Goal: Task Accomplishment & Management: Manage account settings

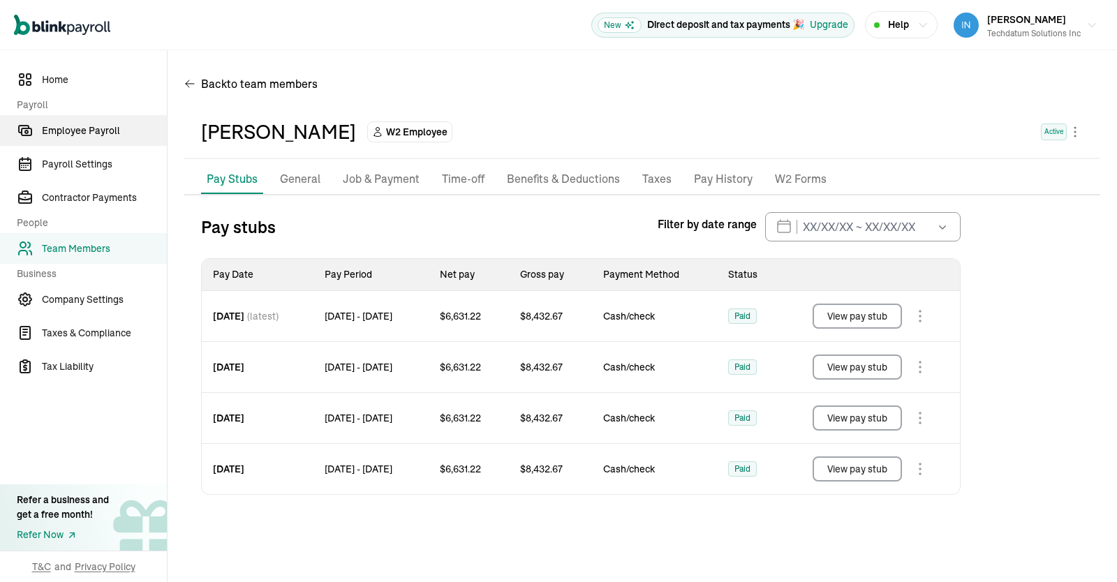
scroll to position [13, 0]
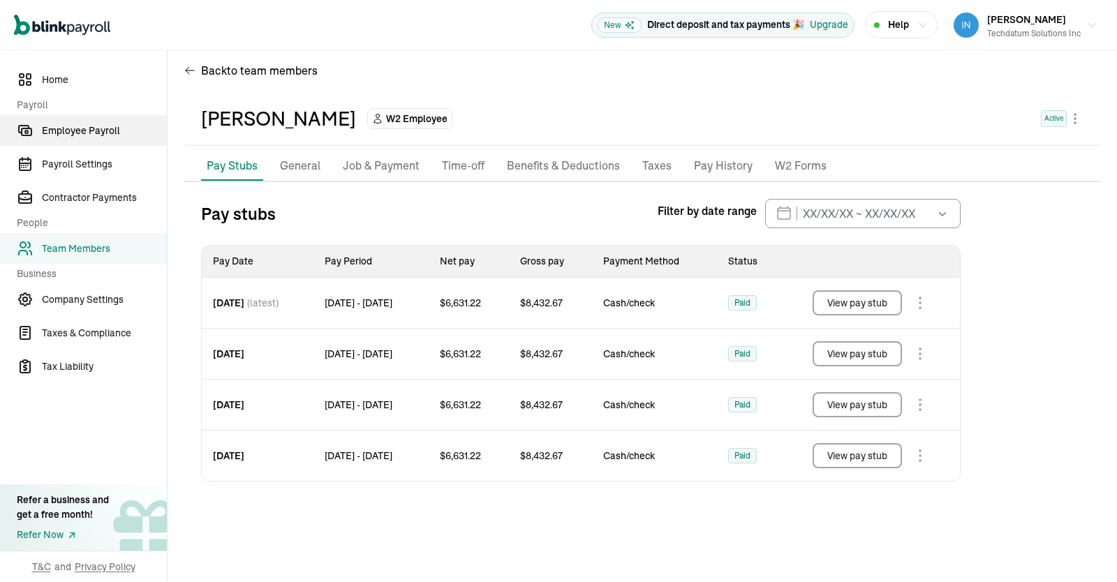
click at [80, 129] on span "Employee Payroll" at bounding box center [104, 131] width 125 height 15
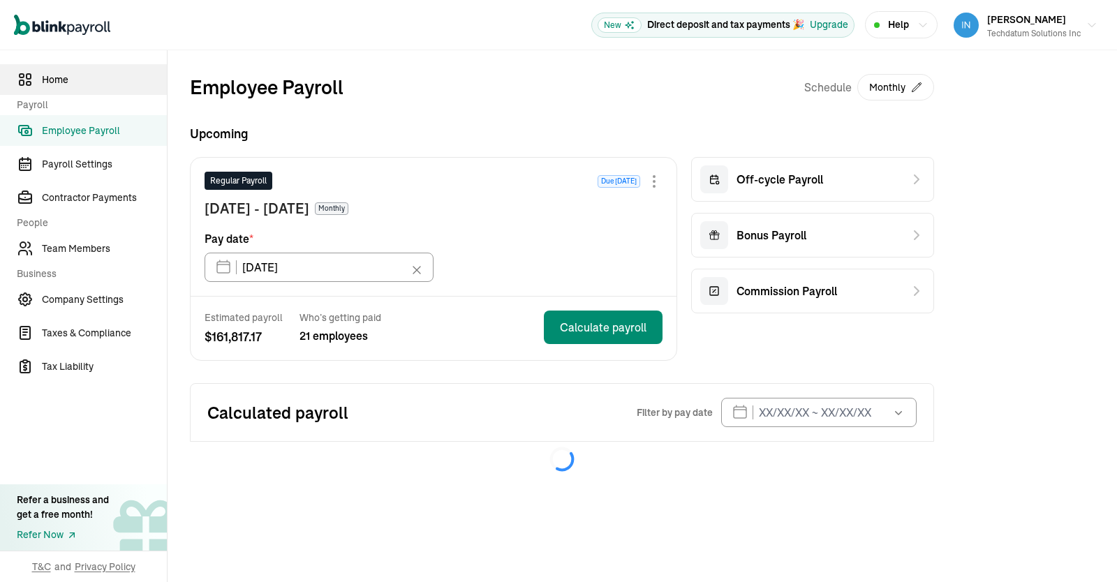
click at [67, 74] on span "Home" at bounding box center [104, 80] width 125 height 15
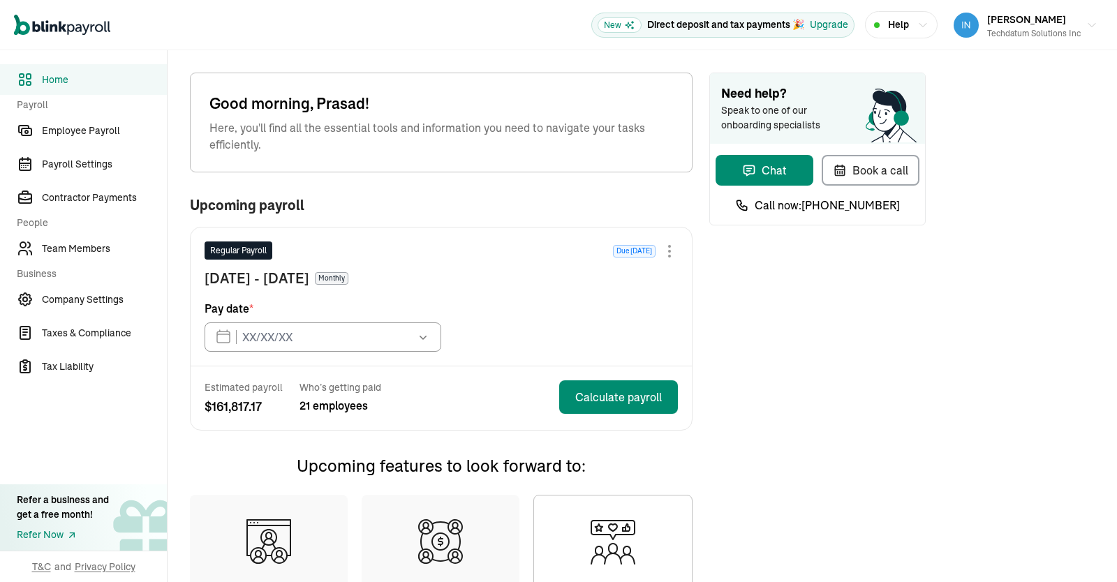
type input "[DATE]"
click at [75, 127] on span "Employee Payroll" at bounding box center [104, 131] width 125 height 15
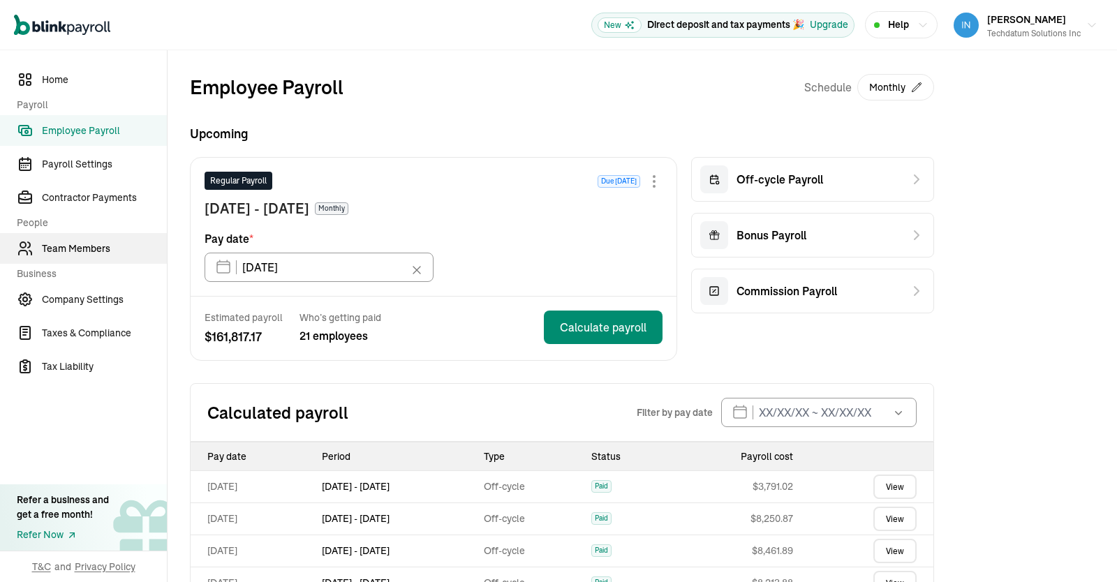
click at [86, 244] on span "Team Members" at bounding box center [104, 249] width 125 height 15
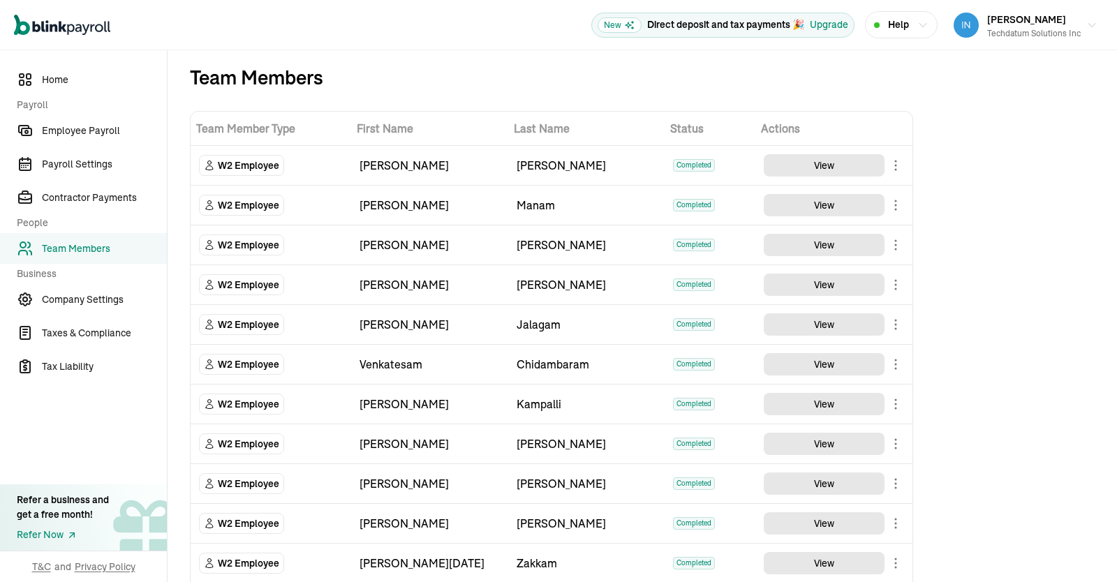
scroll to position [459, 0]
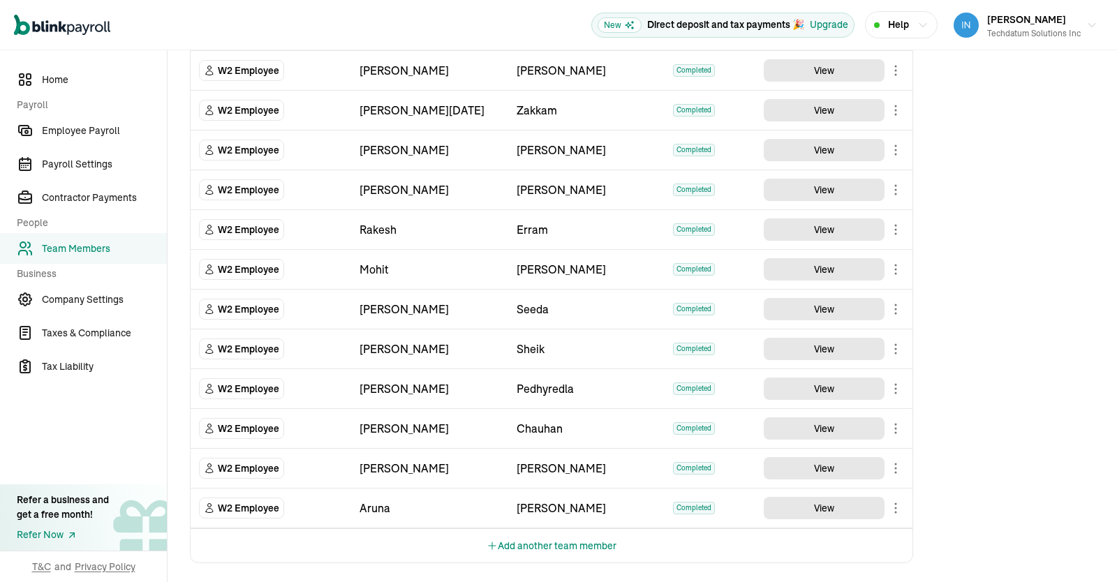
click at [562, 547] on button "Add another team member" at bounding box center [552, 546] width 130 height 34
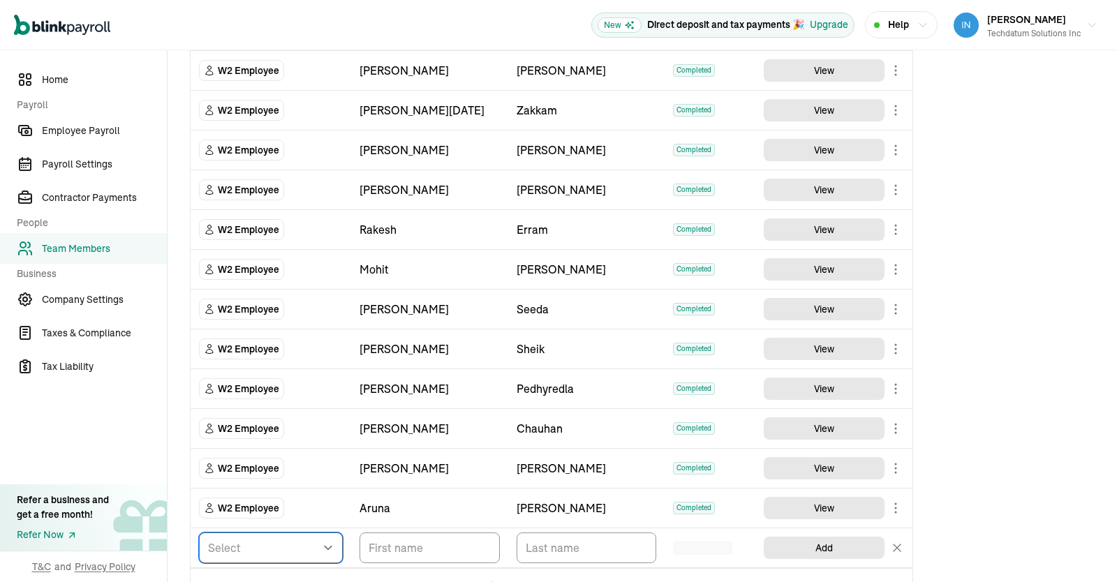
select select "employee"
click option "W2 Employee" at bounding box center [0, 0] width 0 height 0
click at [443, 542] on input "TextInput" at bounding box center [430, 548] width 140 height 31
paste input "[PERSON_NAME]"
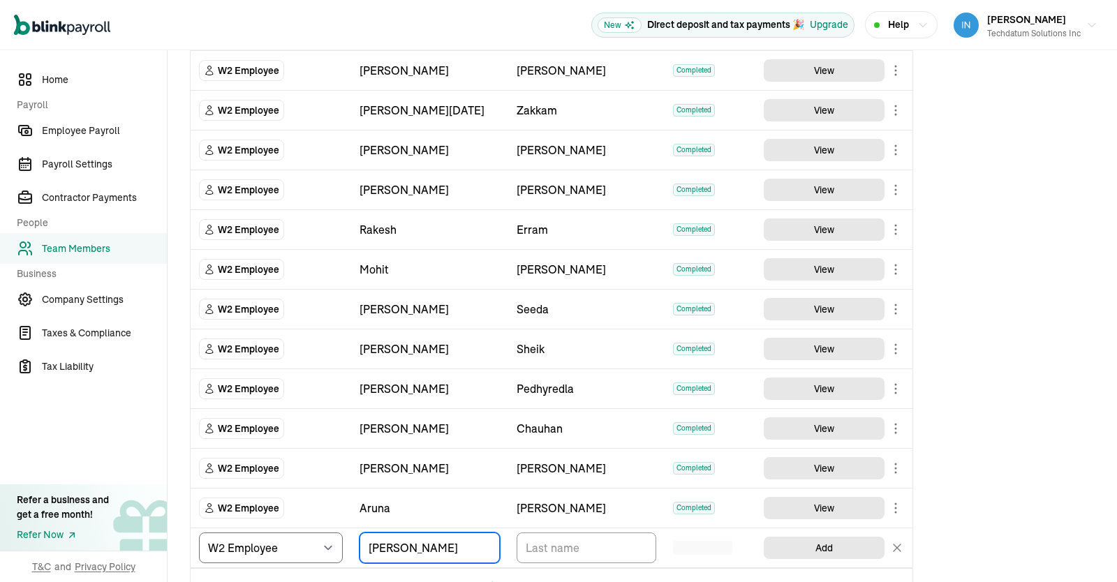
scroll to position [0, 31]
click at [445, 542] on input "[PERSON_NAME]" at bounding box center [430, 548] width 140 height 31
type input "[PERSON_NAME]"
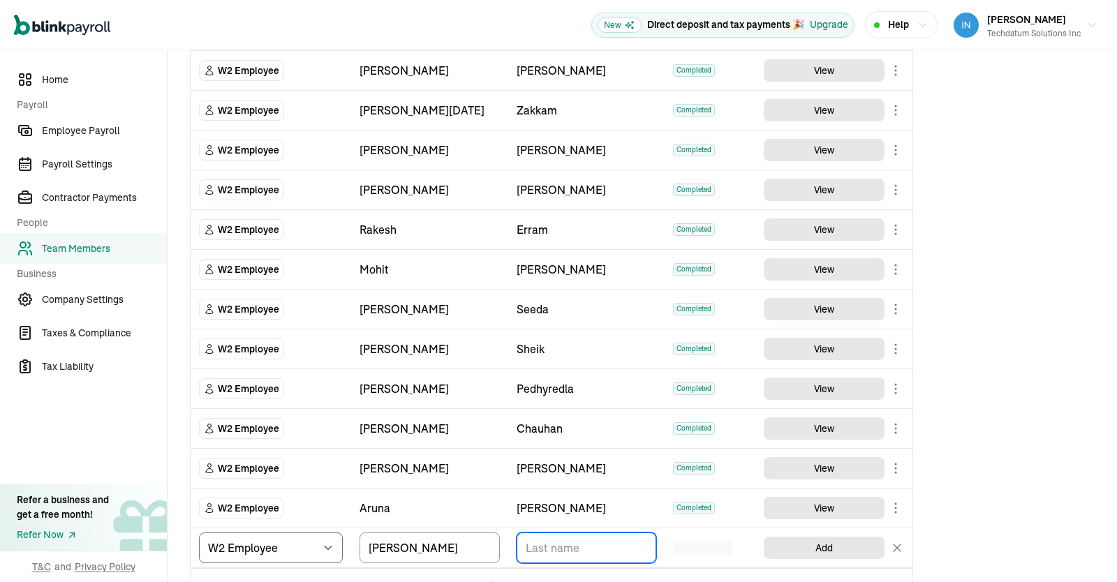
click at [603, 547] on input "TextInput" at bounding box center [587, 548] width 140 height 31
paste input "[DEMOGRAPHIC_DATA]"
type input "[DEMOGRAPHIC_DATA]"
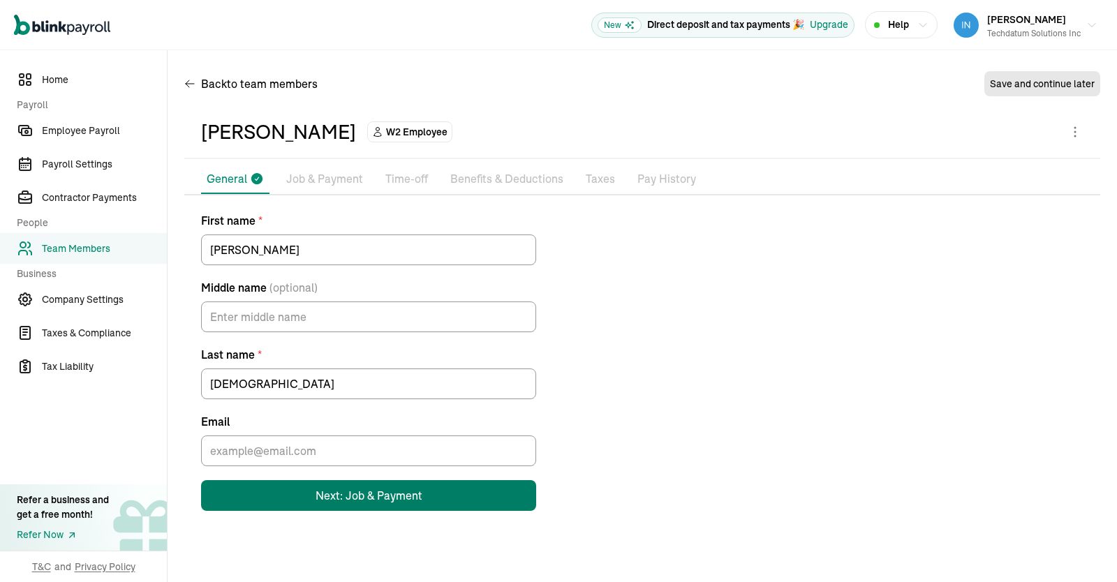
click at [347, 486] on button "Next: Job & Payment" at bounding box center [368, 495] width 335 height 31
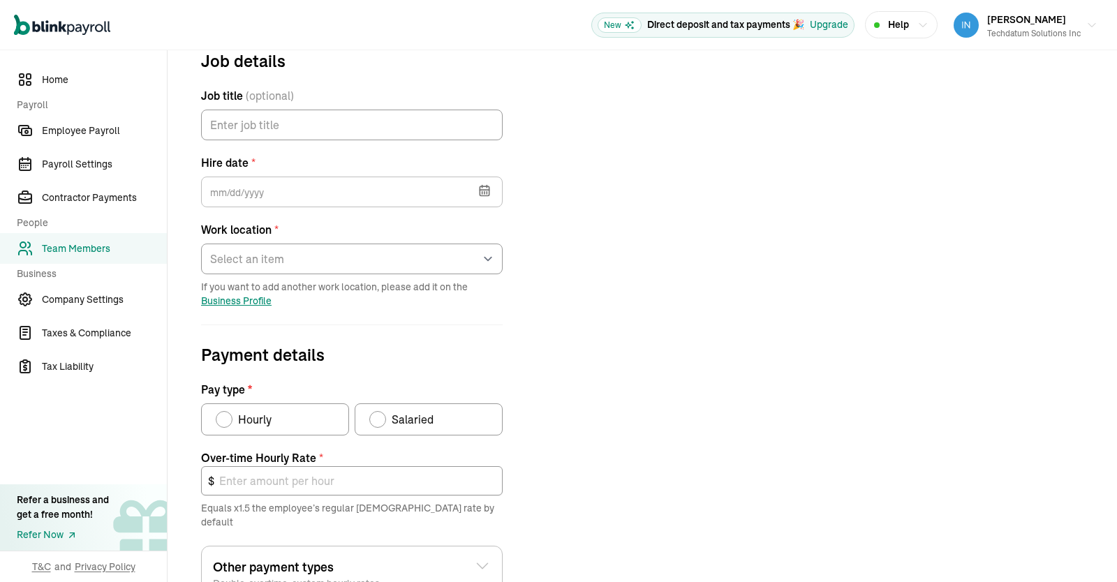
scroll to position [164, 0]
click at [485, 184] on icon "button" at bounding box center [485, 191] width 14 height 14
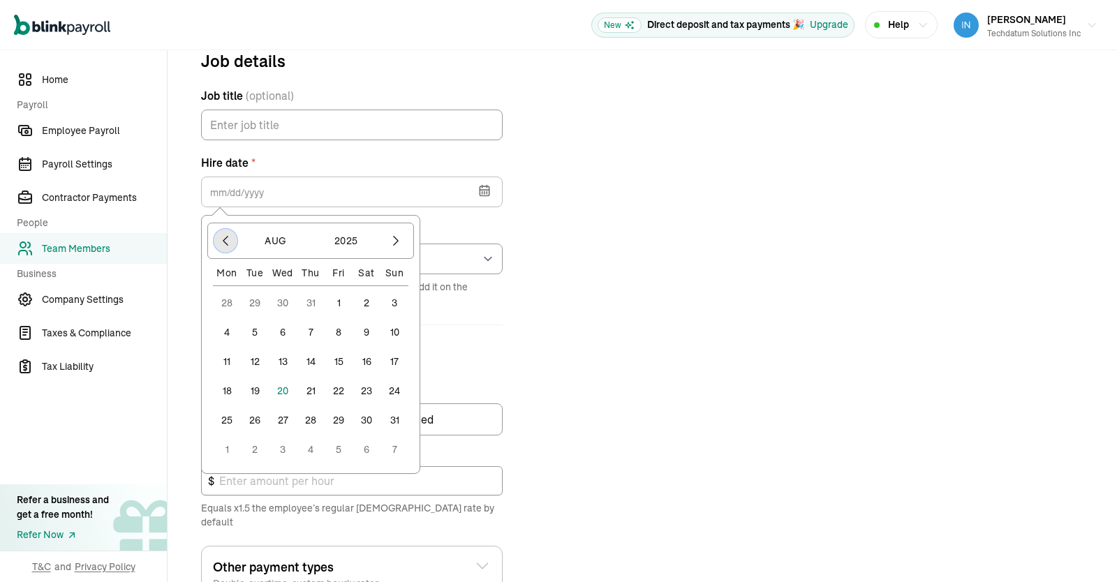
click at [220, 229] on button "button" at bounding box center [226, 241] width 24 height 24
click at [312, 302] on button "1" at bounding box center [311, 303] width 28 height 28
type input "[DATE]"
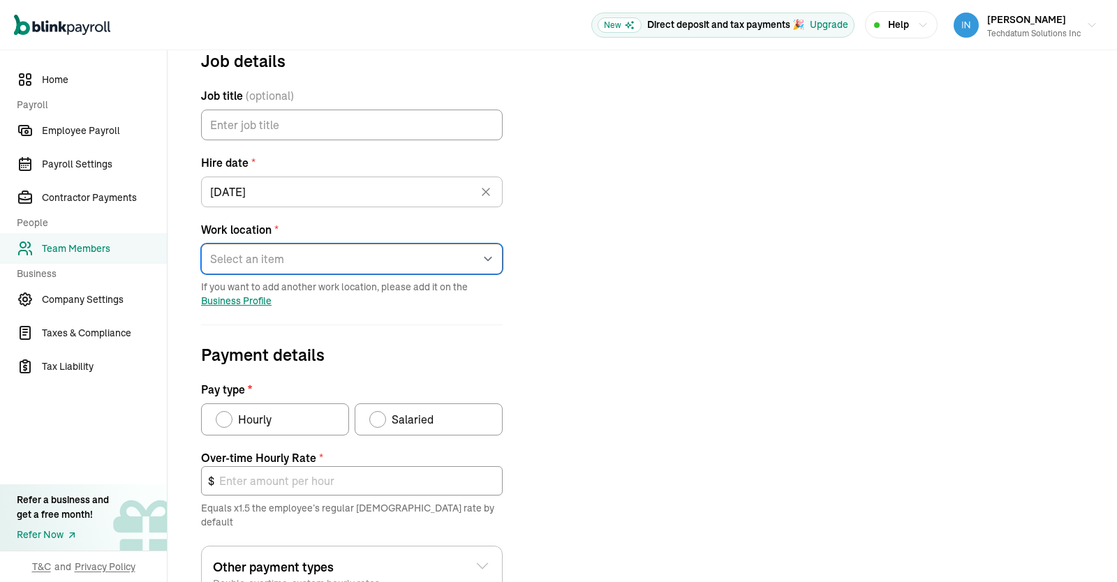
click at [201, 244] on select "Select an item [STREET_ADDRESS][PERSON_NAME] [PERSON_NAME] KarthikKrishna Works…" at bounding box center [352, 259] width 302 height 31
select select "[STREET_ADDRESS]"
click option "[STREET_ADDRESS]" at bounding box center [0, 0] width 0 height 0
click at [583, 295] on div "Job details Job title (optional) Hire date * [DATE] [DATE] Mon Tue Wed Thu Fri …" at bounding box center [642, 403] width 916 height 711
click at [383, 470] on form "Job details Job title (optional) Hire date * [DATE] [DATE] Mon Tue Wed Thu Fri …" at bounding box center [351, 403] width 335 height 711
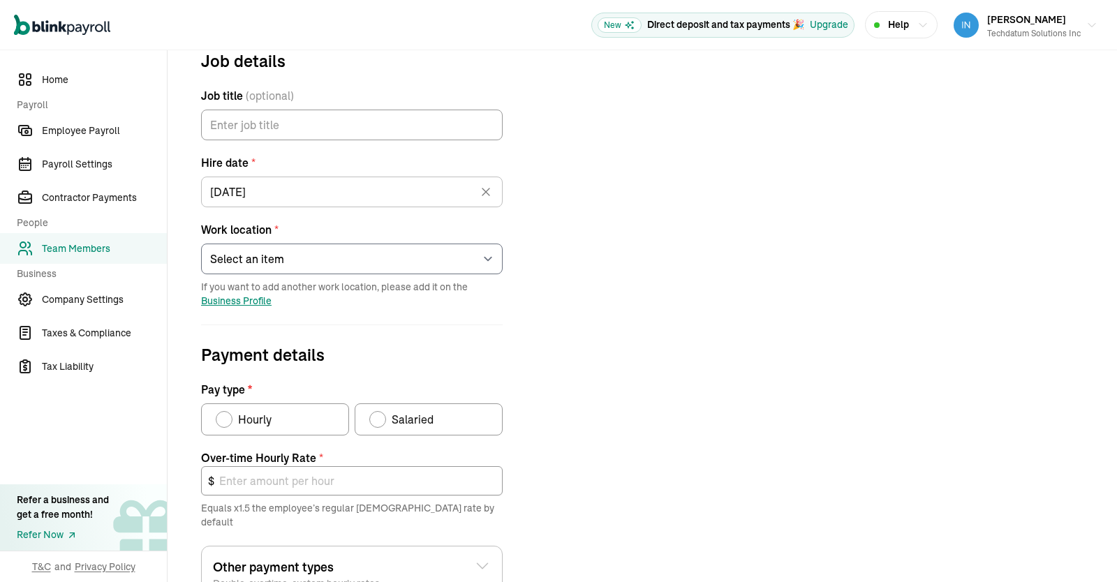
click at [381, 415] on div "Pay type" at bounding box center [377, 419] width 11 height 11
click at [380, 415] on input "Salaried" at bounding box center [374, 416] width 11 height 11
radio input "true"
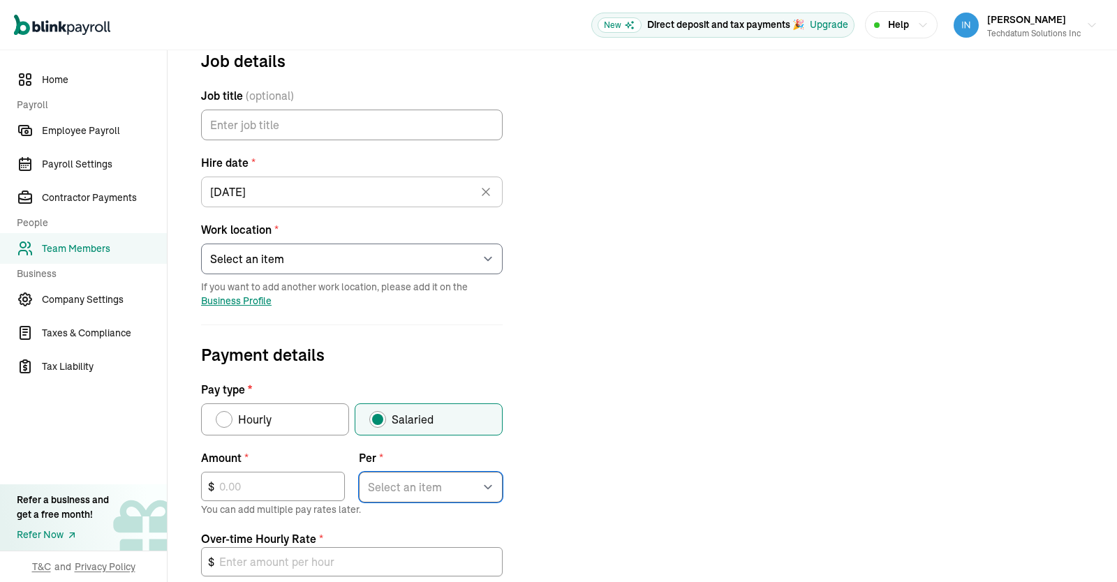
click at [359, 472] on select "Select an item Hour Week Month Year" at bounding box center [431, 487] width 144 height 31
select select "4"
click option "Year" at bounding box center [0, 0] width 0 height 0
click at [257, 475] on input "text" at bounding box center [273, 486] width 144 height 29
type input "1"
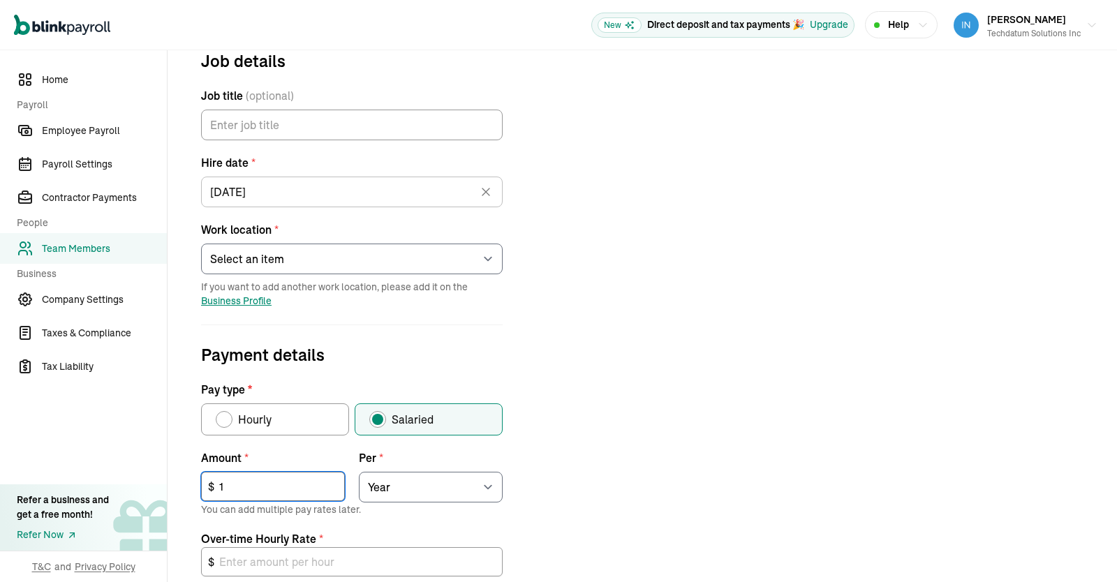
type input "0.00"
type input "10"
type input "0.01"
type input "101"
type input "0.07"
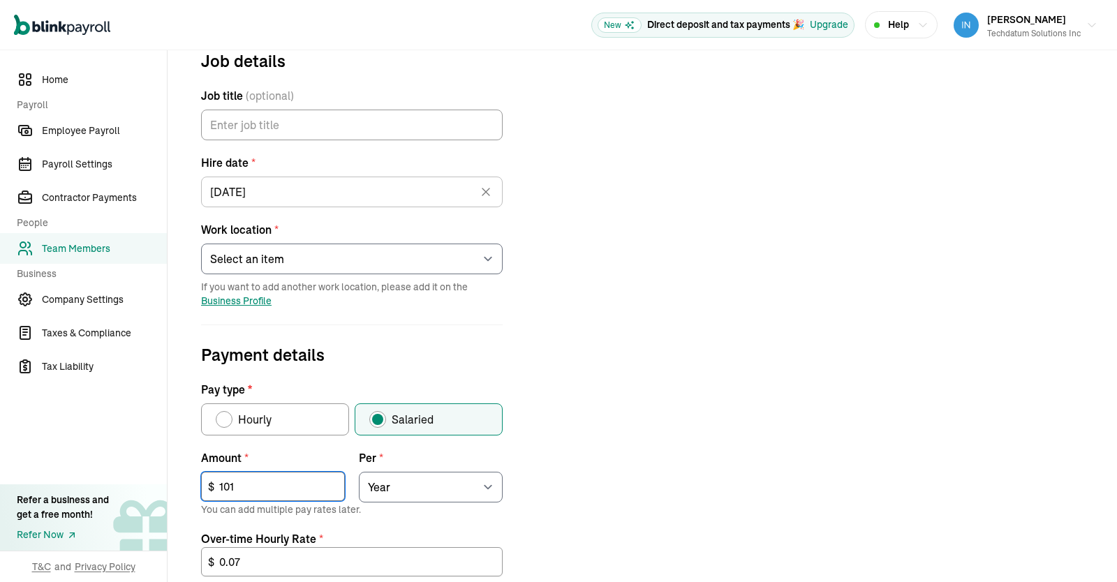
type input "1,011"
type input "0.73"
type input "10,119"
type input "7.30"
type input "101,192"
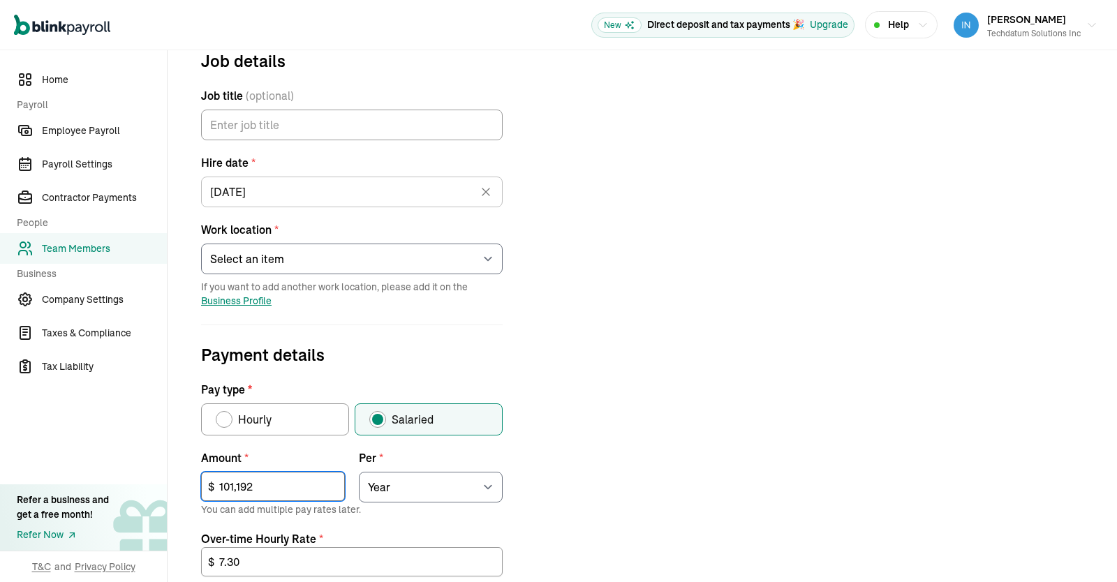
type input "72.97"
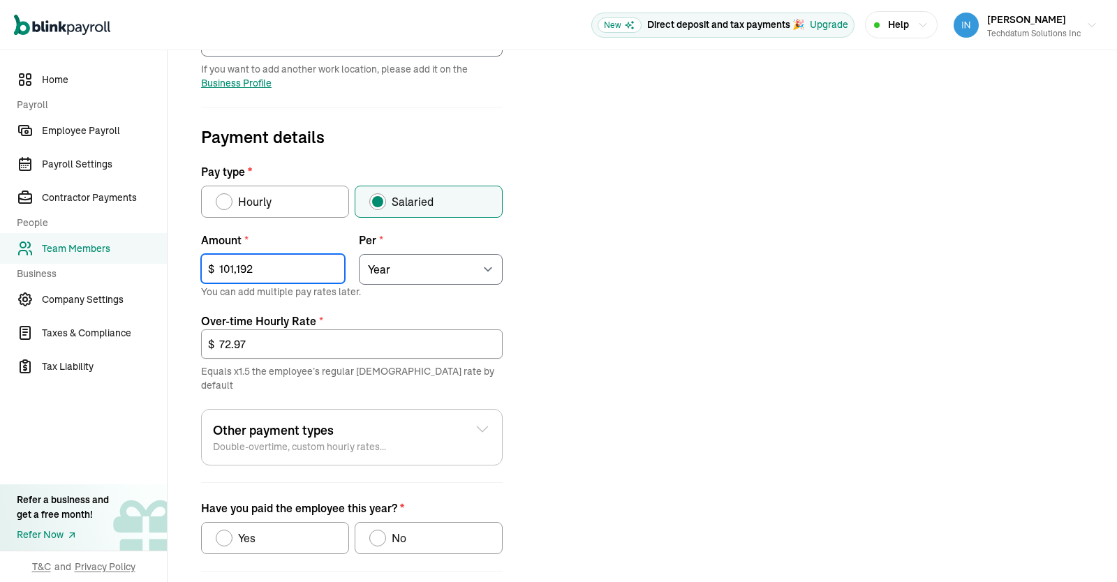
scroll to position [436, 0]
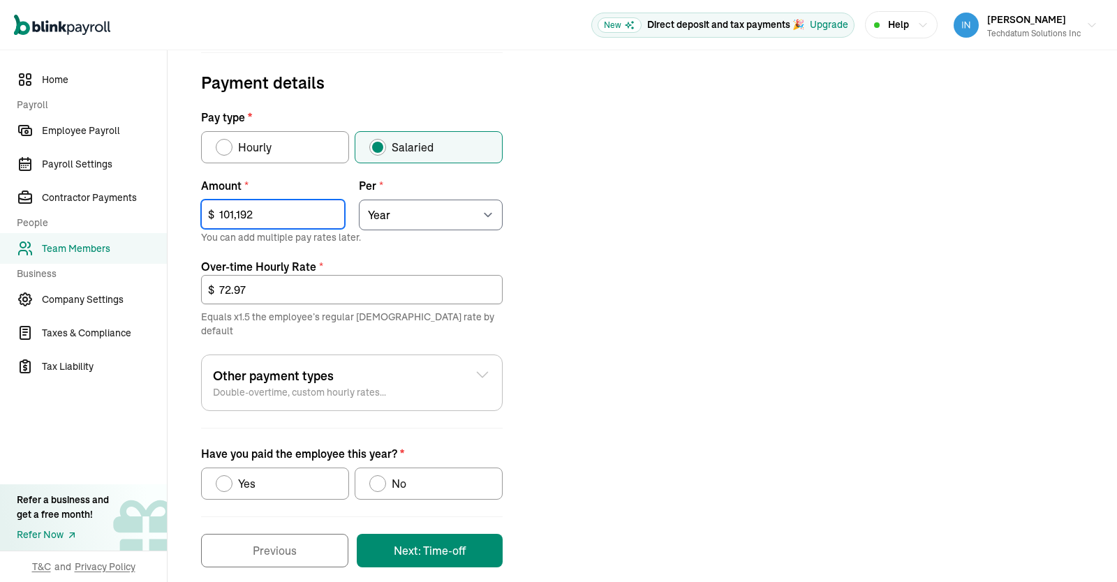
type input "101,192"
click at [390, 476] on div "No" at bounding box center [396, 484] width 20 height 17
click at [380, 475] on input "No" at bounding box center [374, 480] width 11 height 11
radio input "true"
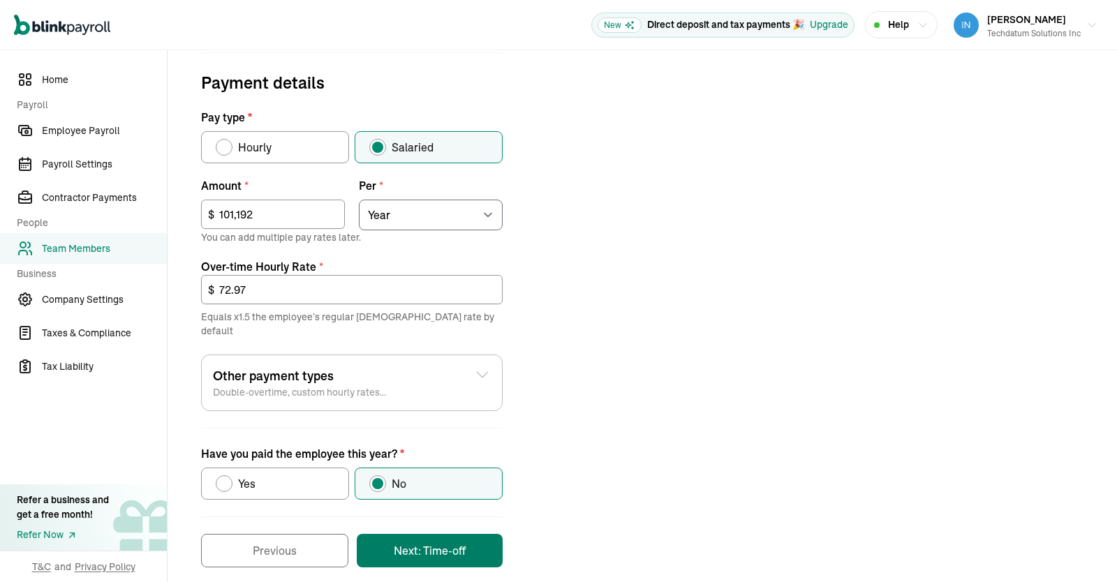
click at [430, 534] on button "Next: Time-off" at bounding box center [430, 551] width 146 height 34
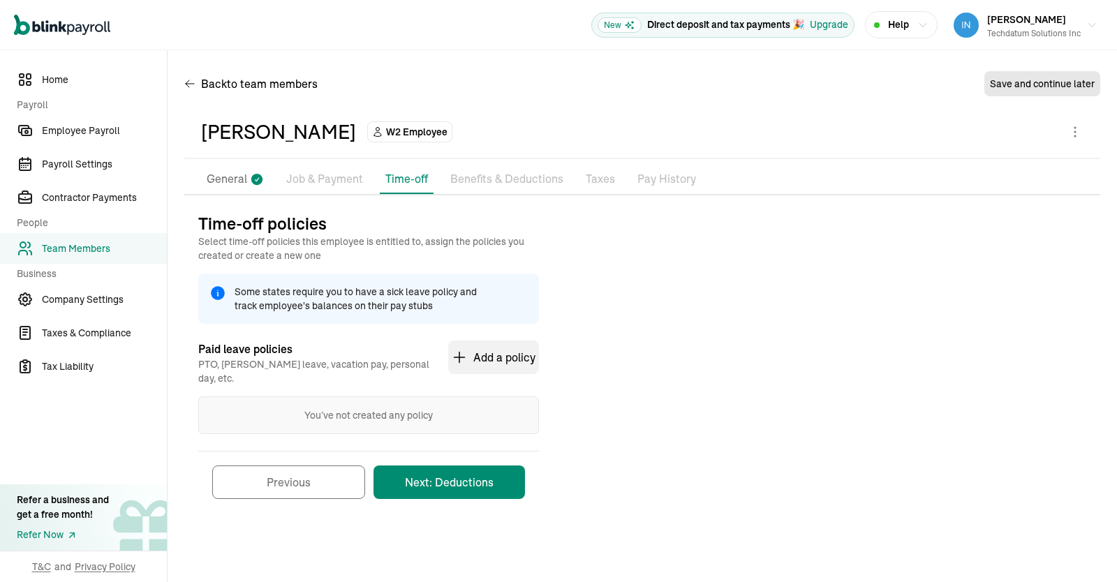
scroll to position [0, 0]
click at [466, 477] on button "Next: Deductions" at bounding box center [450, 483] width 152 height 34
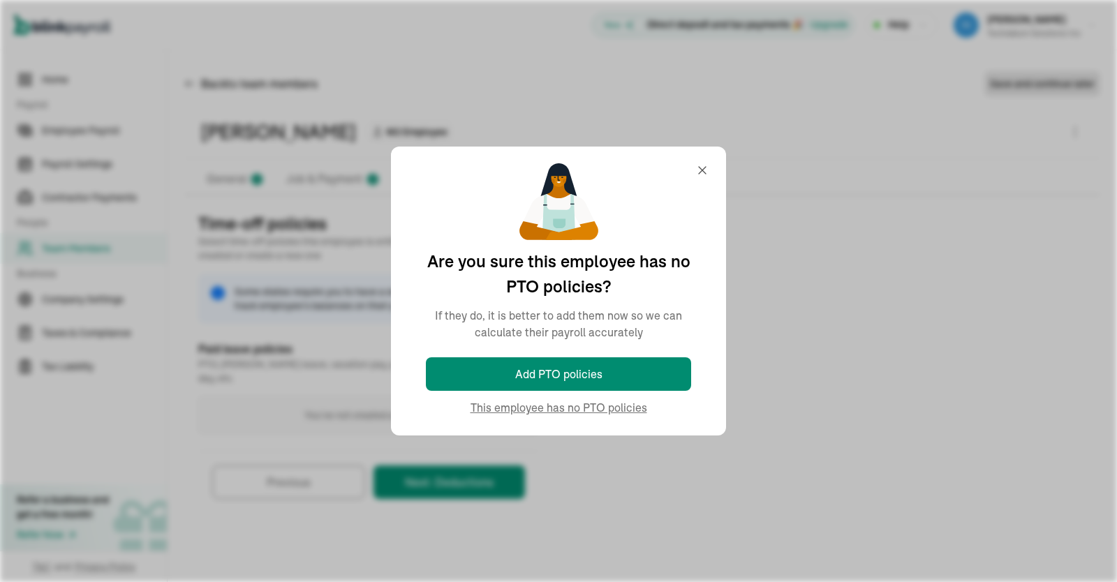
click at [601, 406] on div "Time-off policies Select time-off policies this employee is entitled to, assign…" at bounding box center [642, 362] width 916 height 301
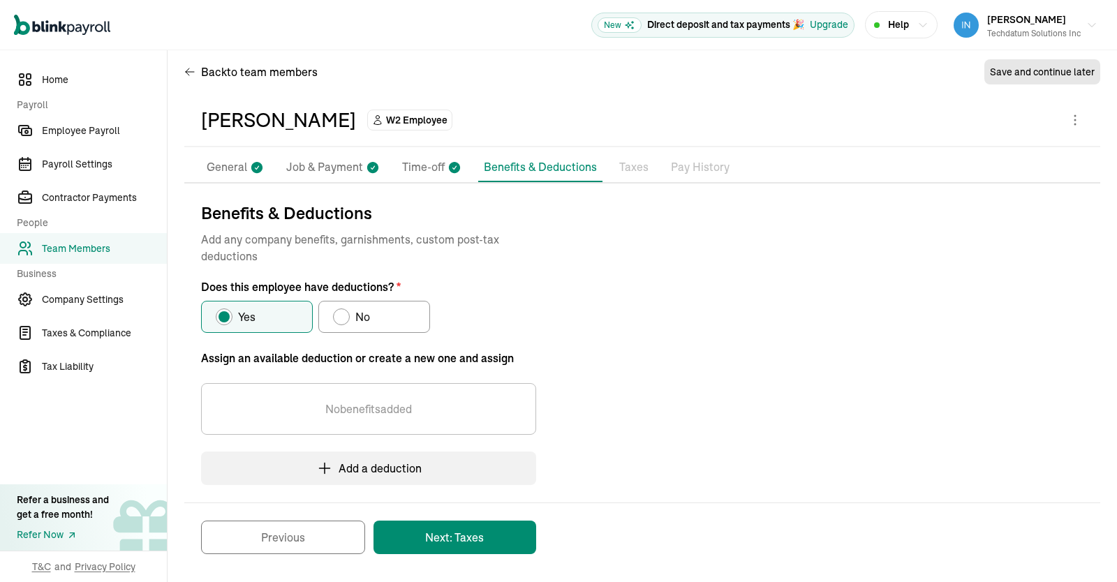
scroll to position [13, 0]
click at [369, 301] on label "No" at bounding box center [374, 316] width 112 height 32
click at [344, 307] on input "No" at bounding box center [337, 312] width 11 height 11
radio input "true"
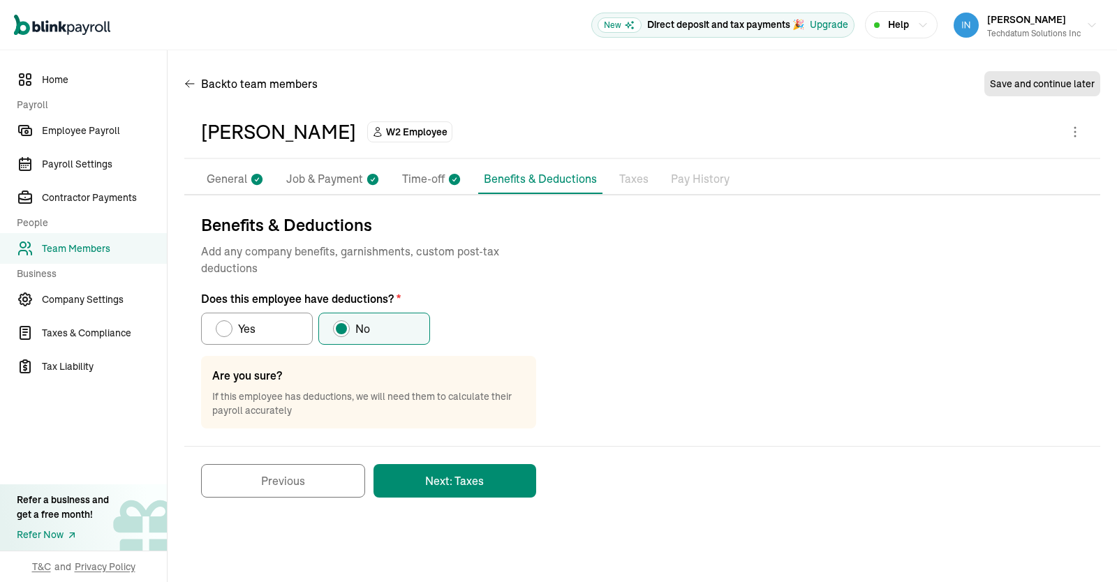
click at [494, 473] on button "Next: Taxes" at bounding box center [455, 481] width 163 height 34
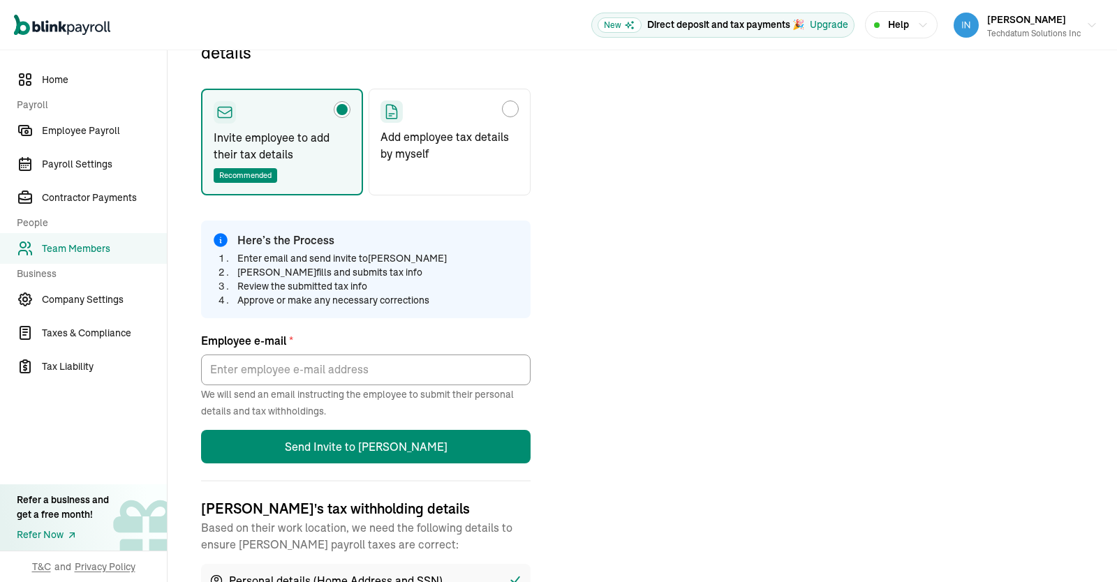
click at [478, 98] on label "Add employee tax details by myself" at bounding box center [450, 142] width 162 height 107
click at [391, 100] on input "Add employee tax details by myself" at bounding box center [385, 105] width 11 height 11
radio input "true"
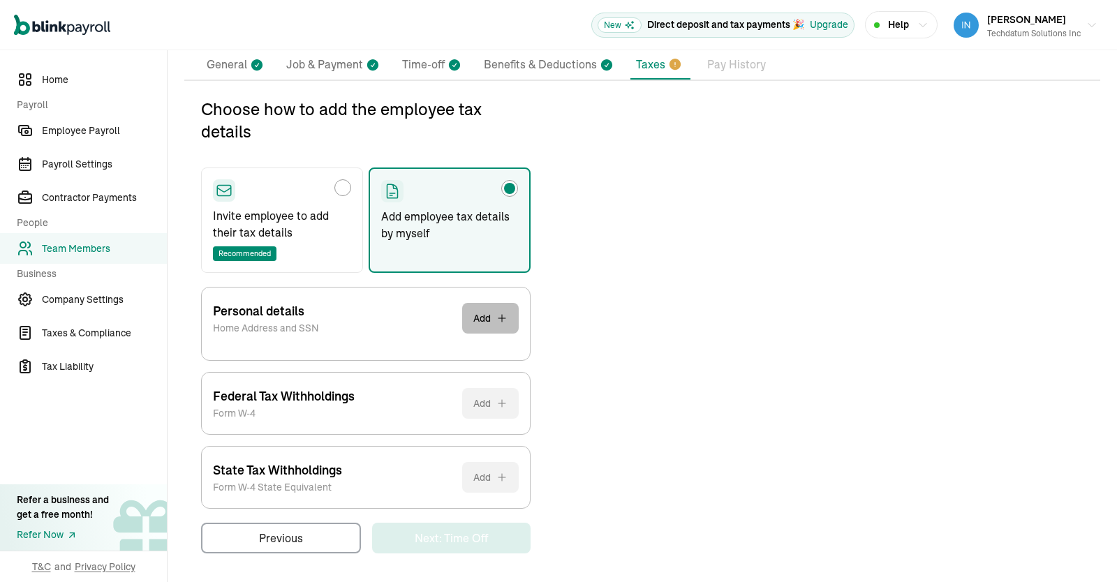
click at [487, 319] on button "Add" at bounding box center [490, 318] width 57 height 31
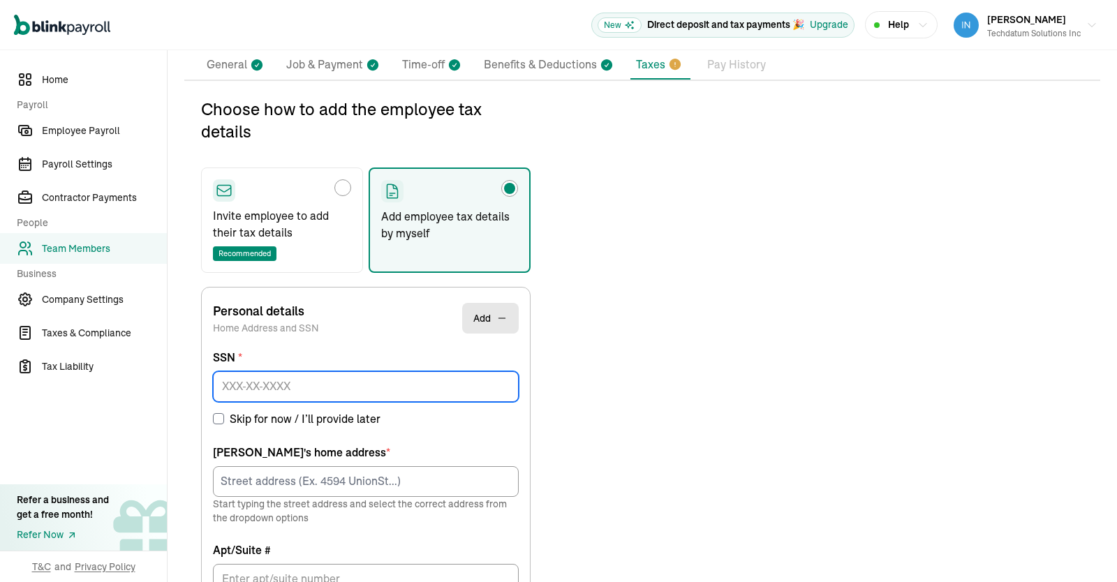
click at [389, 382] on input at bounding box center [366, 386] width 306 height 31
paste input "157-43-6478"
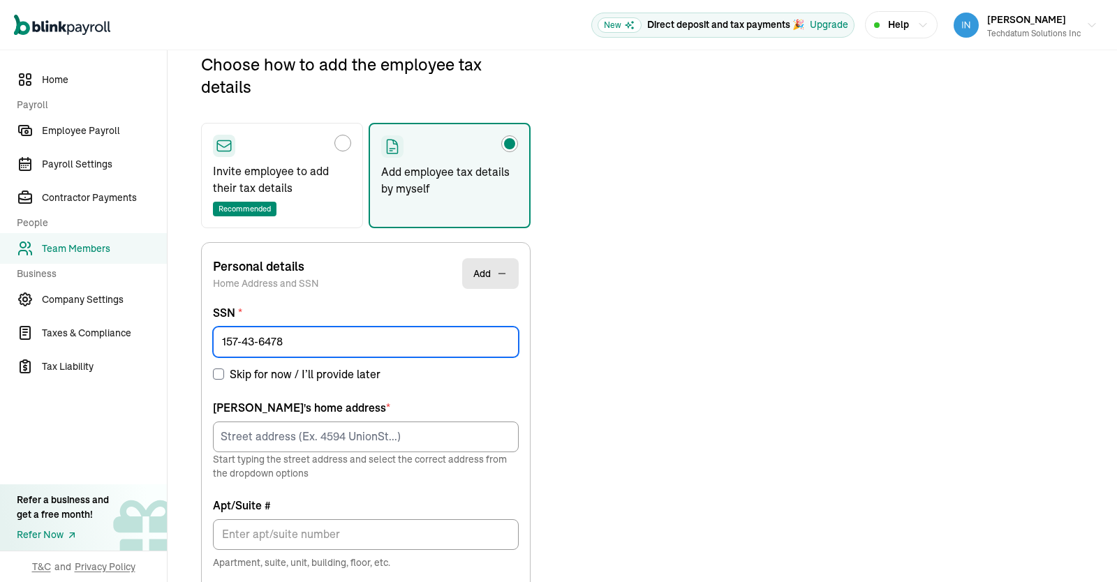
scroll to position [164, 0]
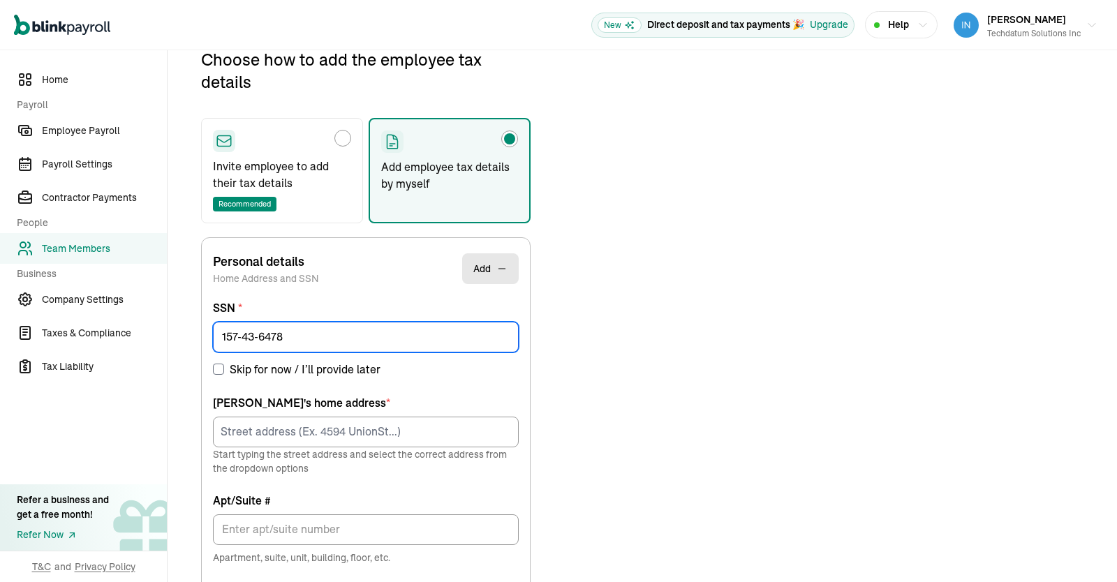
type input "157-43-6478"
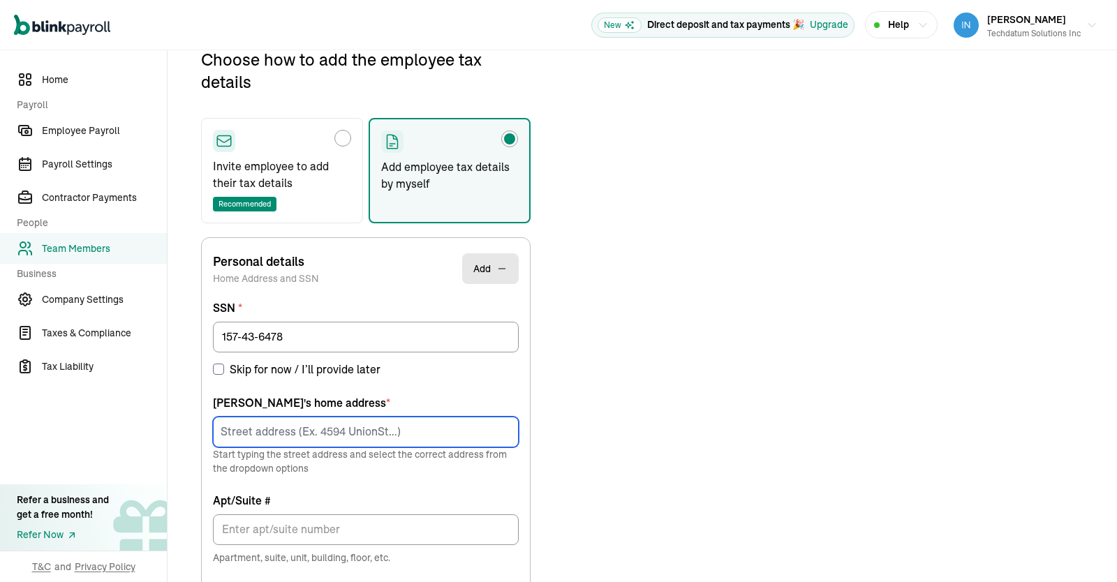
click at [325, 432] on input at bounding box center [366, 432] width 306 height 31
paste input "[STREET_ADDRESS]"
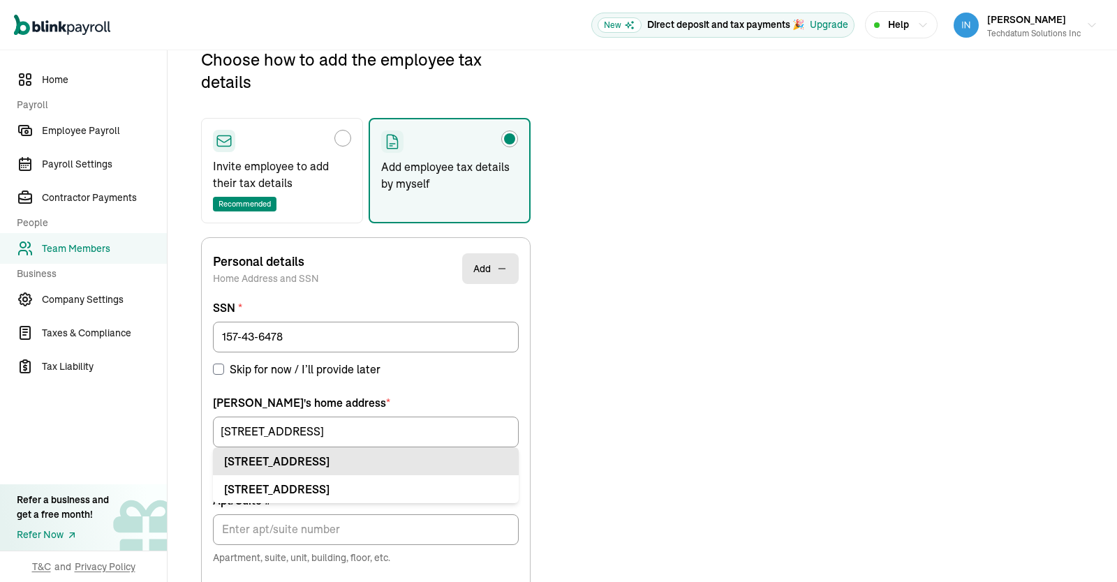
click at [400, 459] on div "[STREET_ADDRESS]" at bounding box center [365, 461] width 283 height 17
type input "[STREET_ADDRESS]"
type input "Apt"
type input "[PERSON_NAME]"
type input "[GEOGRAPHIC_DATA]"
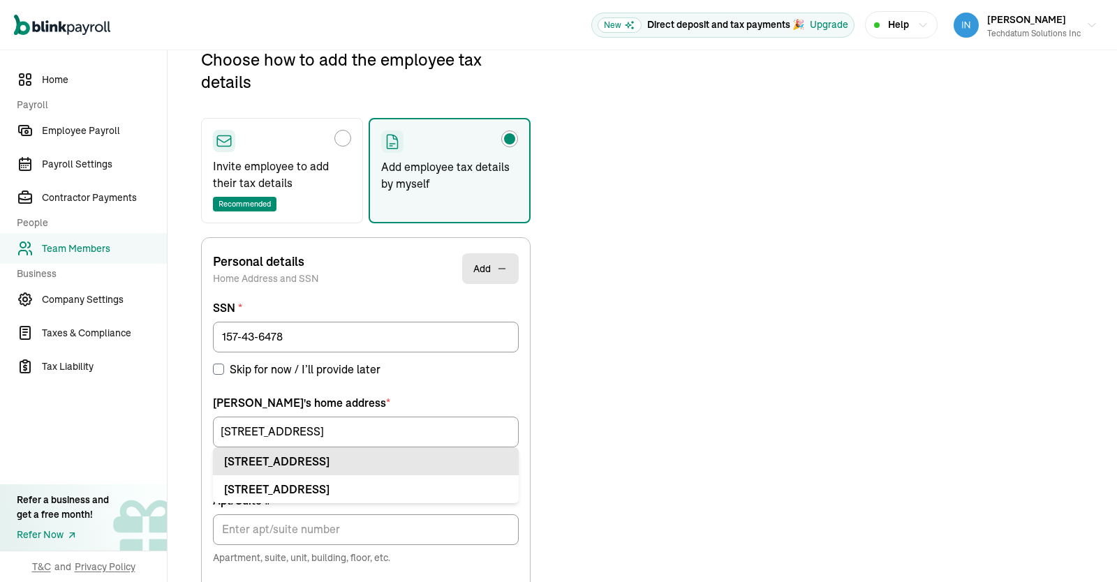
type input "75063"
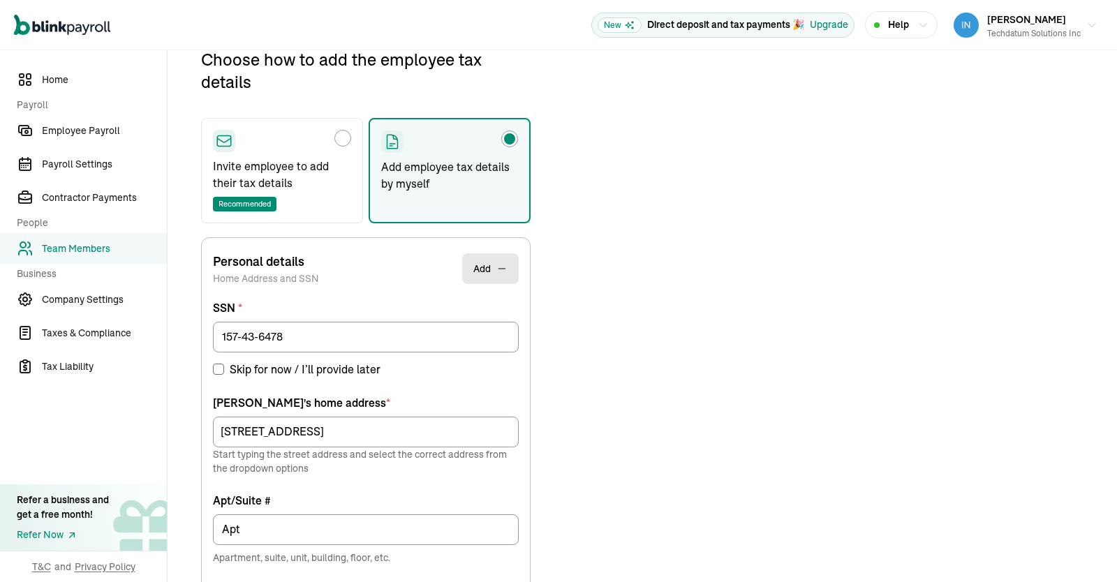
click at [621, 457] on div "Choose how to add the employee tax details Invite employee to add their tax det…" at bounding box center [642, 504] width 916 height 912
click at [319, 534] on input "Apt" at bounding box center [366, 530] width 306 height 31
type input "Apt 2038"
click at [627, 503] on div "Choose how to add the employee tax details Invite employee to add their tax det…" at bounding box center [642, 504] width 916 height 912
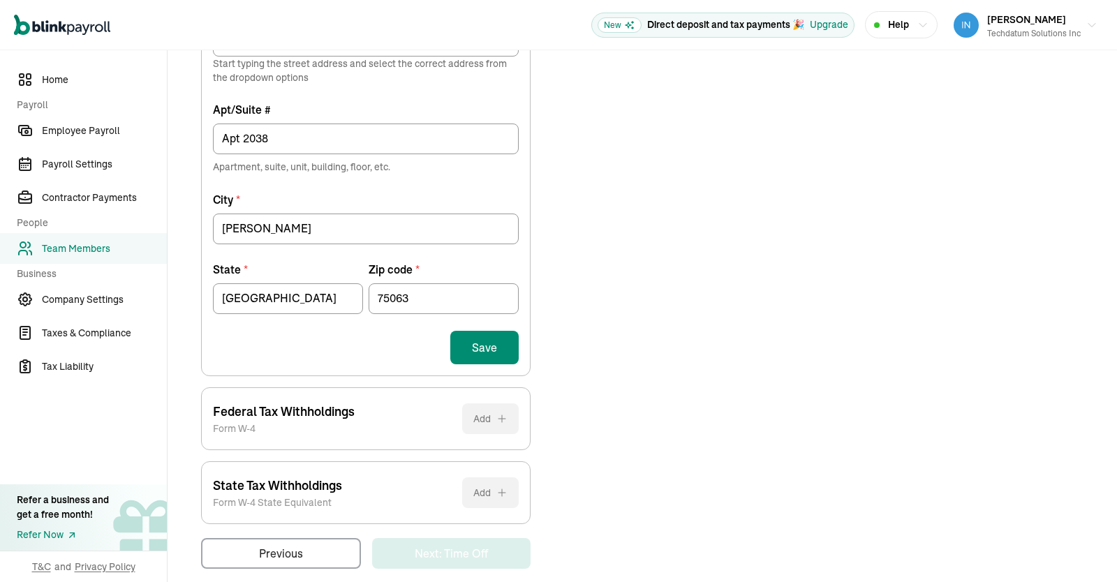
scroll to position [570, 0]
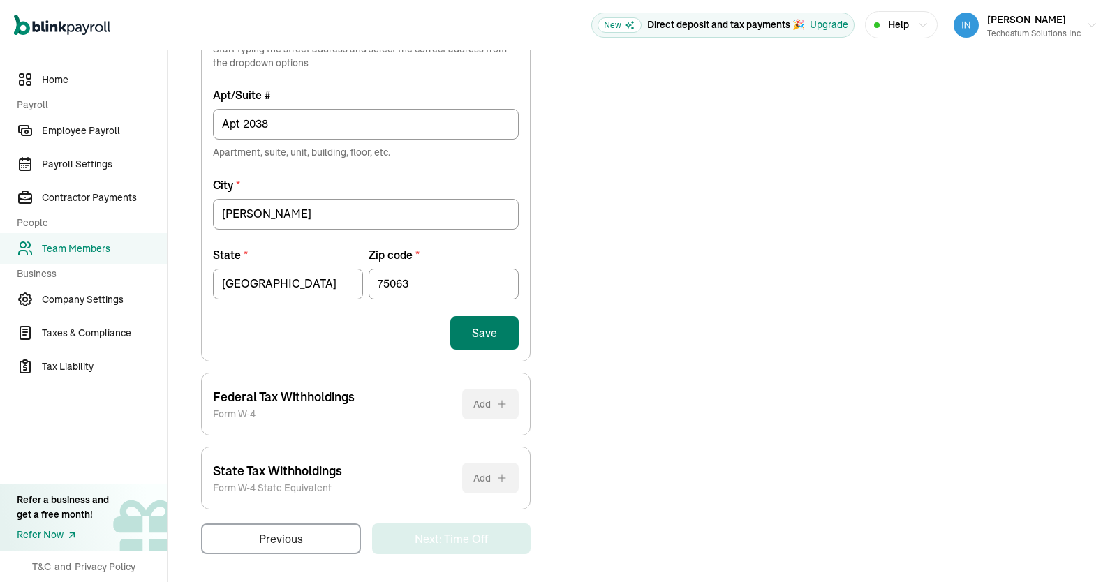
click at [471, 336] on button "Save" at bounding box center [484, 333] width 68 height 34
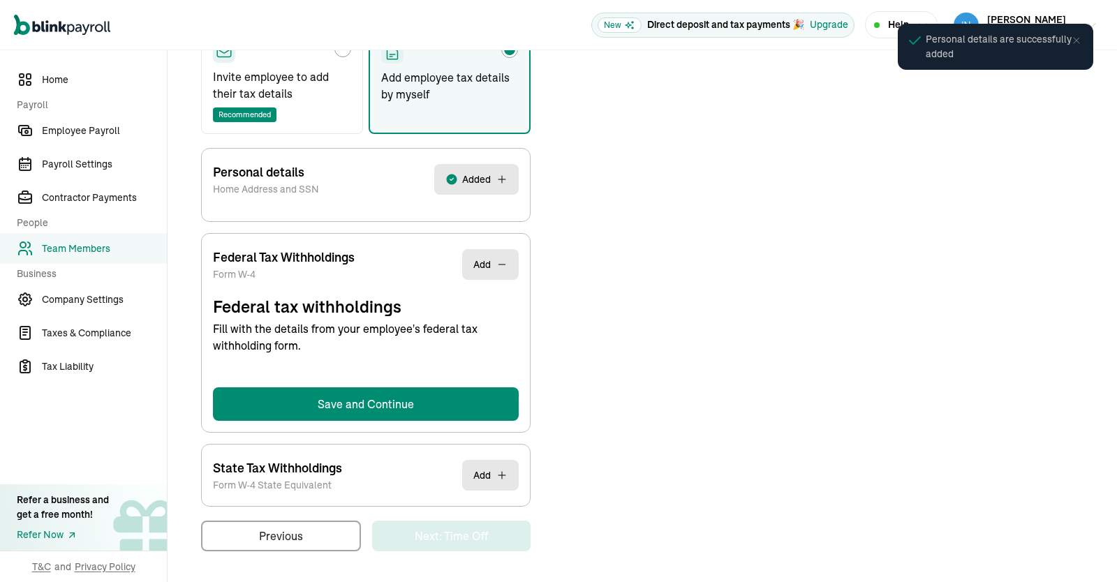
select select "S"
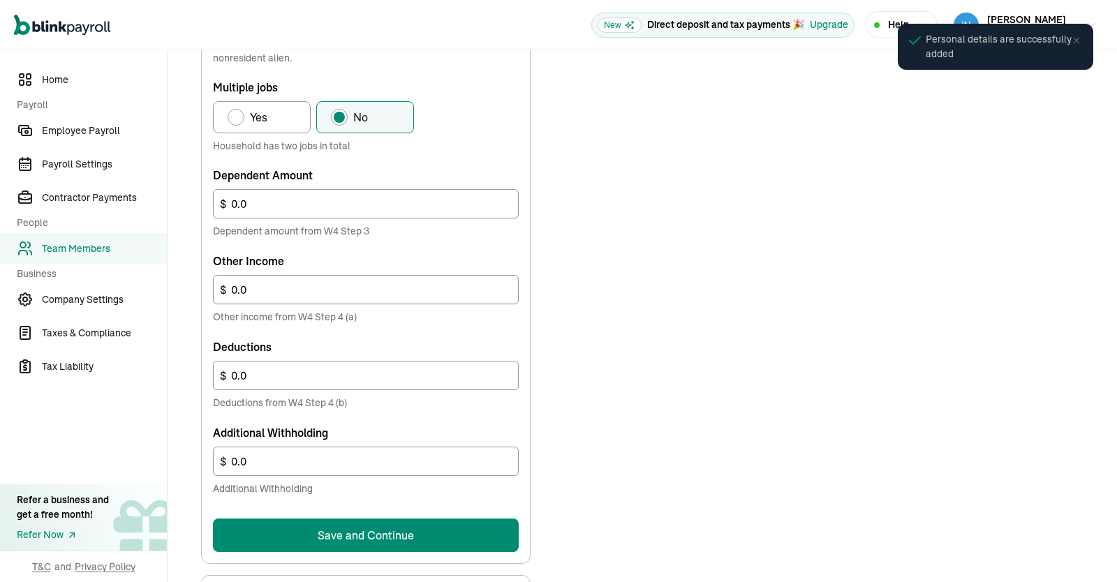
scroll to position [785, 0]
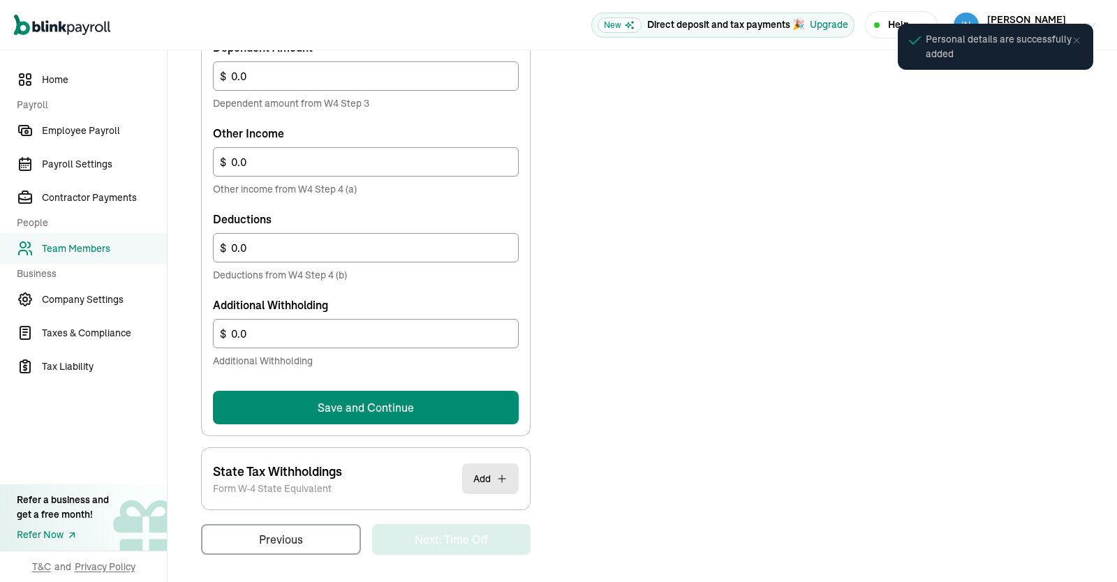
click at [452, 397] on button "Save and Continue" at bounding box center [366, 408] width 306 height 34
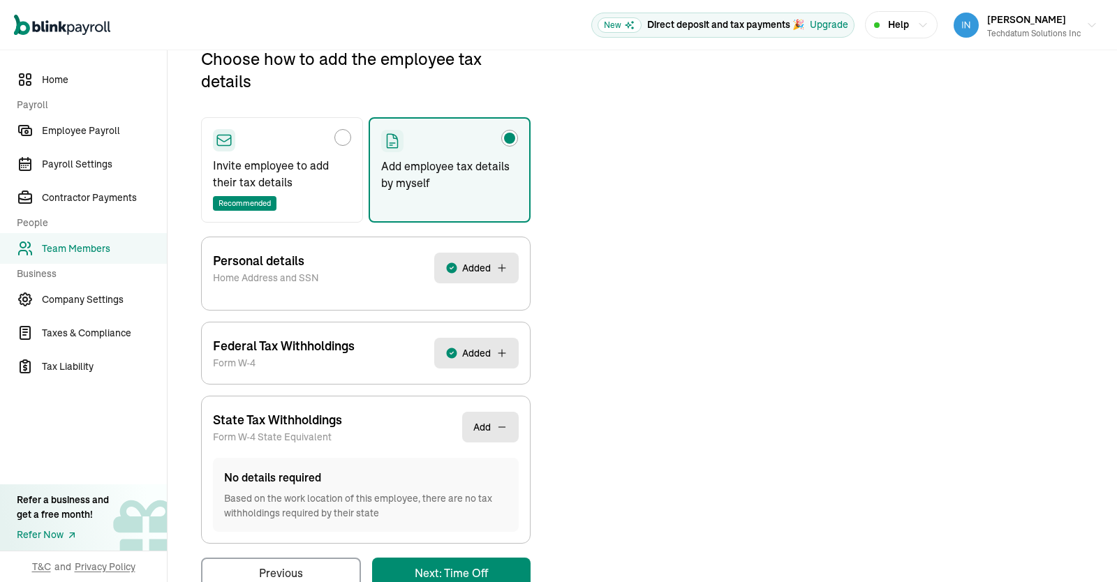
scroll to position [164, 0]
click at [482, 573] on main "Back to team members [PERSON_NAME] W2 Employee Active Pay Stubs General Job & P…" at bounding box center [643, 253] width 950 height 734
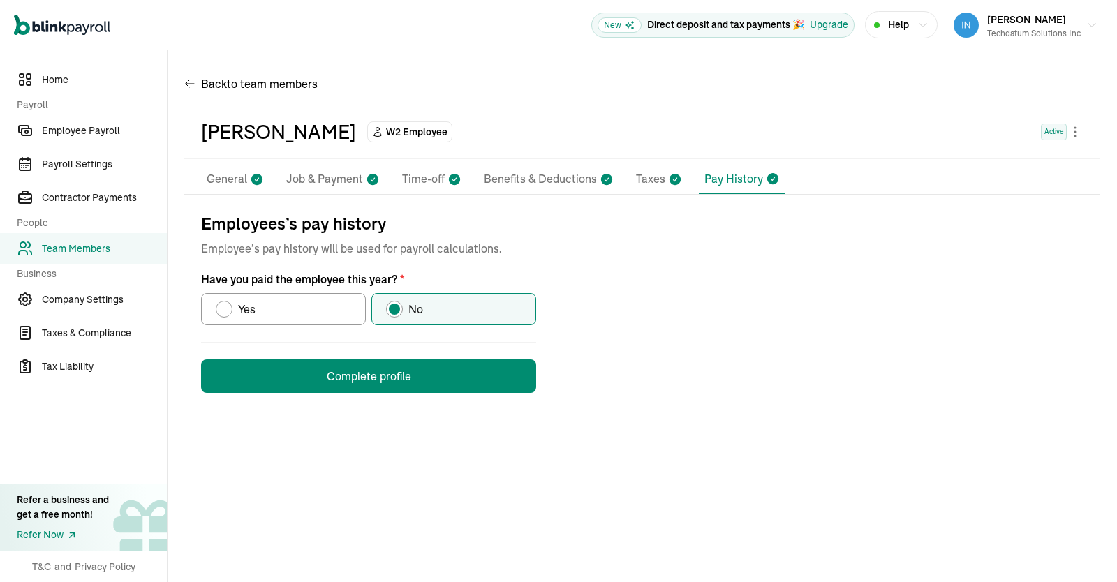
scroll to position [0, 0]
click at [491, 362] on button "Complete profile" at bounding box center [368, 377] width 335 height 34
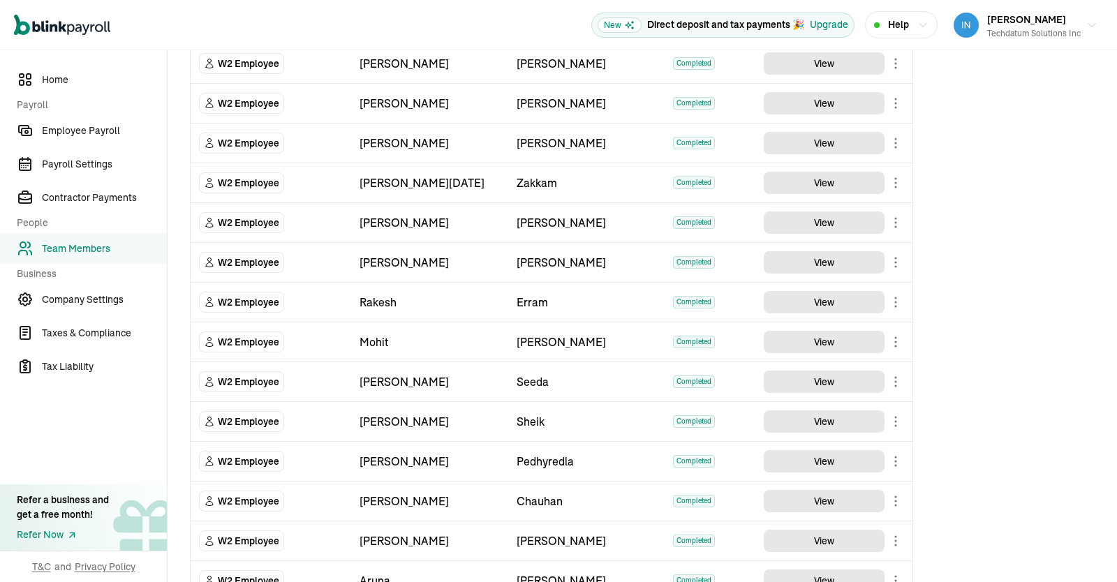
scroll to position [499, 0]
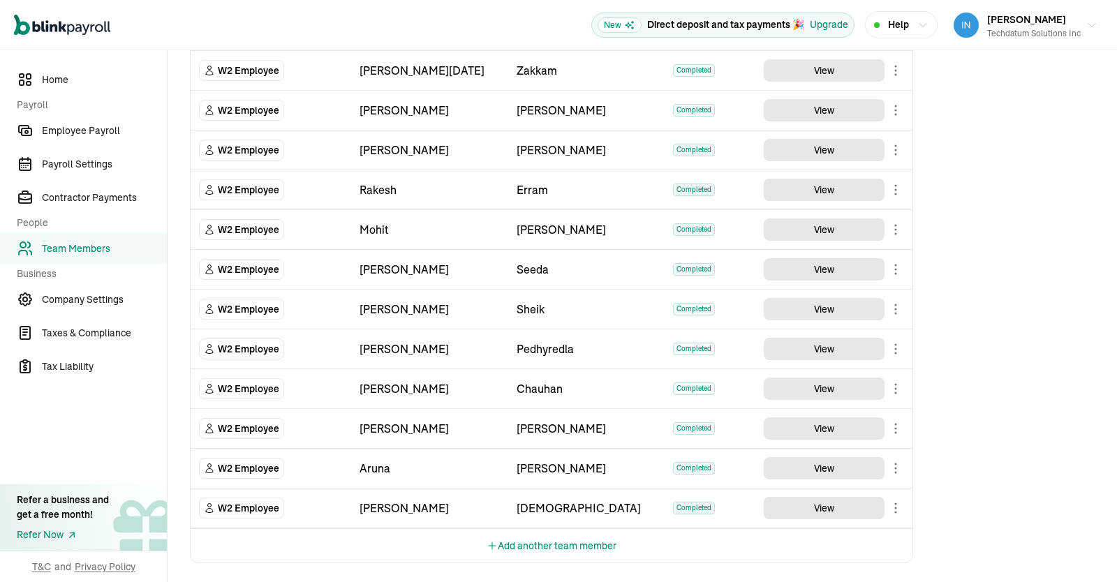
click at [549, 543] on button "Add another team member" at bounding box center [552, 546] width 130 height 34
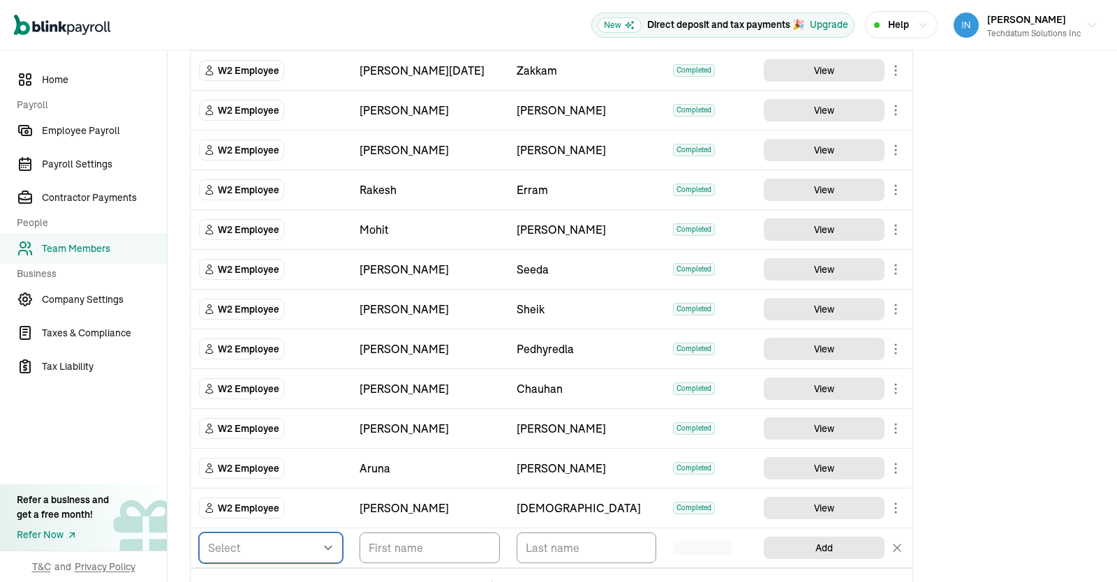
click at [199, 533] on select "Select W2 Employee Individual - 1099 [DEMOGRAPHIC_DATA] Business - 1099 Contrac…" at bounding box center [271, 548] width 144 height 31
select select "employee"
click option "W2 Employee" at bounding box center [0, 0] width 0 height 0
click at [419, 543] on input "TextInput" at bounding box center [430, 548] width 140 height 31
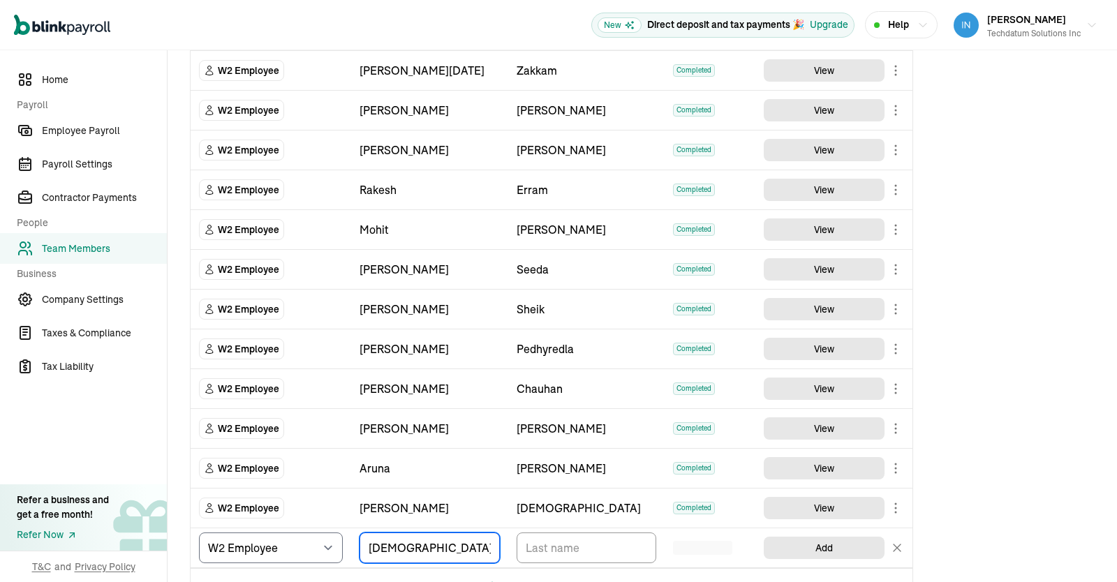
type input "[DEMOGRAPHIC_DATA]"
click at [609, 550] on input "TextInput" at bounding box center [587, 548] width 140 height 31
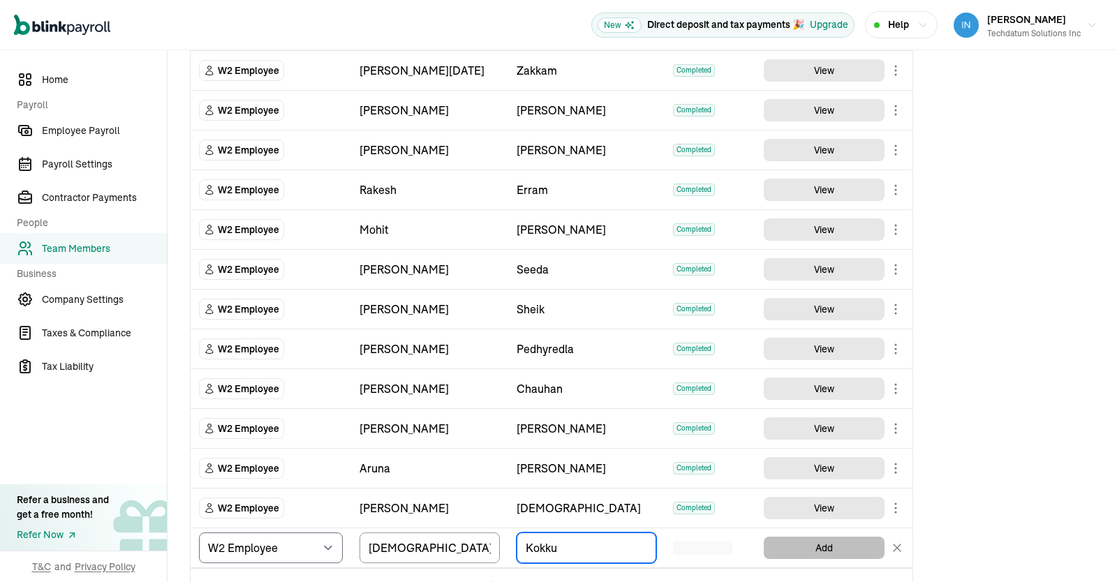
type input "Kokku"
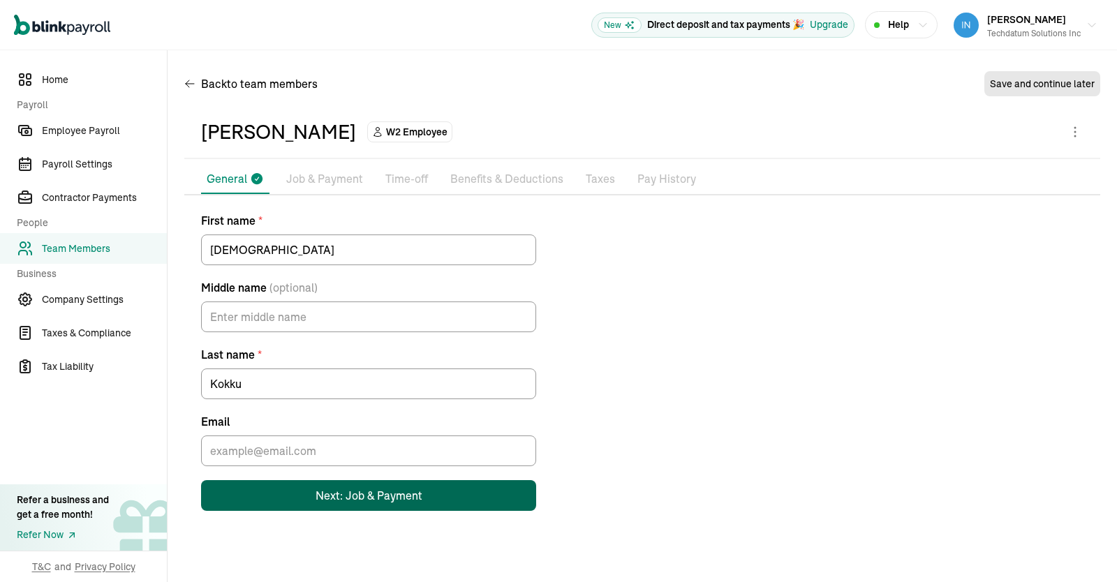
click at [361, 503] on div "Next: Job & Payment" at bounding box center [369, 495] width 107 height 17
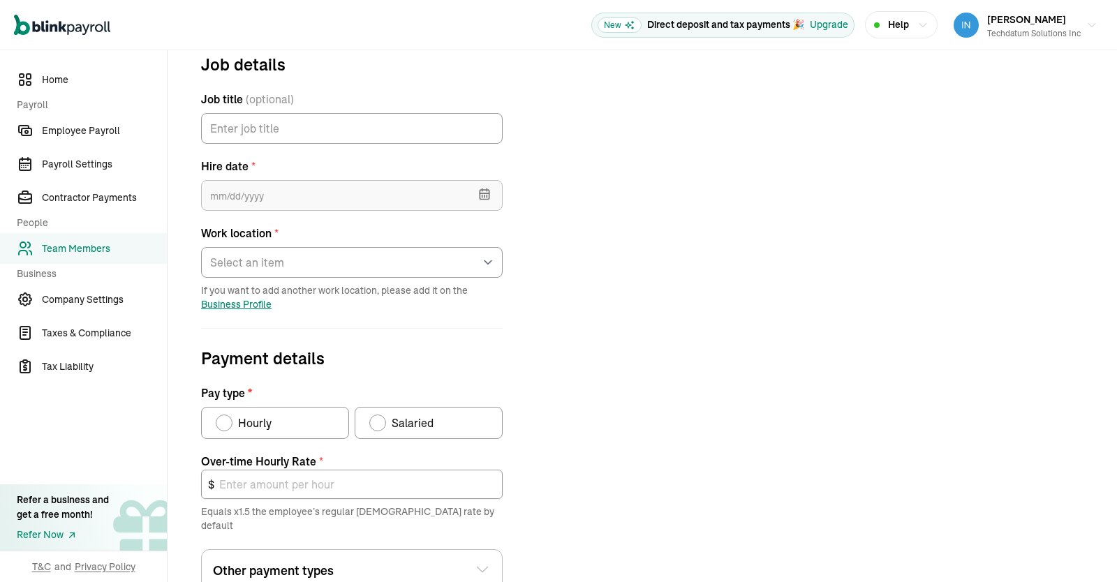
scroll to position [164, 0]
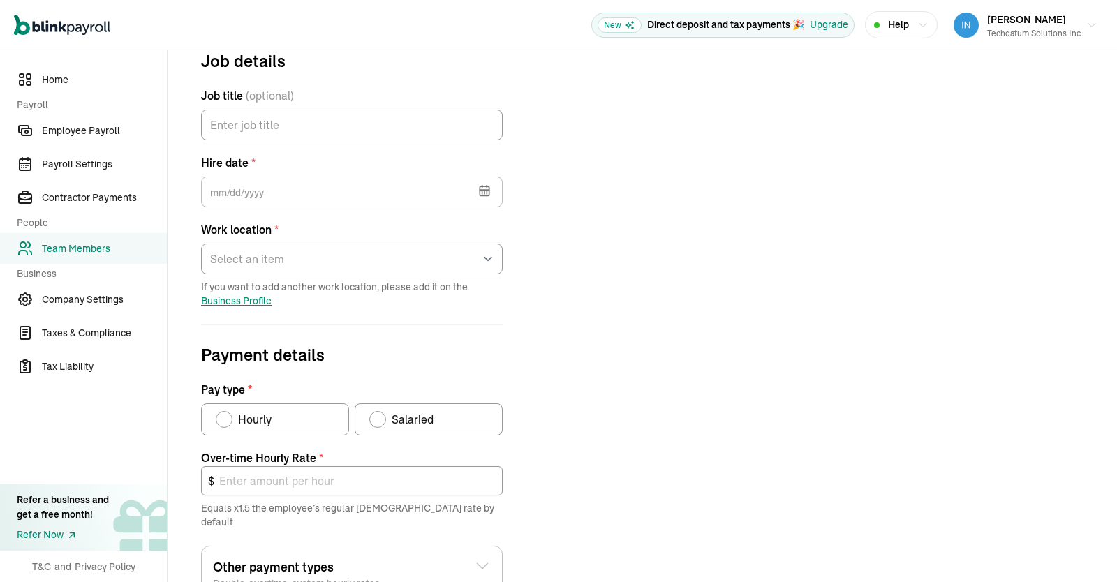
click at [489, 195] on icon "button" at bounding box center [485, 191] width 14 height 14
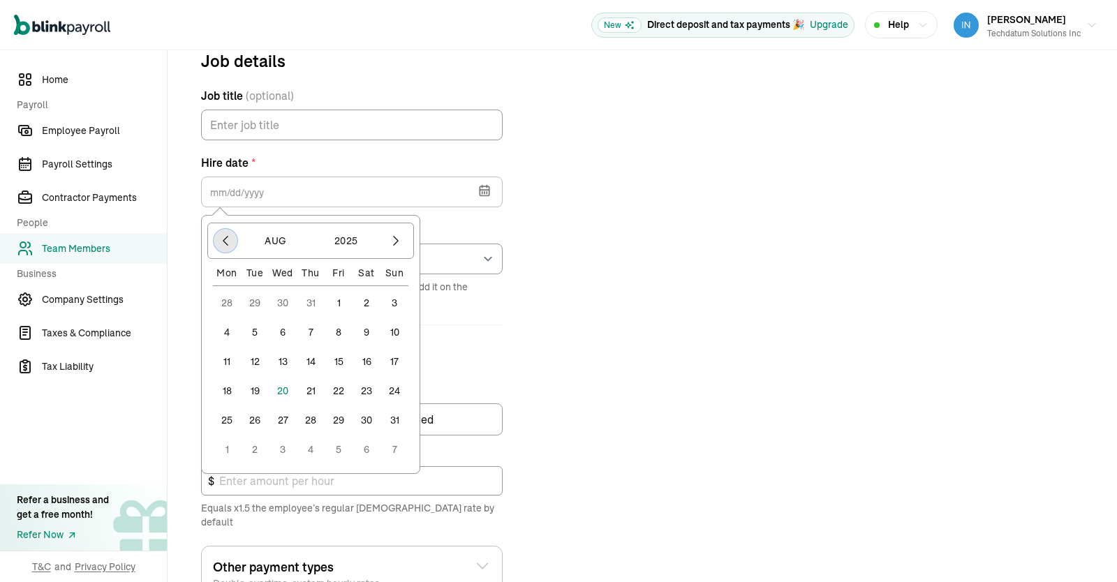
click at [226, 240] on icon "button" at bounding box center [226, 241] width 14 height 14
click at [228, 360] on button "9" at bounding box center [227, 362] width 28 height 28
type input "[DATE]"
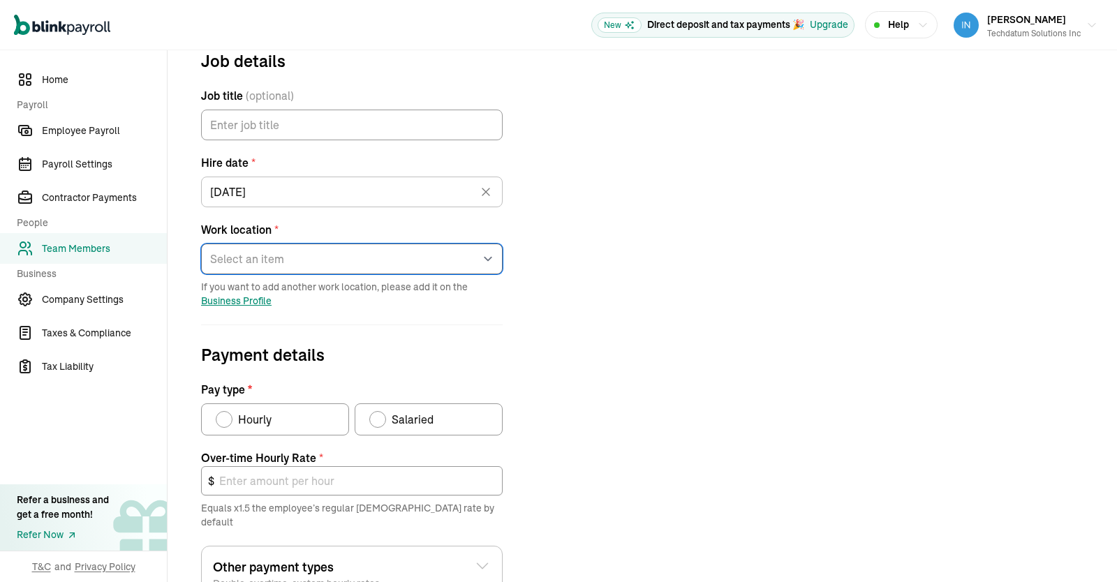
click at [201, 244] on select "Select an item [STREET_ADDRESS][PERSON_NAME] [PERSON_NAME] KarthikKrishna Works…" at bounding box center [352, 259] width 302 height 31
click at [482, 256] on select "Select an item [STREET_ADDRESS][PERSON_NAME] [PERSON_NAME] KarthikKrishna Works…" at bounding box center [352, 259] width 302 height 31
click at [258, 297] on span "Business Profile" at bounding box center [236, 301] width 71 height 13
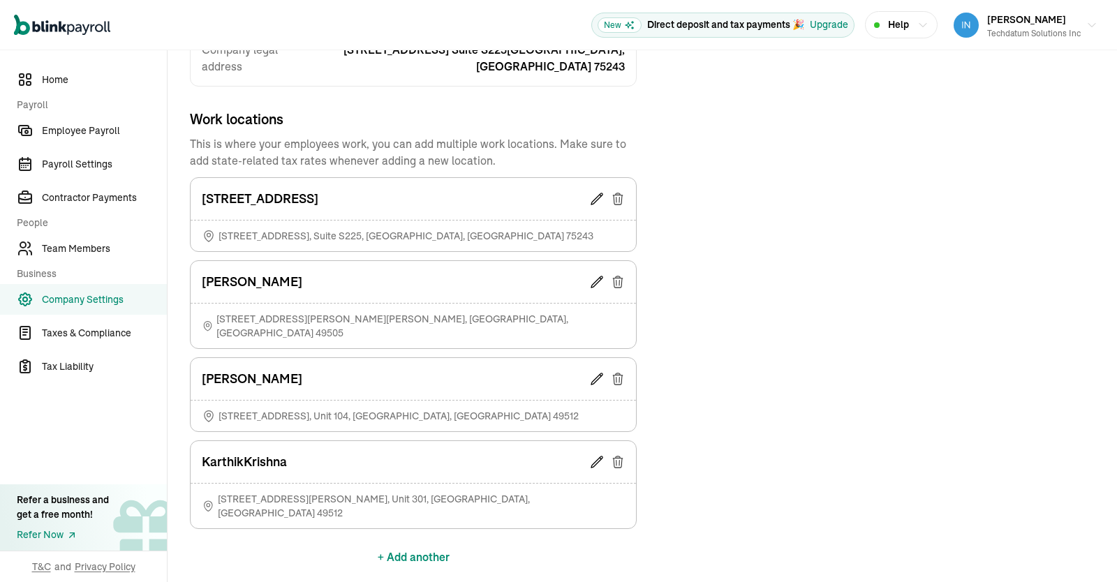
scroll to position [377, 0]
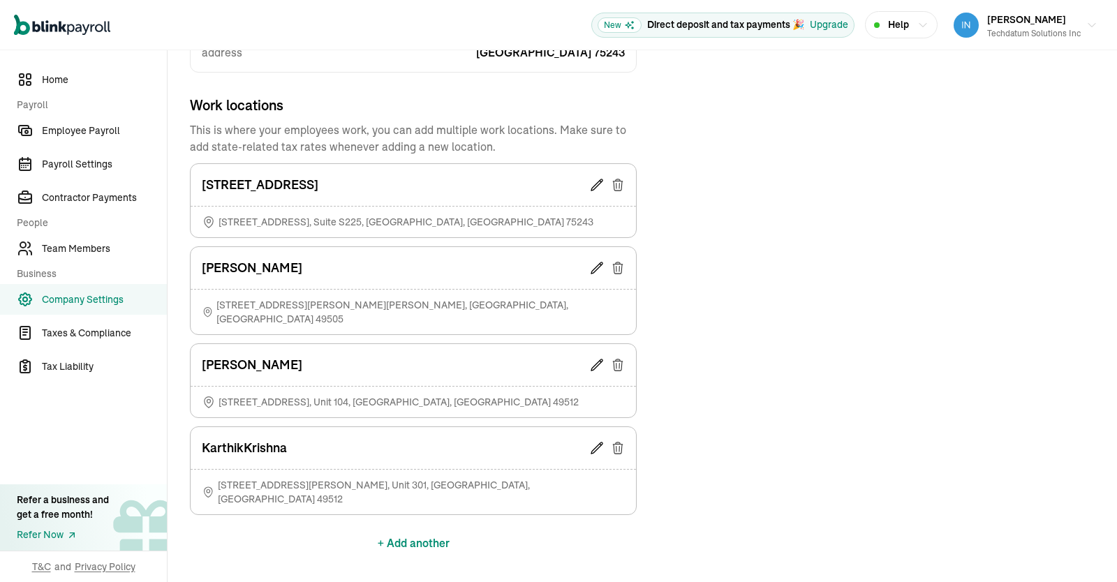
click at [415, 526] on button "+ Add another" at bounding box center [414, 543] width 72 height 34
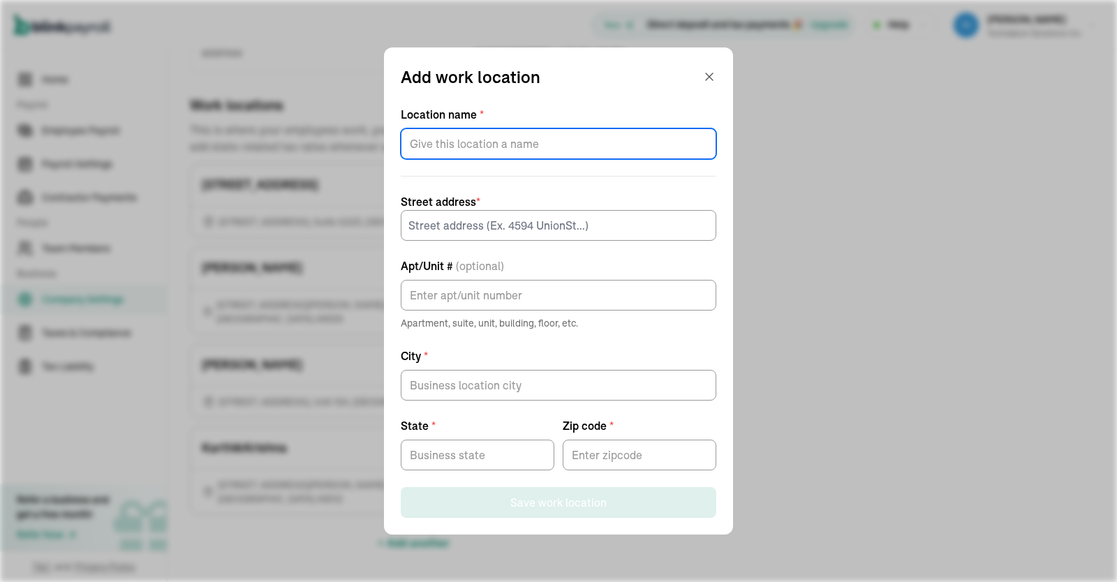
click at [508, 145] on input "Location name *" at bounding box center [559, 143] width 316 height 31
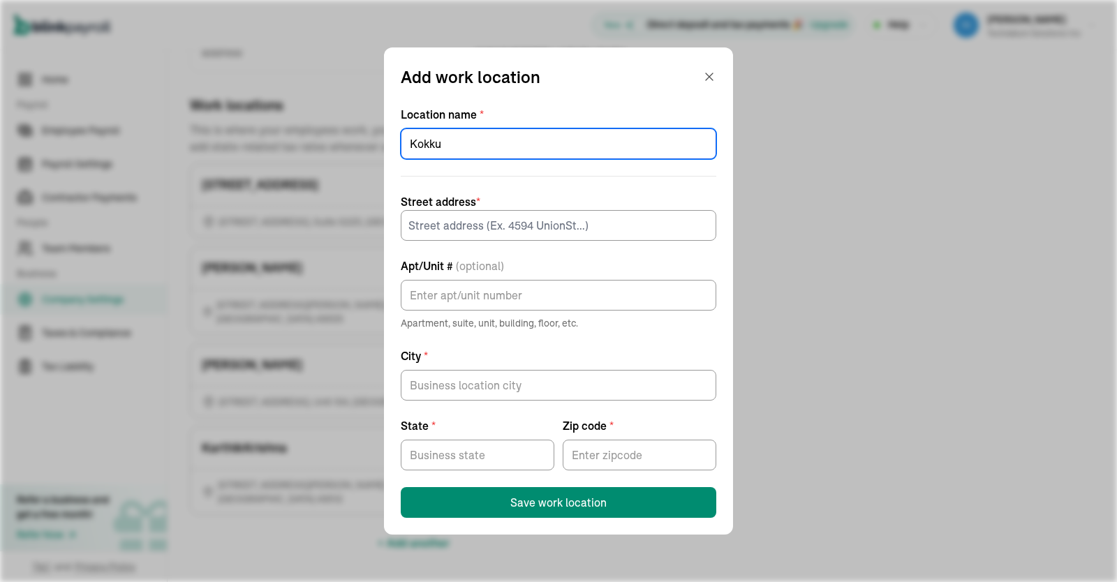
type input "Kokku"
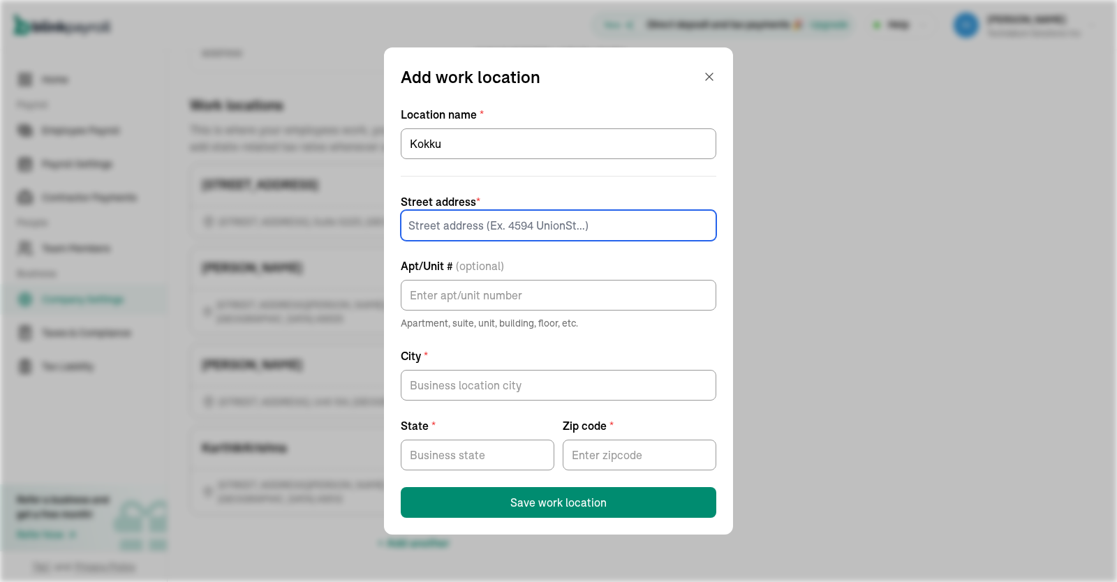
click at [501, 230] on input at bounding box center [559, 225] width 316 height 31
paste input "[STREET_ADDRESS][PERSON_NAME]"
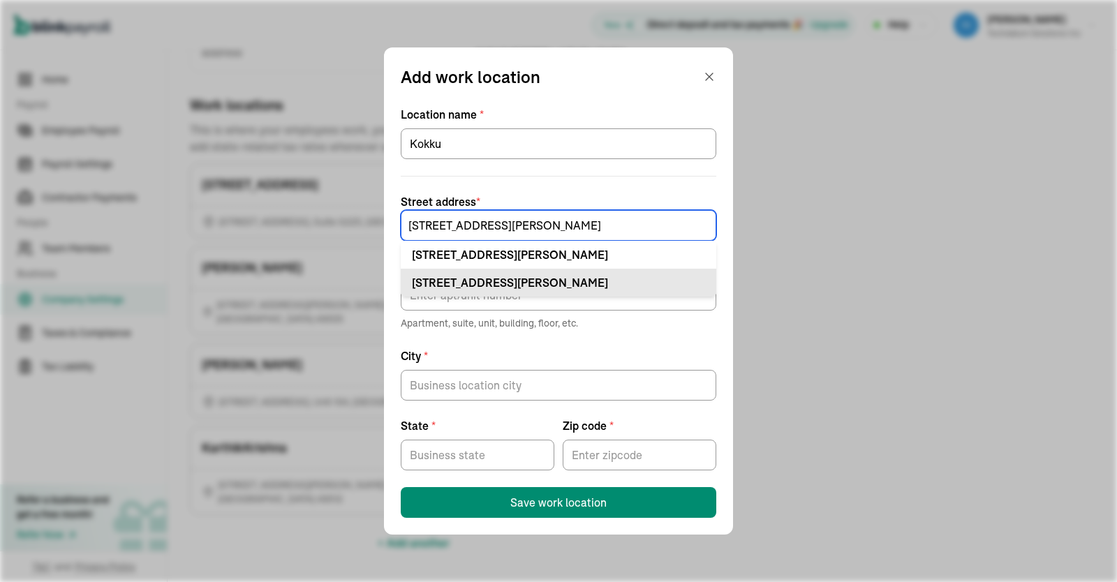
type input "[STREET_ADDRESS][PERSON_NAME]"
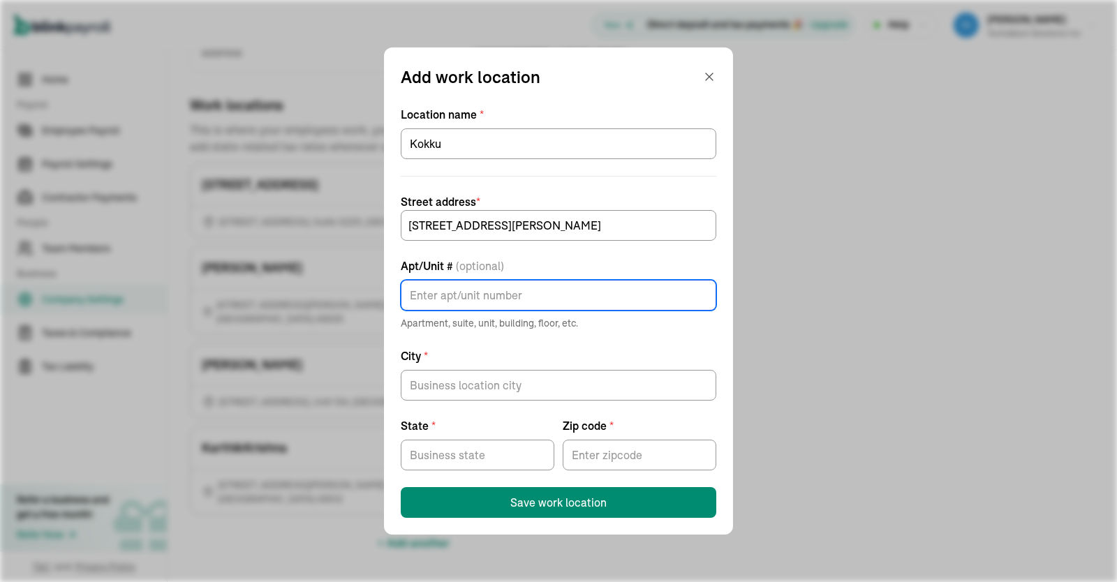
click at [500, 295] on input "Apt/Unit # (optional)" at bounding box center [559, 295] width 316 height 31
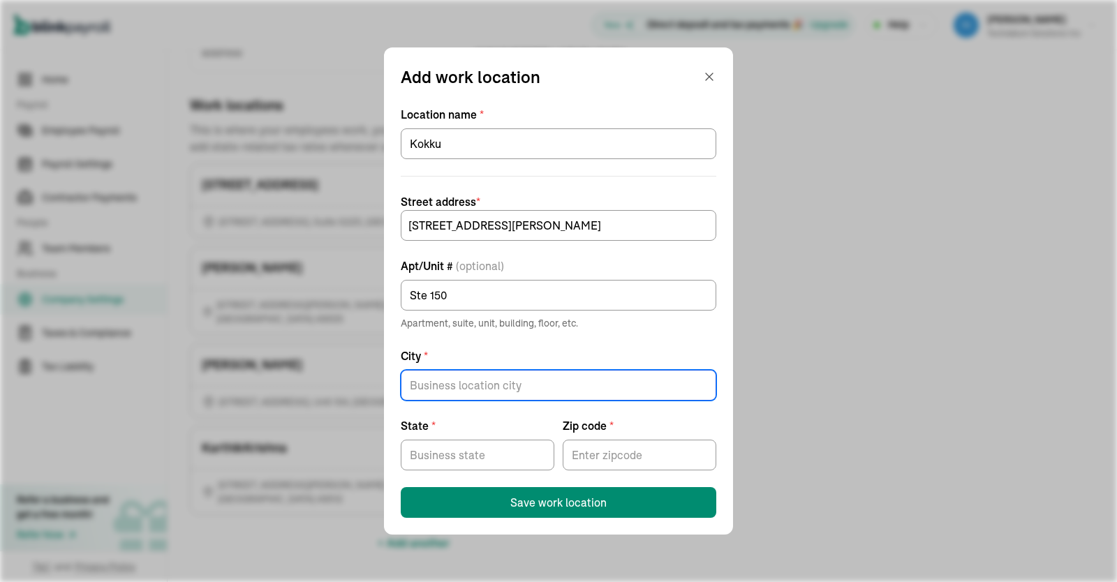
click at [487, 390] on input "City *" at bounding box center [559, 385] width 316 height 31
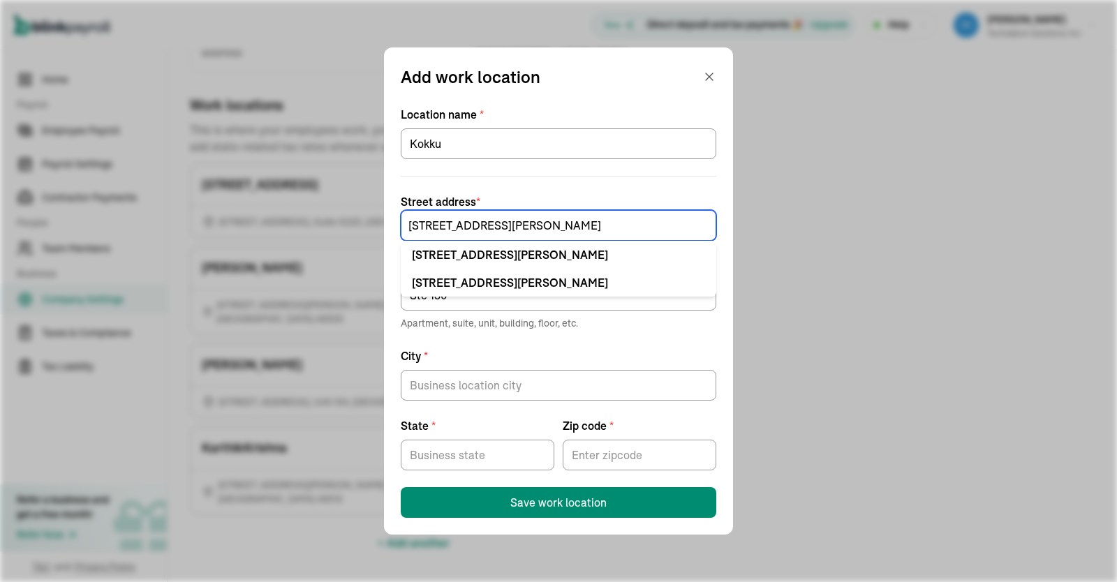
click at [514, 222] on input "[STREET_ADDRESS][PERSON_NAME]" at bounding box center [559, 225] width 316 height 31
click at [505, 226] on input "[STREET_ADDRESS][PERSON_NAME]" at bounding box center [559, 225] width 316 height 31
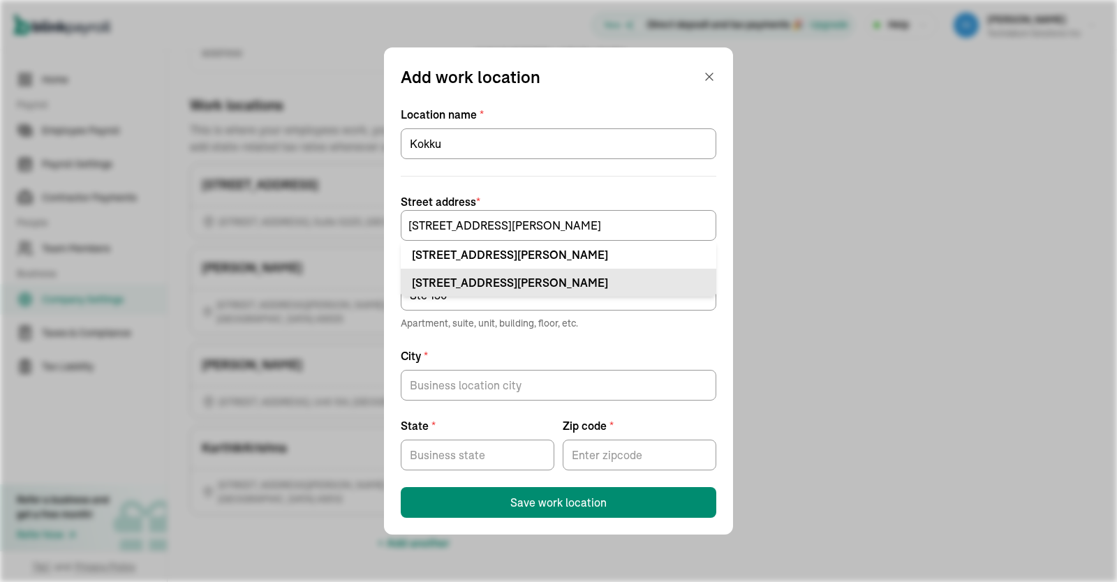
click at [498, 282] on div "[STREET_ADDRESS][PERSON_NAME]" at bounding box center [558, 282] width 293 height 17
type input "Ste"
type input "[GEOGRAPHIC_DATA]"
type input "75244"
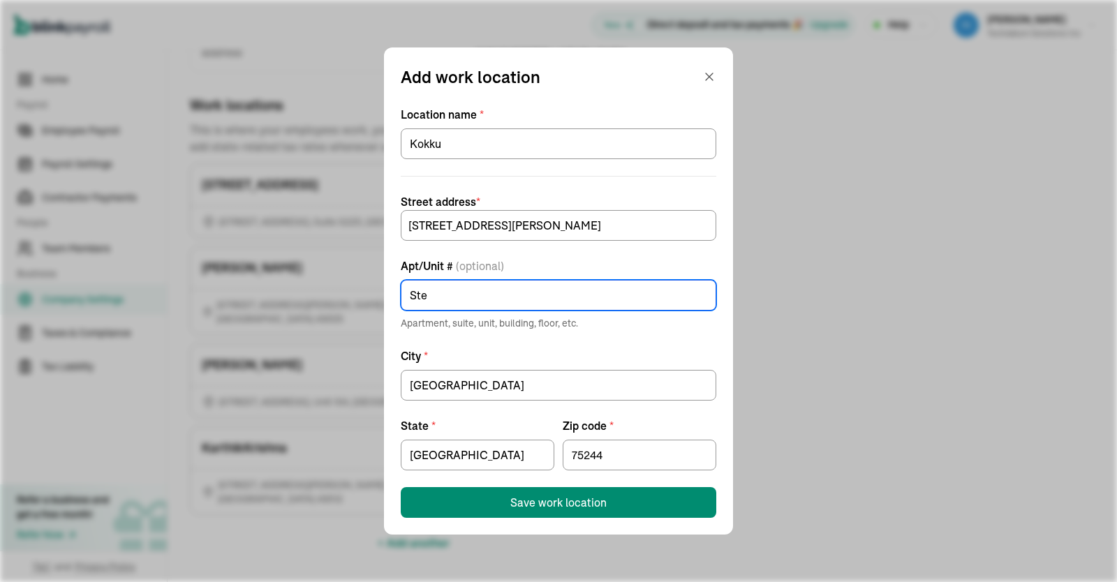
click at [483, 298] on input "Ste" at bounding box center [559, 295] width 316 height 31
type input "Ste 150"
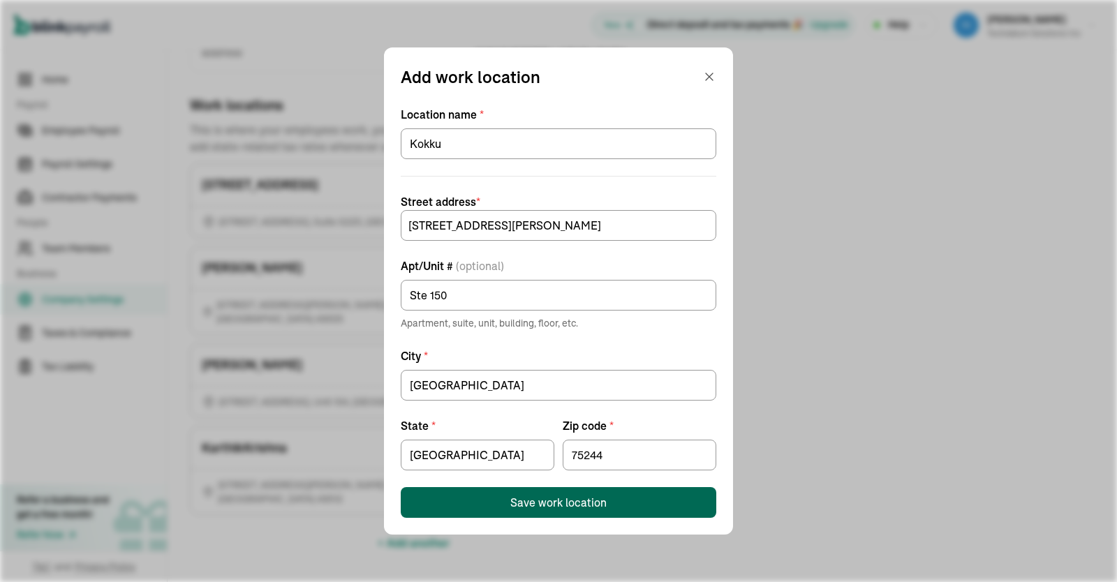
click at [563, 505] on div "Save work location" at bounding box center [558, 502] width 96 height 17
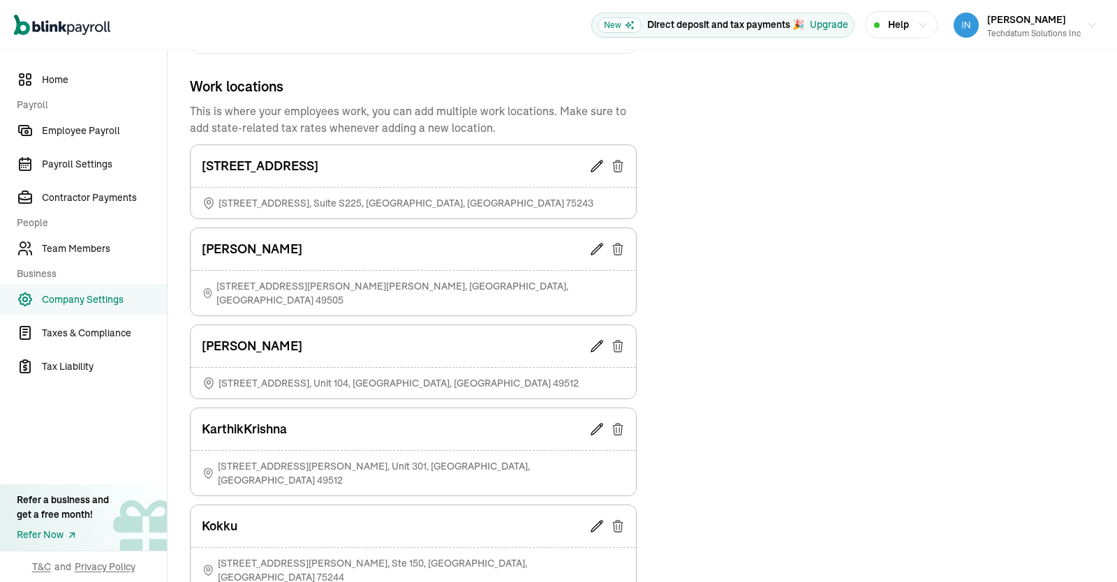
scroll to position [459, 0]
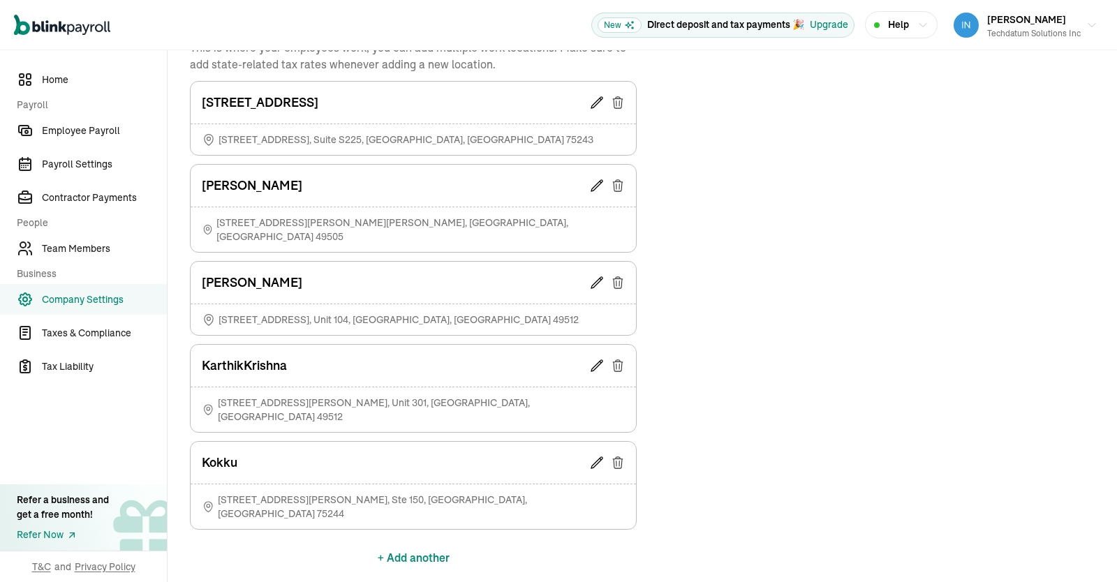
click at [596, 457] on icon at bounding box center [596, 462] width 11 height 11
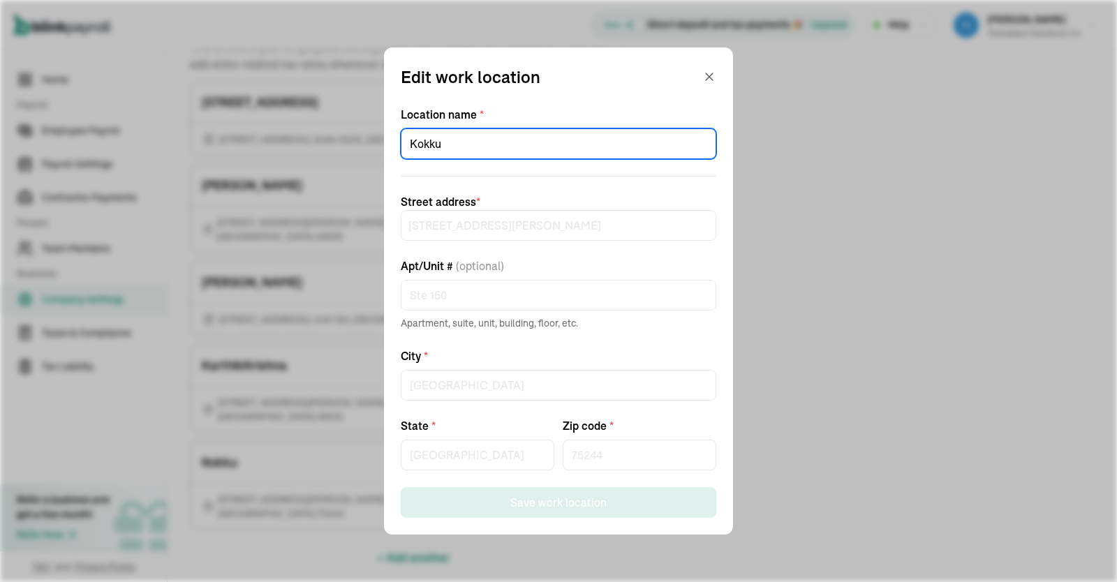
drag, startPoint x: 464, startPoint y: 147, endPoint x: 316, endPoint y: 182, distance: 152.1
click at [316, 182] on div "Edit work location Location name * [GEOGRAPHIC_DATA] address * [STREET_ADDRESS]…" at bounding box center [558, 291] width 1117 height 582
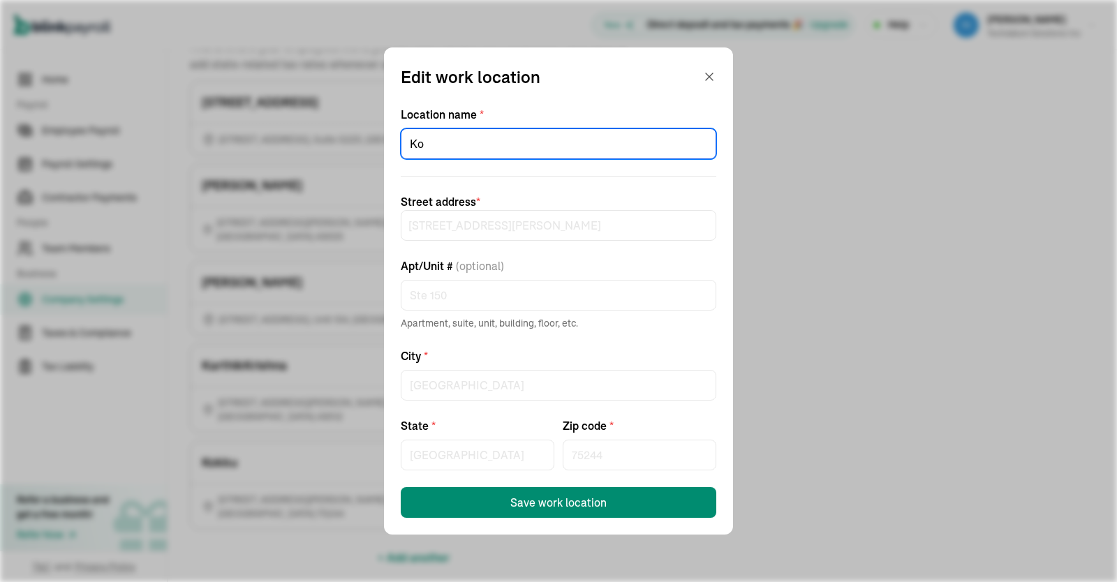
type input "K"
drag, startPoint x: 430, startPoint y: 140, endPoint x: 379, endPoint y: 133, distance: 51.4
click at [401, 133] on input "hyb" at bounding box center [559, 143] width 316 height 31
type input "Hyb"
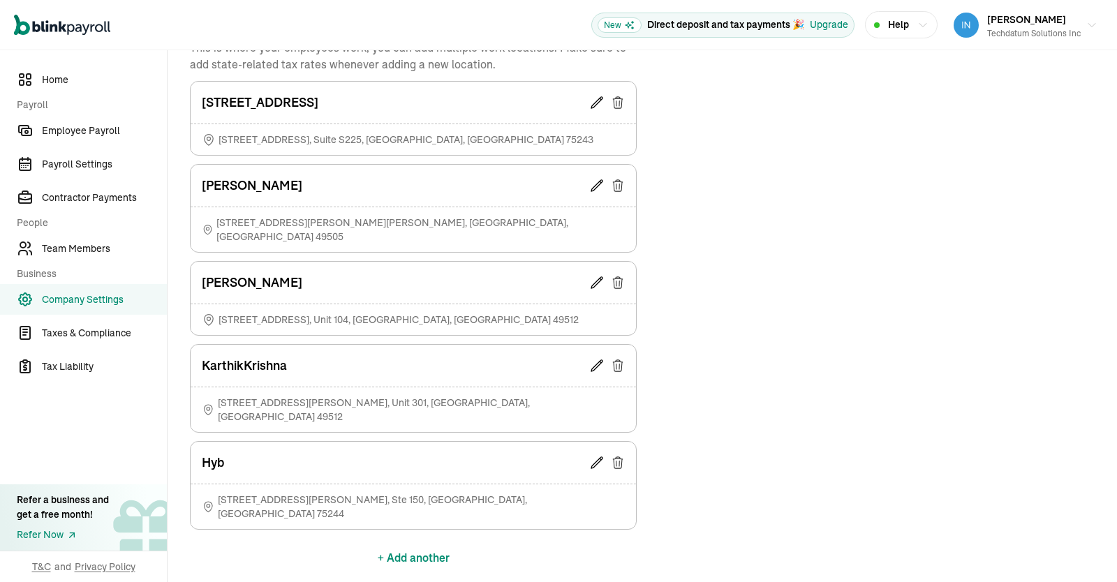
click at [418, 541] on button "+ Add another" at bounding box center [414, 558] width 72 height 34
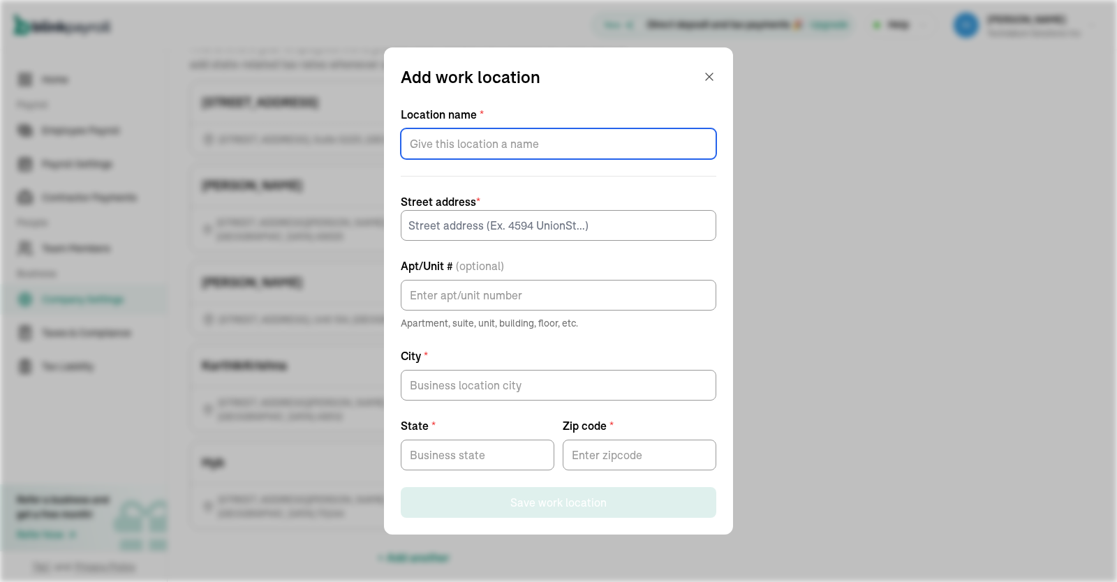
click at [458, 137] on input "Location name *" at bounding box center [559, 143] width 316 height 31
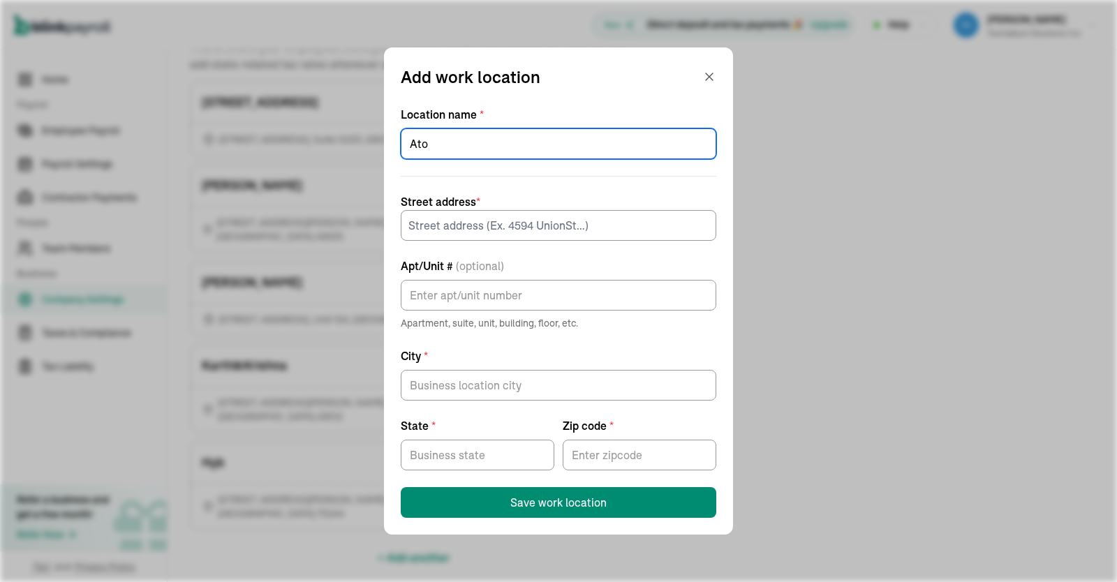
type input "Ato"
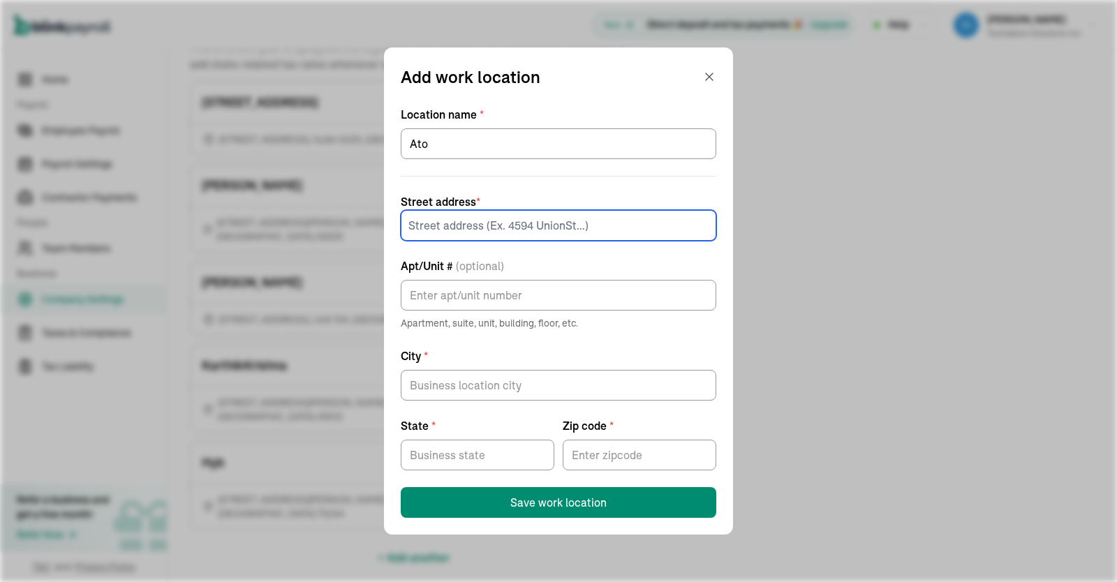
click at [570, 222] on input at bounding box center [559, 225] width 316 height 31
paste input "10925 Estate Ln"
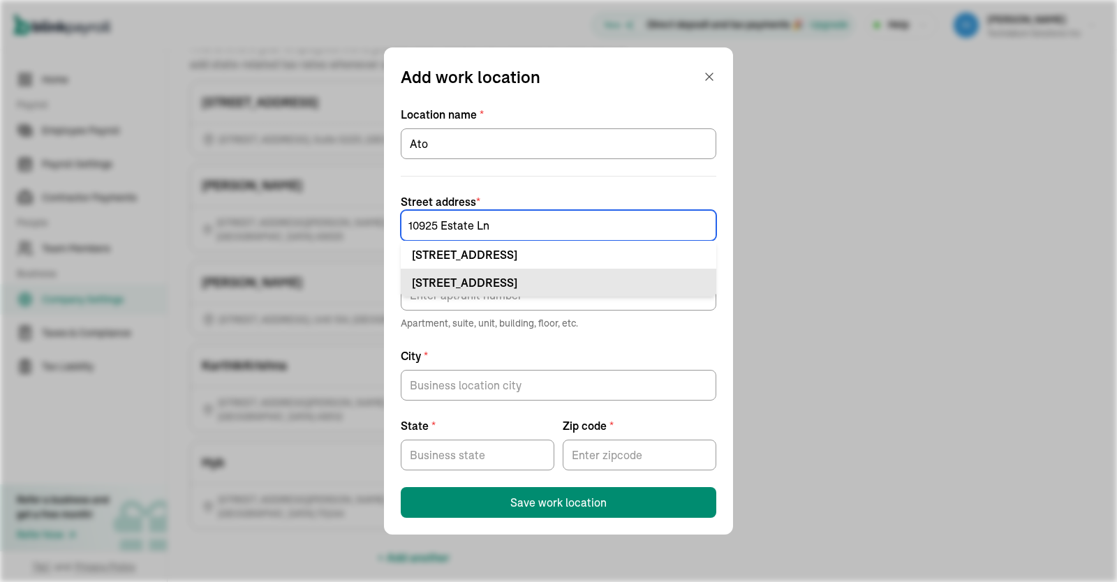
type input "10925 Estate Ln"
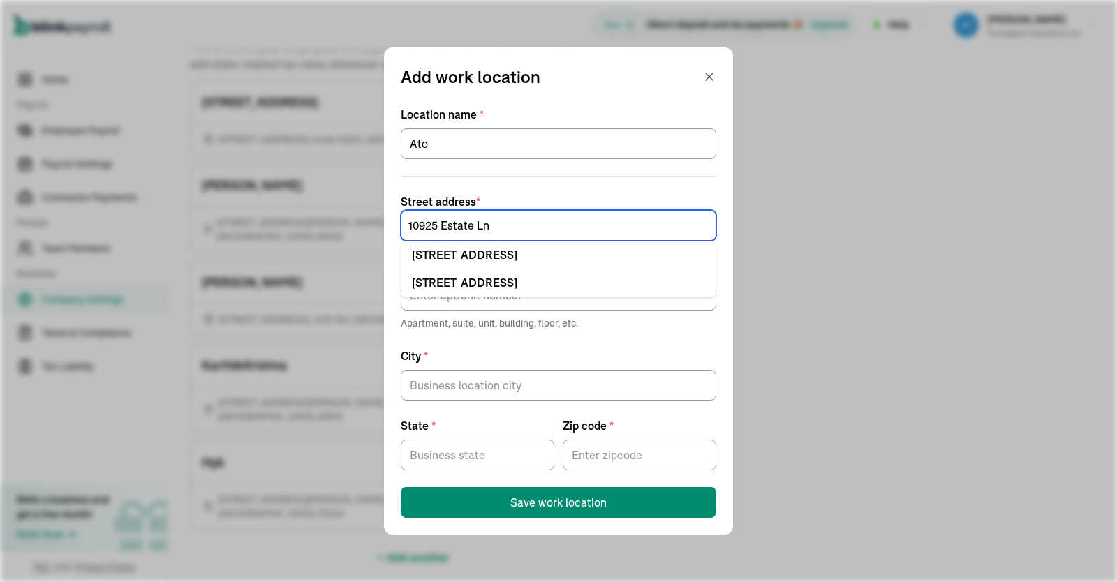
click at [529, 223] on input "10925 Estate Ln" at bounding box center [559, 225] width 316 height 31
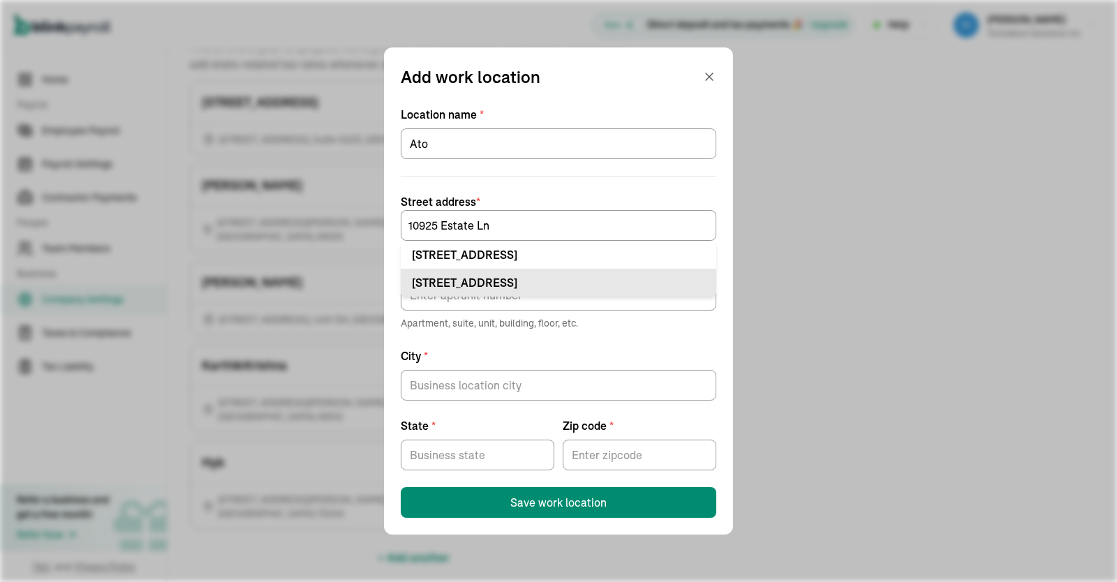
click at [561, 277] on div "[STREET_ADDRESS]" at bounding box center [558, 282] width 293 height 17
type input "Ste"
type input "[GEOGRAPHIC_DATA]"
type input "75238"
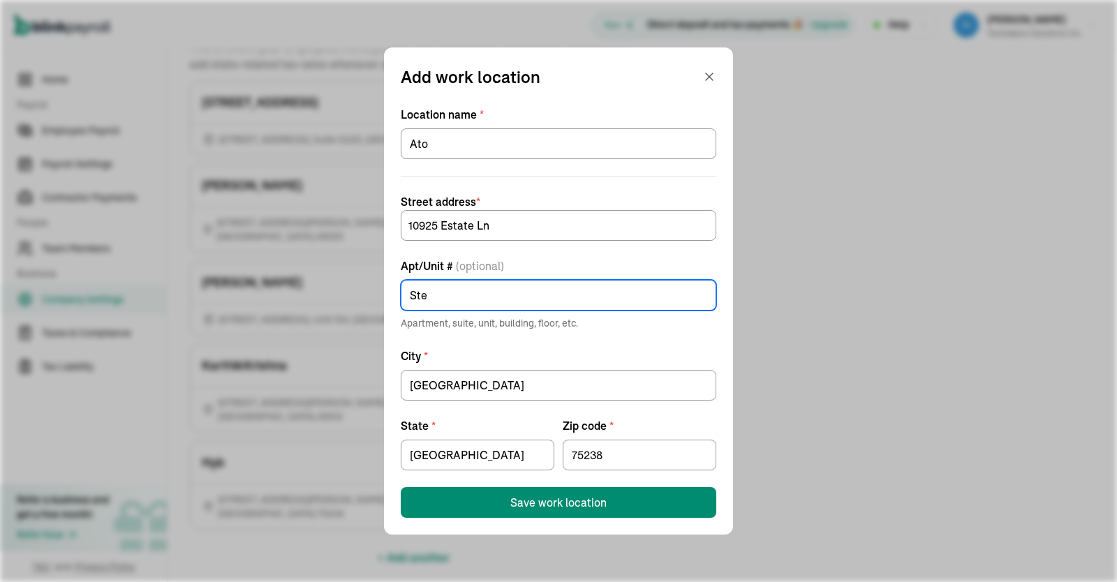
click at [497, 292] on input "Ste" at bounding box center [559, 295] width 316 height 31
type input "Ste W240"
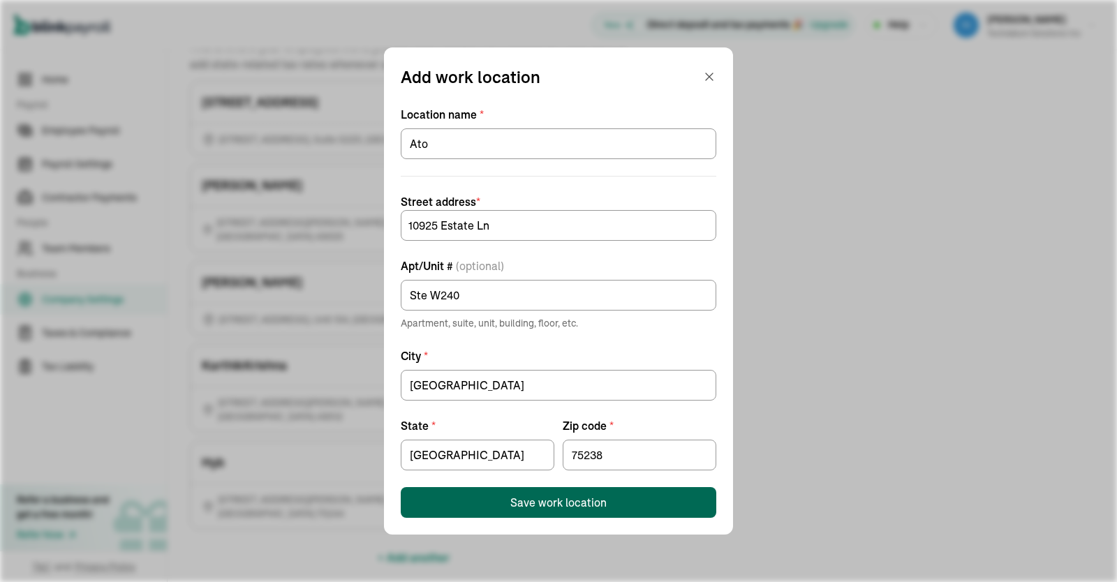
click at [552, 510] on div "Save work location" at bounding box center [558, 502] width 96 height 17
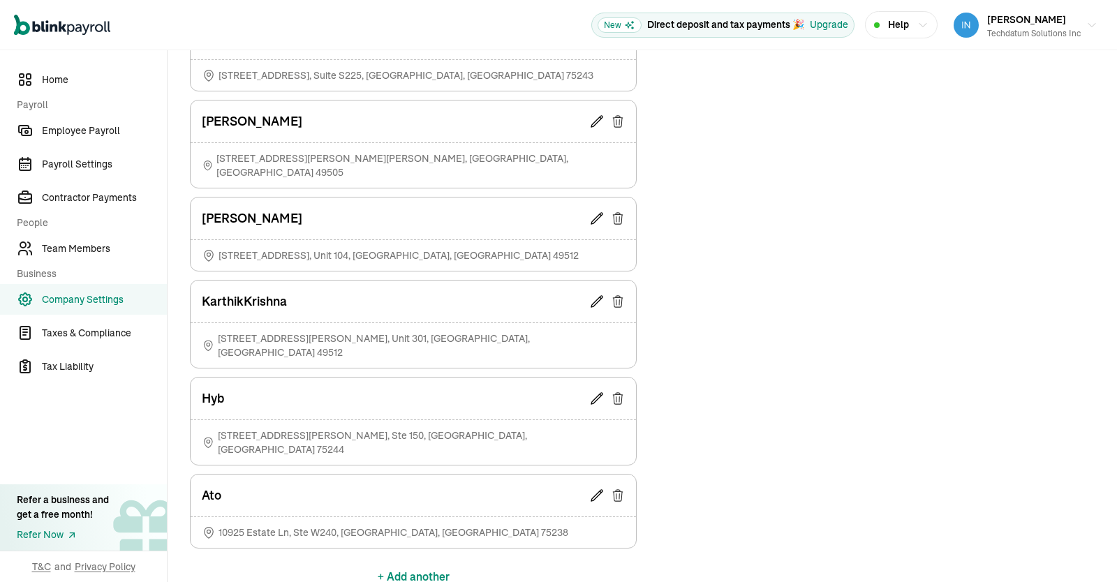
scroll to position [543, 0]
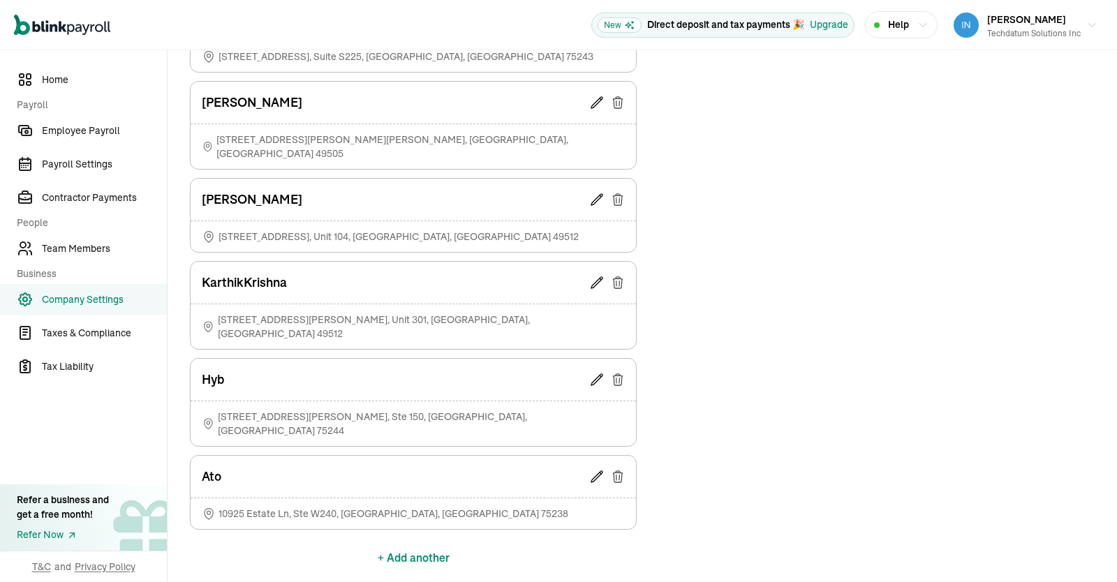
click at [425, 541] on button "+ Add another" at bounding box center [414, 558] width 72 height 34
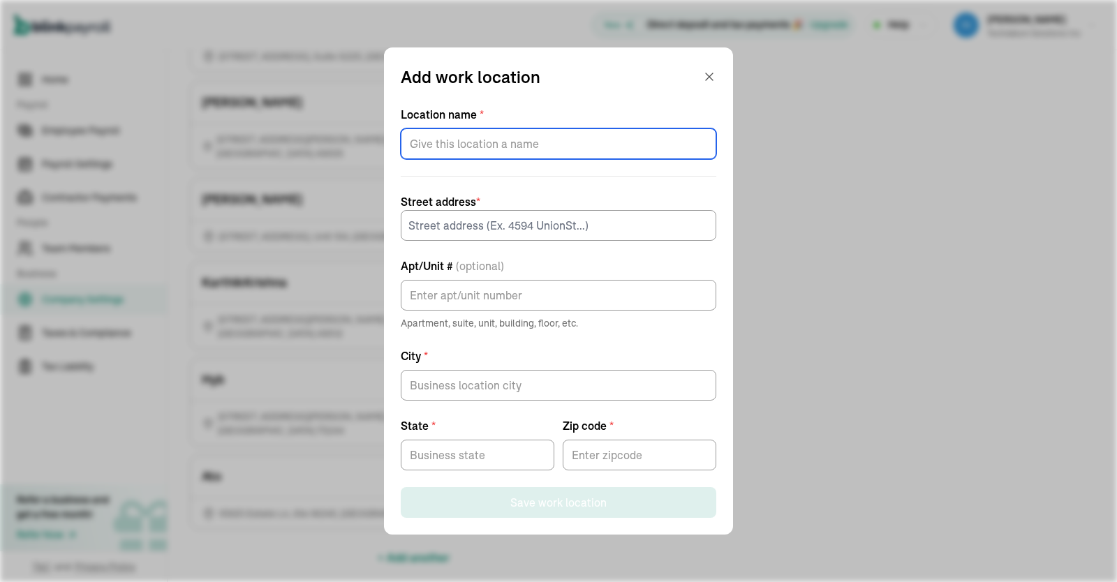
click at [526, 141] on input "Location name *" at bounding box center [559, 143] width 316 height 31
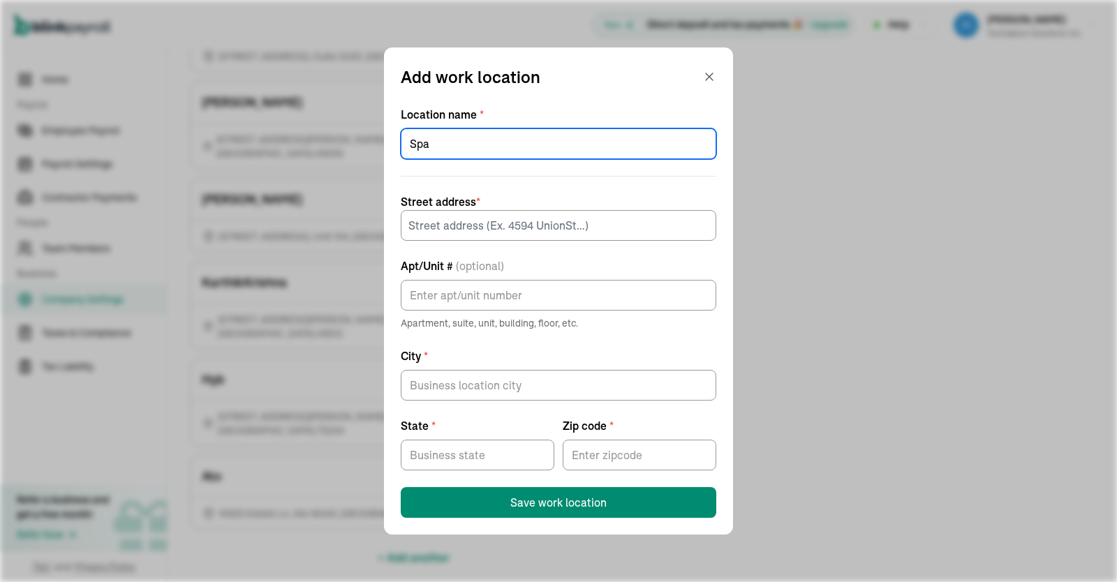
type input "Spa"
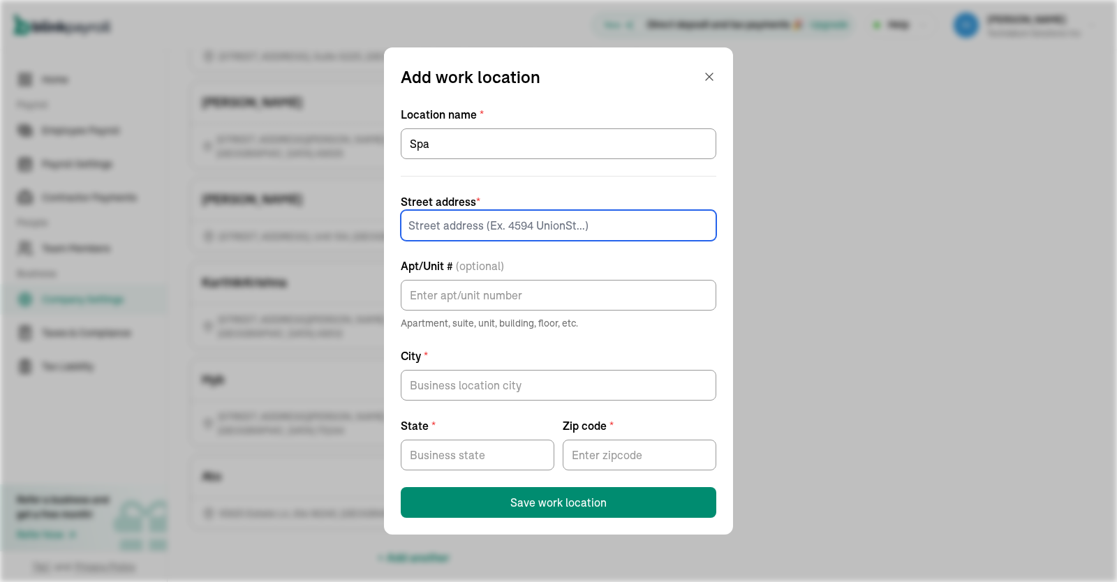
click at [512, 228] on input at bounding box center [559, 225] width 316 height 31
paste input "[STREET_ADDRESS][PERSON_NAME]"
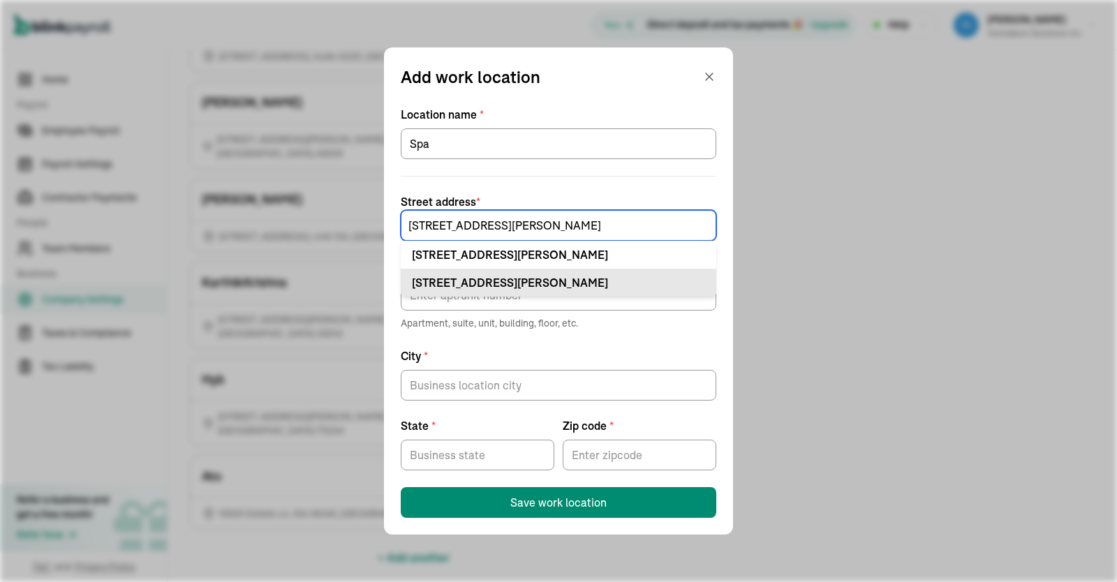
type input "[STREET_ADDRESS][PERSON_NAME]"
click at [621, 280] on div "[STREET_ADDRESS][PERSON_NAME]" at bounding box center [558, 282] width 293 height 17
type input "Ste"
type input "[GEOGRAPHIC_DATA]"
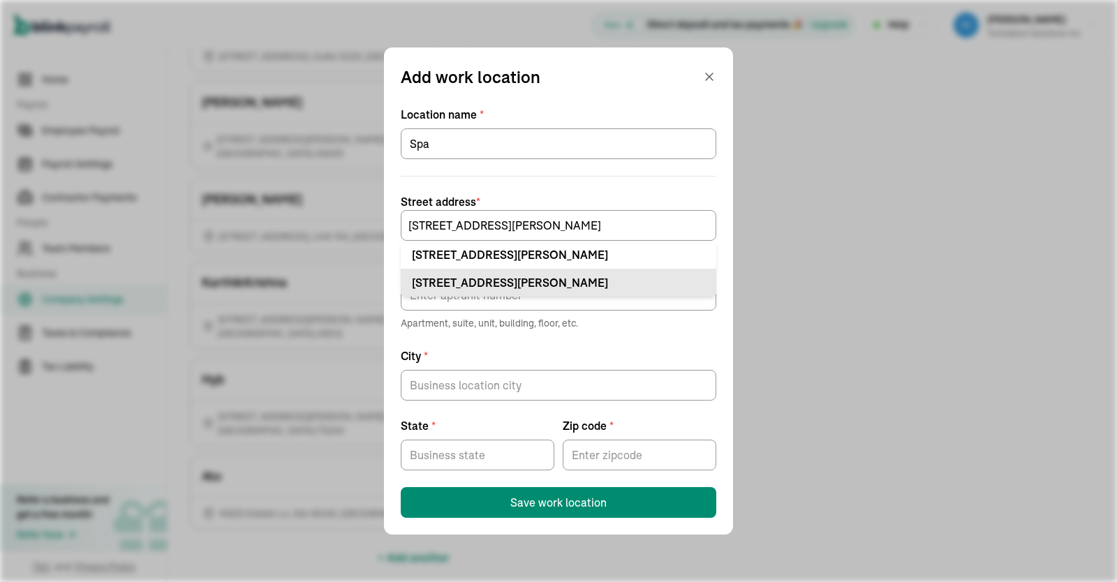
type input "75244"
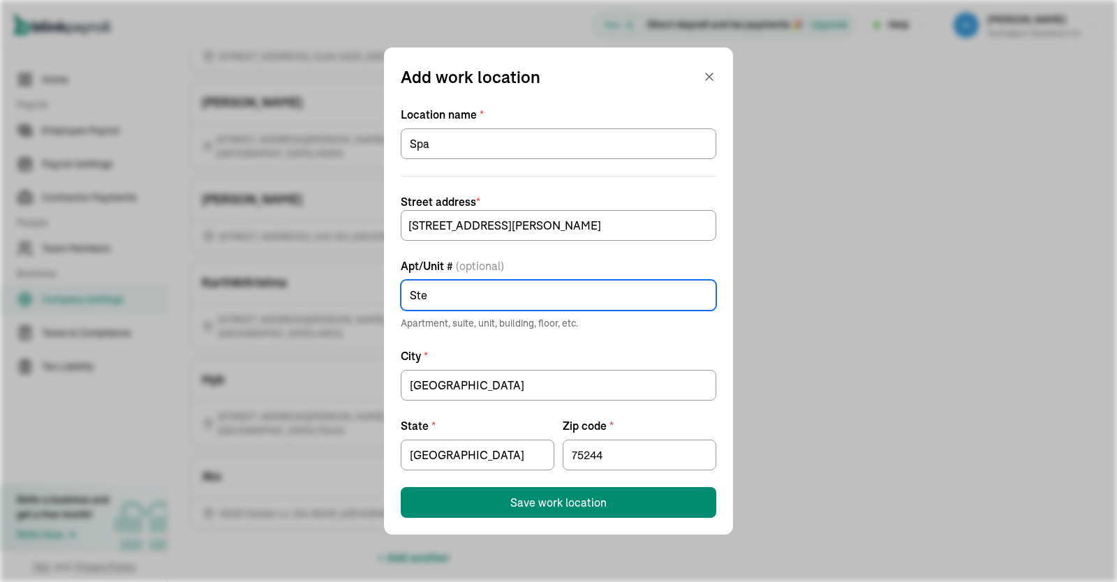
click at [505, 290] on input "Ste" at bounding box center [559, 295] width 316 height 31
type input "Ste 130"
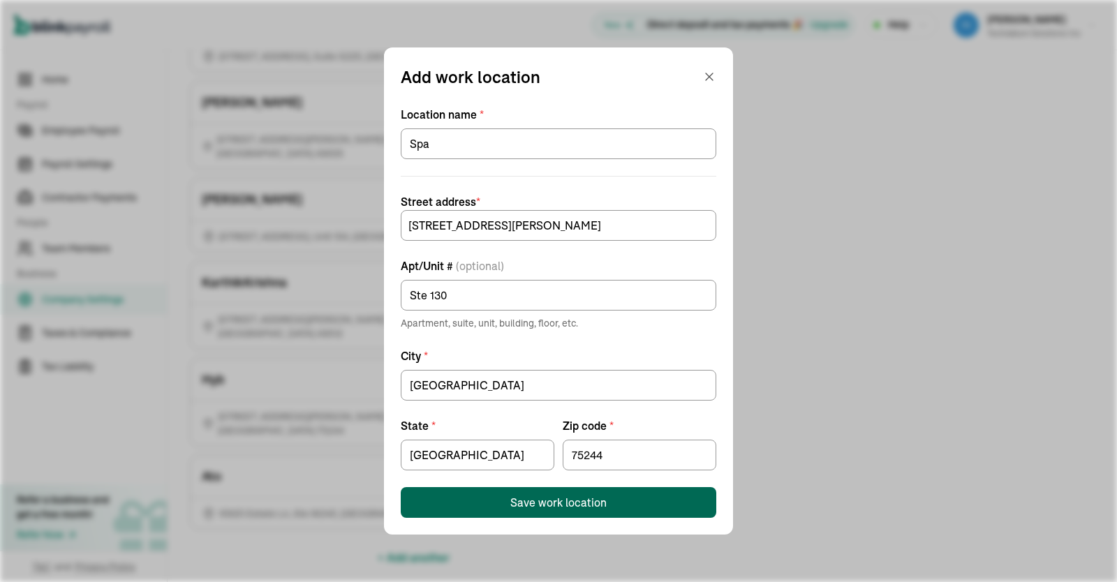
click at [563, 494] on div "Save work location" at bounding box center [558, 502] width 96 height 17
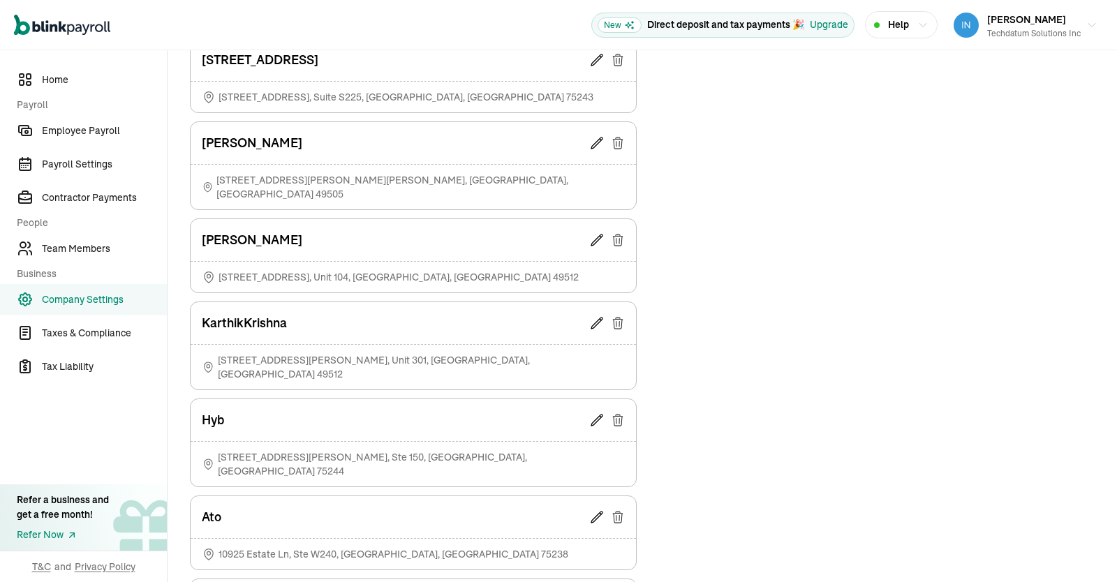
scroll to position [625, 0]
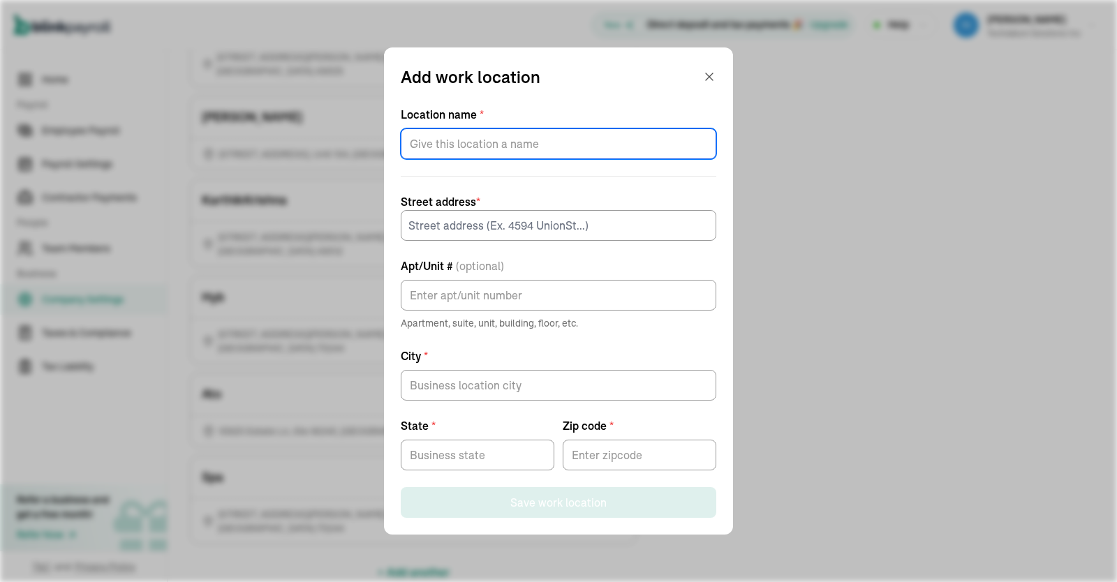
click at [521, 135] on input "Location name *" at bounding box center [559, 143] width 316 height 31
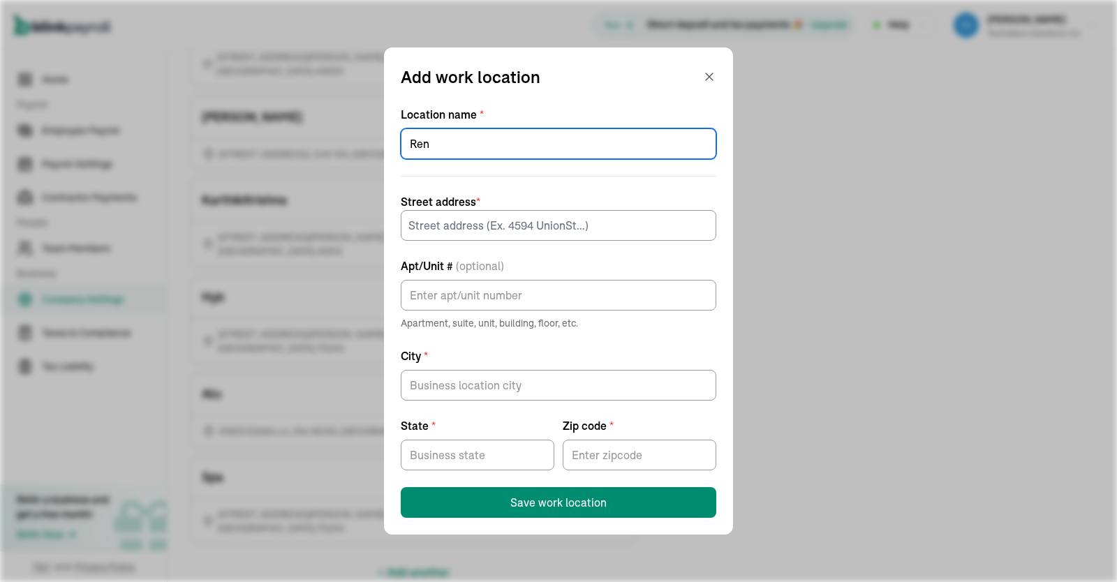
type input "Ren"
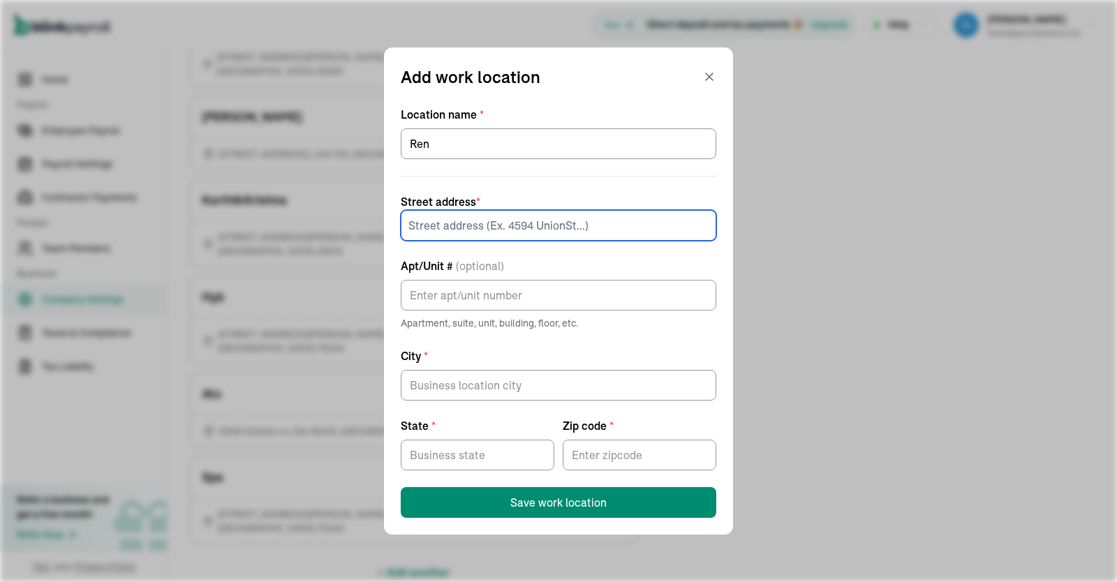
click at [487, 219] on input at bounding box center [559, 225] width 316 height 31
paste input "[STREET_ADDRESS][PERSON_NAME]"
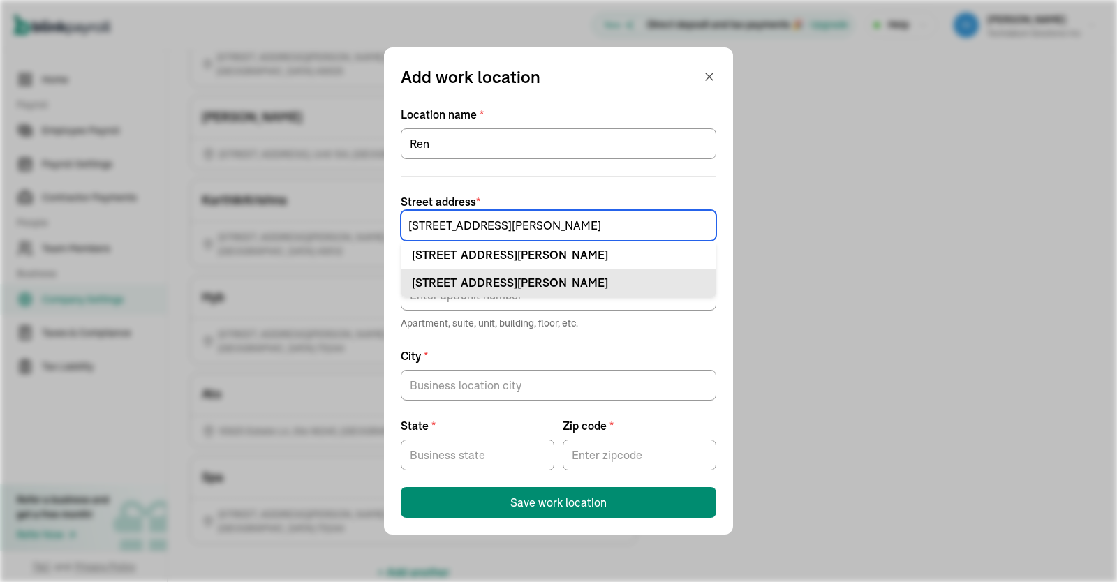
type input "[STREET_ADDRESS][PERSON_NAME]"
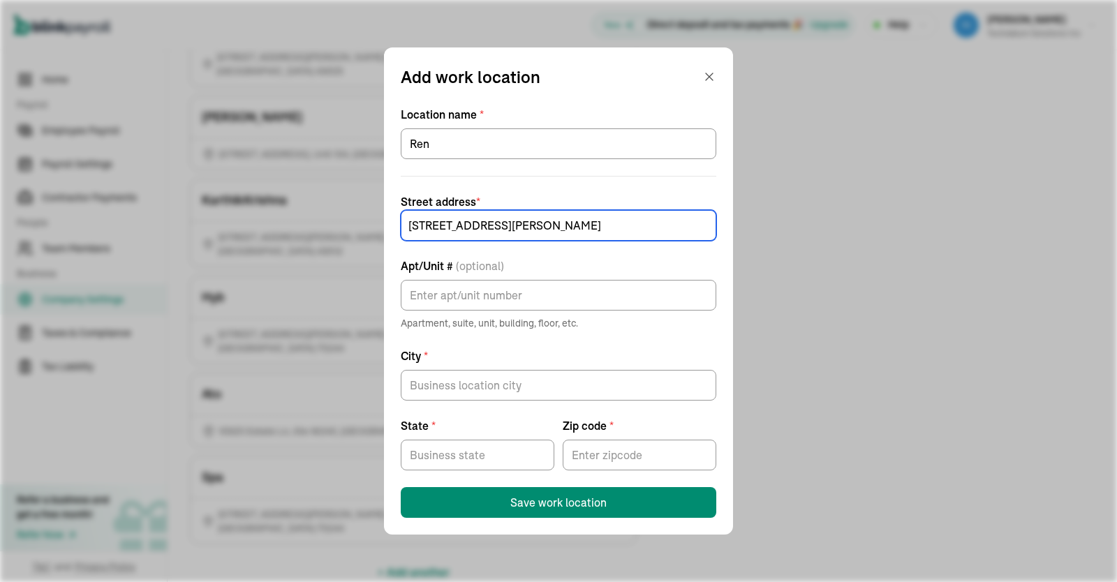
click at [558, 212] on input "[STREET_ADDRESS][PERSON_NAME]" at bounding box center [559, 225] width 316 height 31
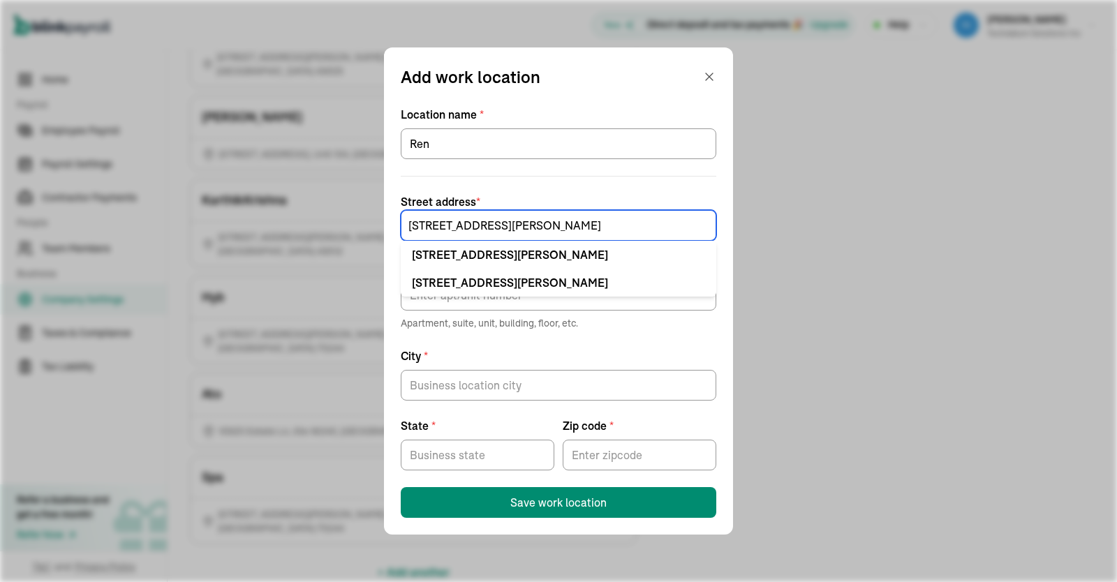
click at [643, 225] on input "[STREET_ADDRESS][PERSON_NAME]" at bounding box center [559, 225] width 316 height 31
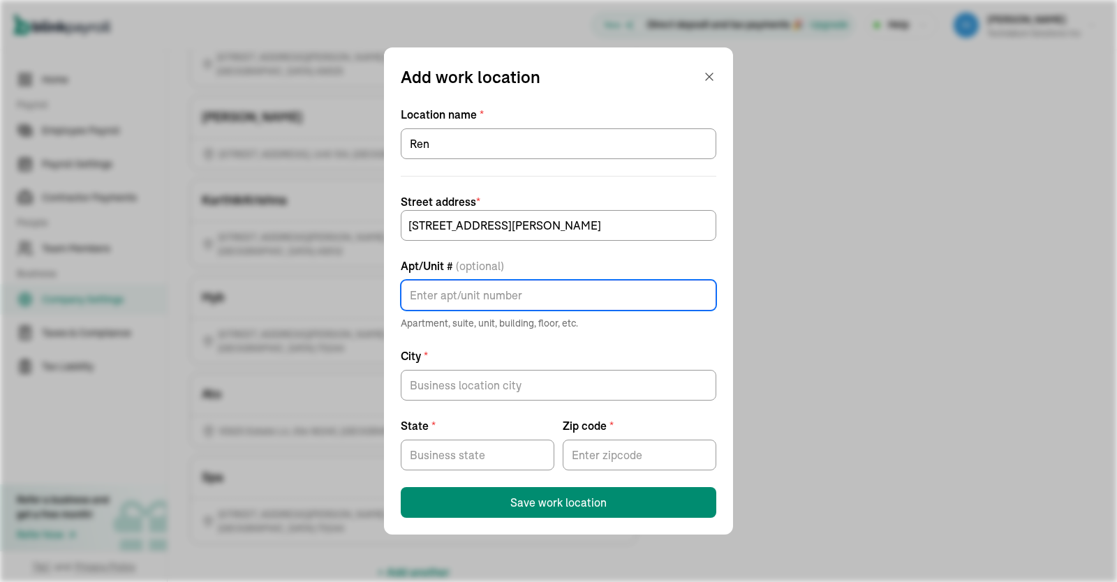
click at [570, 287] on input "Apt/Unit # (optional)" at bounding box center [559, 295] width 316 height 31
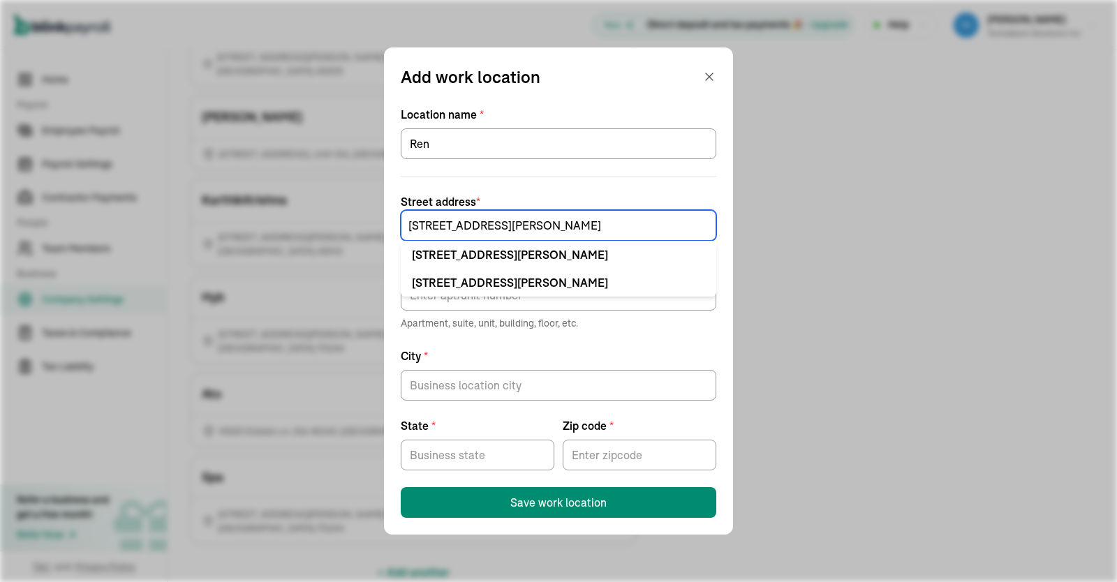
click at [468, 221] on input "[STREET_ADDRESS][PERSON_NAME]" at bounding box center [559, 225] width 316 height 31
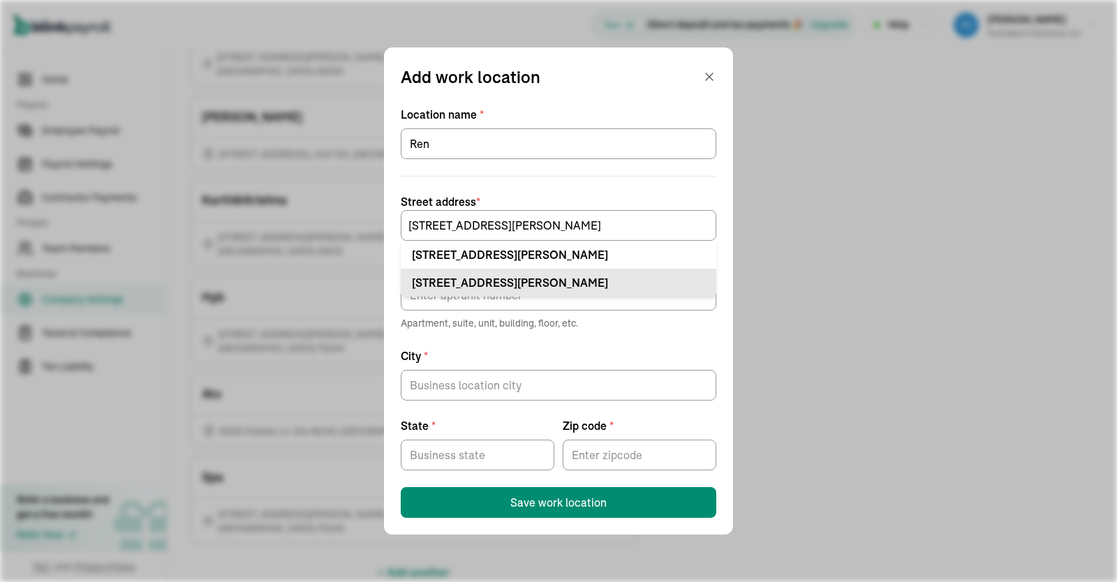
click at [432, 276] on div "[STREET_ADDRESS][PERSON_NAME]" at bounding box center [558, 282] width 293 height 17
type input "Ste"
type input "[GEOGRAPHIC_DATA]"
type input "75244"
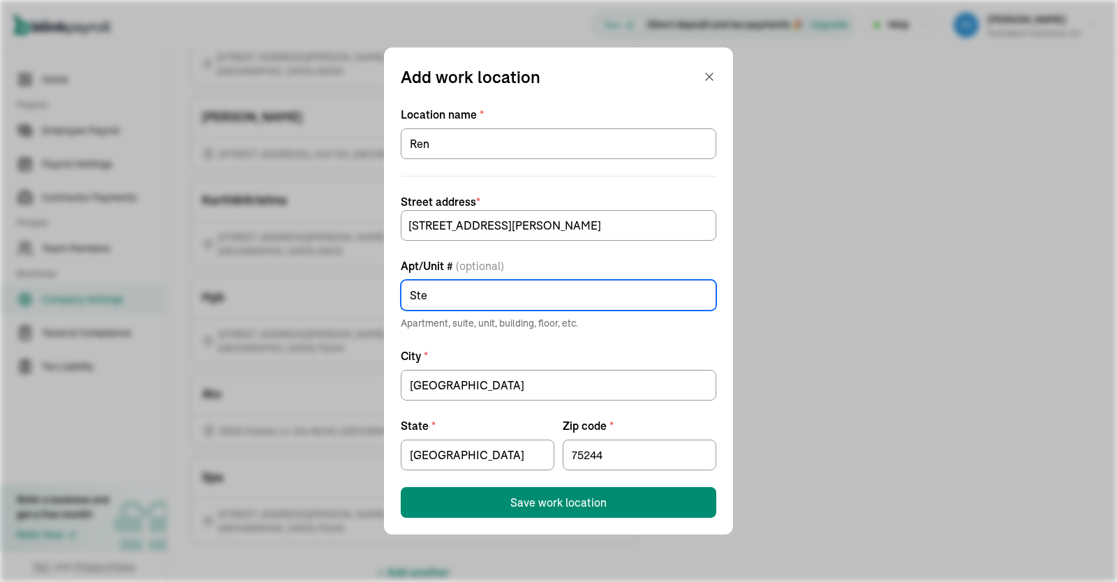
click at [455, 307] on input "Ste" at bounding box center [559, 295] width 316 height 31
type input "Ste 402"
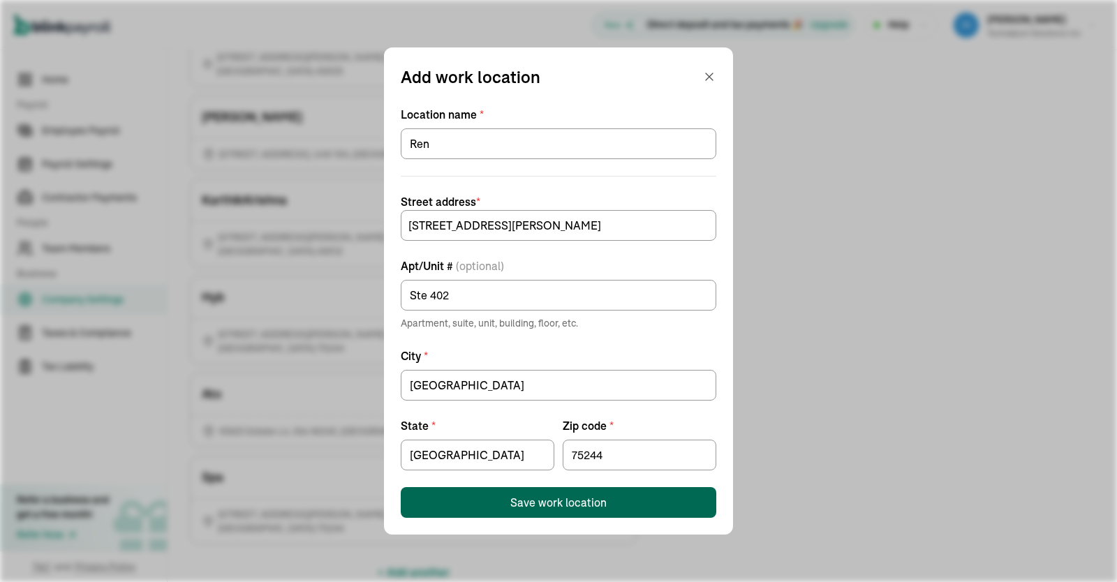
click at [547, 501] on div "Save work location" at bounding box center [558, 502] width 96 height 17
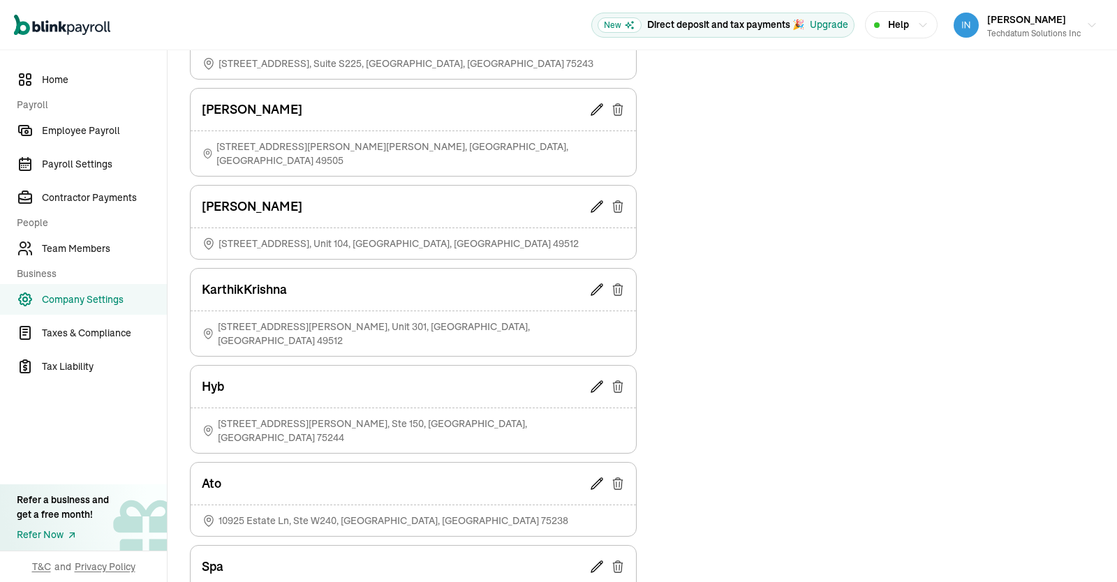
scroll to position [708, 0]
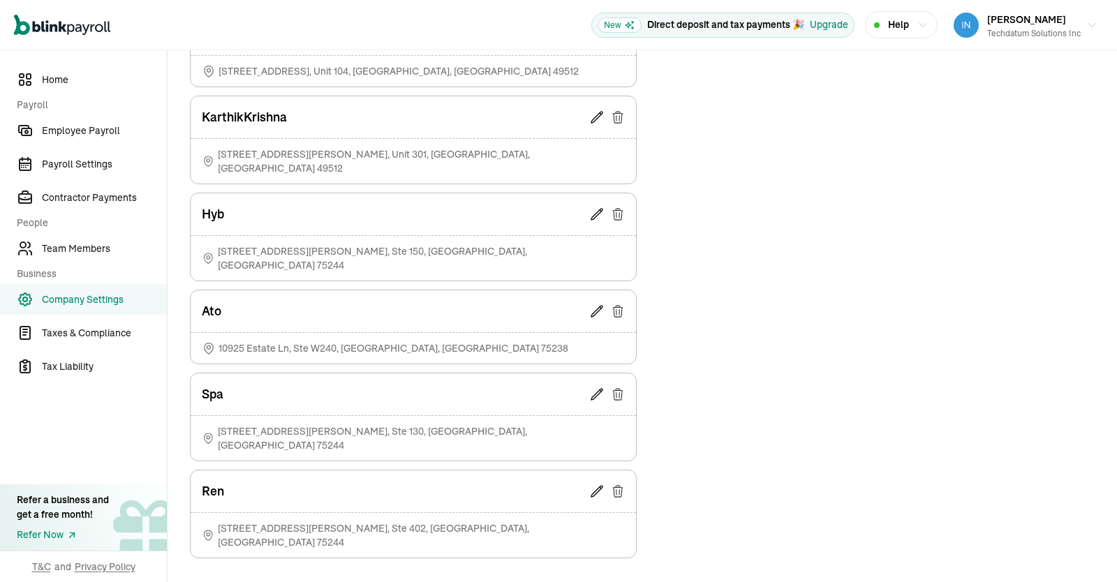
click at [411, 570] on button "+ Add another" at bounding box center [414, 587] width 72 height 34
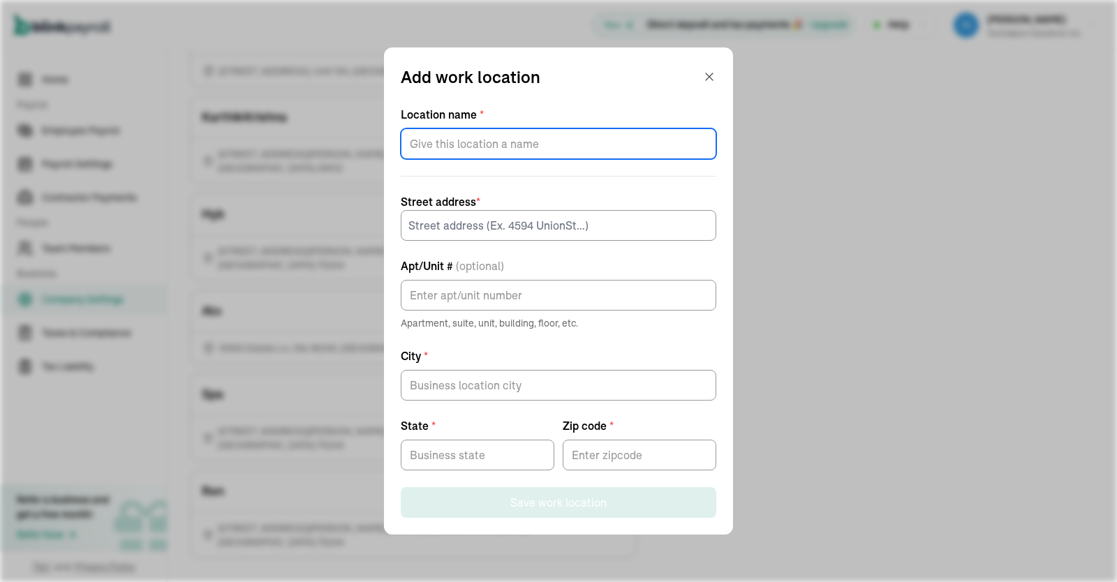
click at [501, 137] on input "Location name *" at bounding box center [559, 143] width 316 height 31
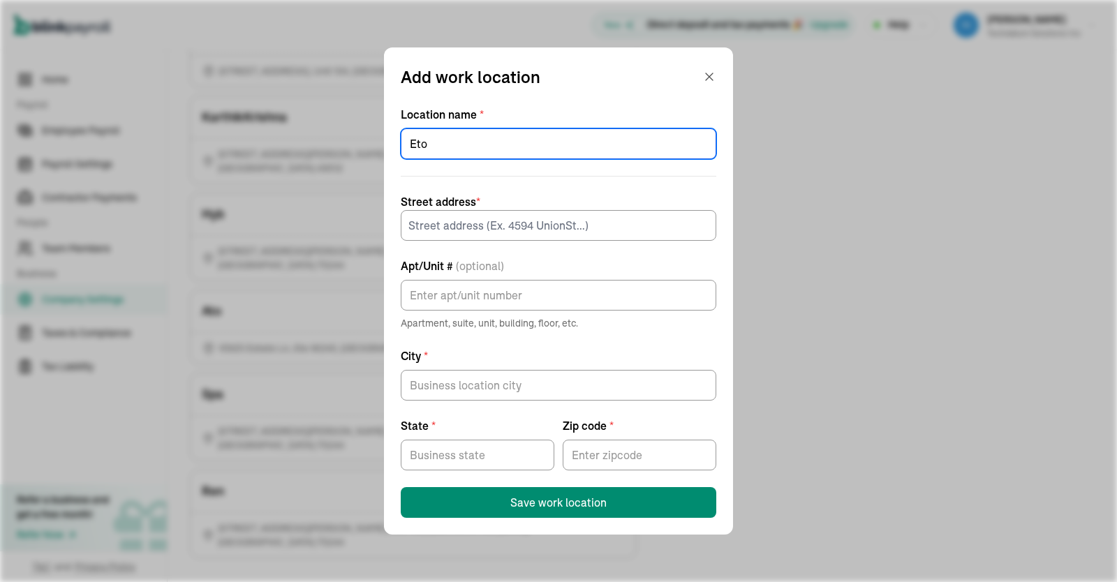
type input "Eto"
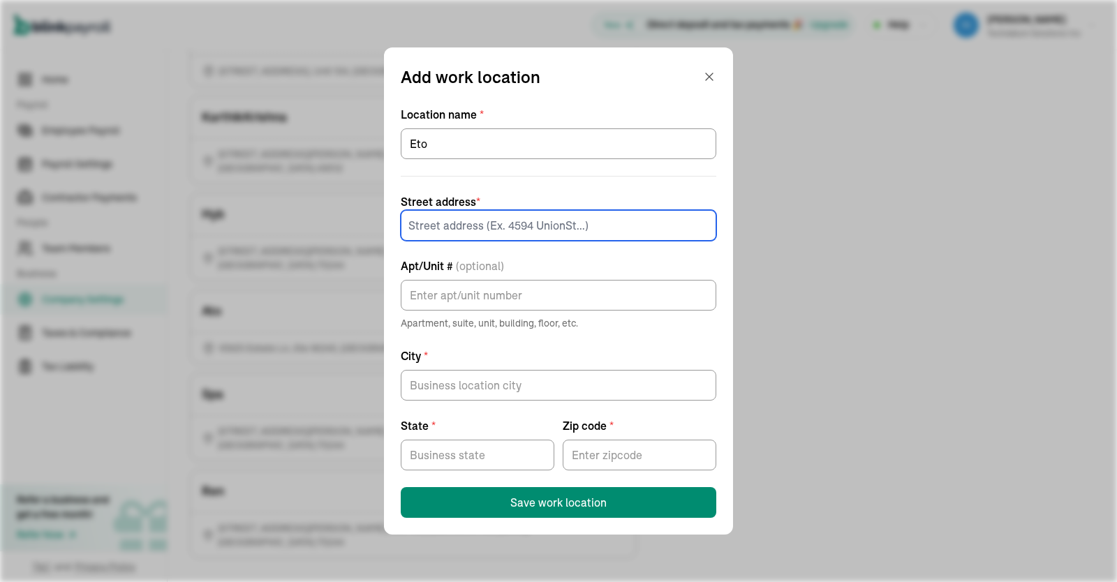
click at [520, 223] on input at bounding box center [559, 225] width 316 height 31
paste input "[STREET_ADDRESS][PERSON_NAME]"
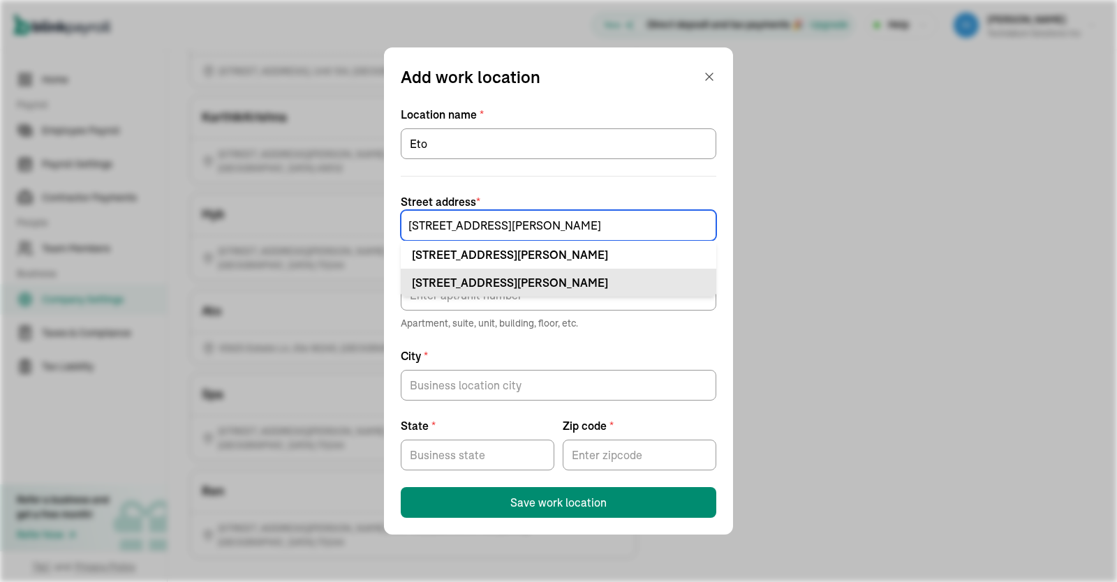
type input "[STREET_ADDRESS][PERSON_NAME]"
click at [591, 276] on div "[STREET_ADDRESS][PERSON_NAME]" at bounding box center [558, 282] width 293 height 17
type input "Ste"
type input "[GEOGRAPHIC_DATA]"
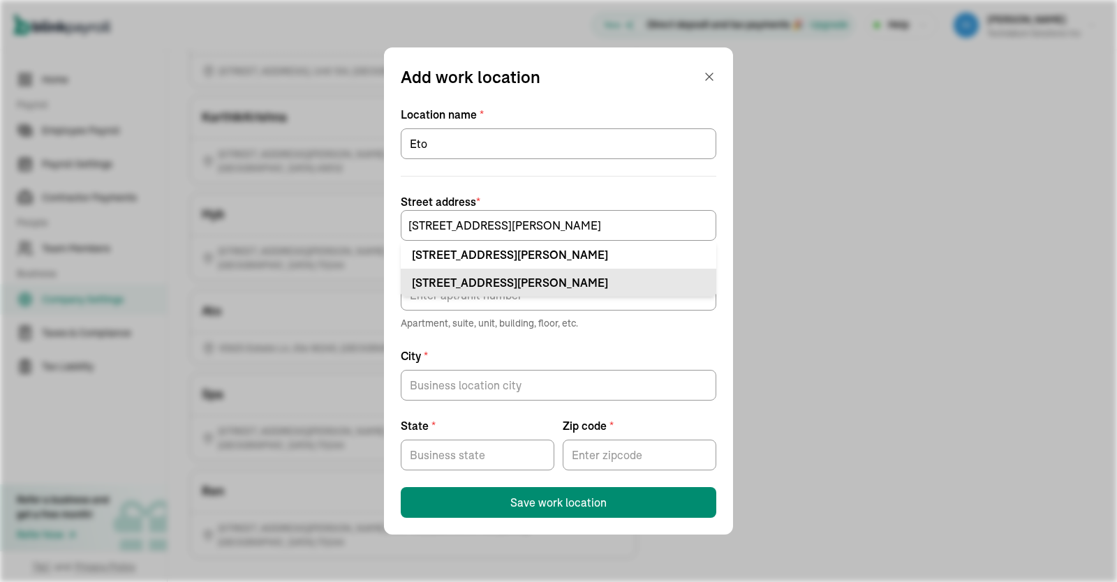
type input "75240"
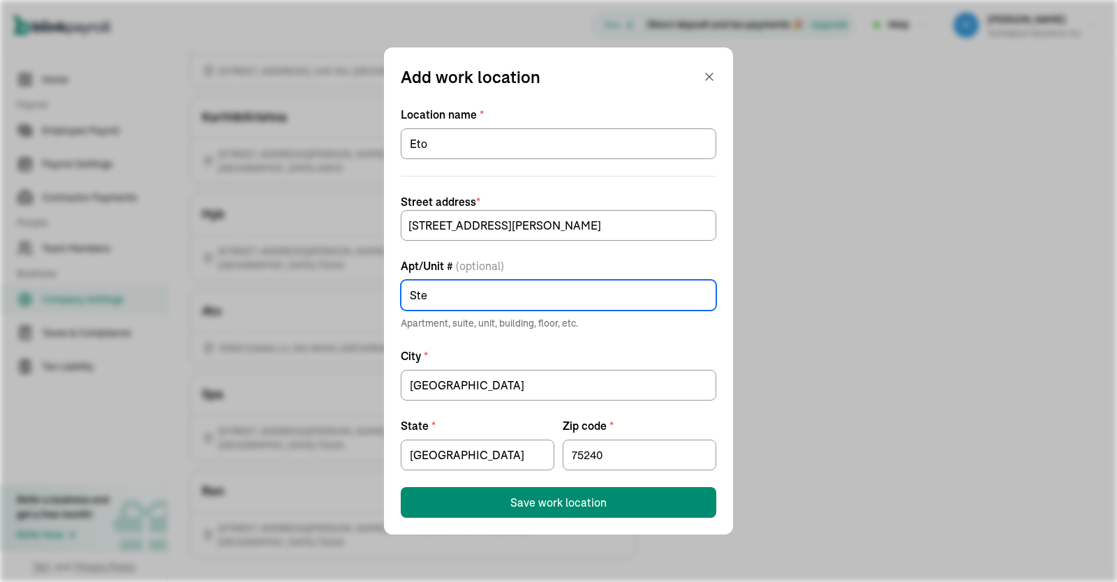
click at [557, 293] on input "Ste" at bounding box center [559, 295] width 316 height 31
type input "Ste E520"
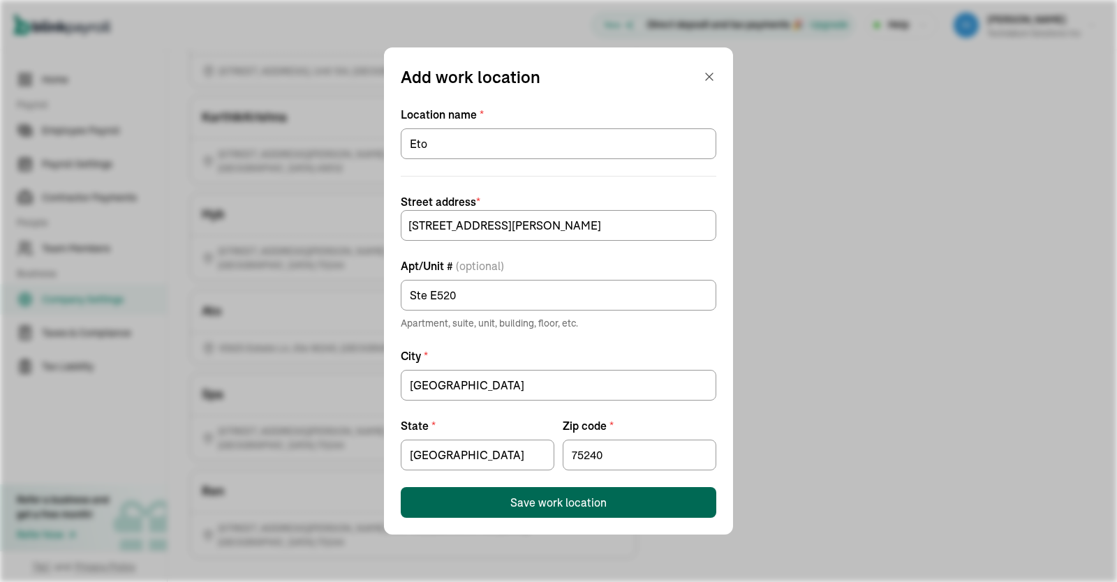
click at [518, 496] on div "Save work location" at bounding box center [558, 502] width 96 height 17
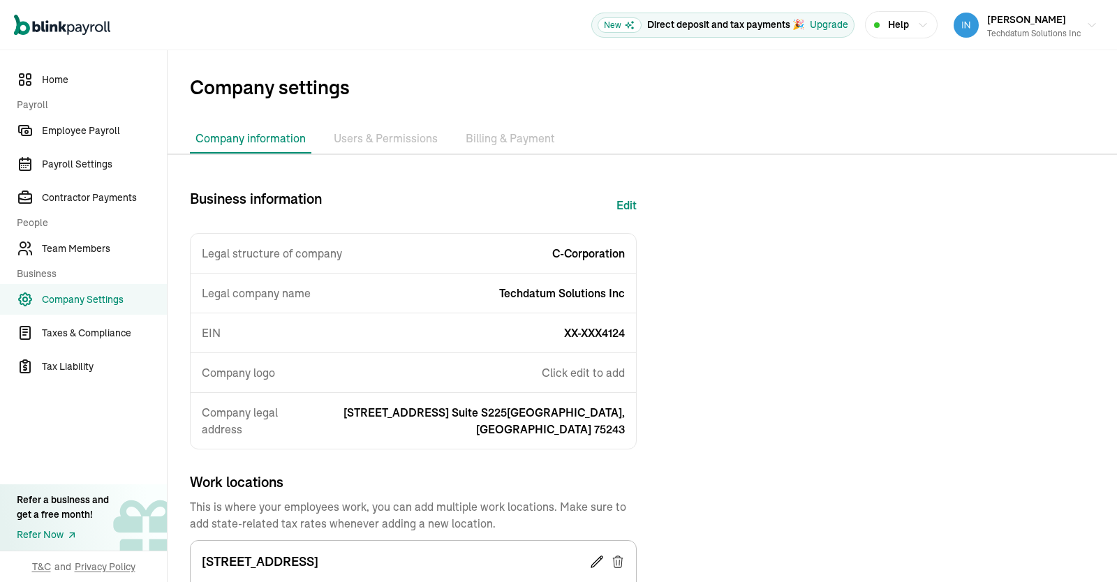
scroll to position [790, 0]
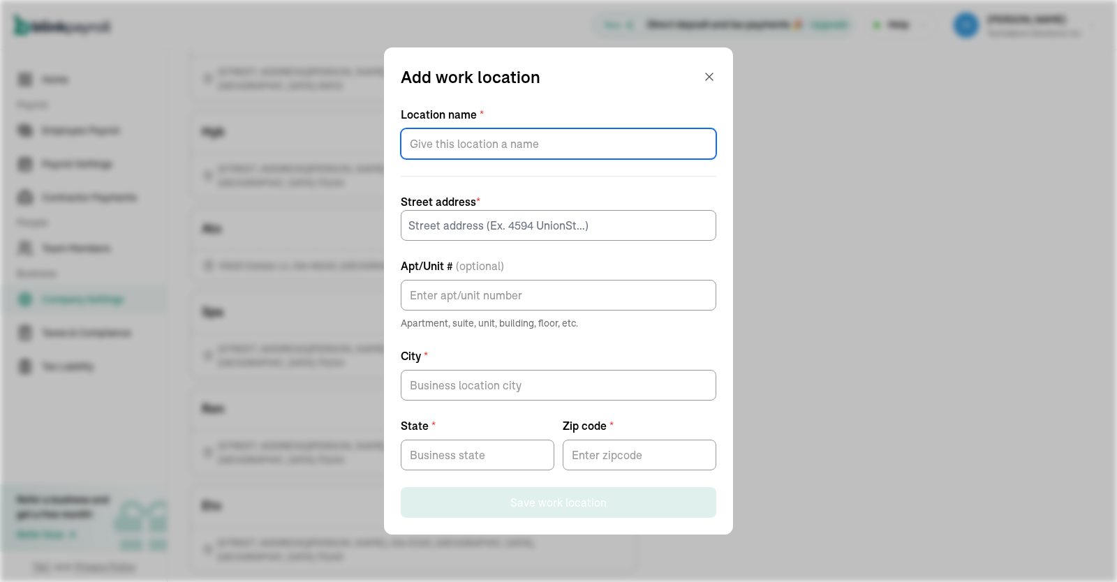
click at [475, 142] on input "Location name *" at bounding box center [559, 143] width 316 height 31
paste input "[STREET_ADDRESS]"
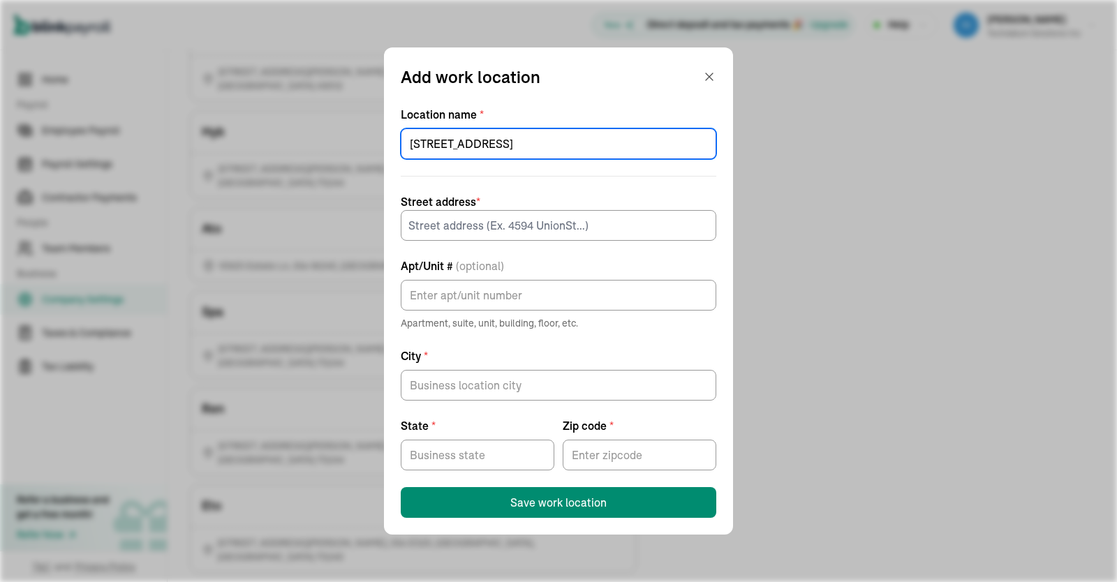
drag, startPoint x: 646, startPoint y: 145, endPoint x: 135, endPoint y: 174, distance: 511.9
click at [401, 159] on input "[STREET_ADDRESS]" at bounding box center [559, 143] width 316 height 31
type input "[PERSON_NAME]"
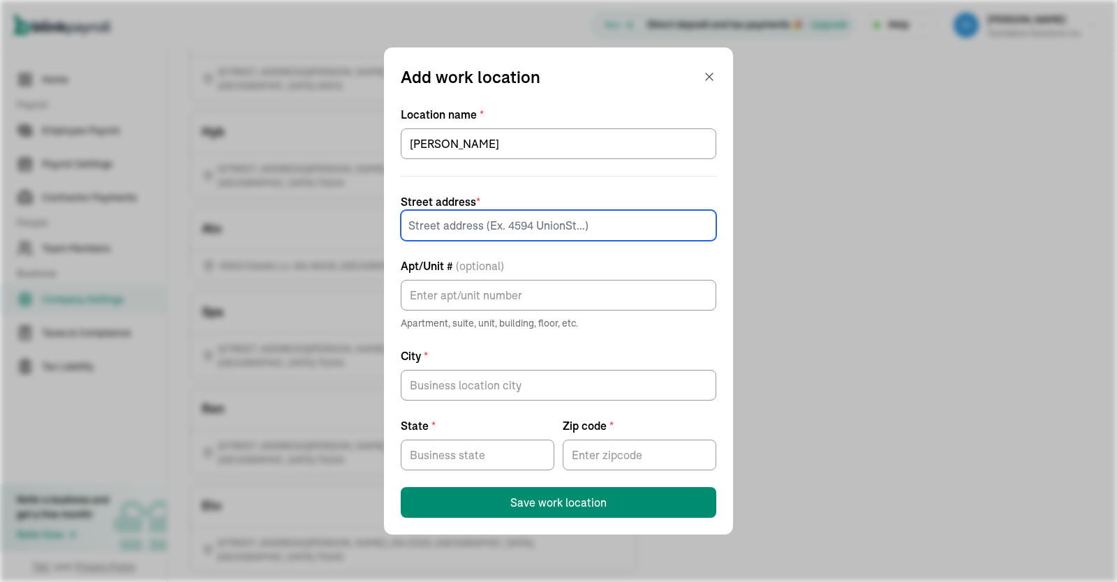
click at [463, 222] on input at bounding box center [559, 225] width 316 height 31
paste input "[STREET_ADDRESS]"
type input "[STREET_ADDRESS]"
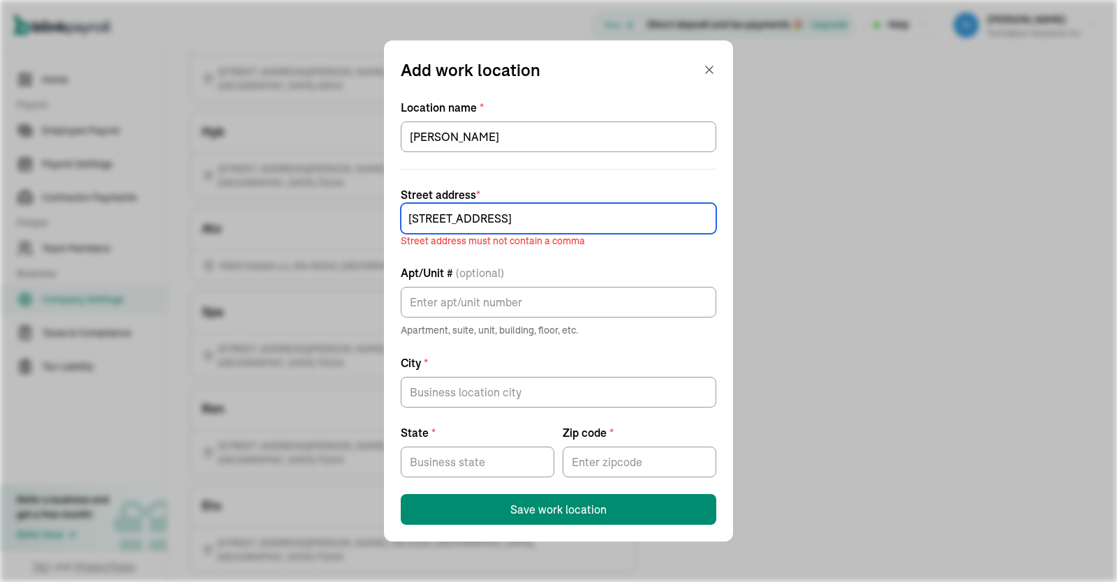
drag, startPoint x: 639, startPoint y: 213, endPoint x: 117, endPoint y: 224, distance: 521.7
click at [401, 224] on input "[STREET_ADDRESS]" at bounding box center [559, 218] width 316 height 31
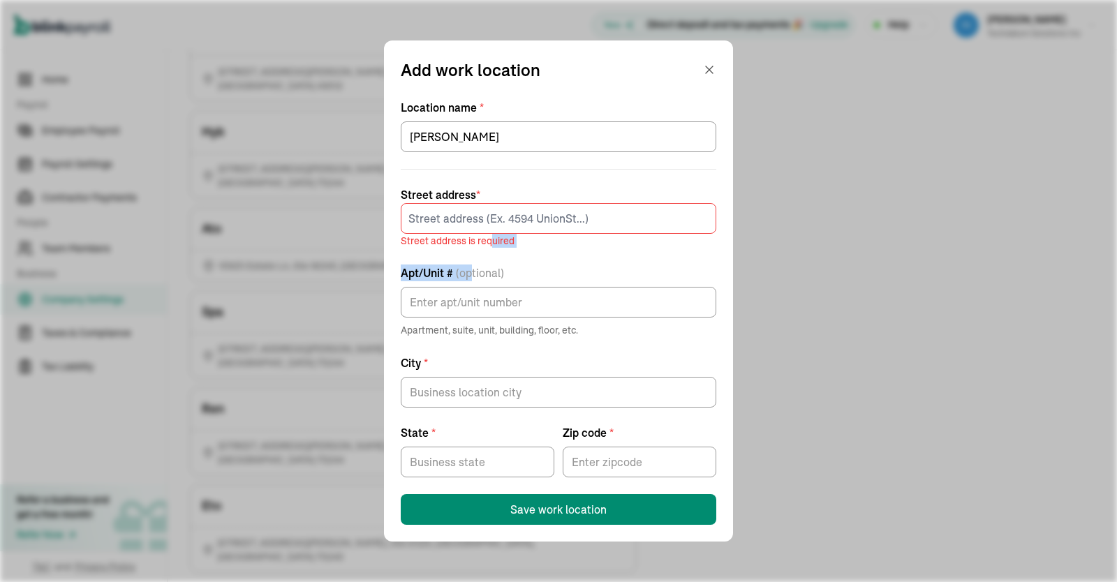
drag, startPoint x: 466, startPoint y: 267, endPoint x: 497, endPoint y: 218, distance: 58.3
click at [497, 218] on form "Location name * [PERSON_NAME][GEOGRAPHIC_DATA] address * Street address is requ…" at bounding box center [559, 312] width 316 height 426
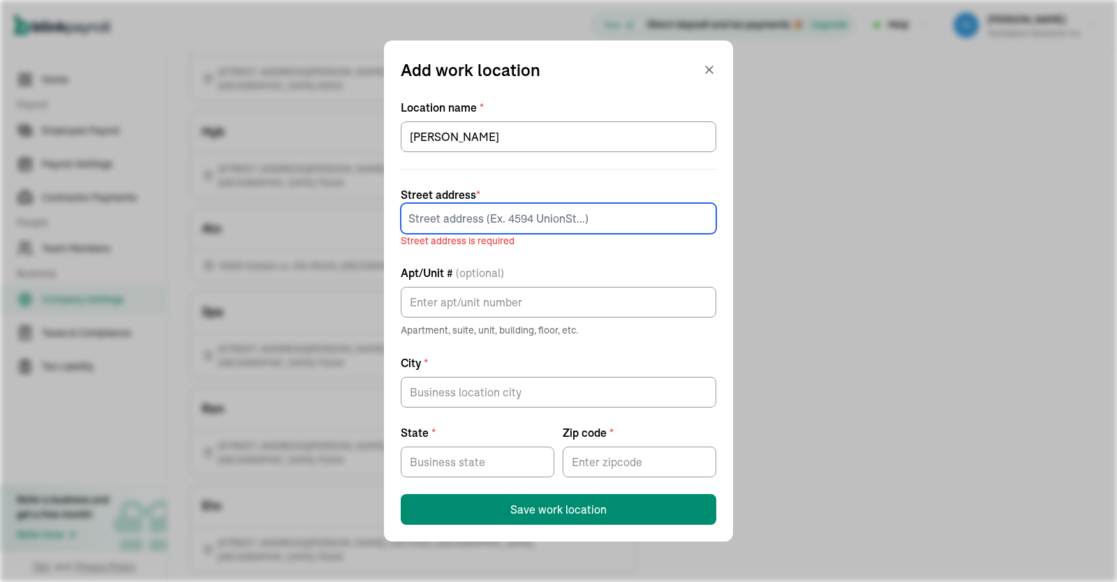
click at [497, 218] on input at bounding box center [559, 218] width 316 height 31
paste input "10935 Estate Ln"
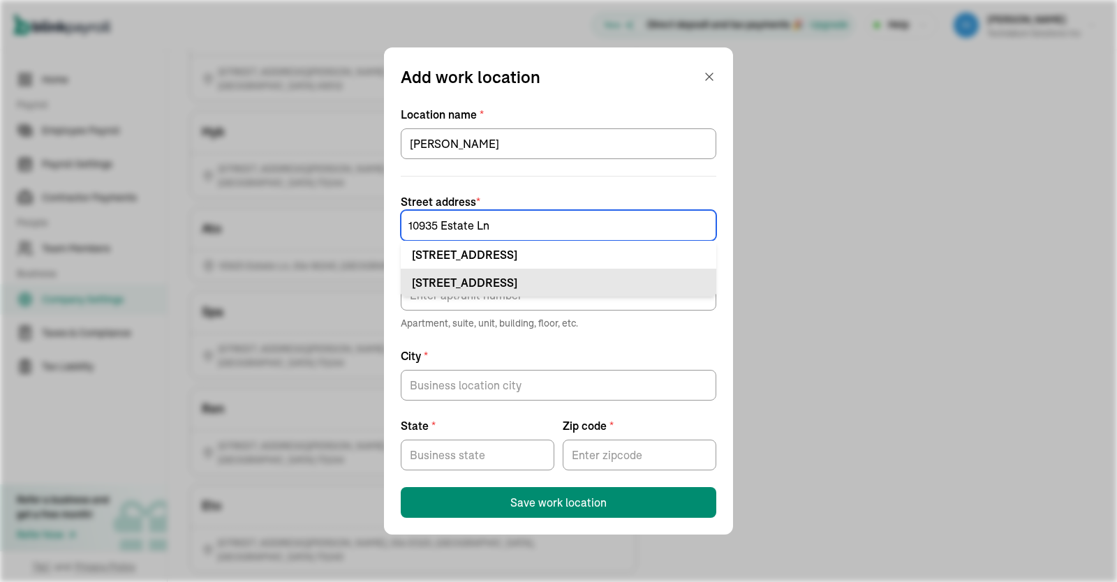
type input "10935 Estate Ln"
click at [542, 281] on div "[STREET_ADDRESS]" at bounding box center [558, 282] width 293 height 17
type input "Ste"
type input "[GEOGRAPHIC_DATA]"
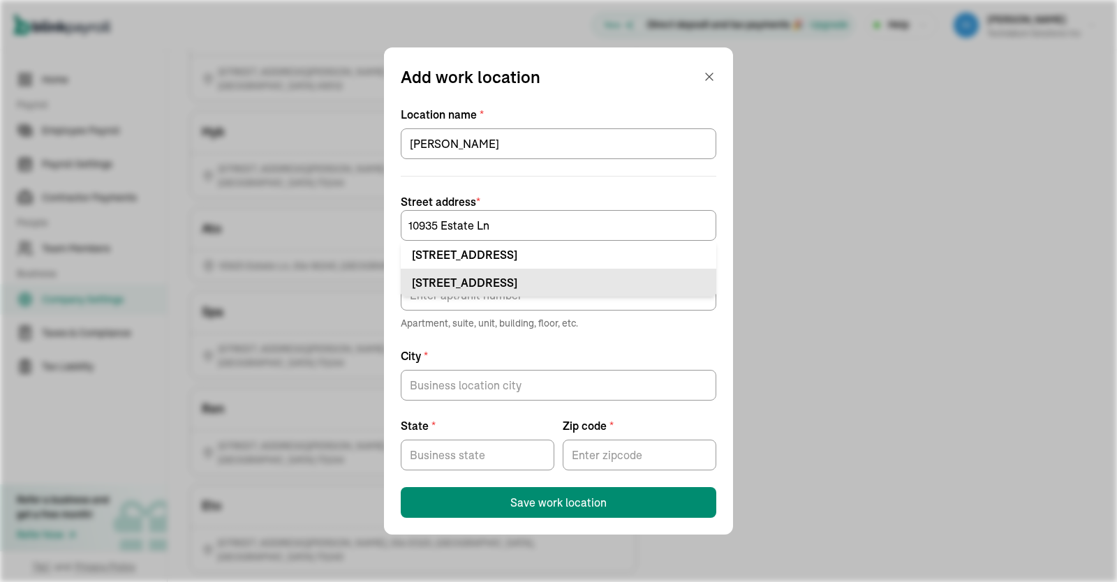
type input "75238"
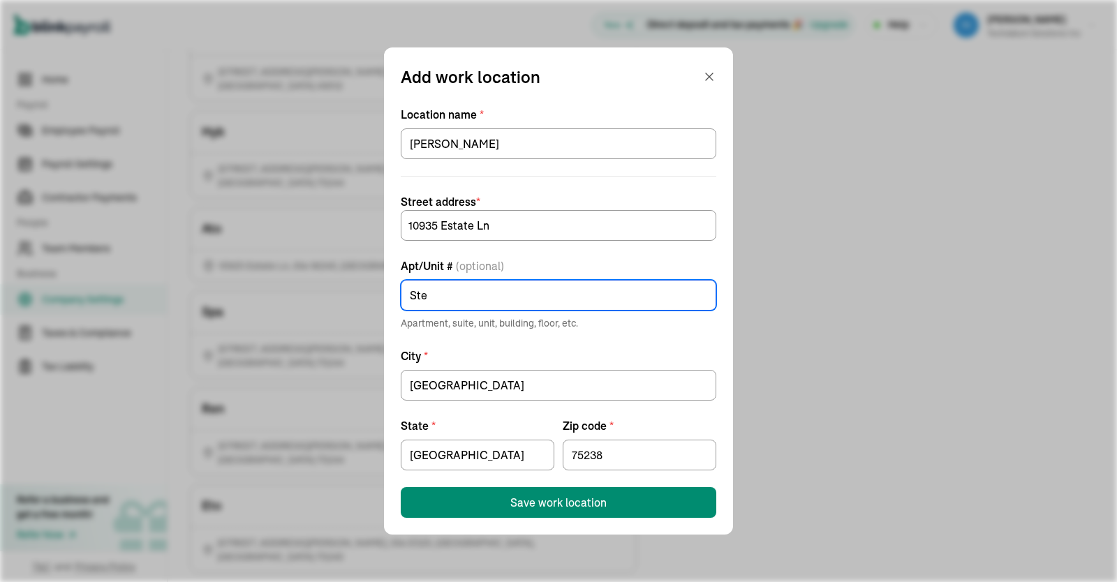
click at [522, 287] on input "Ste" at bounding box center [559, 295] width 316 height 31
type input "Ste S364"
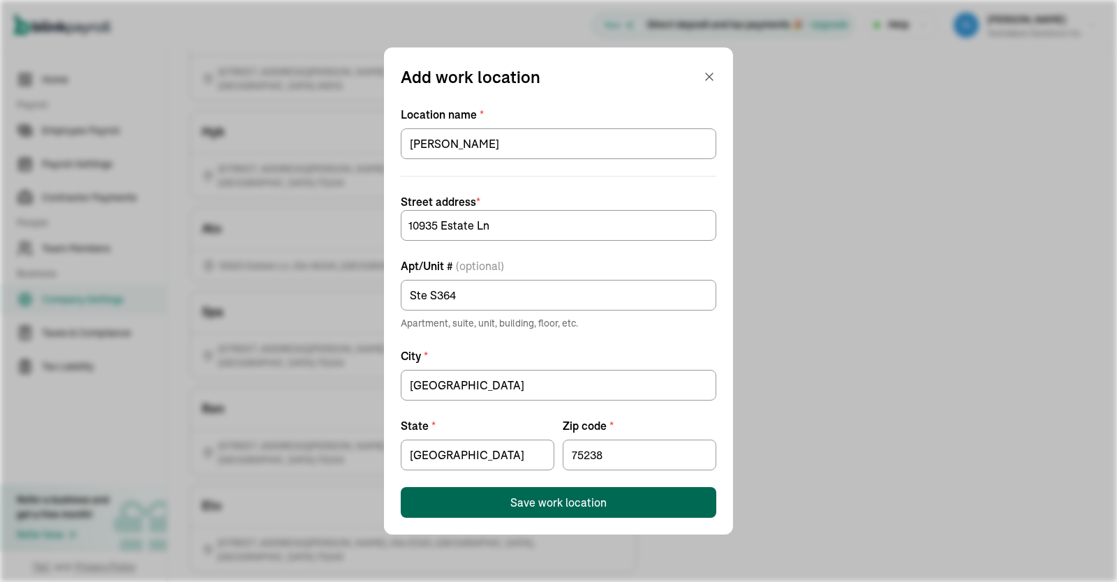
click at [589, 490] on button "Save work location" at bounding box center [559, 502] width 316 height 31
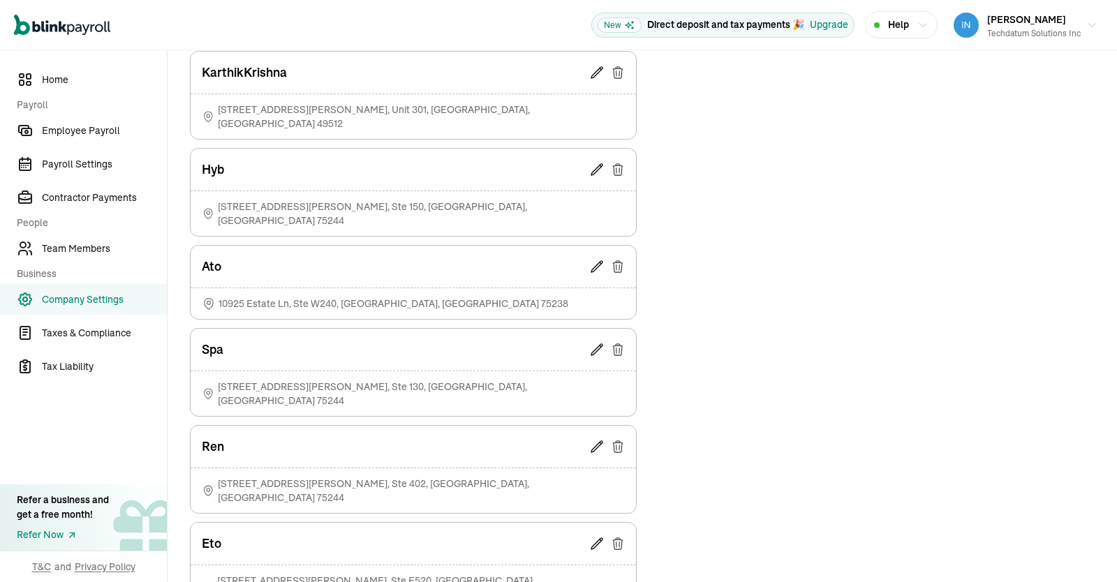
scroll to position [873, 0]
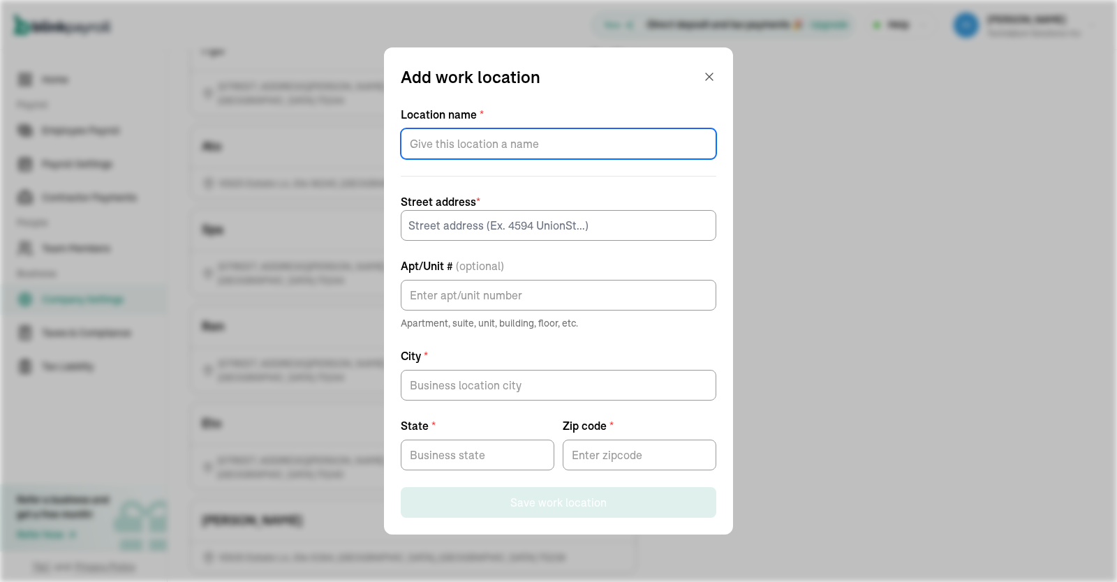
click at [450, 145] on input "Location name *" at bounding box center [559, 143] width 316 height 31
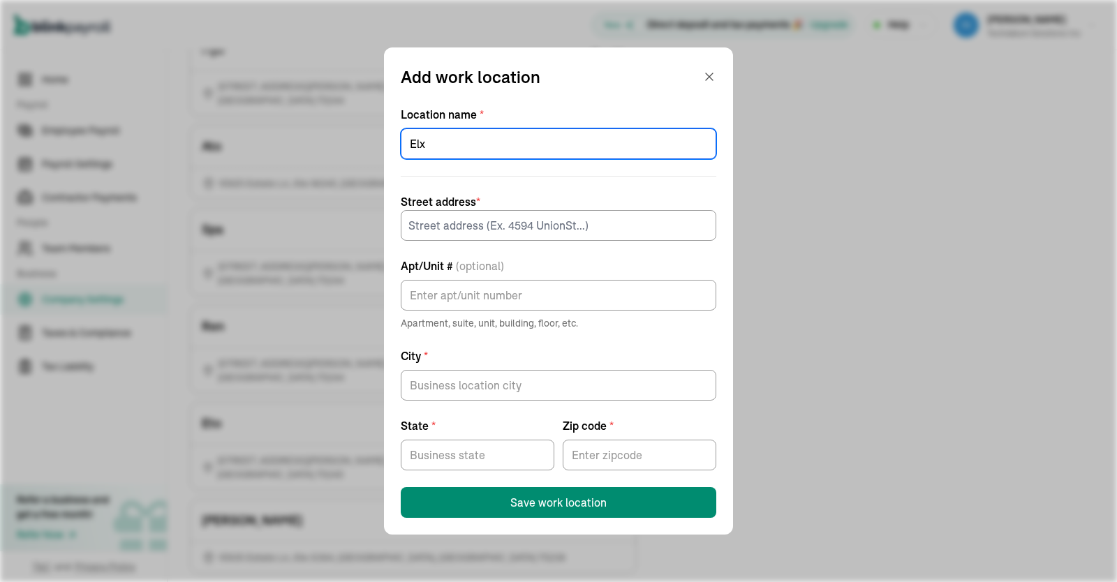
type input "Elx"
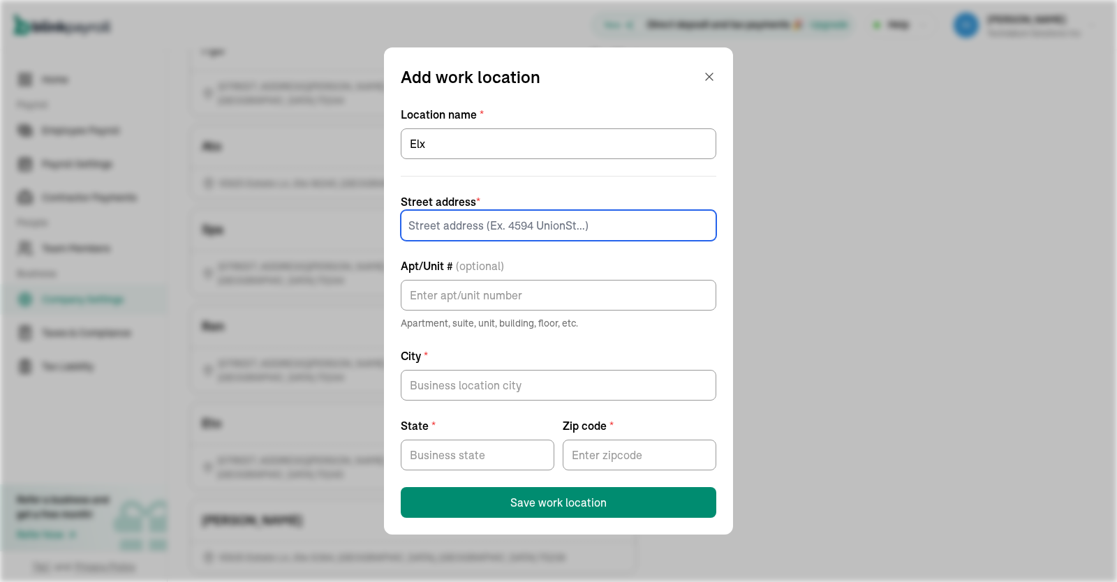
click at [575, 226] on input at bounding box center [559, 225] width 316 height 31
paste input "[STREET_ADDRESS][PERSON_NAME]"
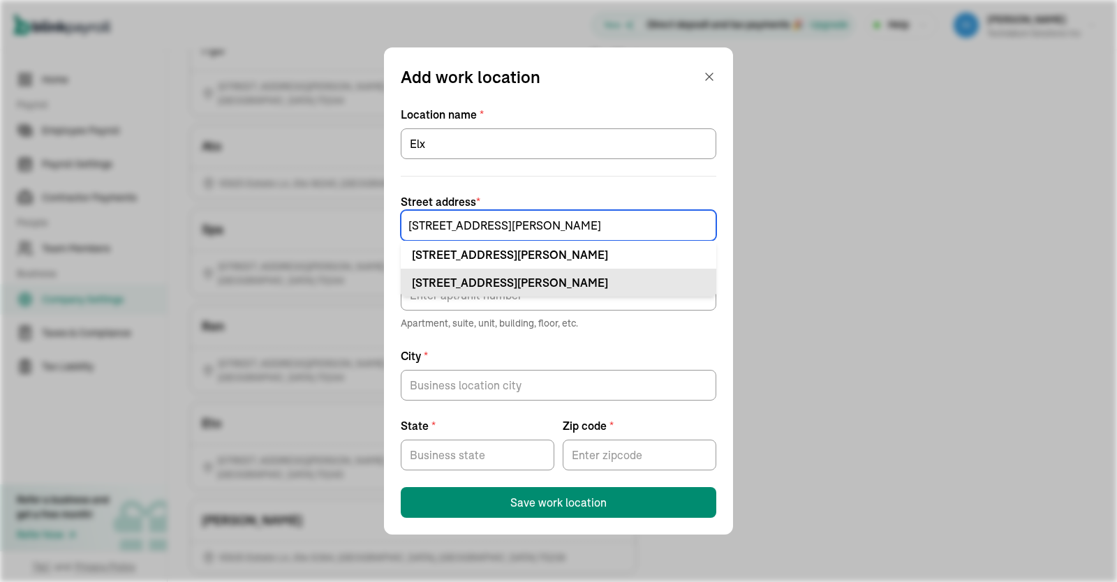
type input "[STREET_ADDRESS][PERSON_NAME]"
click at [529, 281] on div "[STREET_ADDRESS][PERSON_NAME]" at bounding box center [558, 282] width 293 height 17
type input "Ste"
type input "[GEOGRAPHIC_DATA]"
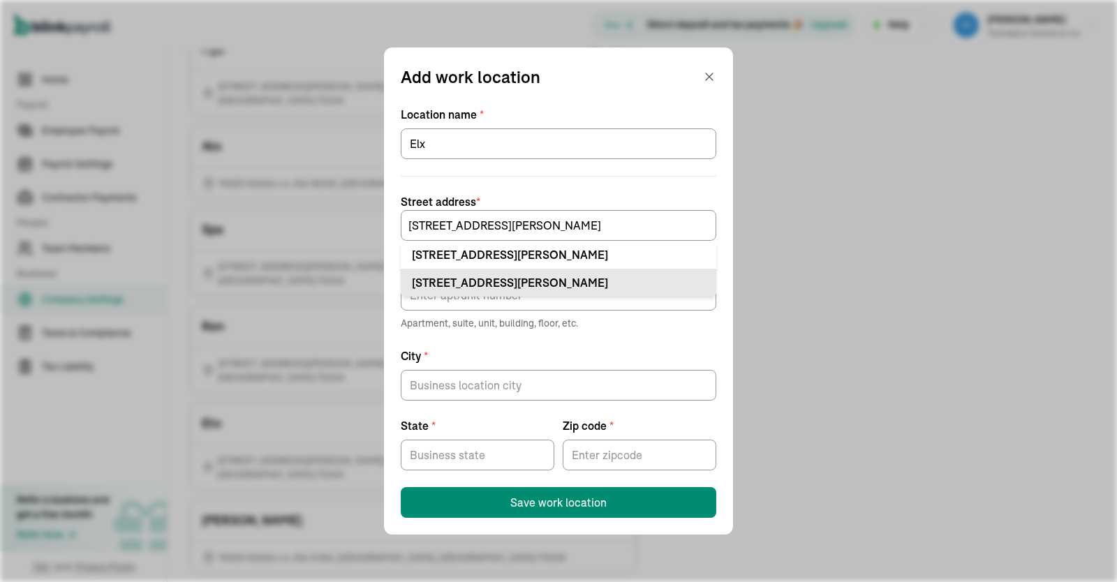
type input "75244"
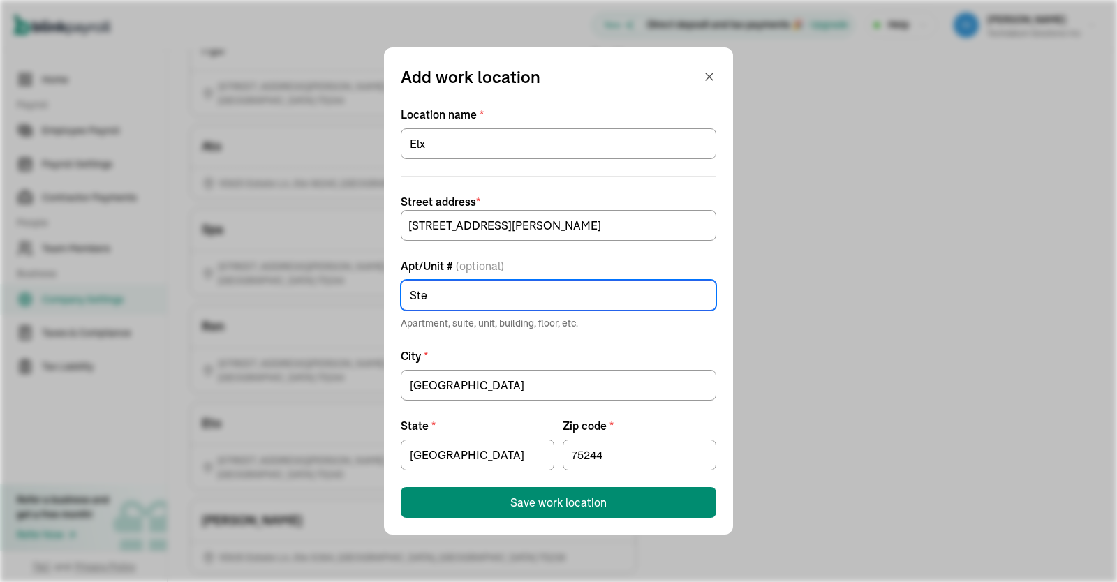
click at [500, 282] on input "Ste" at bounding box center [559, 295] width 316 height 31
type input "Ste 320"
click at [549, 491] on button "Save work location" at bounding box center [559, 502] width 316 height 31
click at [425, 289] on input "Ste 320" at bounding box center [559, 295] width 316 height 31
click at [714, 73] on icon "button" at bounding box center [709, 77] width 14 height 14
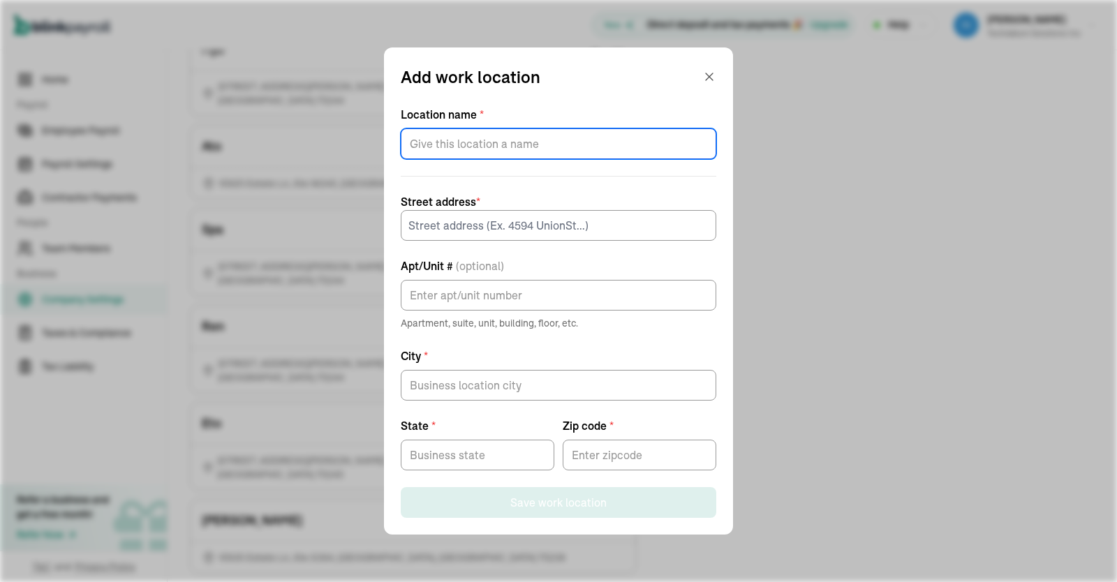
click at [481, 143] on input "Location name *" at bounding box center [559, 143] width 316 height 31
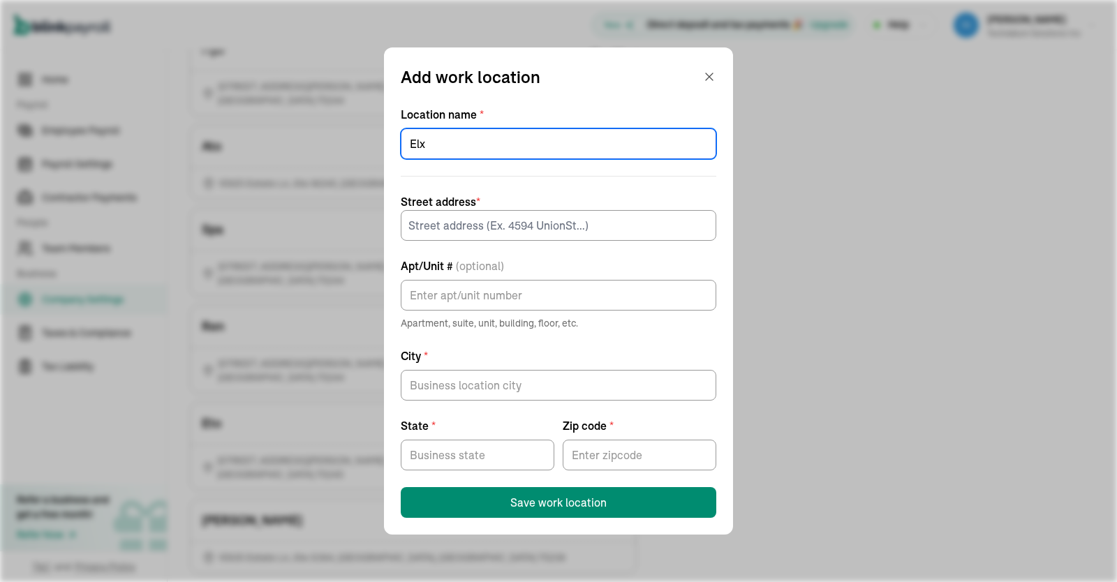
type input "Elx"
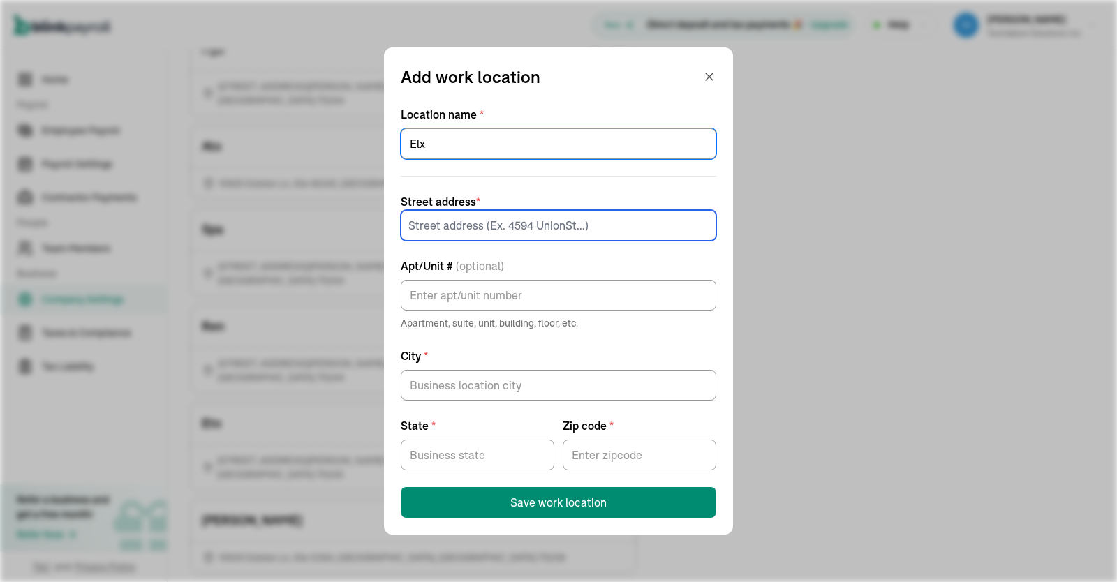
click at [517, 231] on input at bounding box center [559, 225] width 316 height 31
paste input "[STREET_ADDRESS][PERSON_NAME]"
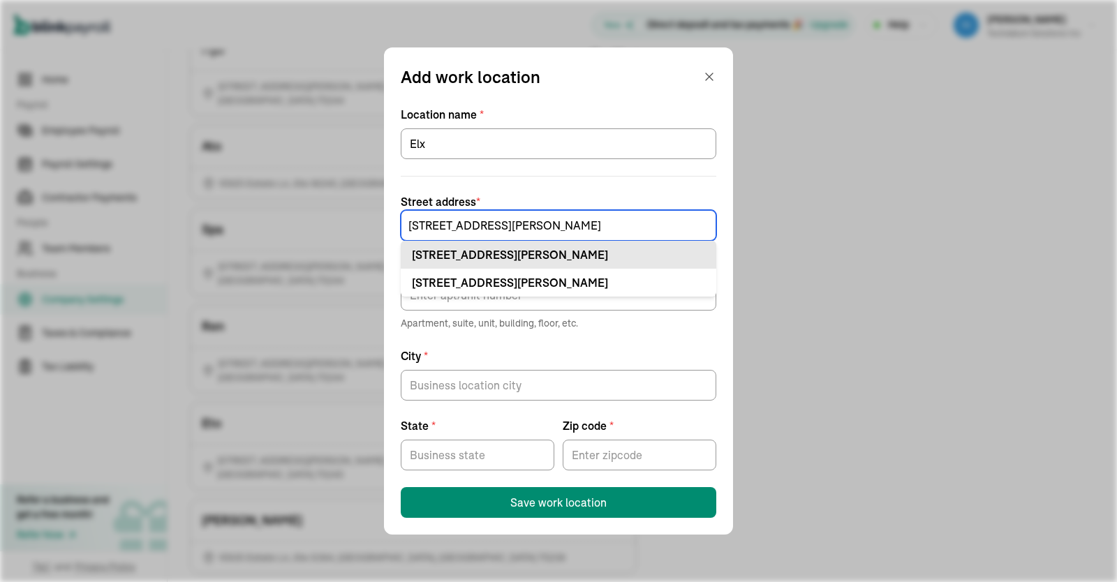
type input "[STREET_ADDRESS][PERSON_NAME]"
click at [508, 250] on div "[STREET_ADDRESS][PERSON_NAME]" at bounding box center [558, 254] width 293 height 17
type input "[GEOGRAPHIC_DATA]"
type input "75244"
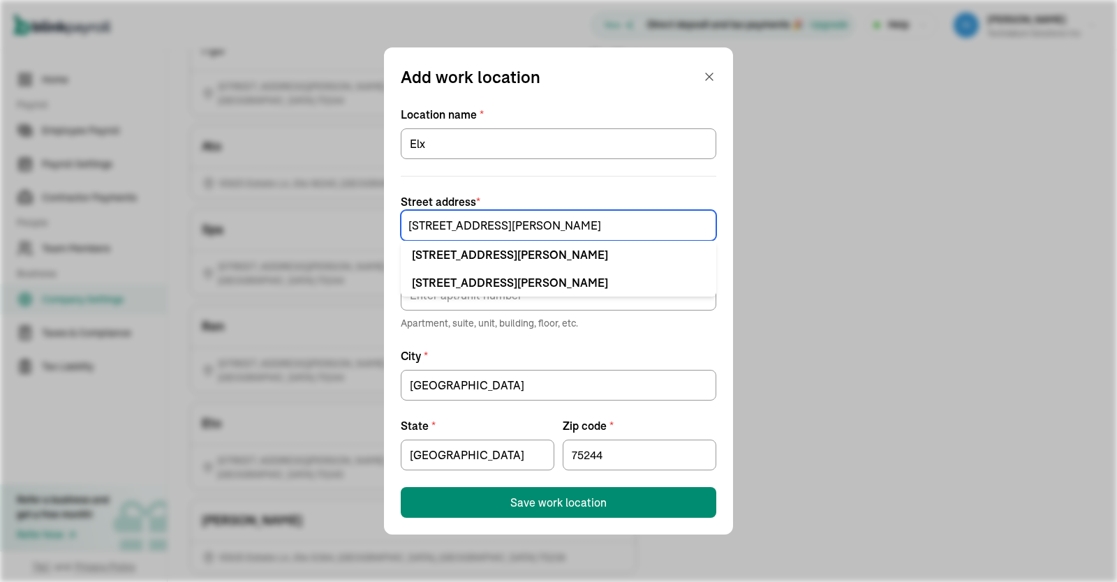
click at [530, 226] on input "[STREET_ADDRESS][PERSON_NAME]" at bounding box center [559, 225] width 316 height 31
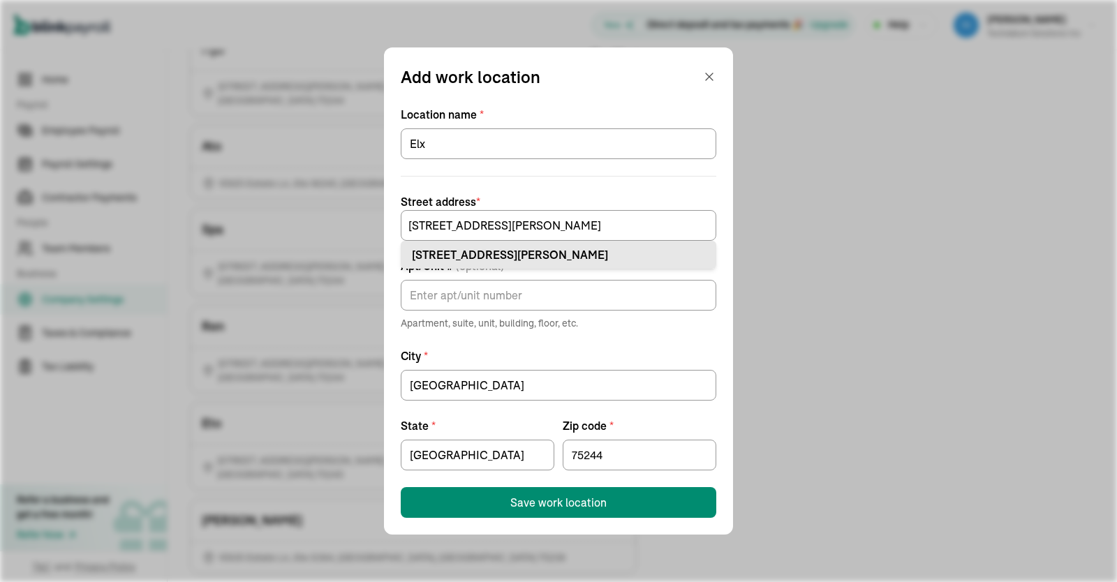
click at [530, 247] on div "[STREET_ADDRESS][PERSON_NAME]" at bounding box center [558, 254] width 293 height 17
type input "[STREET_ADDRESS][PERSON_NAME]"
type input "Ste 320"
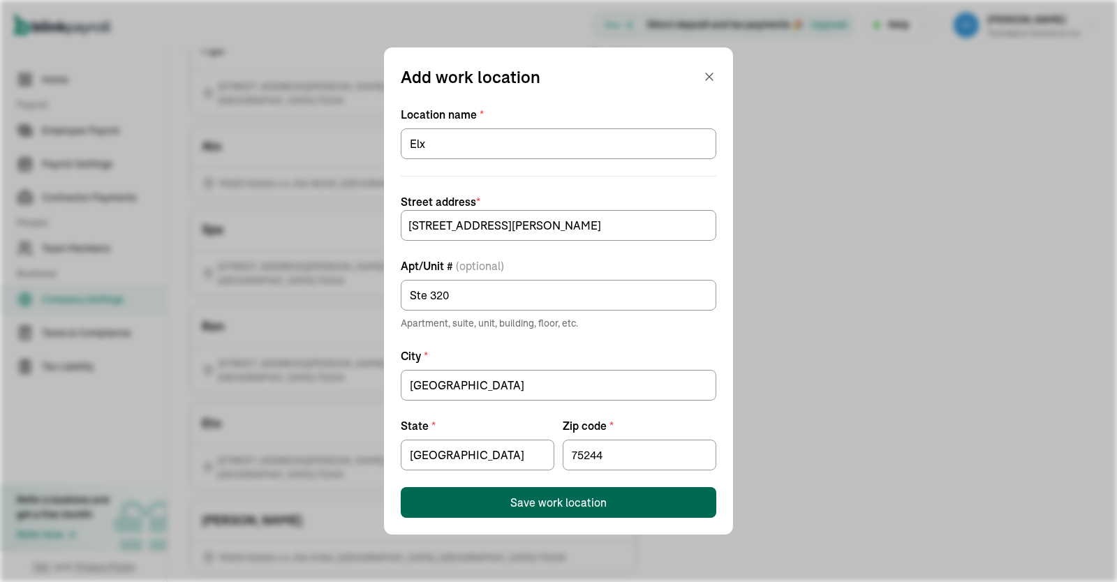
click at [561, 494] on button "Save work location" at bounding box center [559, 502] width 316 height 31
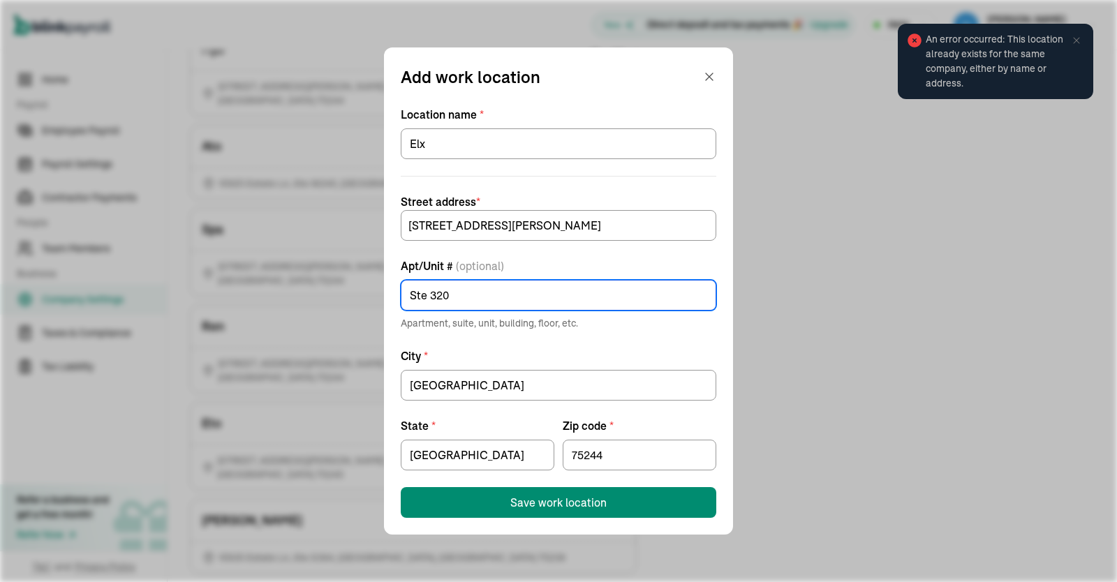
drag, startPoint x: 486, startPoint y: 293, endPoint x: 344, endPoint y: 287, distance: 142.6
click at [401, 287] on input "Ste 320" at bounding box center [559, 295] width 316 height 31
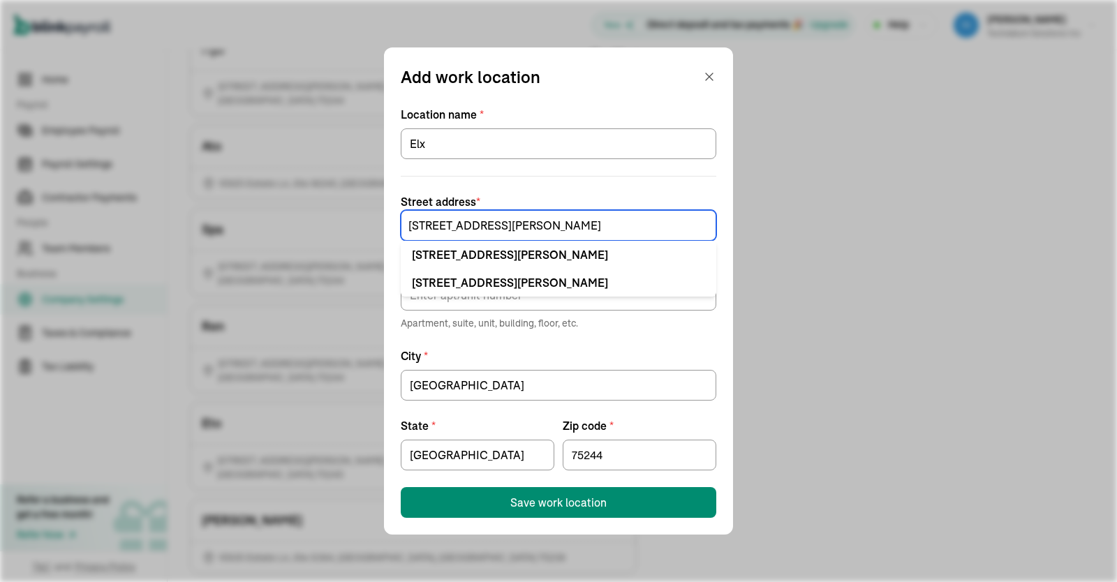
click at [548, 225] on input "[STREET_ADDRESS][PERSON_NAME]" at bounding box center [559, 225] width 316 height 31
paste input "Ste 320"
type input "[STREET_ADDRESS][PERSON_NAME]"
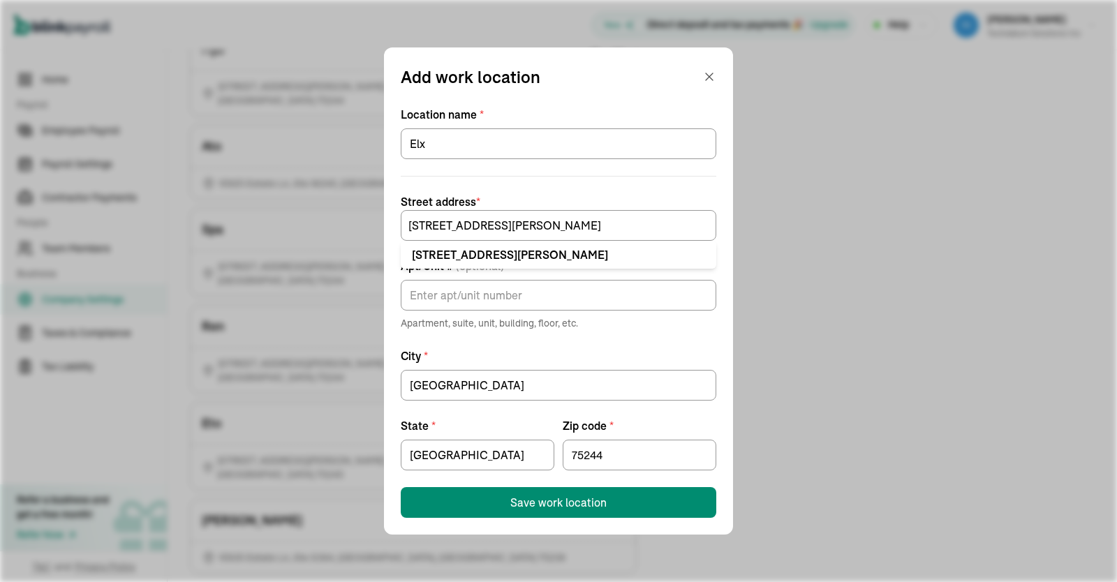
click at [590, 186] on form "Location name * [GEOGRAPHIC_DATA] address * [STREET_ADDRESS][GEOGRAPHIC_DATA][P…" at bounding box center [559, 312] width 316 height 412
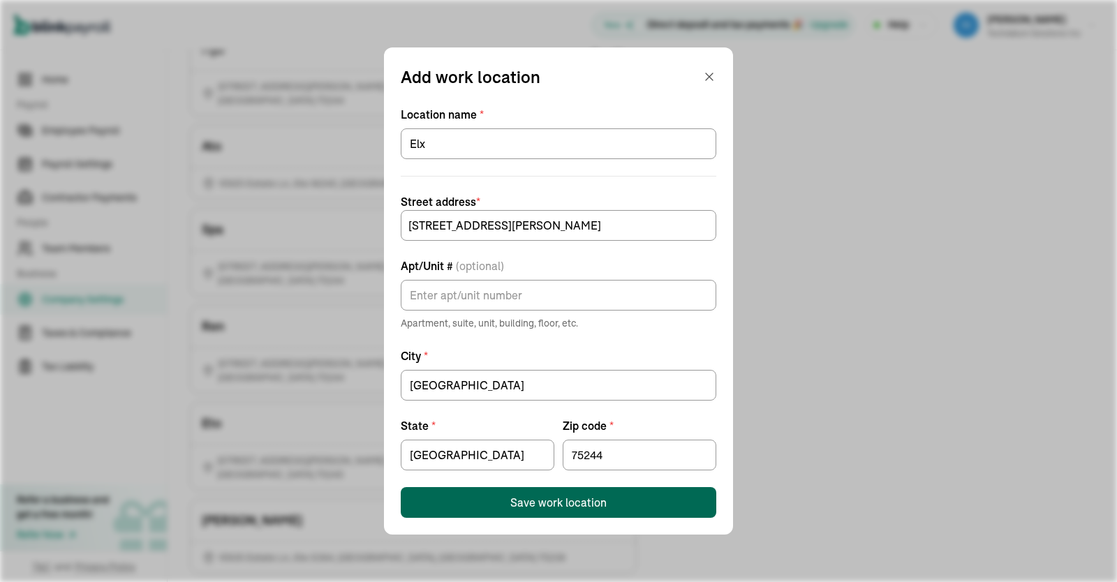
click at [569, 501] on div "Save work location" at bounding box center [558, 502] width 96 height 17
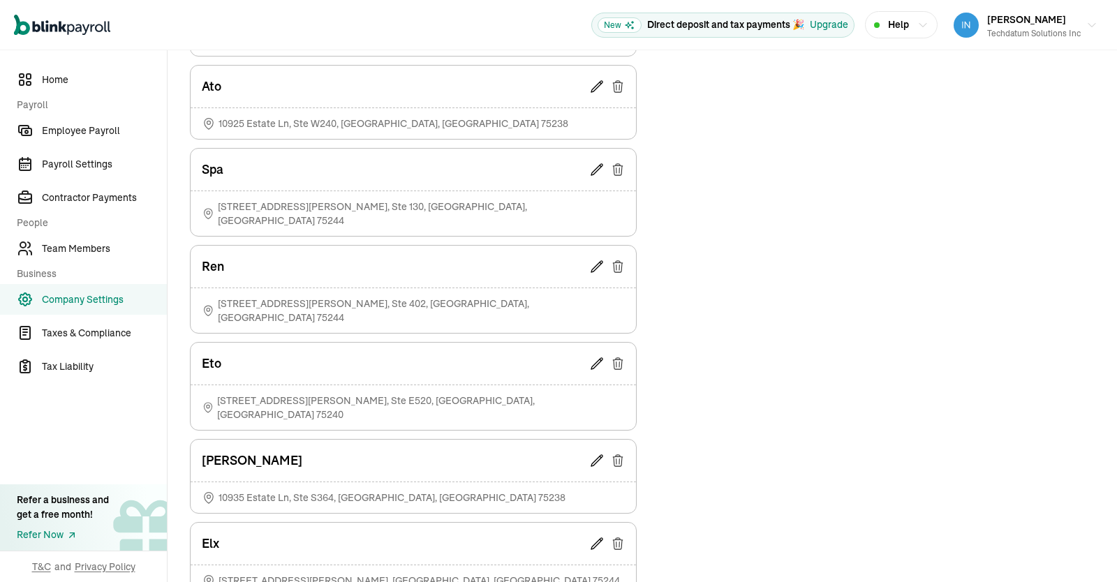
scroll to position [957, 0]
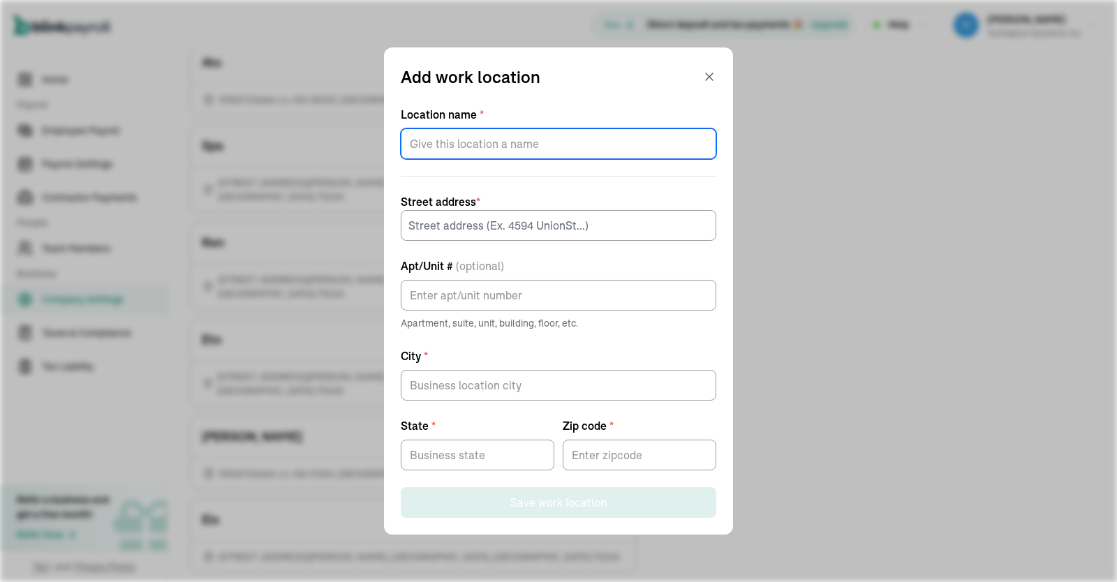
click at [480, 140] on input "Location name *" at bounding box center [559, 143] width 316 height 31
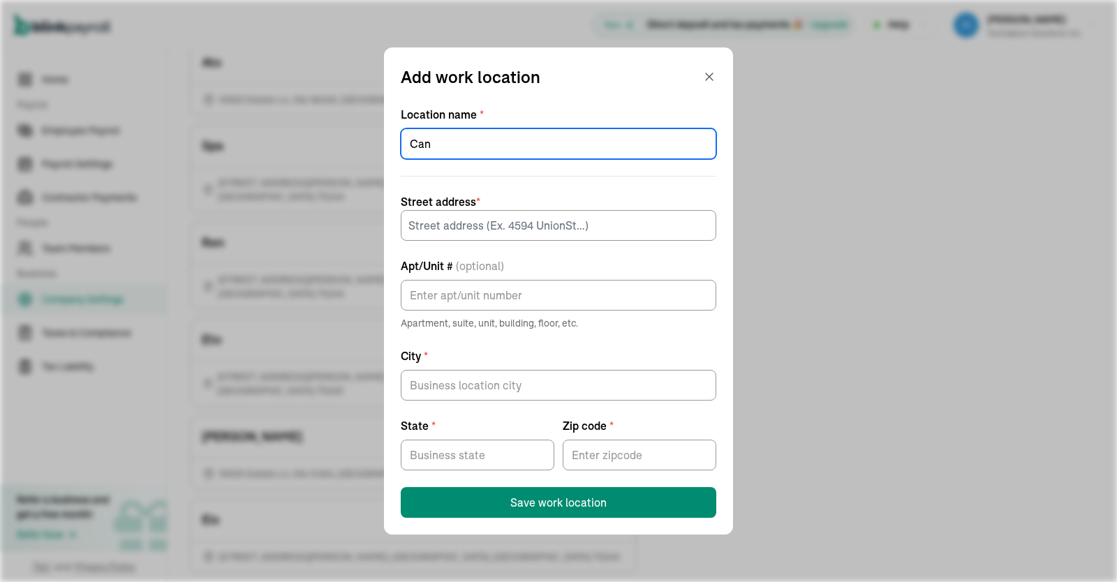
type input "Can"
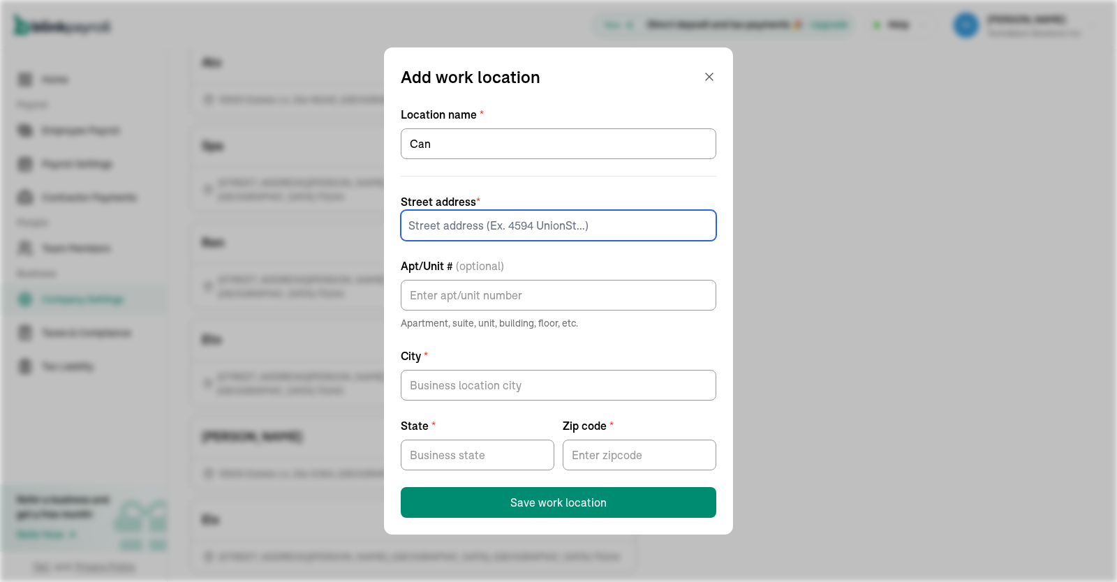
click at [491, 226] on input at bounding box center [559, 225] width 316 height 31
paste input "[STREET_ADDRESS]"
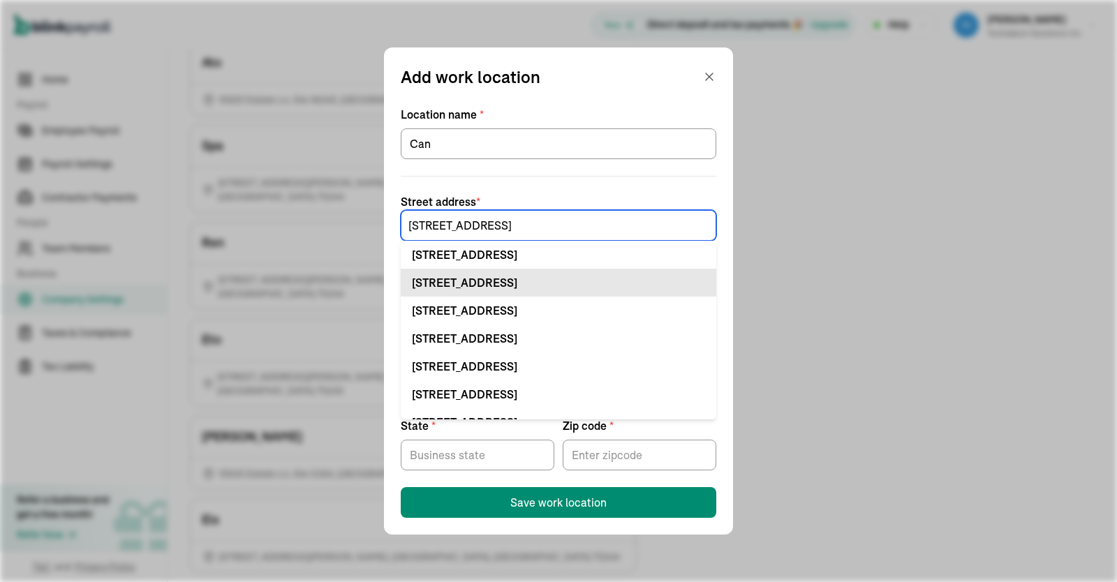
type input "[STREET_ADDRESS]"
click at [525, 279] on div "[STREET_ADDRESS]" at bounding box center [558, 282] width 293 height 17
type input "[GEOGRAPHIC_DATA]"
type input "75244"
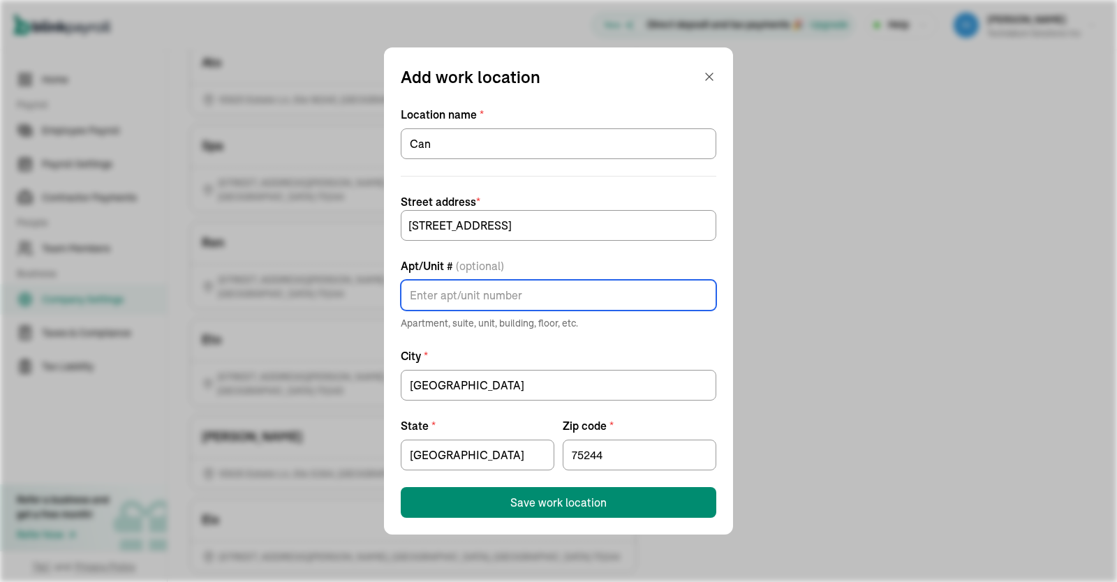
click at [495, 293] on input "Apt/Unit # (optional)" at bounding box center [559, 295] width 316 height 31
type input "Ste 470"
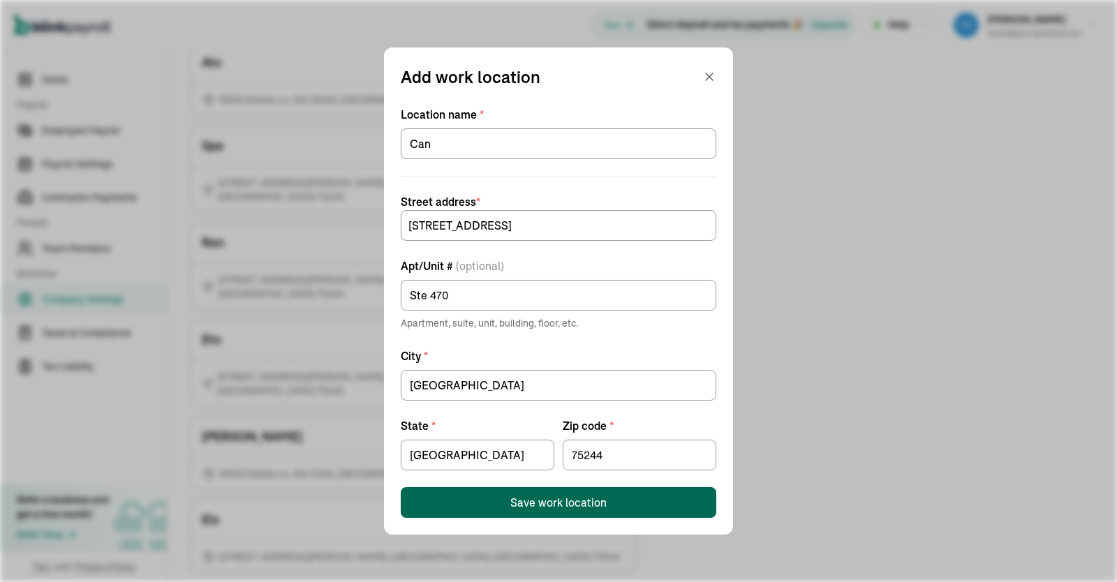
click at [554, 492] on button "Save work location" at bounding box center [559, 502] width 316 height 31
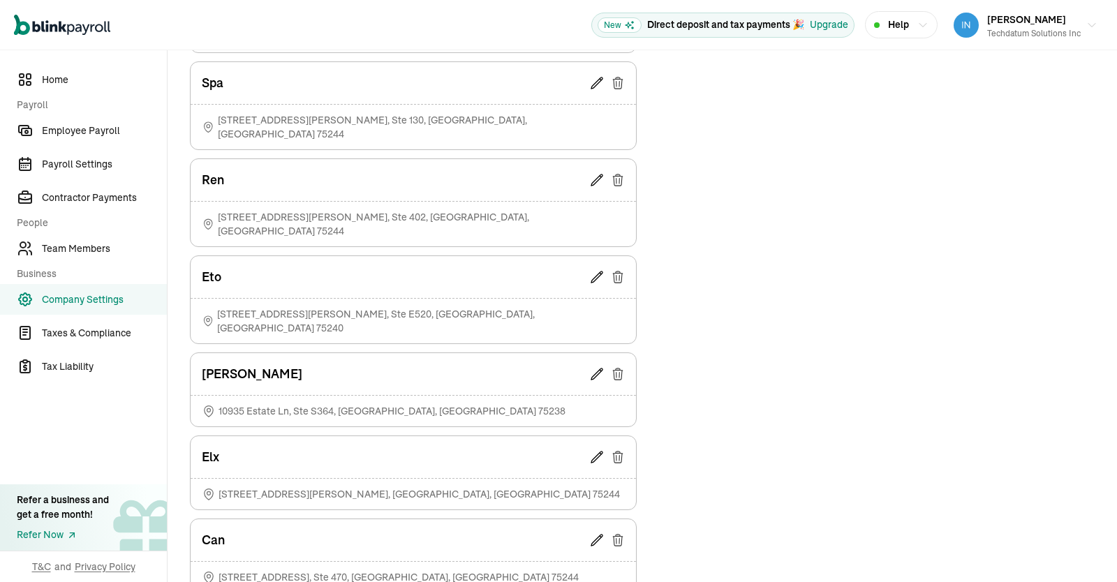
scroll to position [1039, 0]
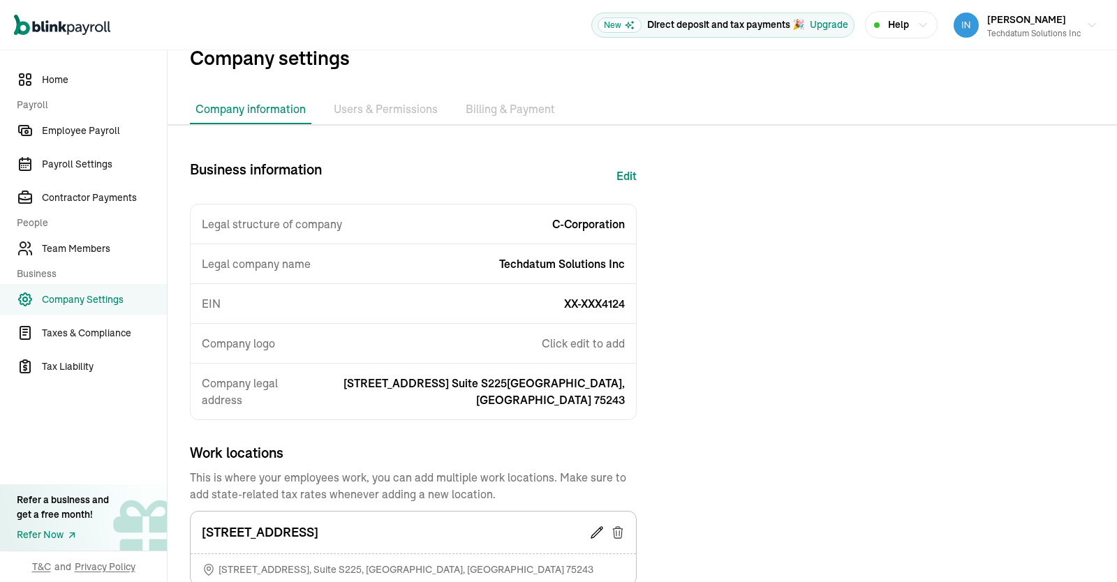
scroll to position [0, 0]
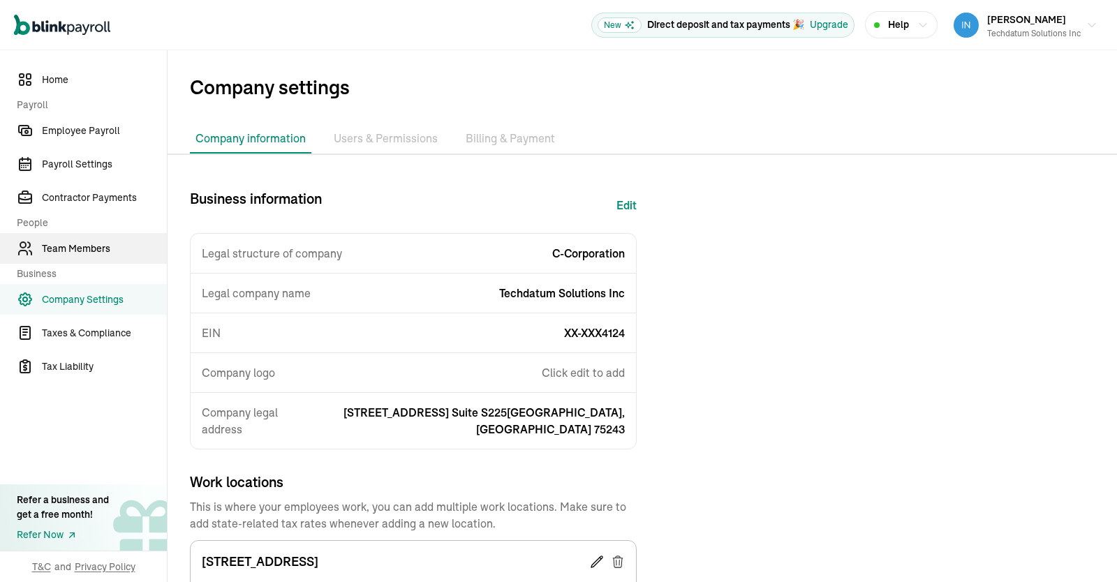
click at [87, 244] on span "Team Members" at bounding box center [104, 249] width 125 height 15
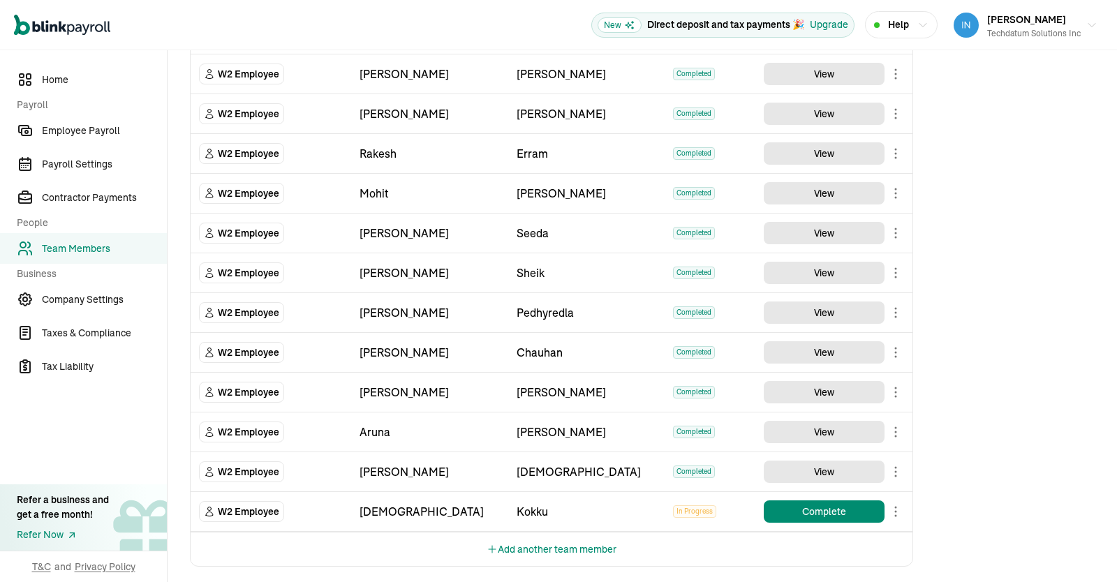
scroll to position [539, 0]
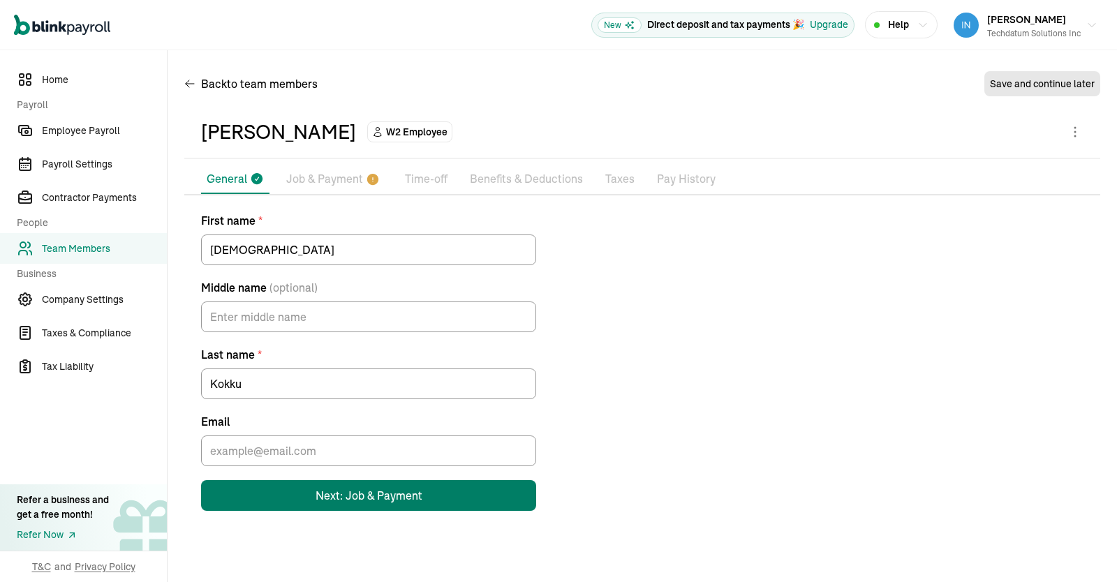
click at [392, 482] on button "Next: Job & Payment" at bounding box center [368, 495] width 335 height 31
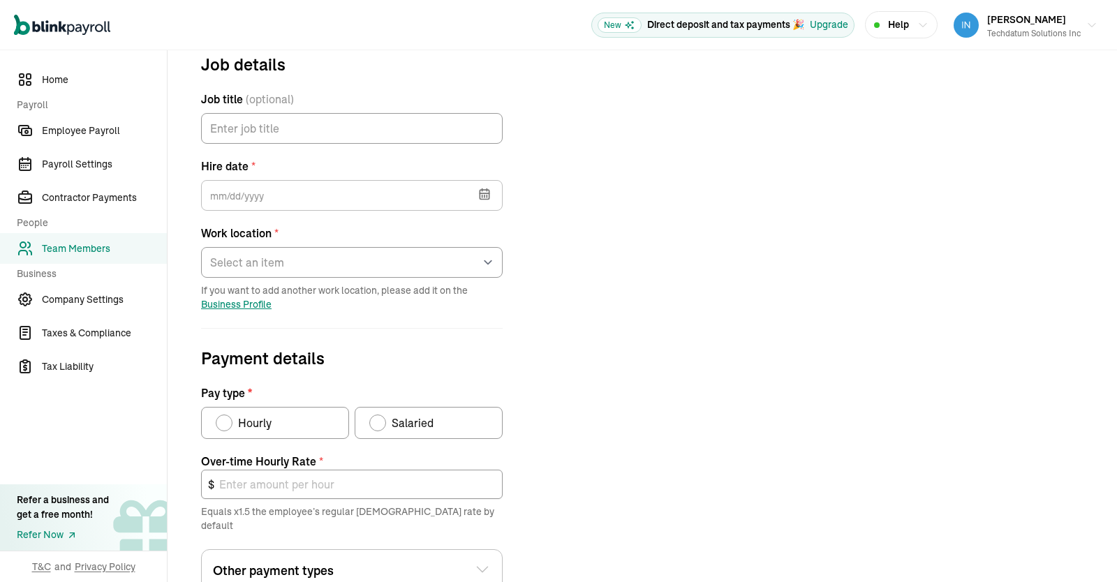
scroll to position [164, 0]
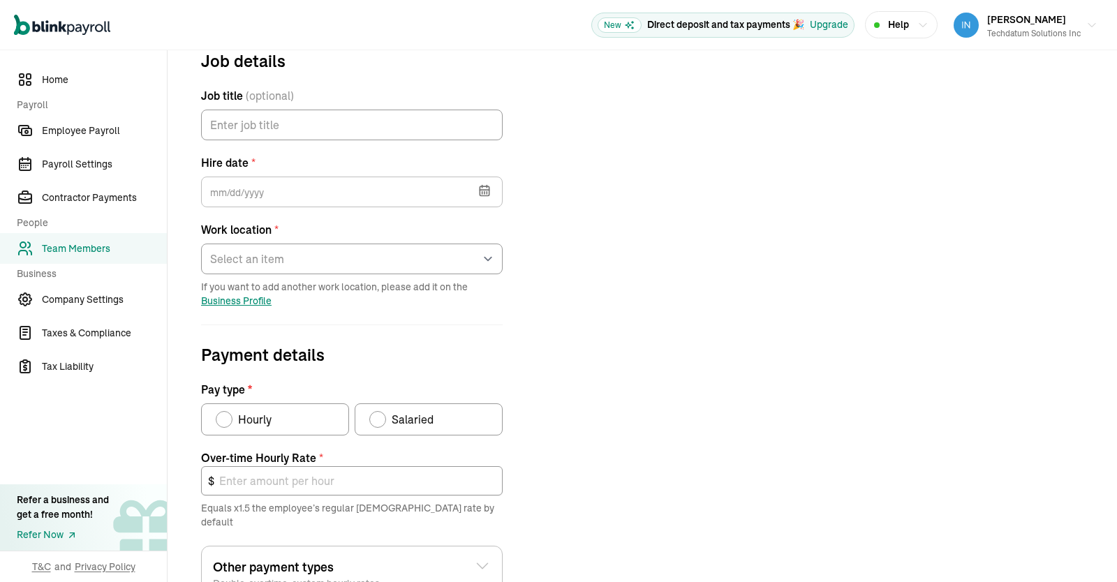
click at [478, 181] on button "button" at bounding box center [483, 189] width 39 height 36
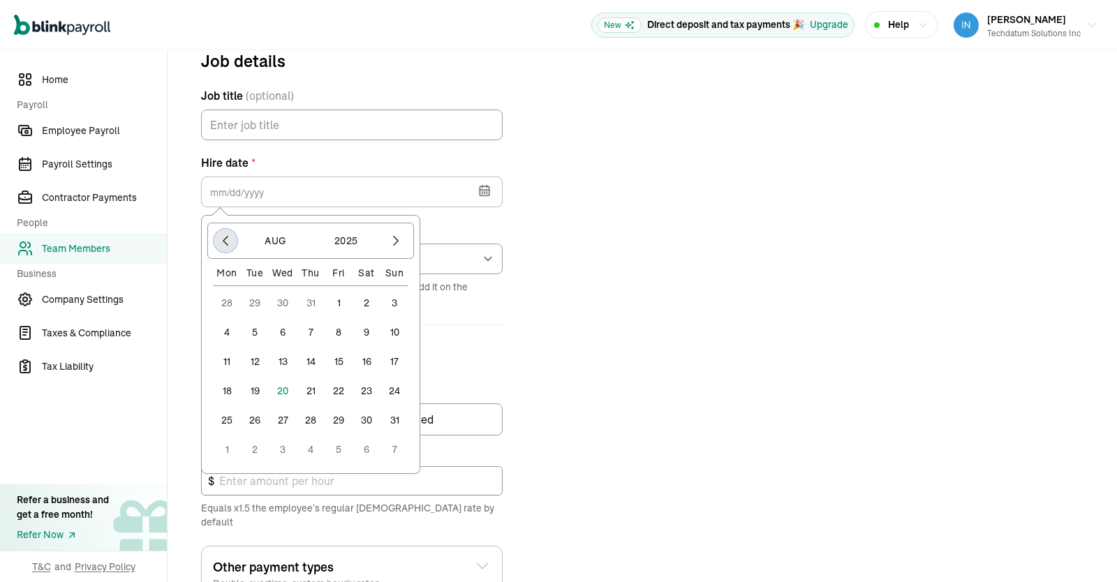
click at [234, 247] on button "button" at bounding box center [226, 241] width 24 height 24
click at [223, 362] on button "9" at bounding box center [227, 362] width 28 height 28
type input "[DATE]"
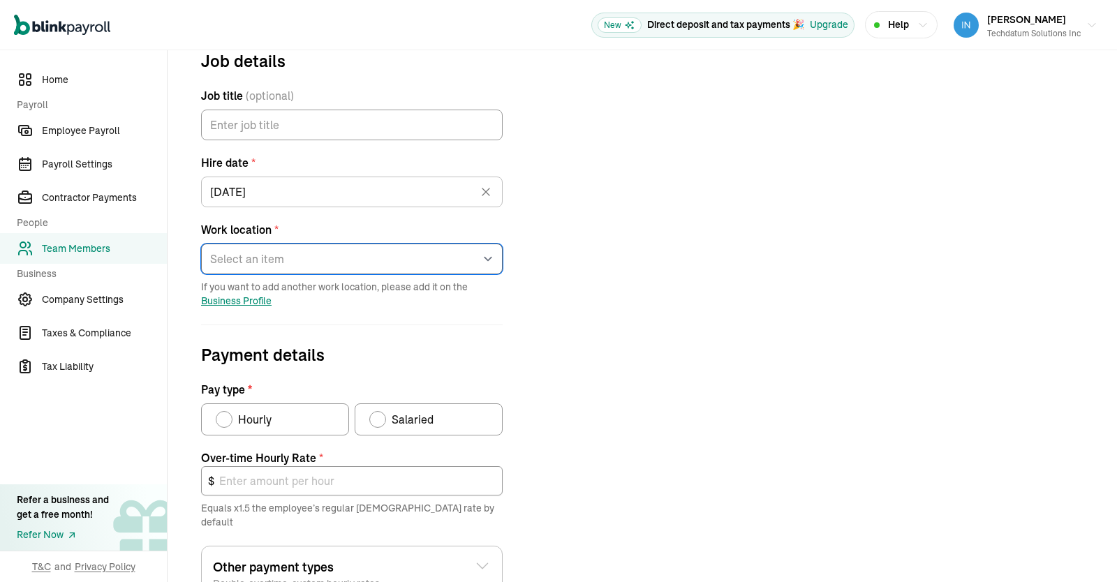
click at [201, 244] on select "Select an item [STREET_ADDRESS][PERSON_NAME] [PERSON_NAME] Hyb Ato Spa Ren Eto …" at bounding box center [352, 259] width 302 height 31
select select "[STREET_ADDRESS][PERSON_NAME]"
click option "Hyb" at bounding box center [0, 0] width 0 height 0
click at [565, 371] on div "Job details Job title (optional) Hire date * [DATE] [DATE] Mon Tue Wed Thu Fri …" at bounding box center [642, 403] width 916 height 711
click at [383, 411] on div "Salaried" at bounding box center [401, 419] width 64 height 17
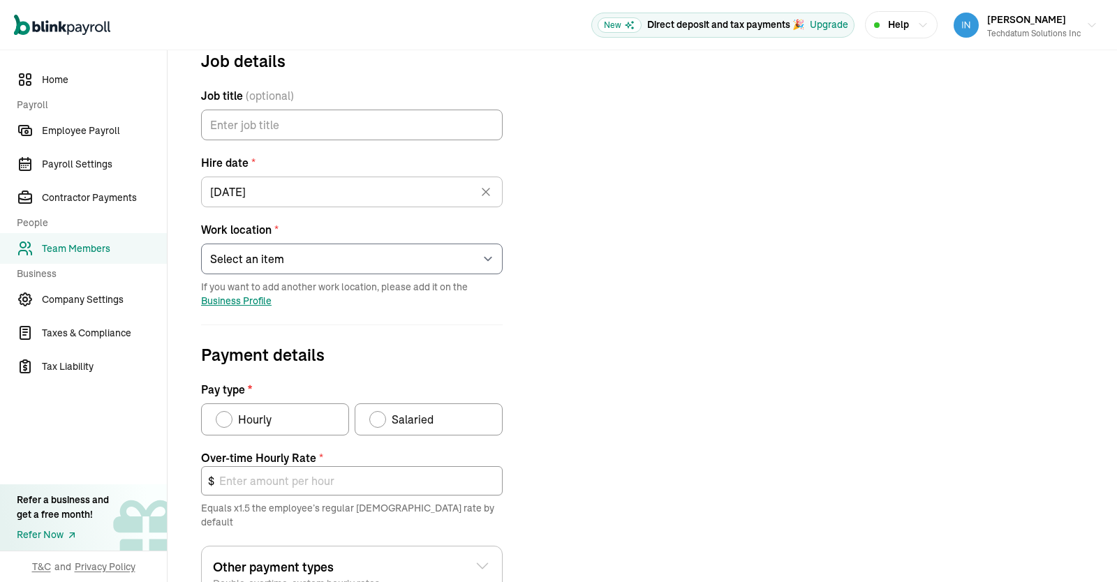
click at [380, 411] on input "Salaried" at bounding box center [374, 416] width 11 height 11
radio input "true"
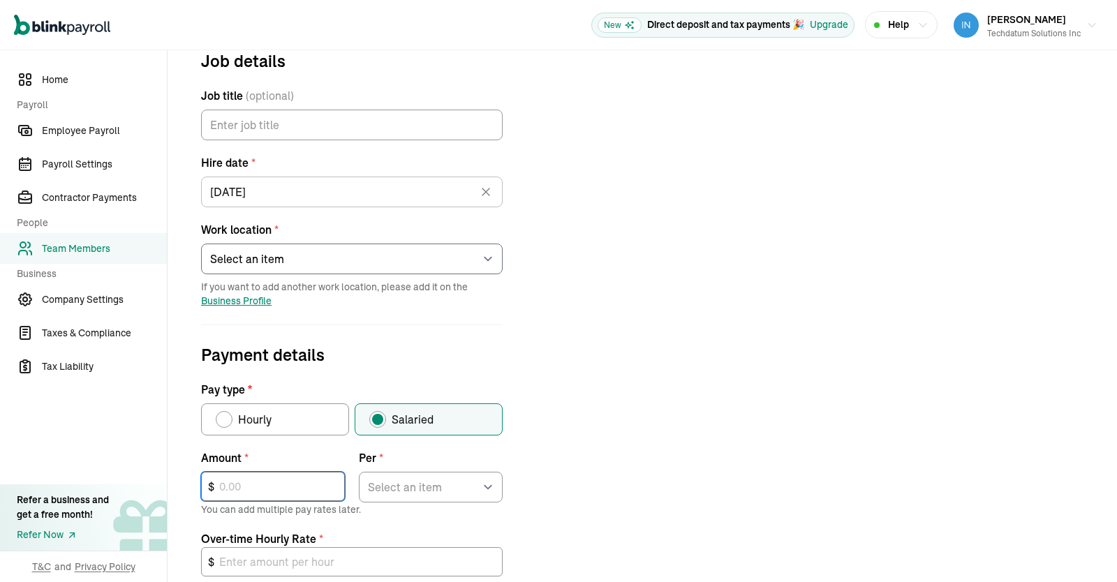
click at [267, 482] on input "text" at bounding box center [273, 486] width 144 height 29
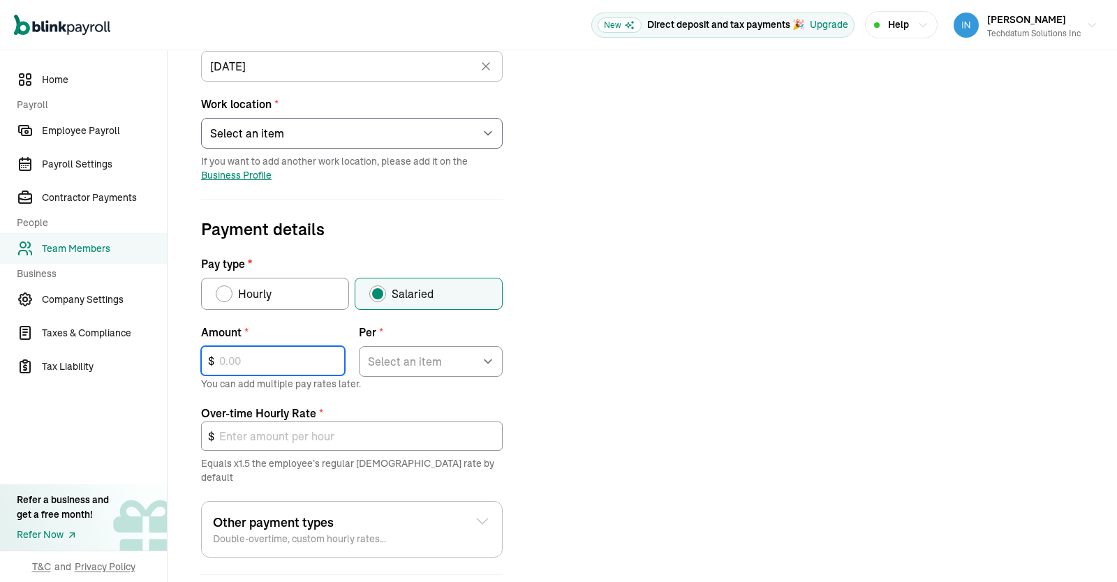
scroll to position [305, 0]
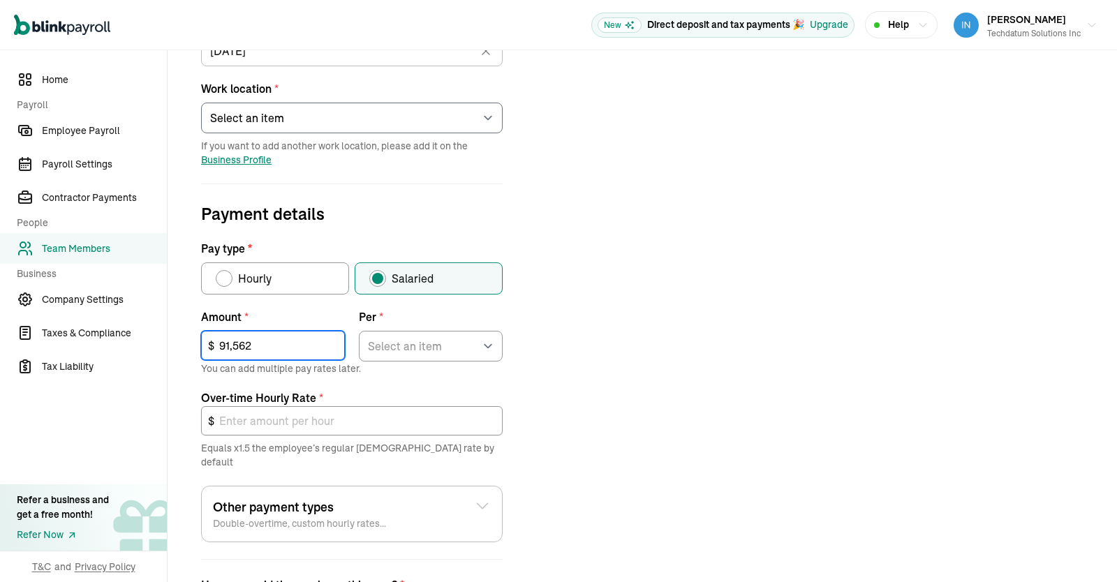
type input "91,562"
click at [456, 337] on select "Select an item Hour Week Month Year" at bounding box center [431, 346] width 144 height 31
select select "4"
click option "Year" at bounding box center [0, 0] width 0 height 0
type input "66.03"
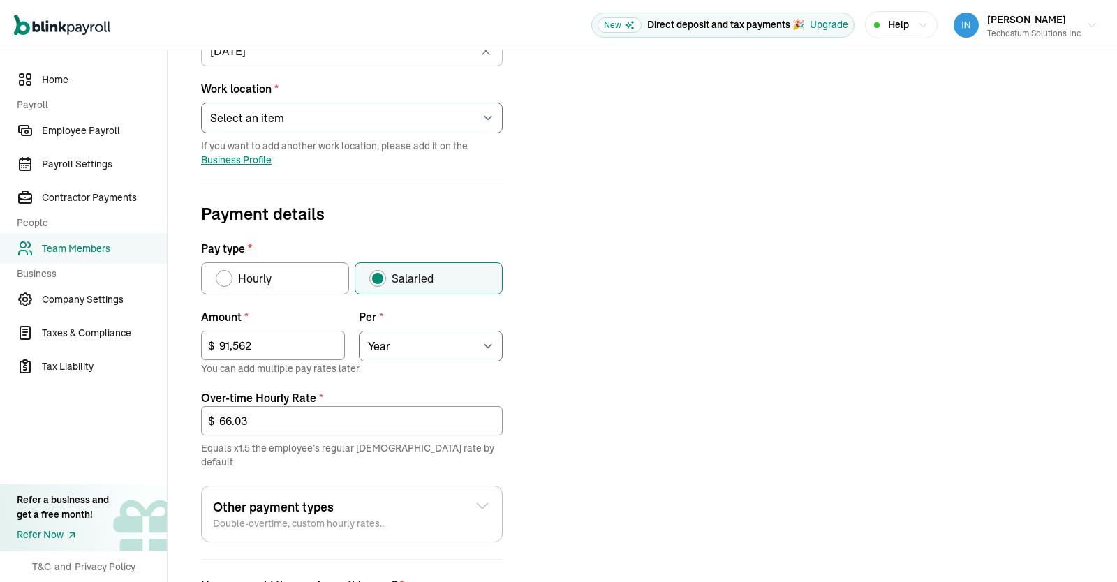
click at [586, 399] on div "Job details Job title (optional) Hire date * [DATE] [DATE] Mon Tue Wed Thu Fri …" at bounding box center [642, 303] width 916 height 792
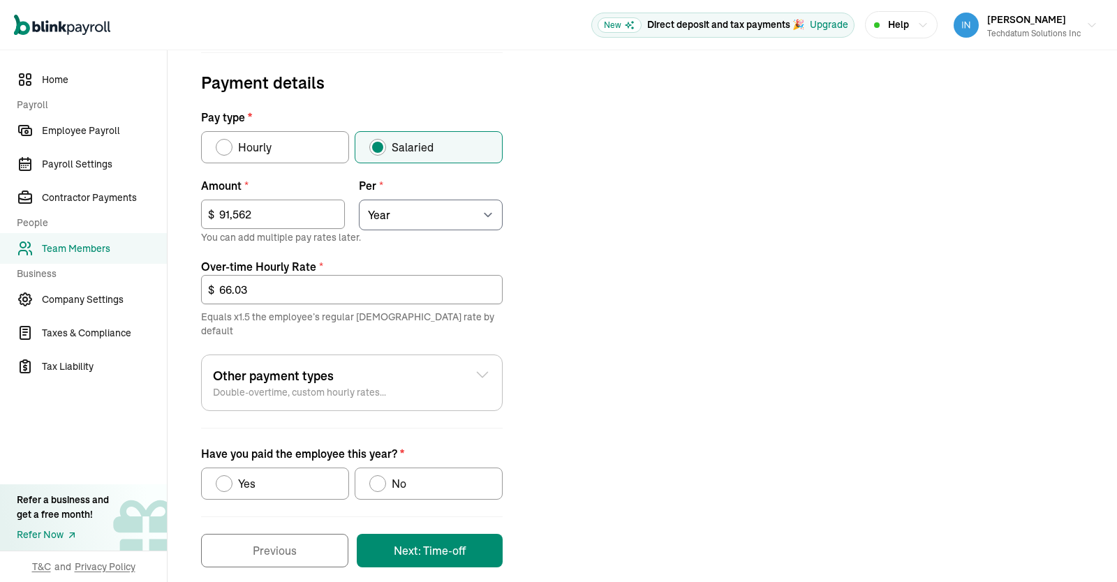
click at [442, 534] on button "Next: Time-off" at bounding box center [430, 551] width 146 height 34
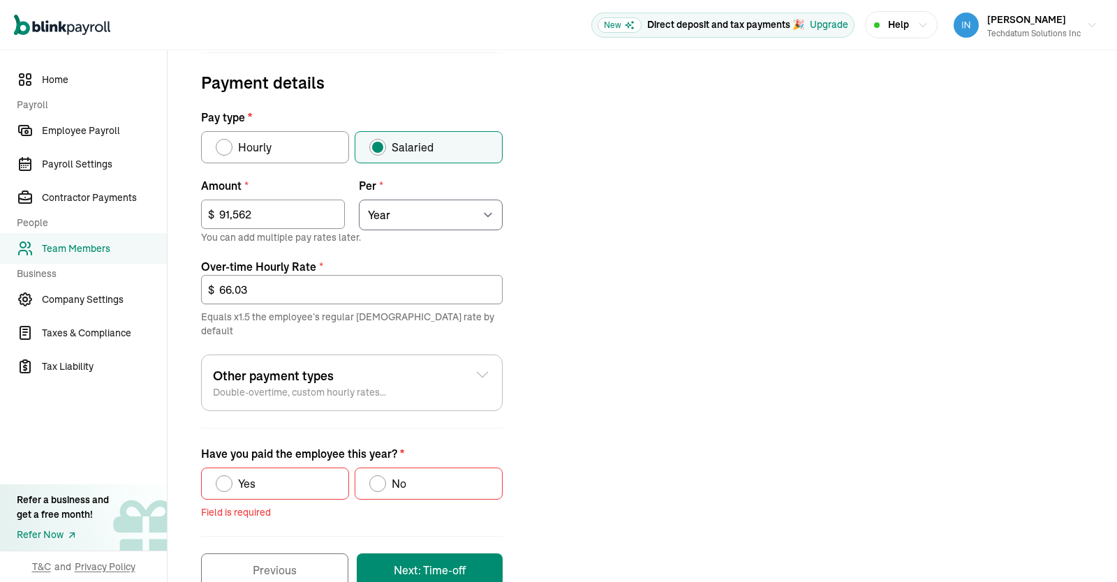
click at [415, 473] on label "No" at bounding box center [429, 484] width 148 height 32
click at [380, 475] on input "No" at bounding box center [374, 480] width 11 height 11
radio input "true"
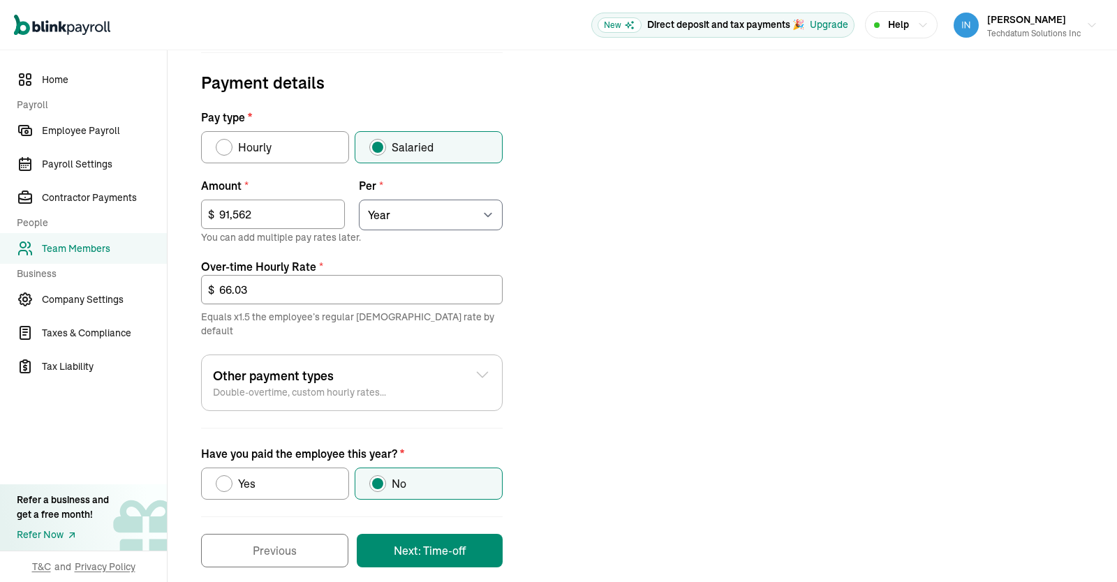
click at [450, 570] on div "Back to team members Save and continue later [PERSON_NAME] Kokku W2 Employee Pa…" at bounding box center [643, 106] width 950 height 985
click at [469, 534] on button "Next: Time-off" at bounding box center [430, 551] width 146 height 34
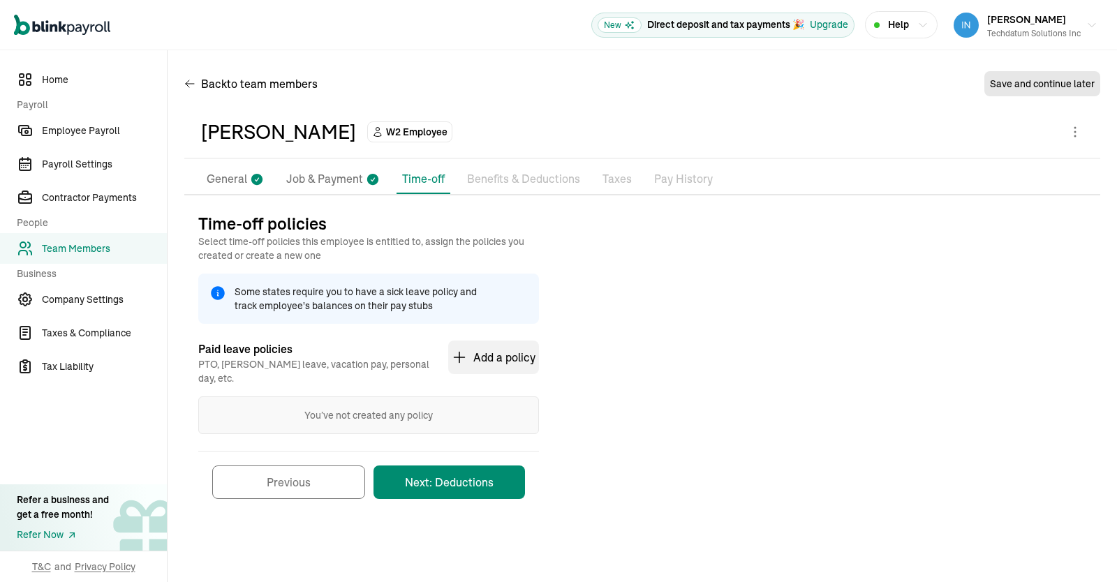
click at [462, 476] on button "Next: Deductions" at bounding box center [450, 483] width 152 height 34
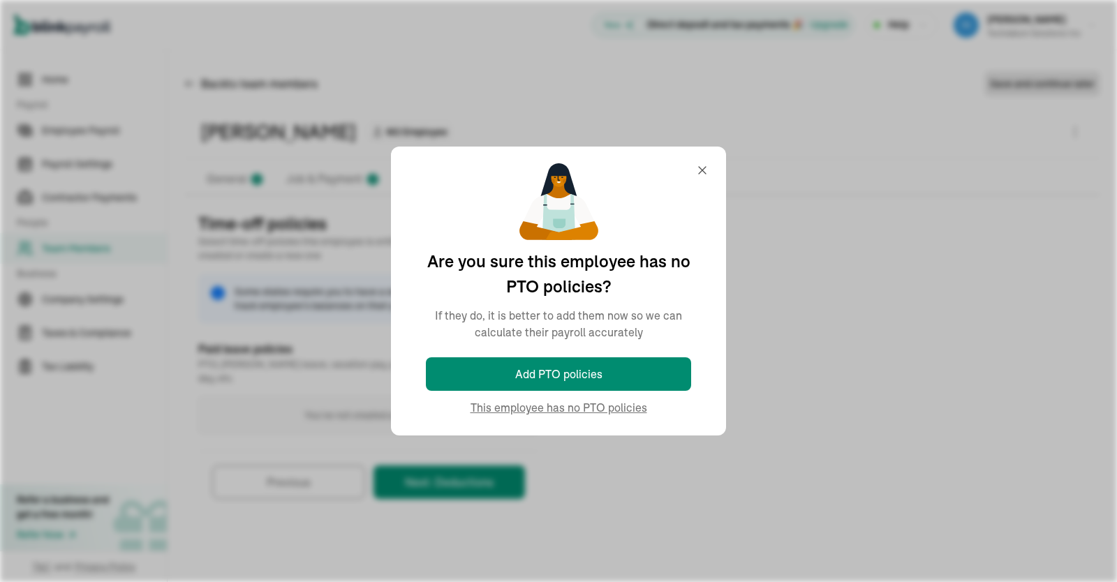
click at [559, 407] on div "Time-off policies Select time-off policies this employee is entitled to, assign…" at bounding box center [642, 362] width 916 height 301
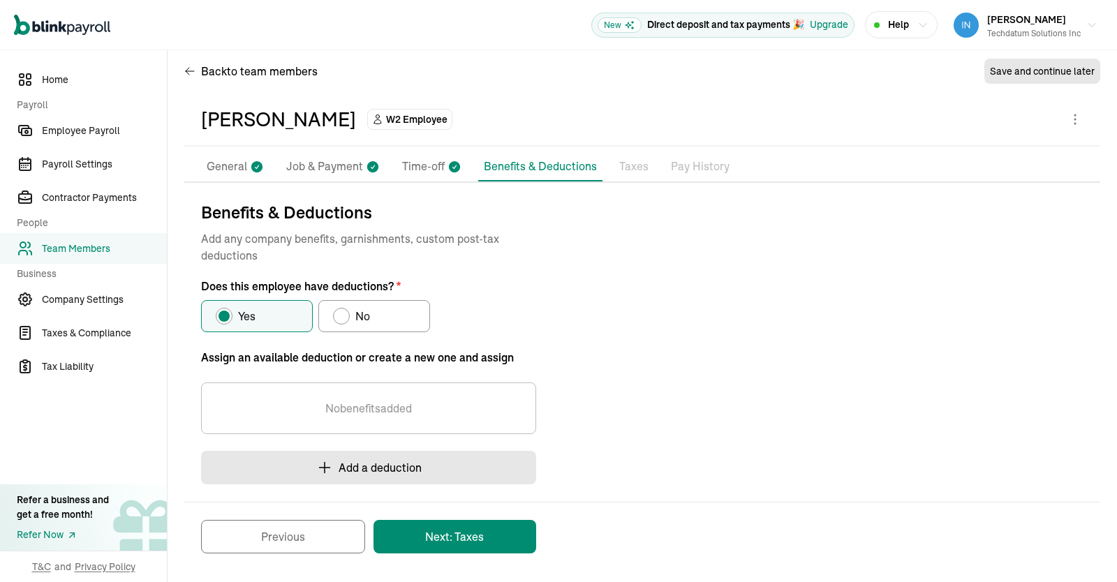
scroll to position [13, 0]
click at [372, 309] on label "No" at bounding box center [374, 316] width 112 height 32
click at [344, 309] on input "No" at bounding box center [337, 312] width 11 height 11
radio input "true"
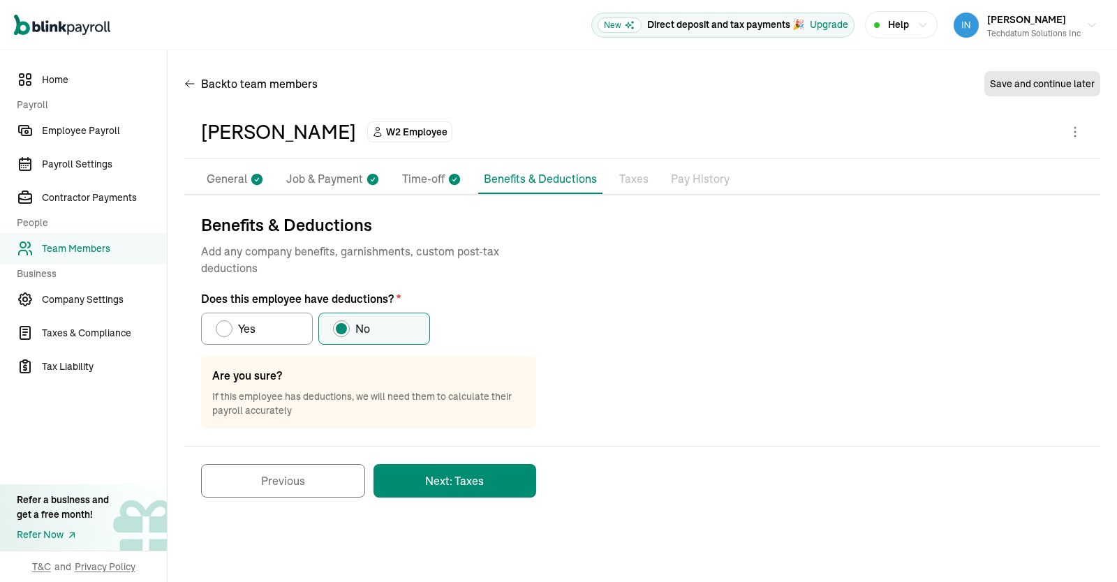
click at [480, 489] on button "Next: Taxes" at bounding box center [455, 481] width 163 height 34
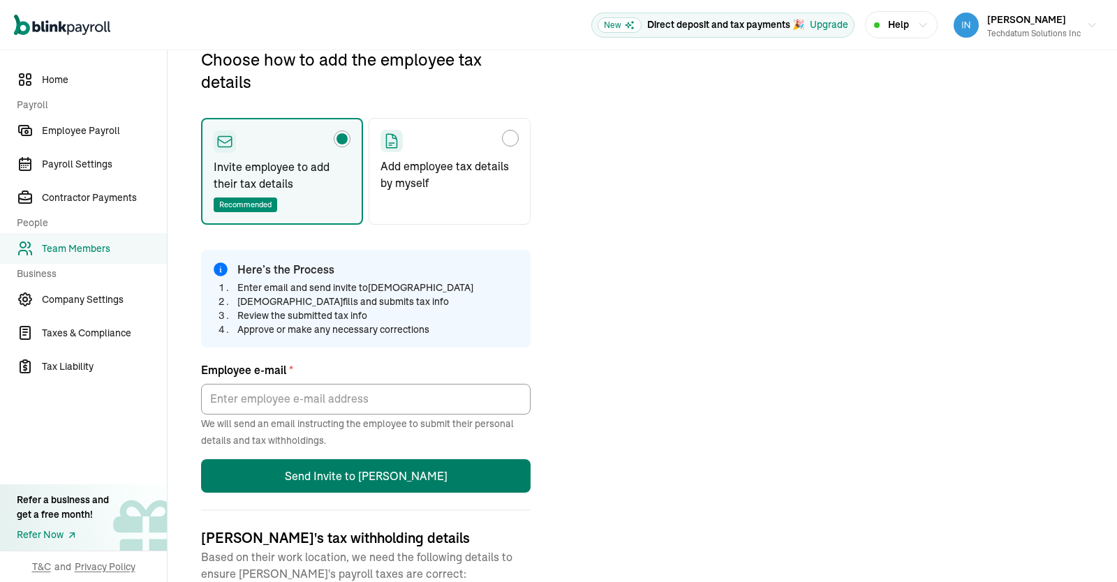
click at [490, 138] on div "Choose how to add the employee tax details" at bounding box center [450, 141] width 138 height 22
click at [391, 138] on input "Add employee tax details by myself" at bounding box center [385, 134] width 11 height 11
radio input "true"
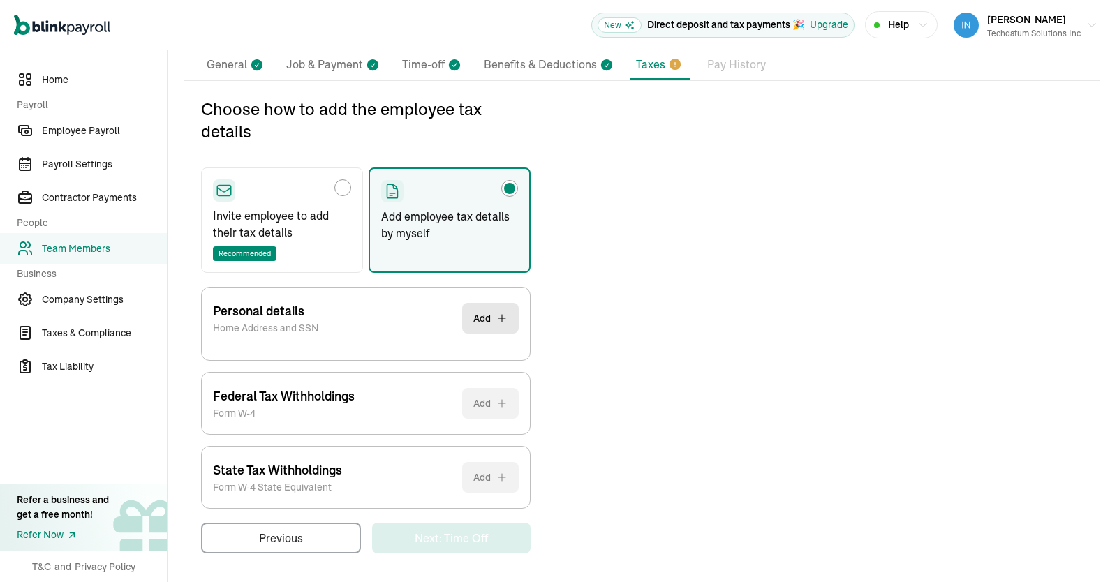
click at [489, 322] on button "Add" at bounding box center [490, 318] width 57 height 31
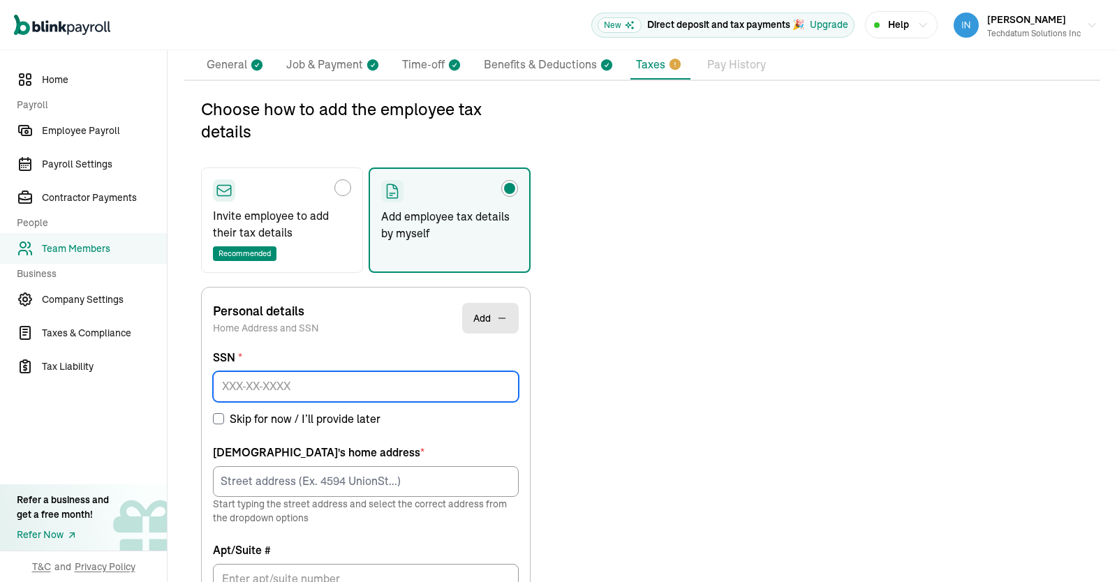
click at [454, 383] on input at bounding box center [366, 386] width 306 height 31
paste input "747-51-5113"
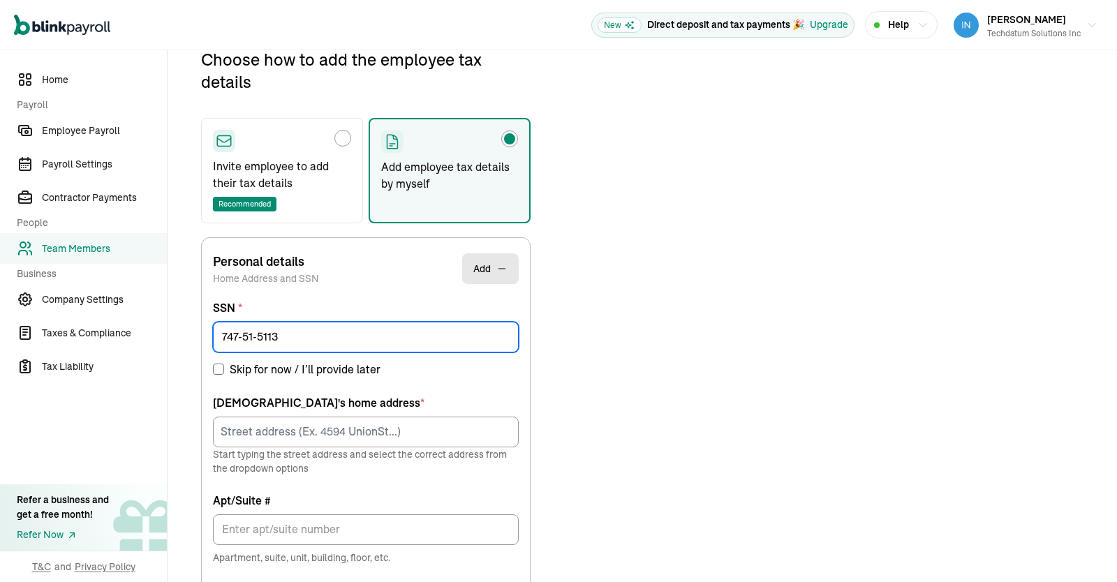
scroll to position [164, 0]
type input "747-51-5113"
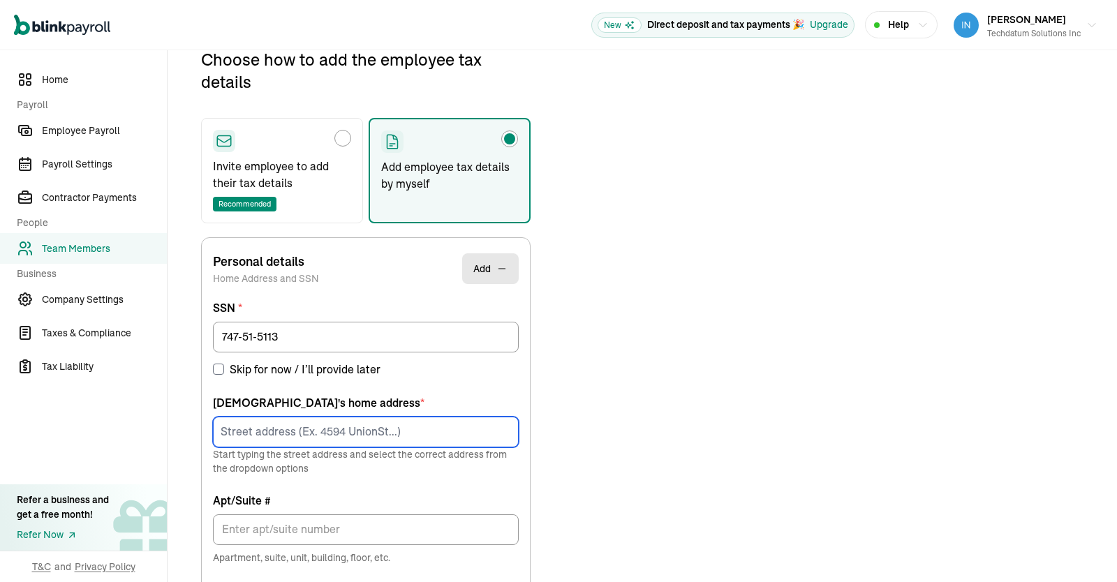
click at [327, 427] on input at bounding box center [366, 432] width 306 height 31
paste input "[STREET_ADDRESS]"
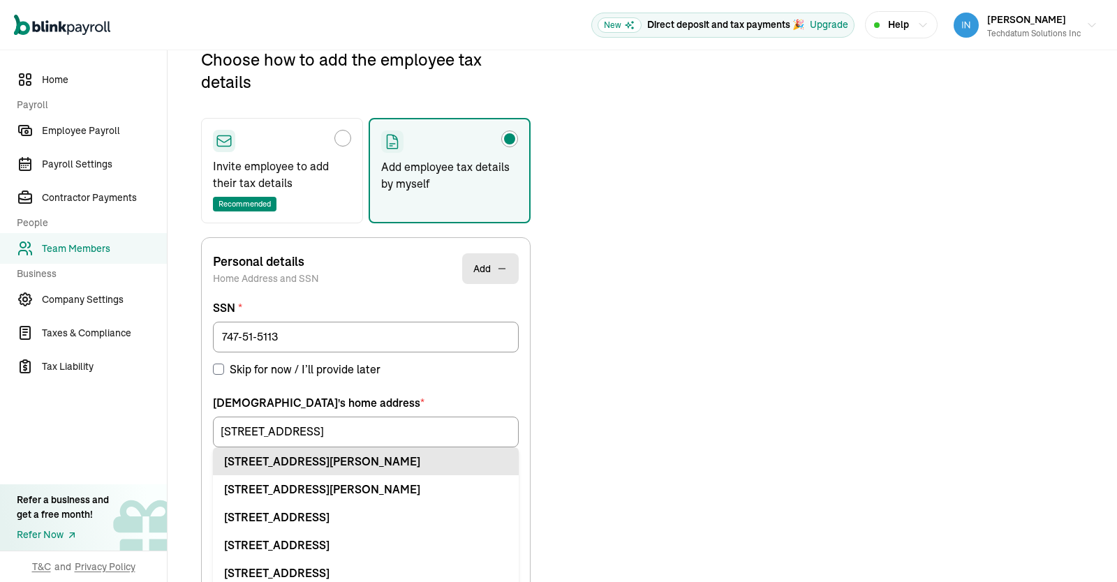
click at [347, 462] on div "[STREET_ADDRESS][PERSON_NAME]" at bounding box center [365, 461] width 283 height 17
type input "2911 Central Expy"
type input "Apt"
type input "[PERSON_NAME]"
type input "[GEOGRAPHIC_DATA]"
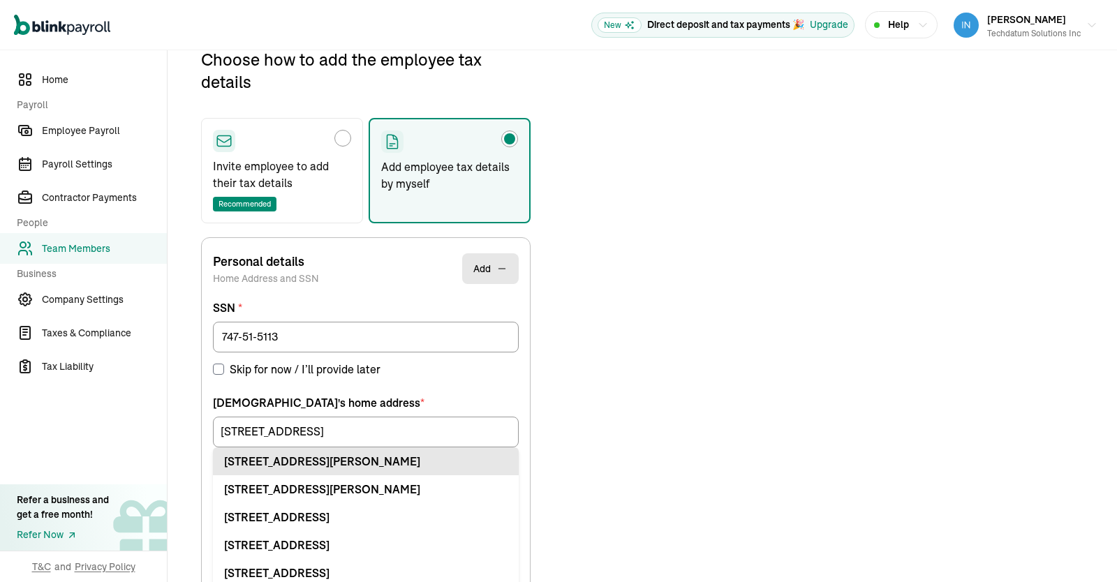
type input "75454"
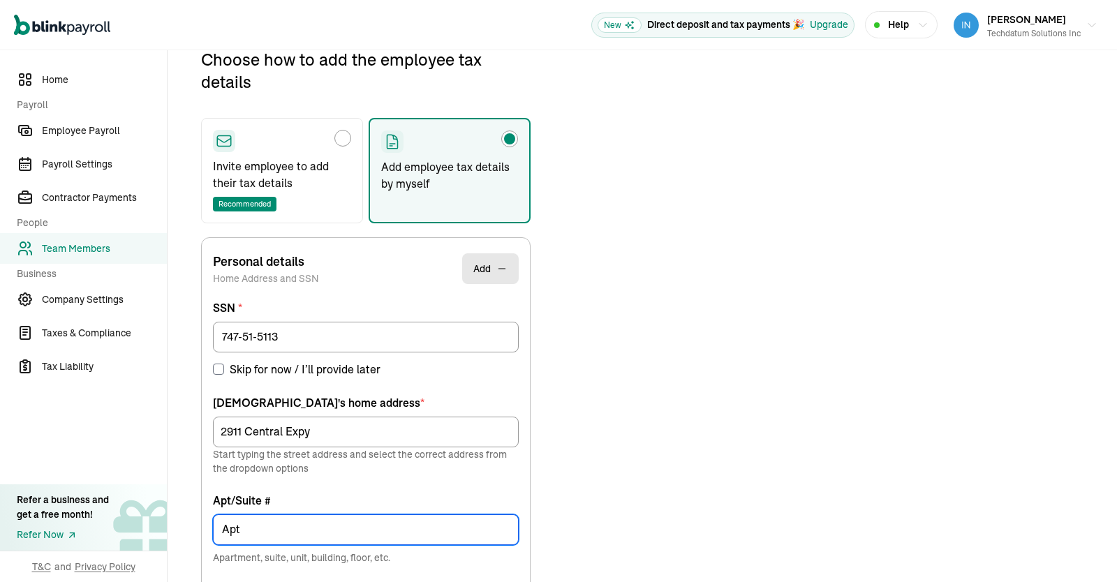
click at [369, 522] on input "Apt" at bounding box center [366, 530] width 306 height 31
type input "Apt 5303"
click at [646, 487] on div "Choose how to add the employee tax details Invite employee to add their tax det…" at bounding box center [642, 504] width 916 height 912
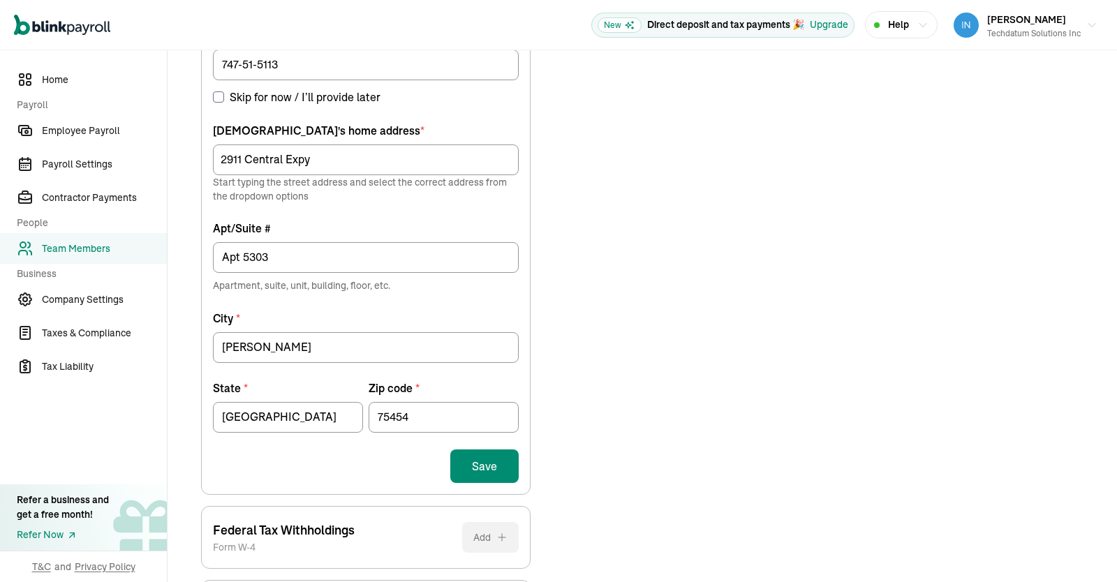
scroll to position [440, 0]
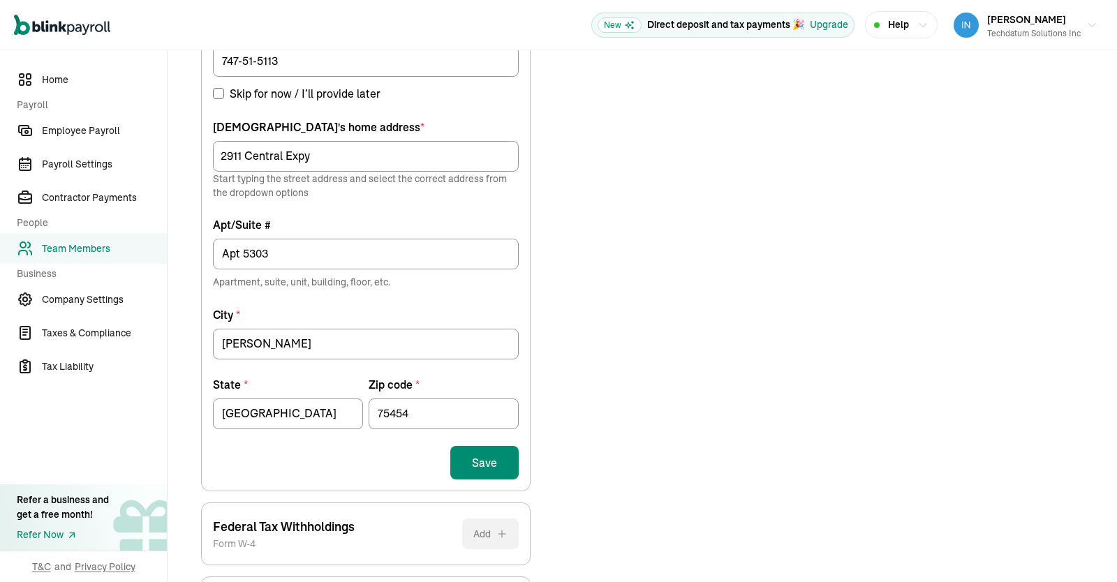
click at [575, 385] on div "Choose how to add the employee tax details Invite employee to add their tax det…" at bounding box center [642, 228] width 916 height 912
click at [484, 462] on button "Save" at bounding box center [484, 463] width 68 height 34
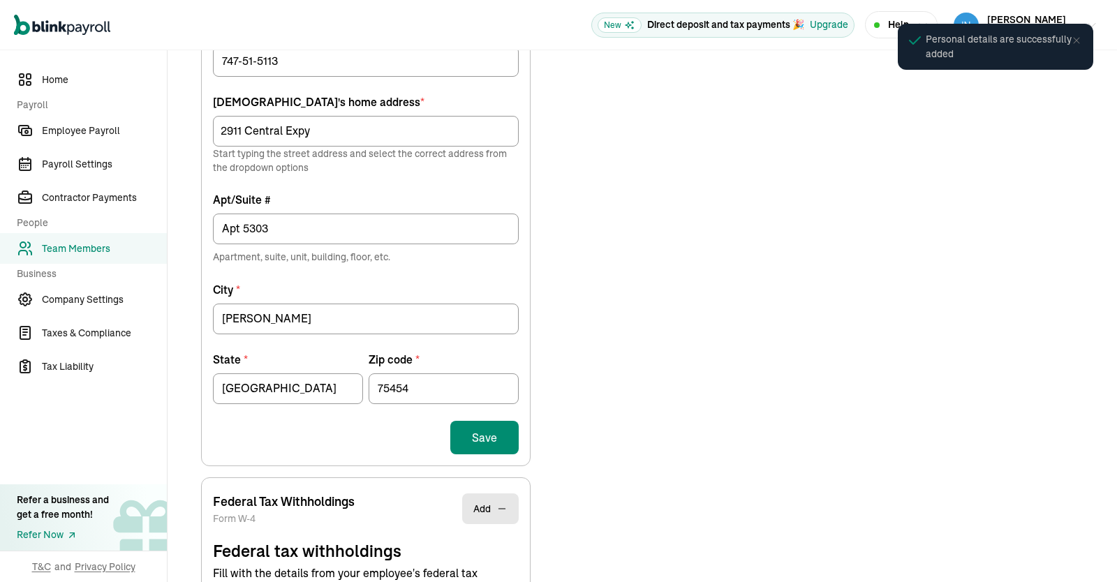
scroll to position [251, 0]
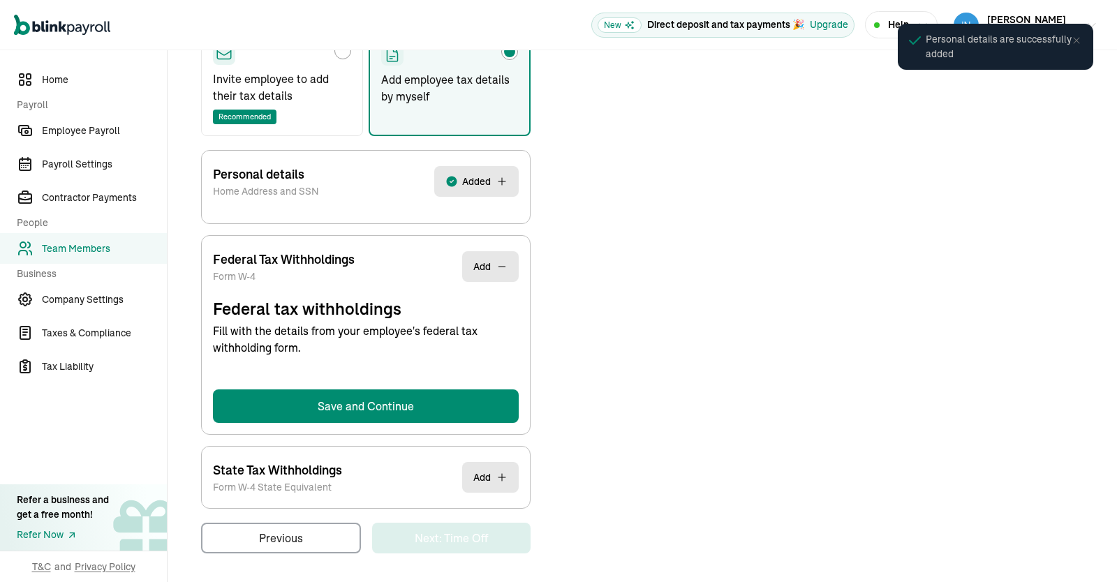
select select "S"
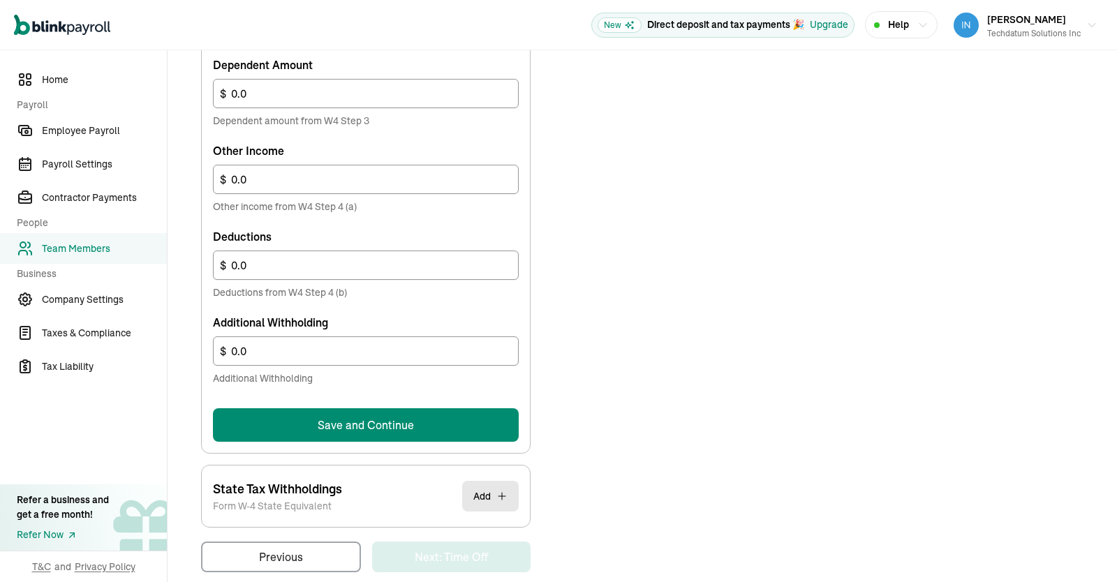
scroll to position [785, 0]
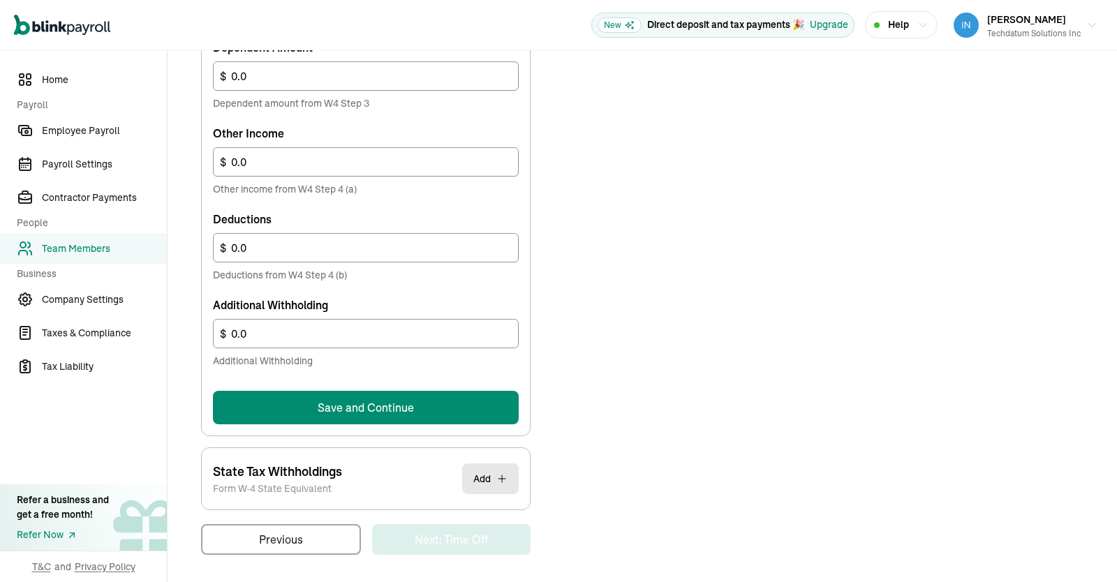
click at [459, 397] on button "Save and Continue" at bounding box center [366, 408] width 306 height 34
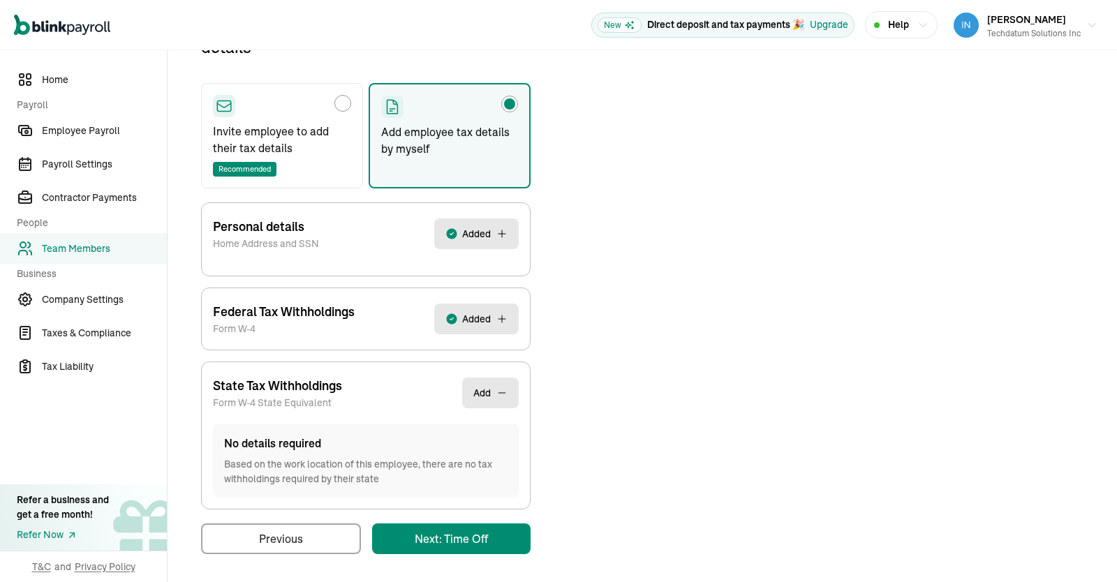
scroll to position [184, 0]
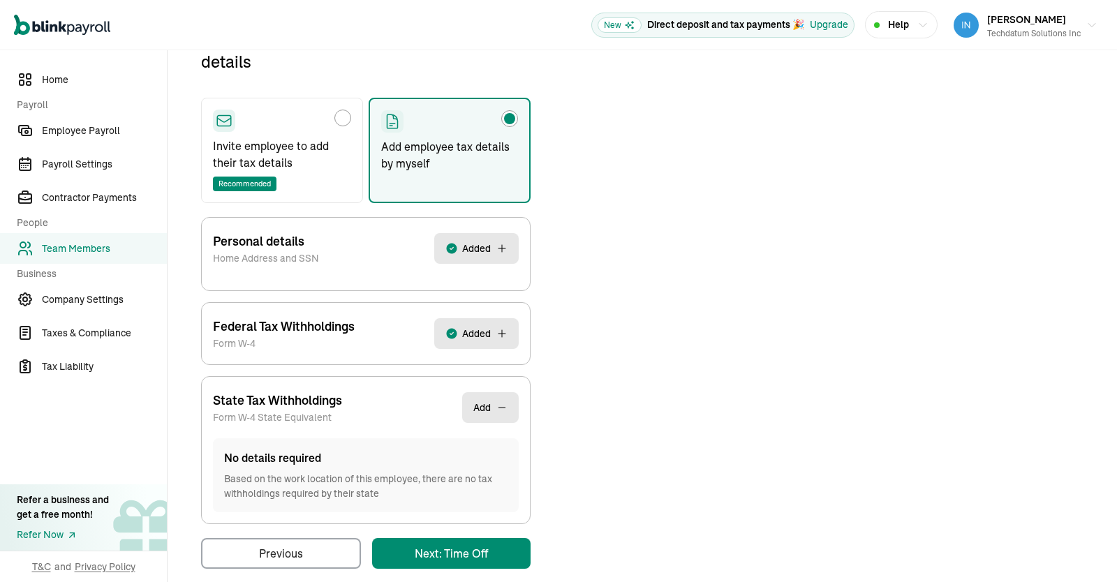
click at [473, 532] on div "Choose how to add the employee tax details Invite employee to add their tax det…" at bounding box center [366, 298] width 330 height 541
click at [470, 560] on main "Back to team members [PERSON_NAME] W2 Employee Active Pay Stubs General Job & P…" at bounding box center [643, 233] width 950 height 734
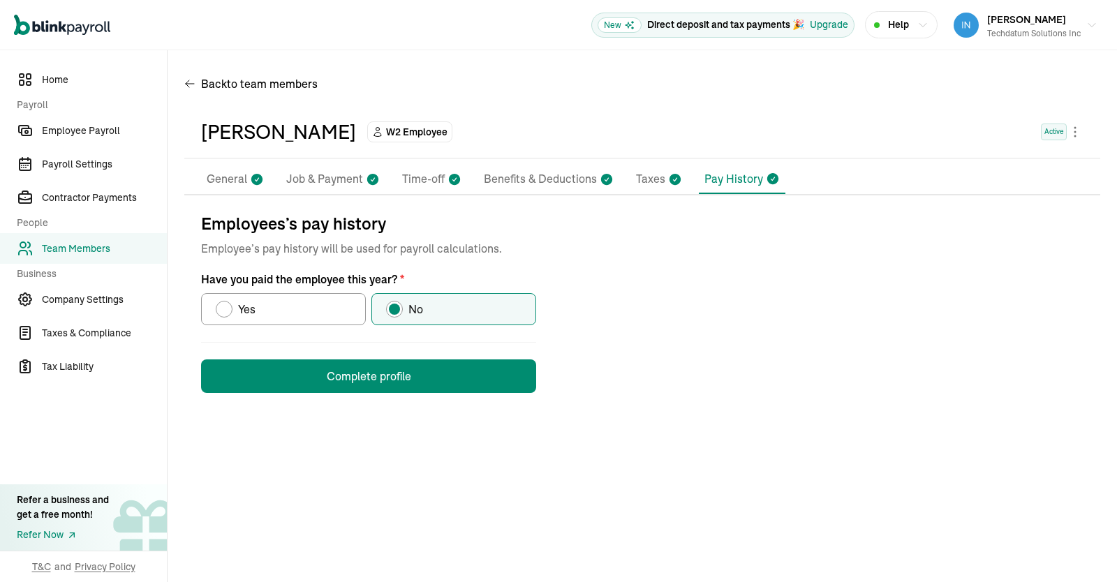
scroll to position [0, 0]
click at [449, 372] on button "Complete profile" at bounding box center [368, 377] width 335 height 34
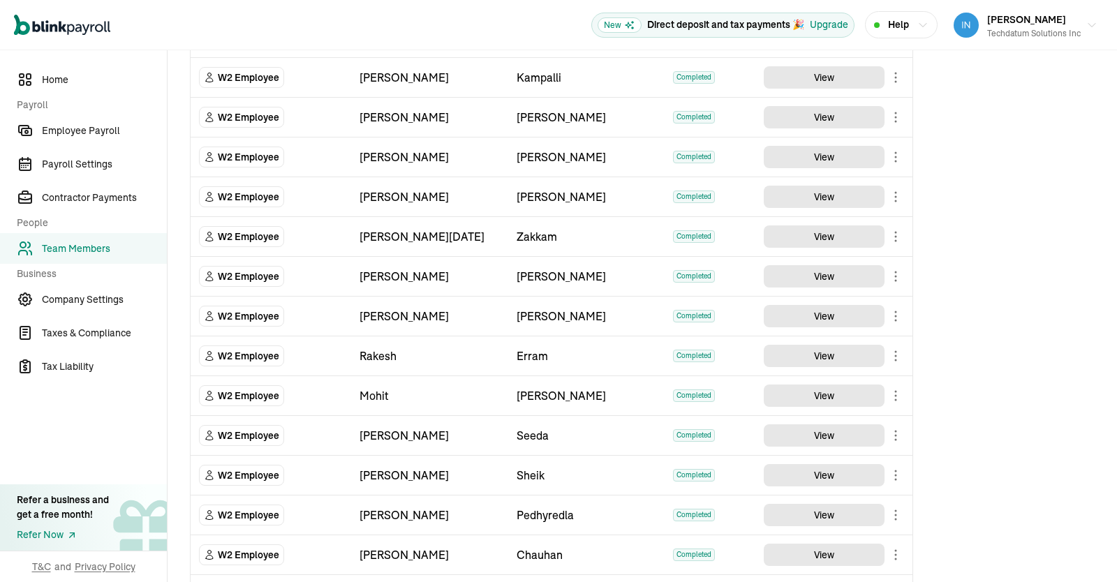
scroll to position [331, 0]
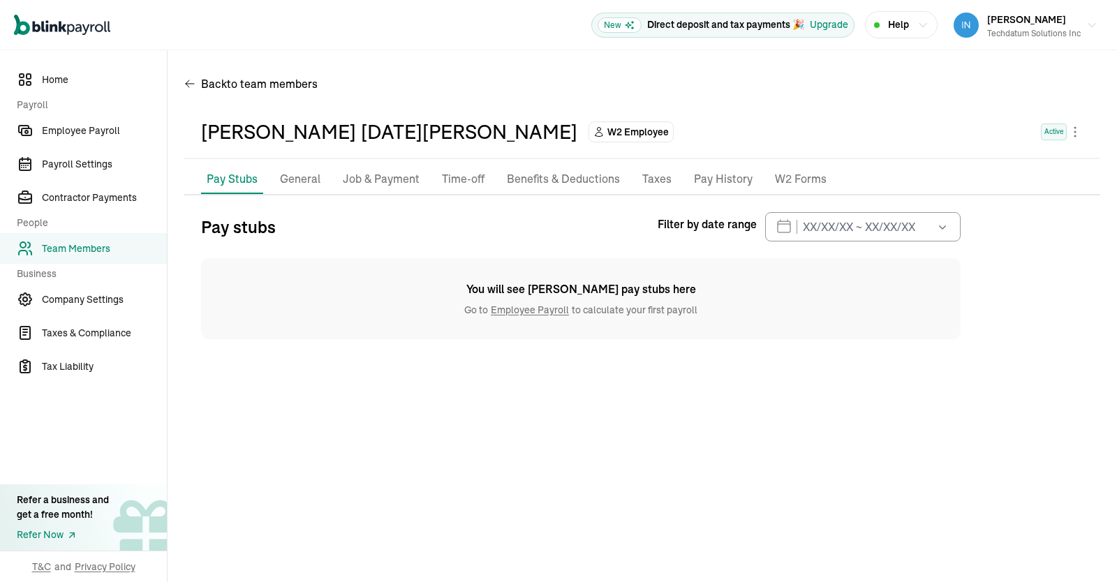
click at [362, 180] on p "Job & Payment" at bounding box center [381, 179] width 77 height 18
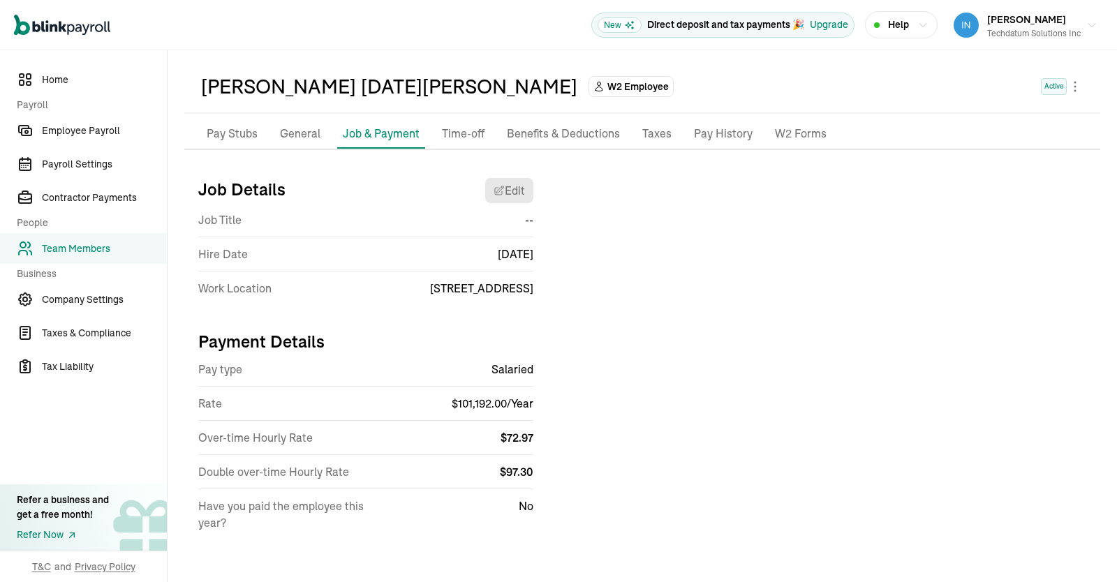
scroll to position [45, 0]
select select "[STREET_ADDRESS]"
select select "4"
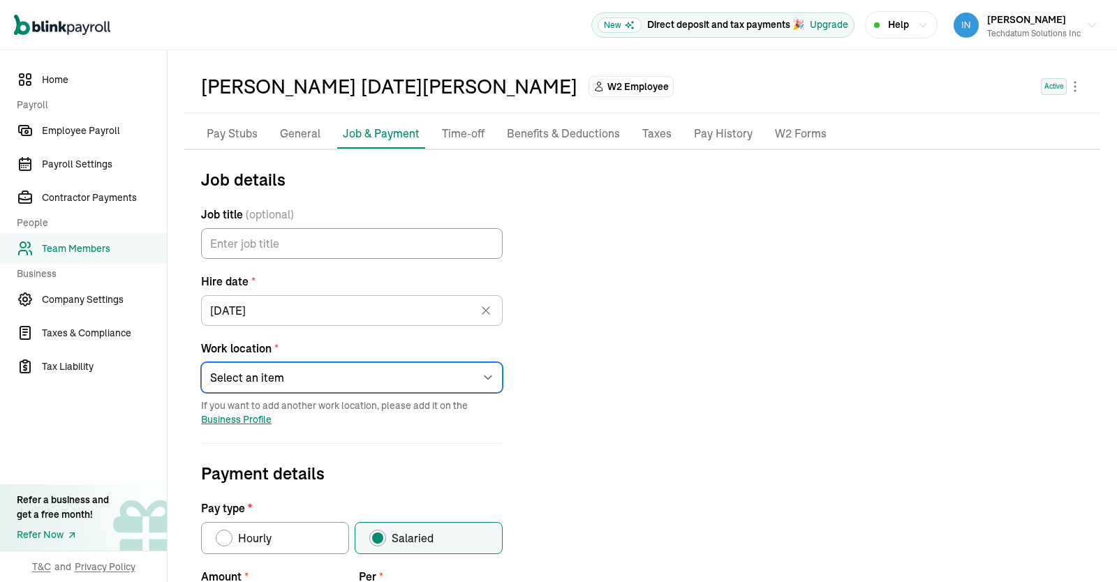
click at [201, 362] on select "Select an item [STREET_ADDRESS][PERSON_NAME] [PERSON_NAME] Hyb Ato Spa Ren Eto …" at bounding box center [352, 377] width 302 height 31
select select "[STREET_ADDRESS]"
click option "Can" at bounding box center [0, 0] width 0 height 0
click at [658, 404] on div "Job details Job title (optional) Hire date * [DATE] [DATE] Mon Tue Wed Thu Fri …" at bounding box center [642, 573] width 916 height 813
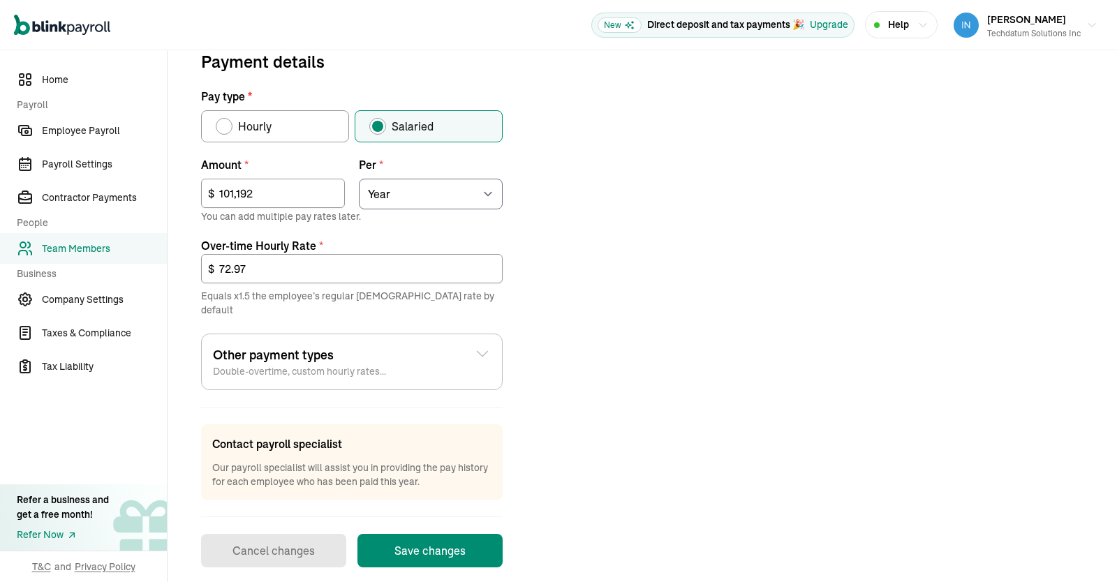
scroll to position [457, 0]
click at [449, 534] on button "Save changes" at bounding box center [430, 551] width 145 height 34
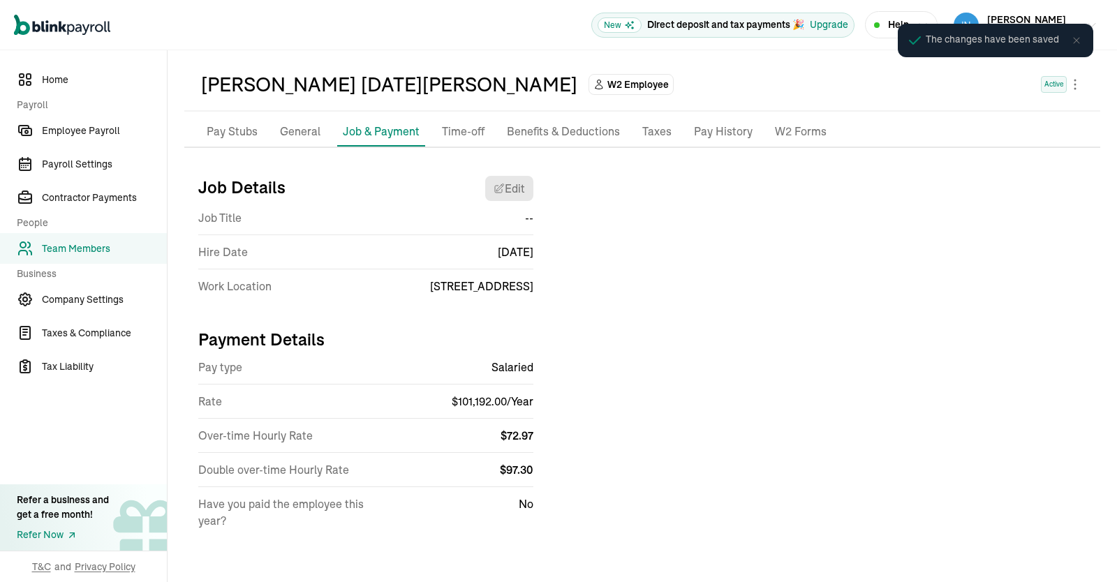
scroll to position [45, 0]
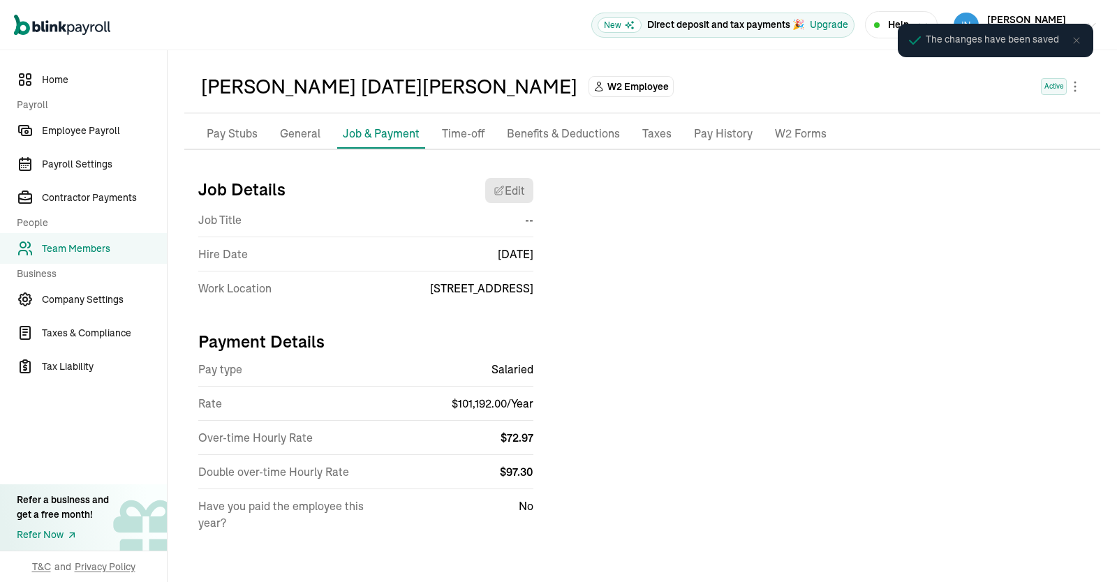
click at [689, 445] on div "Job Details Edit Job Title -- Hire Date [DATE] Work Location [STREET_ADDRESS] P…" at bounding box center [642, 360] width 916 height 387
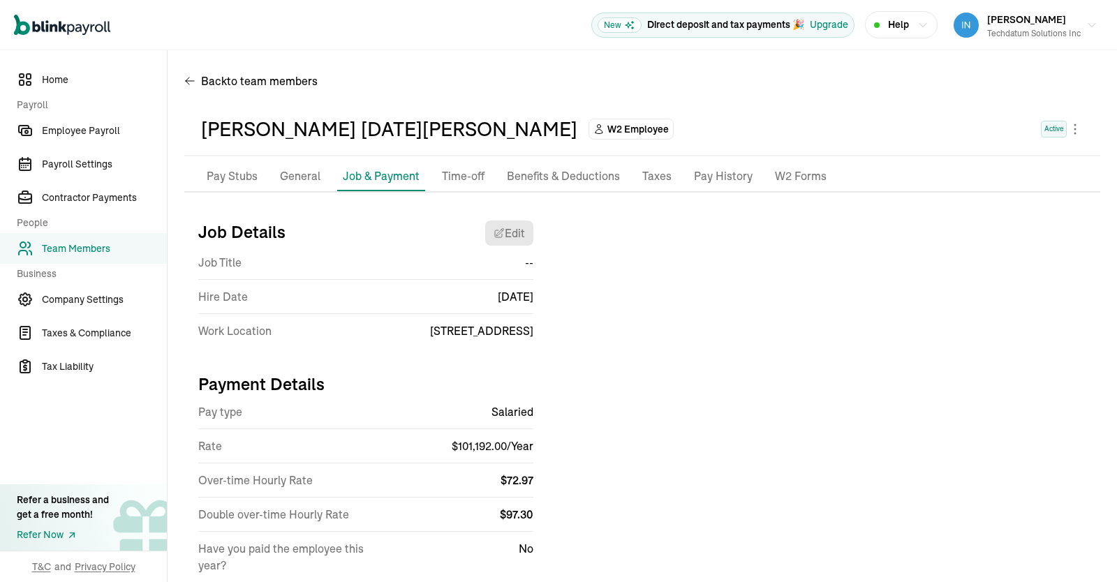
scroll to position [0, 0]
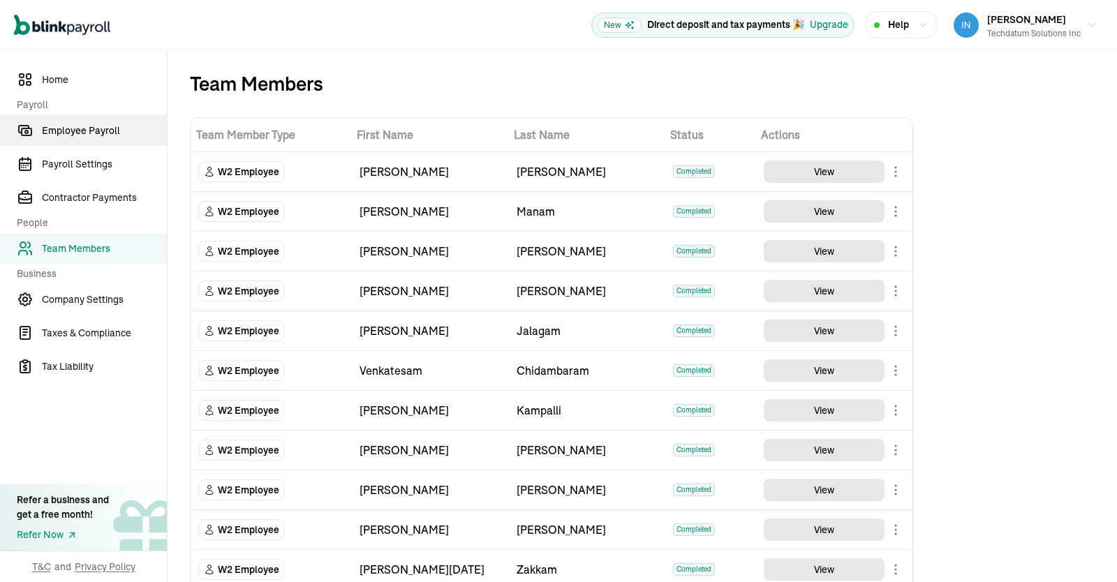
click at [89, 126] on span "Employee Payroll" at bounding box center [104, 131] width 125 height 15
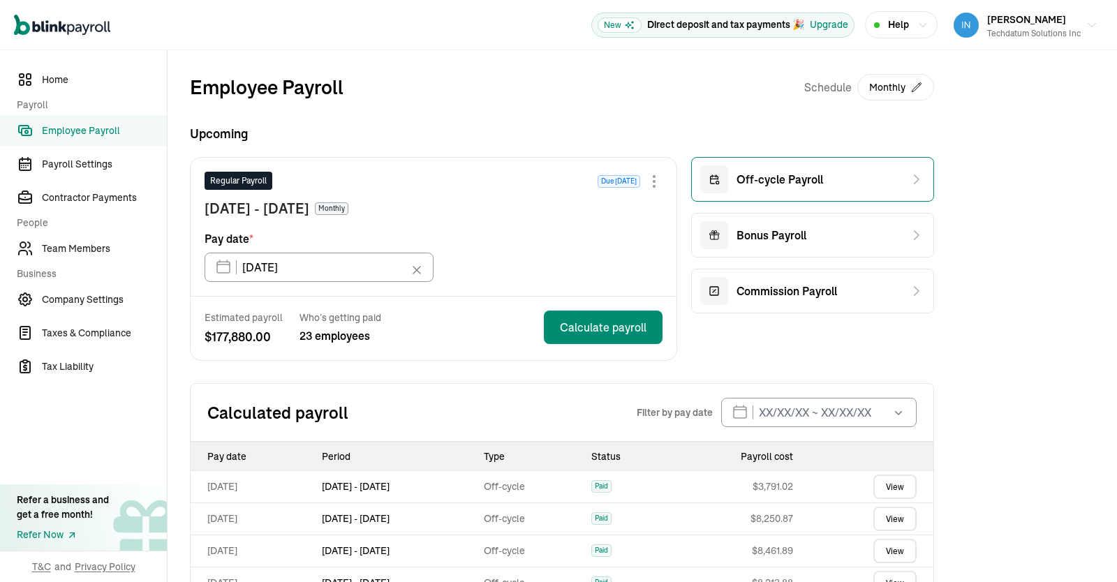
click at [879, 173] on div "Off-cycle Payroll" at bounding box center [812, 179] width 243 height 45
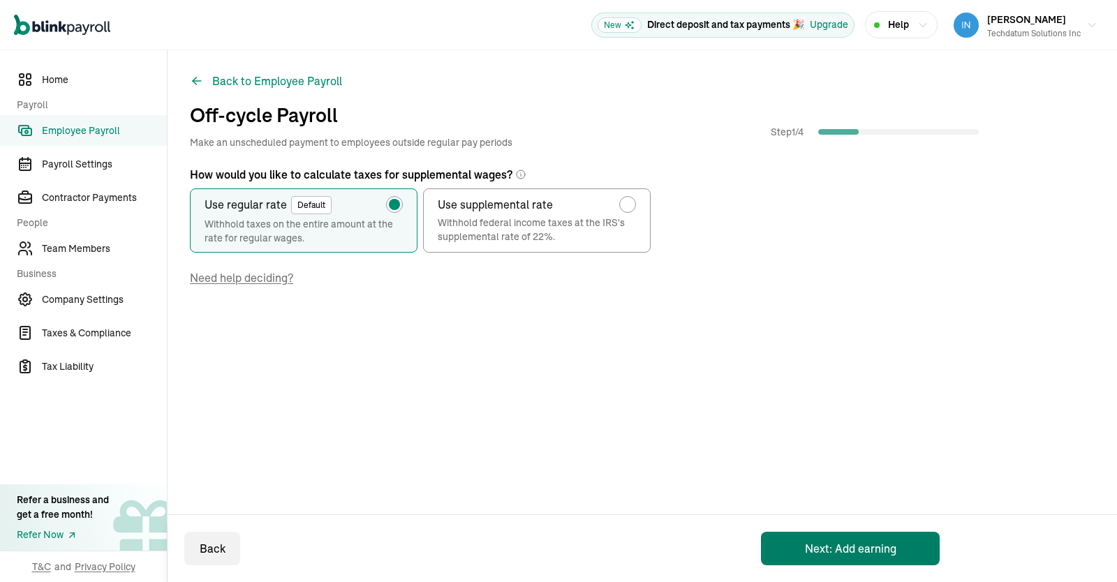
click at [823, 547] on button "Next: Add earning" at bounding box center [850, 549] width 179 height 34
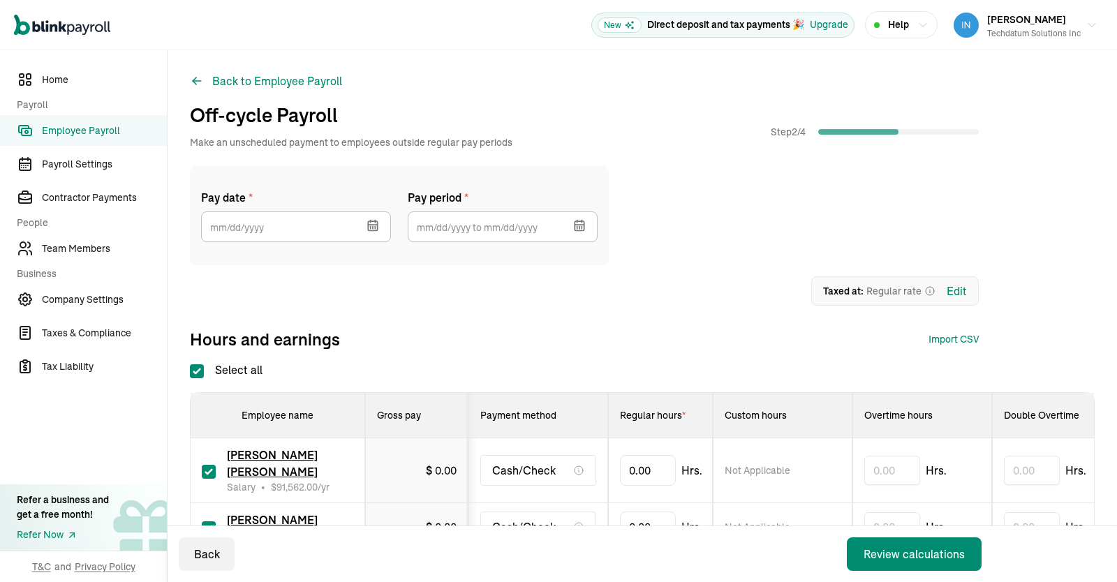
click at [372, 225] on icon "button" at bounding box center [372, 225] width 9 height 0
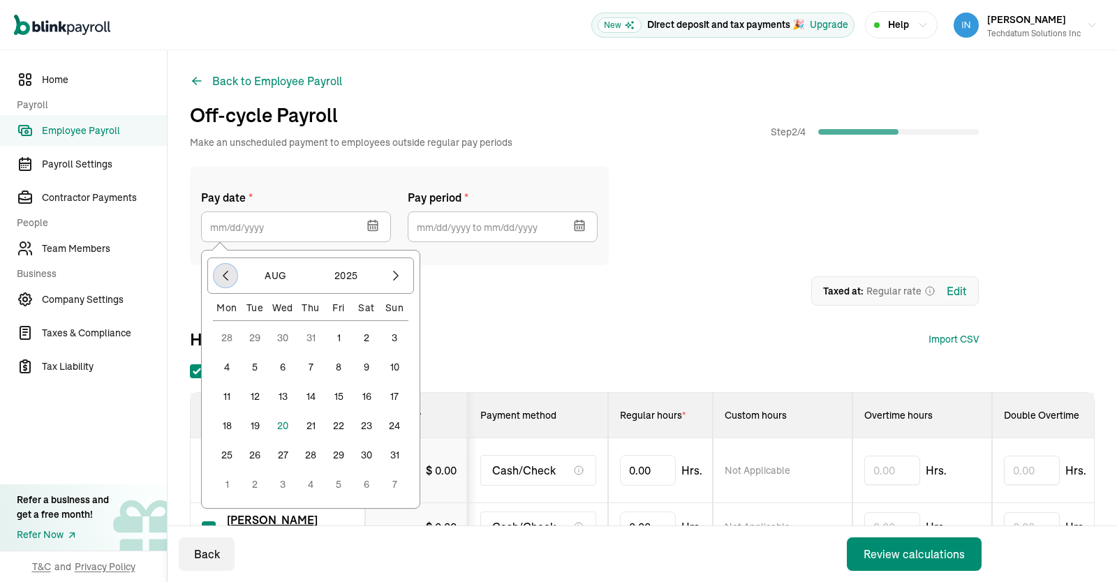
click at [228, 274] on icon "button" at bounding box center [226, 276] width 14 height 14
click at [392, 279] on icon "button" at bounding box center [396, 276] width 14 height 14
click at [343, 395] on button "13" at bounding box center [339, 397] width 28 height 28
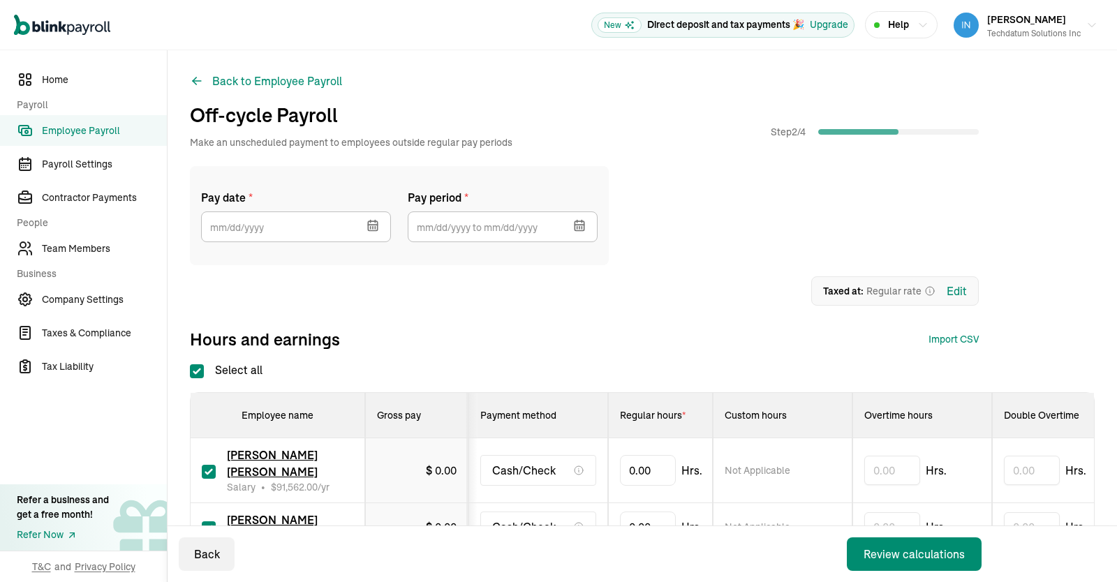
type input "[DATE]"
click at [575, 225] on icon "button" at bounding box center [579, 225] width 9 height 0
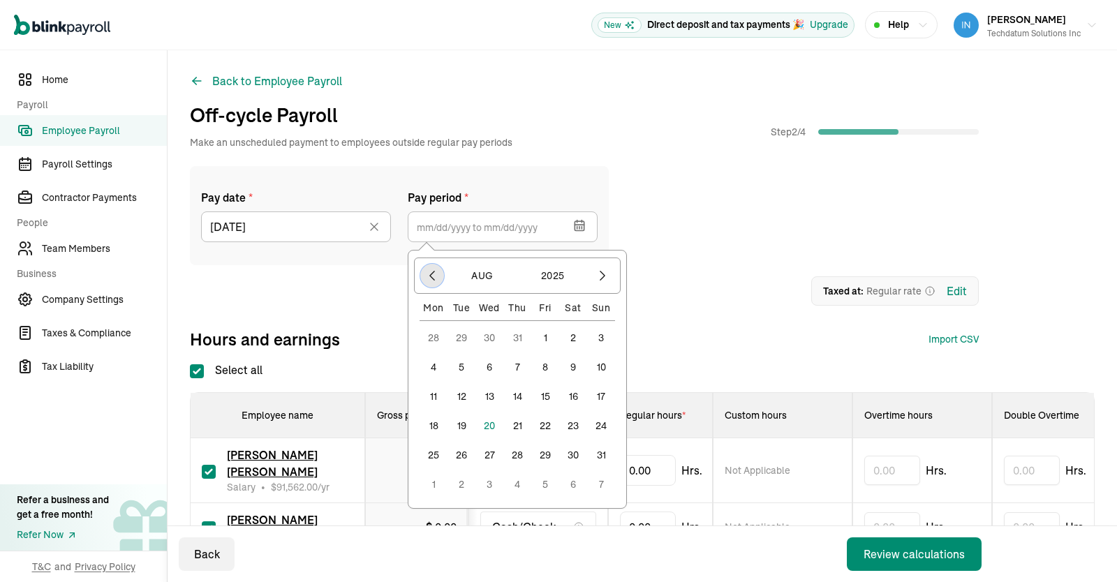
click at [432, 270] on icon "button" at bounding box center [432, 276] width 14 height 14
click at [518, 337] on button "1" at bounding box center [517, 338] width 28 height 28
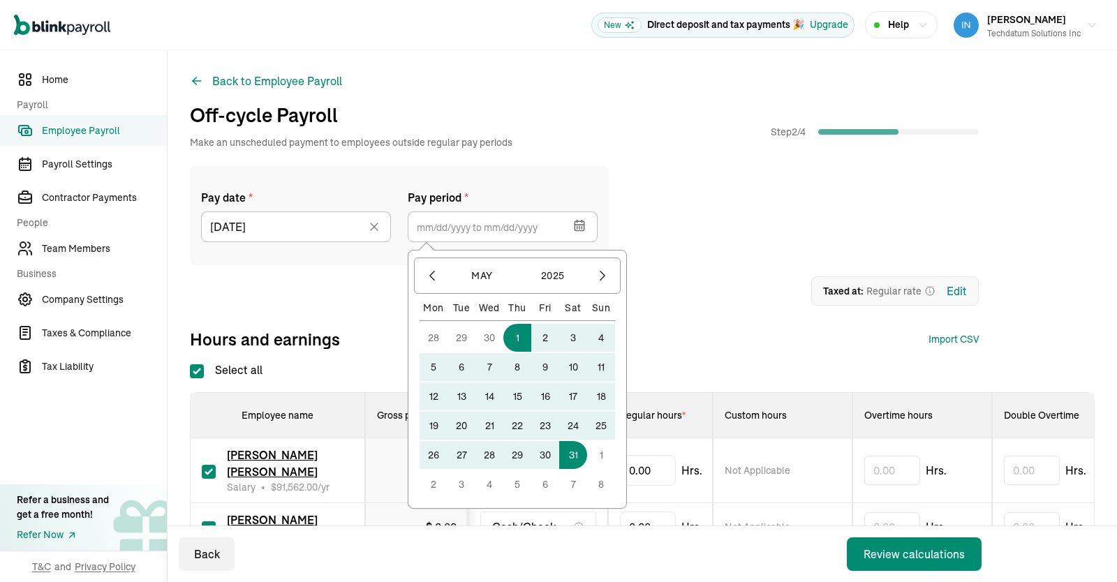
click at [581, 455] on button "31" at bounding box center [573, 455] width 28 height 28
type input "[DATE] ~ [DATE]"
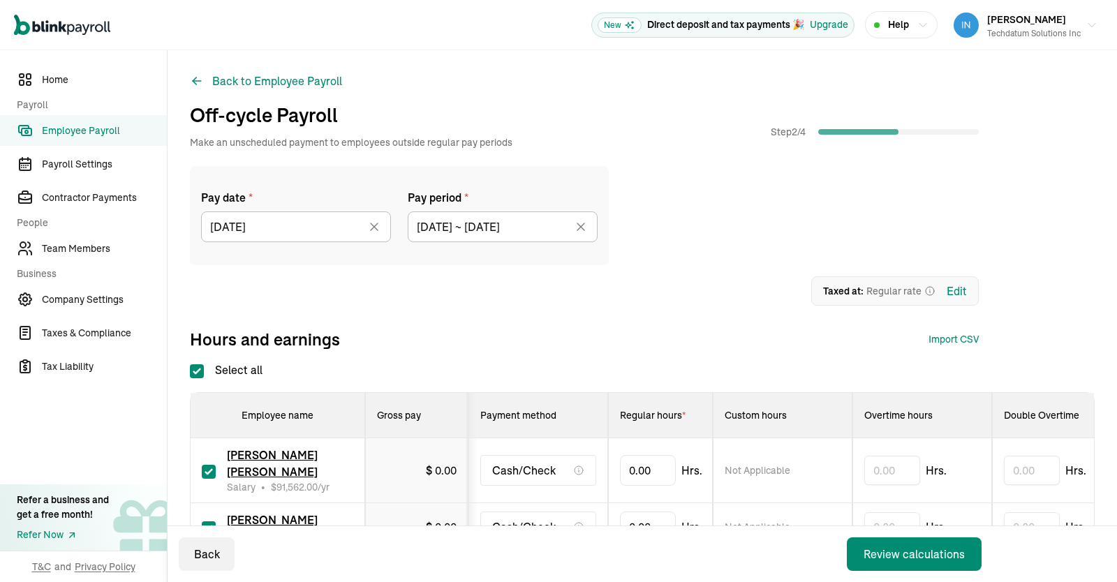
click at [681, 265] on div "Pay date * [DATE] [DATE] Mon Tue Wed Thu Fri Sat Sun 26 27 28 29 30 31 1 2 3 4 …" at bounding box center [584, 215] width 789 height 99
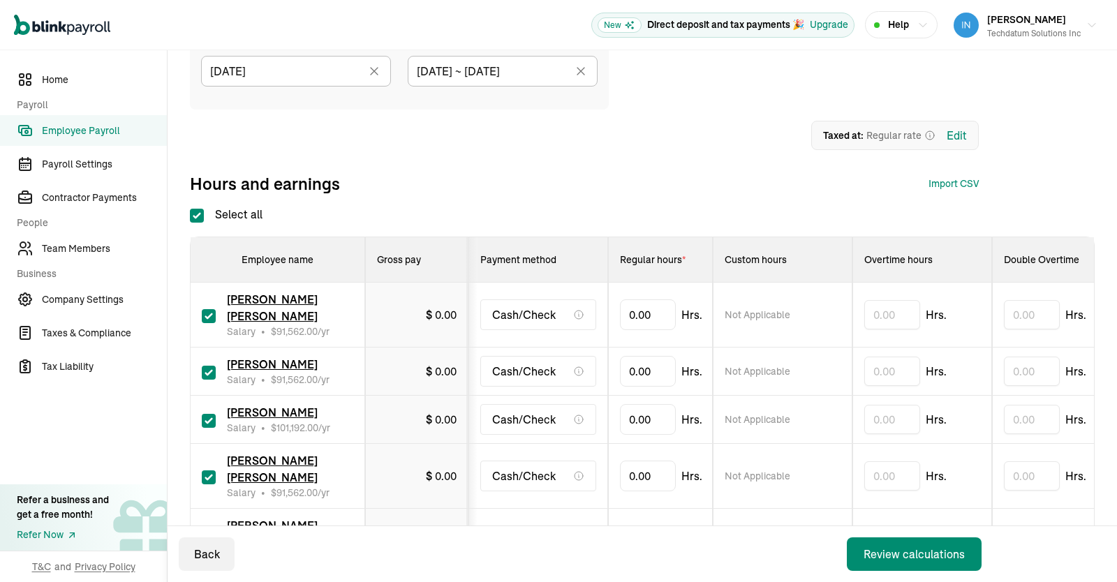
scroll to position [156, 0]
click at [200, 212] on input "Select all" at bounding box center [197, 216] width 14 height 14
checkbox input "false"
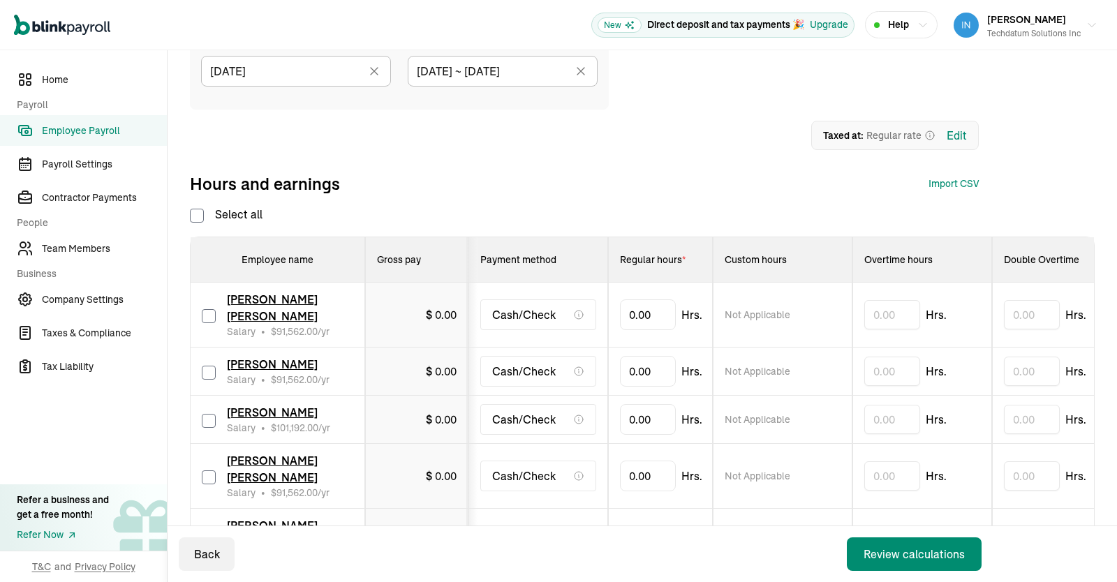
checkbox input "false"
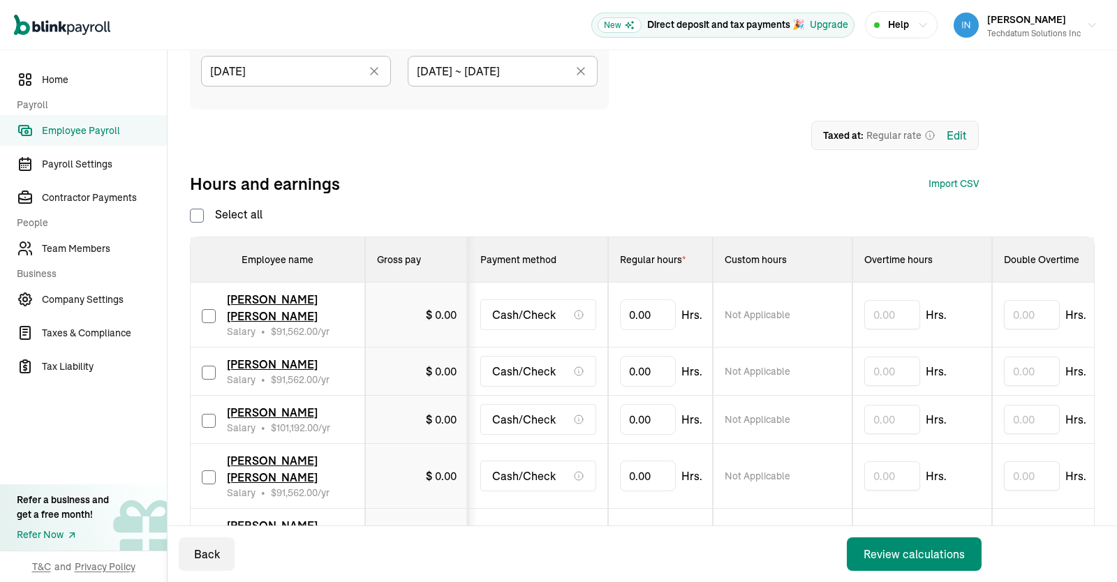
checkbox input "false"
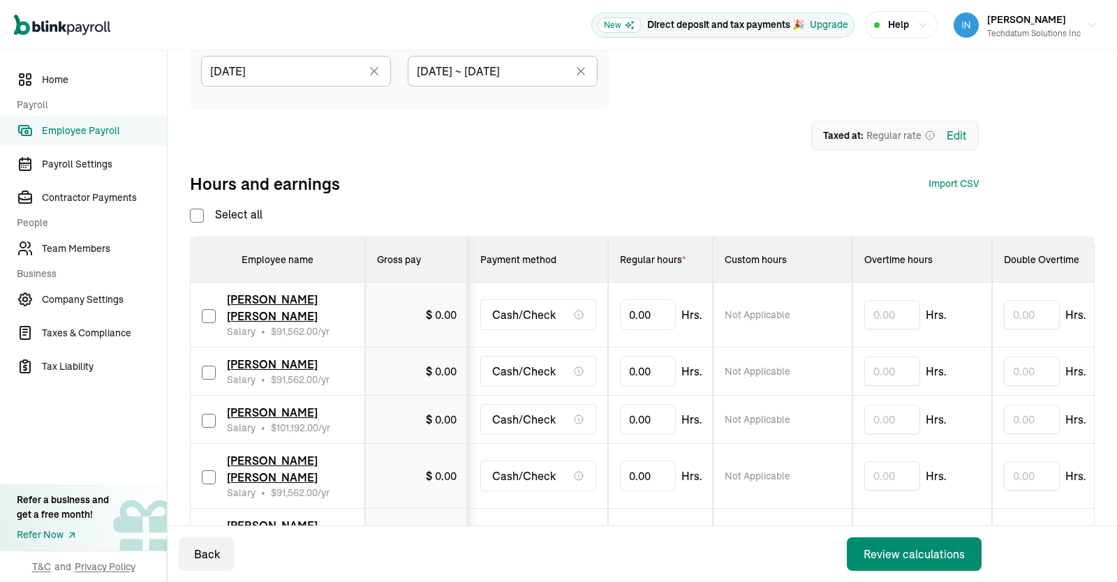
checkbox input "false"
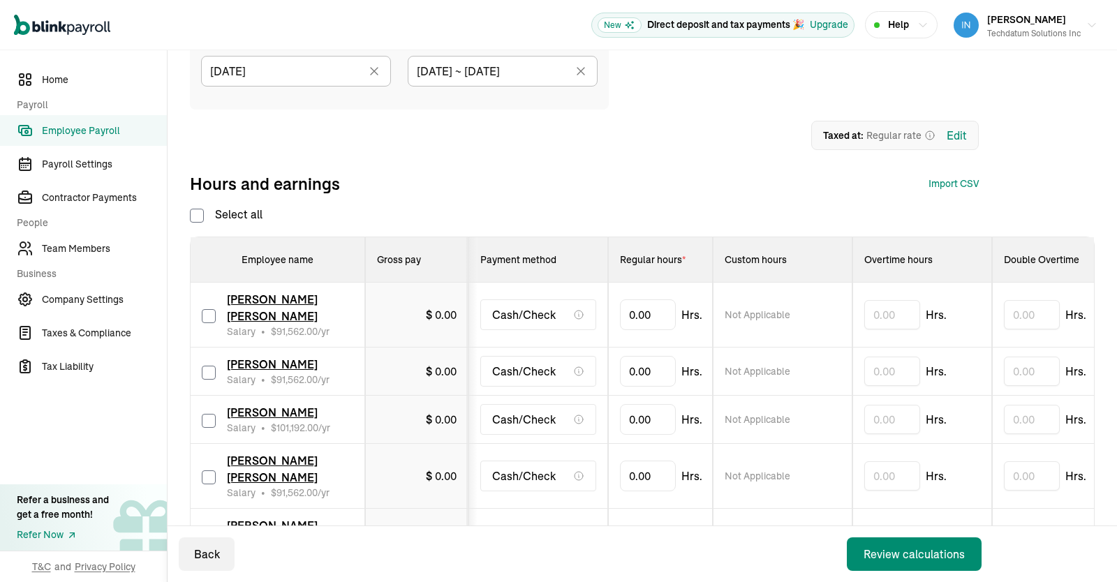
checkbox input "false"
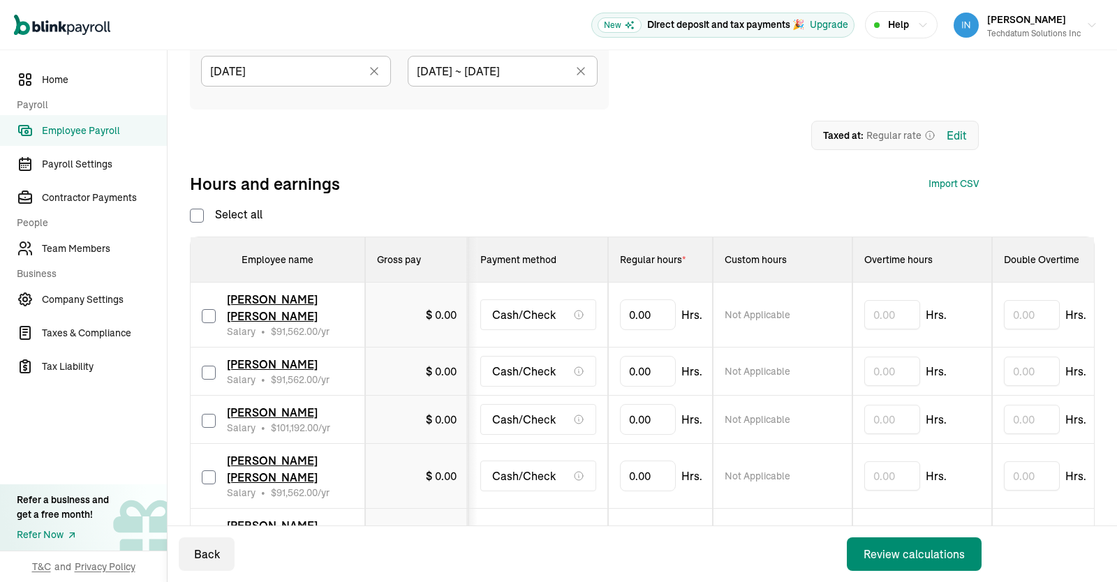
checkbox input "false"
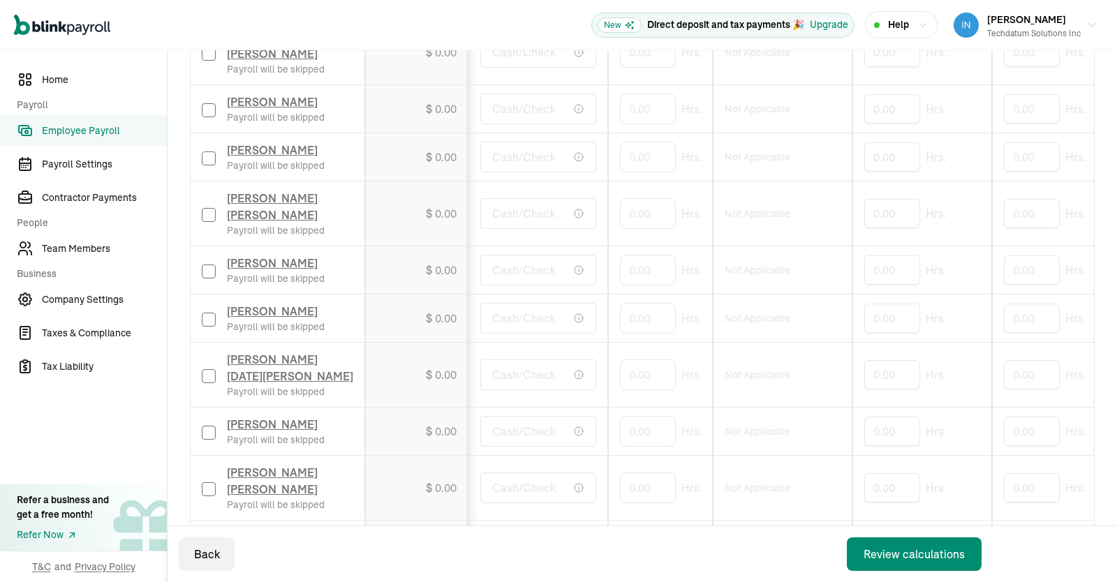
scroll to position [697, 0]
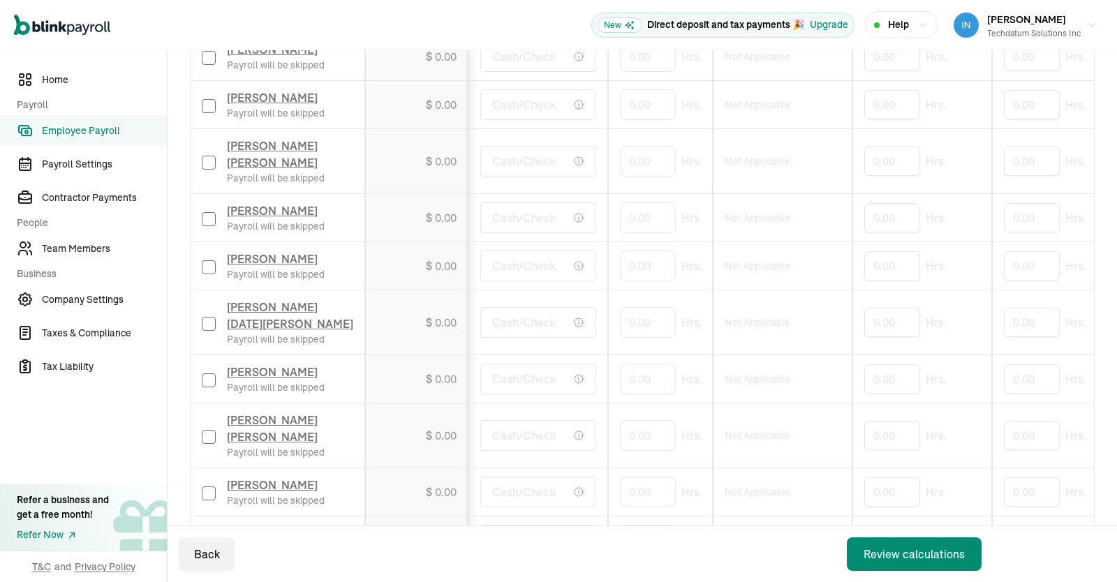
click at [198, 326] on td "[PERSON_NAME] [DATE][PERSON_NAME] Payroll will be skipped" at bounding box center [278, 322] width 175 height 65
click at [212, 338] on div "[PERSON_NAME] [DATE][PERSON_NAME] Payroll will be skipped" at bounding box center [278, 322] width 152 height 47
click at [211, 331] on input "checkbox" at bounding box center [209, 324] width 14 height 14
checkbox input "true"
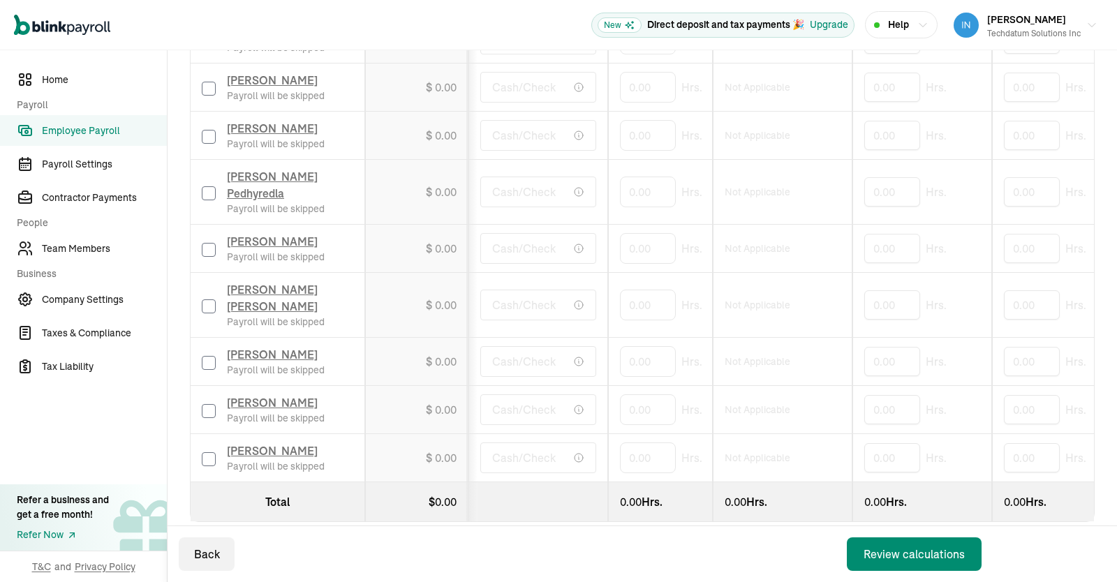
scroll to position [1213, 0]
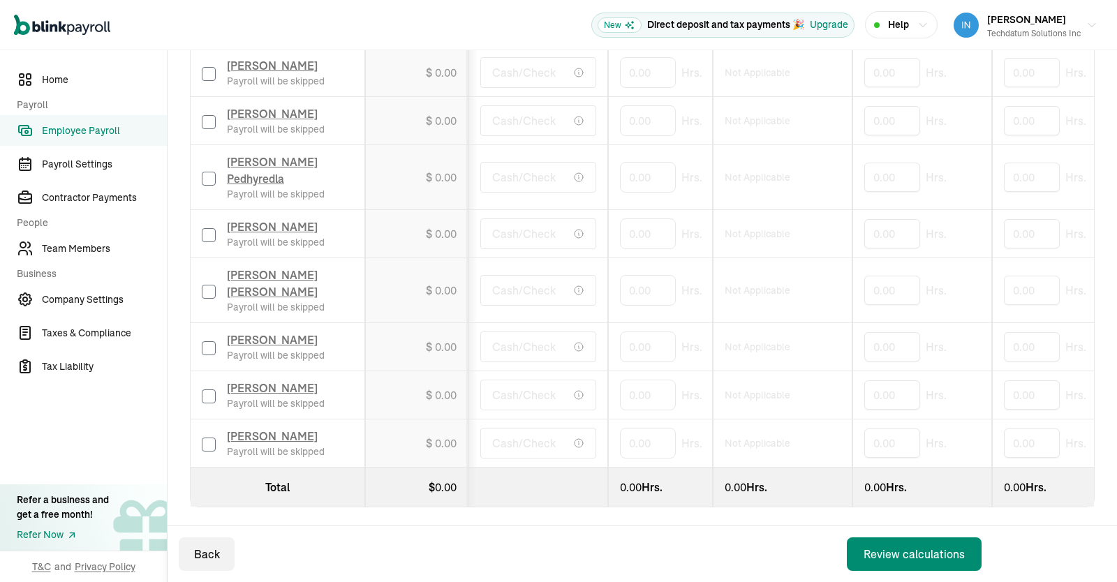
click at [209, 341] on input "checkbox" at bounding box center [209, 348] width 14 height 14
checkbox input "true"
click at [212, 390] on input "checkbox" at bounding box center [209, 397] width 14 height 14
checkbox input "true"
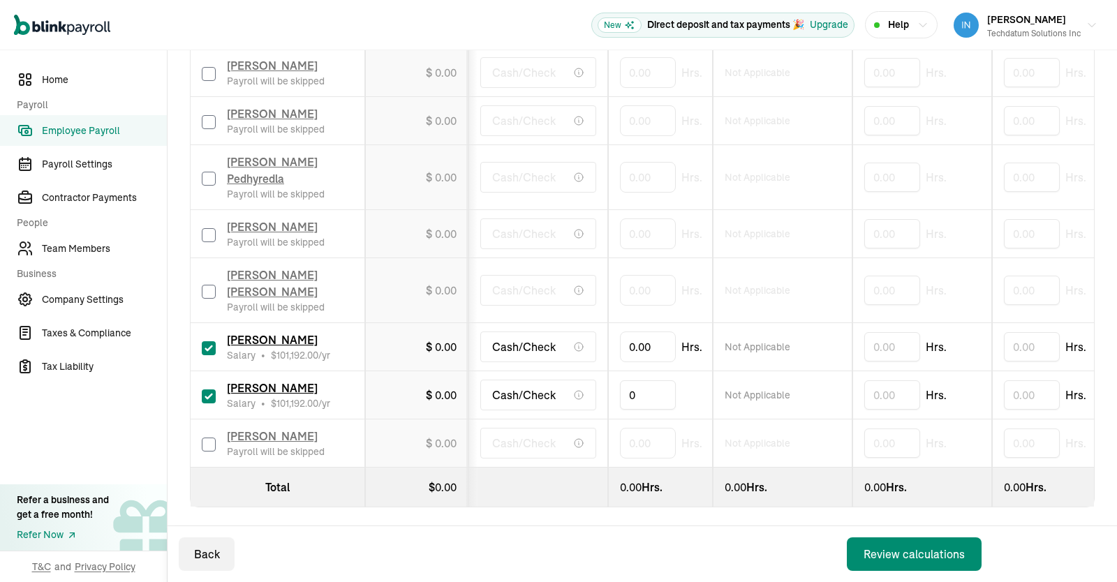
drag, startPoint x: 651, startPoint y: 378, endPoint x: 559, endPoint y: 383, distance: 92.3
click at [620, 383] on input "0" at bounding box center [648, 395] width 56 height 29
type input "173.33333"
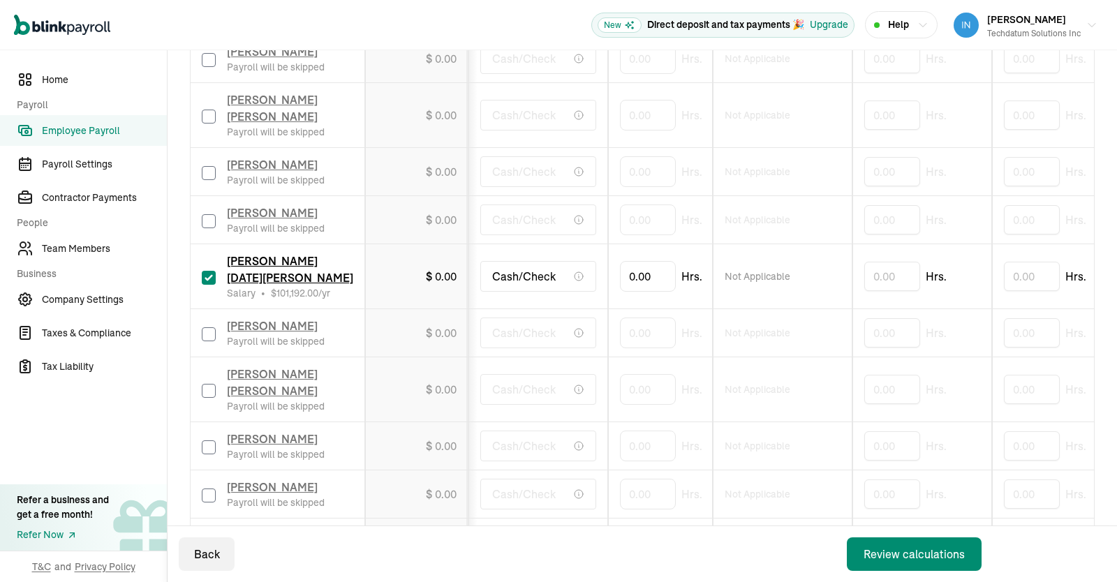
scroll to position [740, 0]
type input "173.33333"
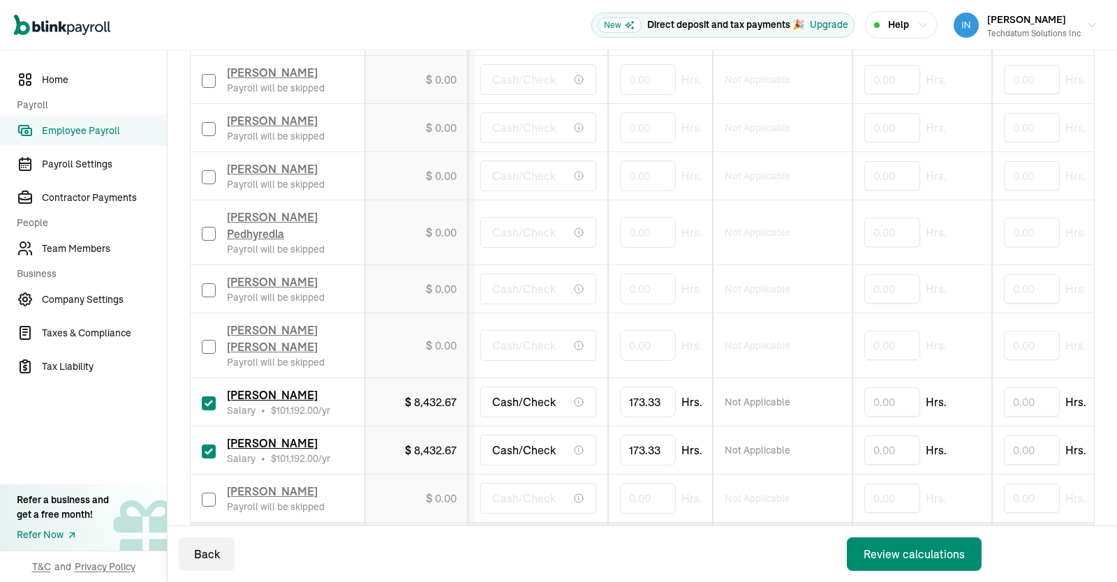
scroll to position [1213, 0]
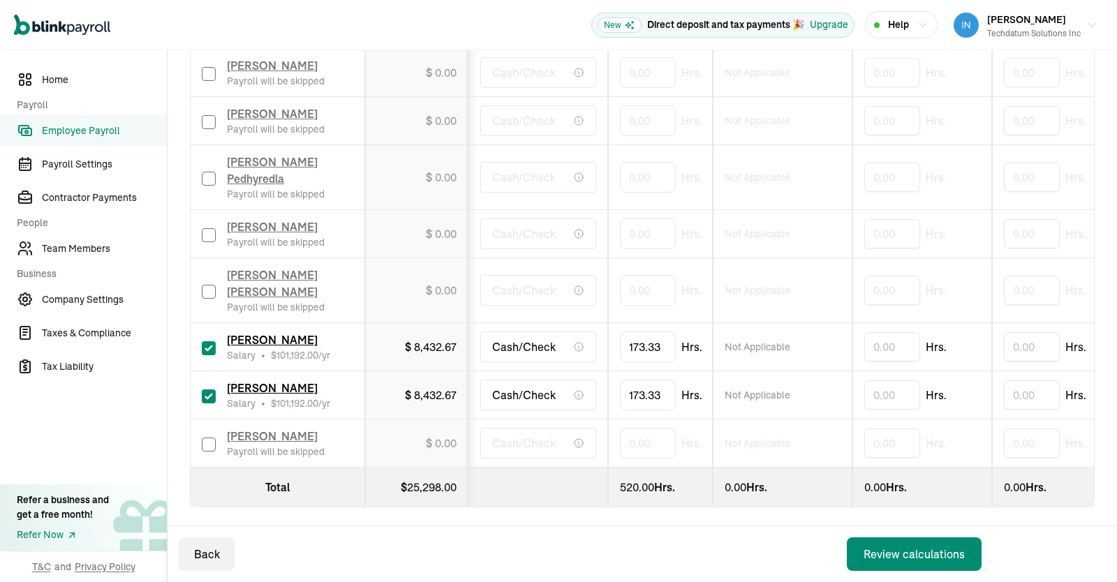
click at [934, 554] on div "Review calculations" at bounding box center [914, 554] width 101 height 17
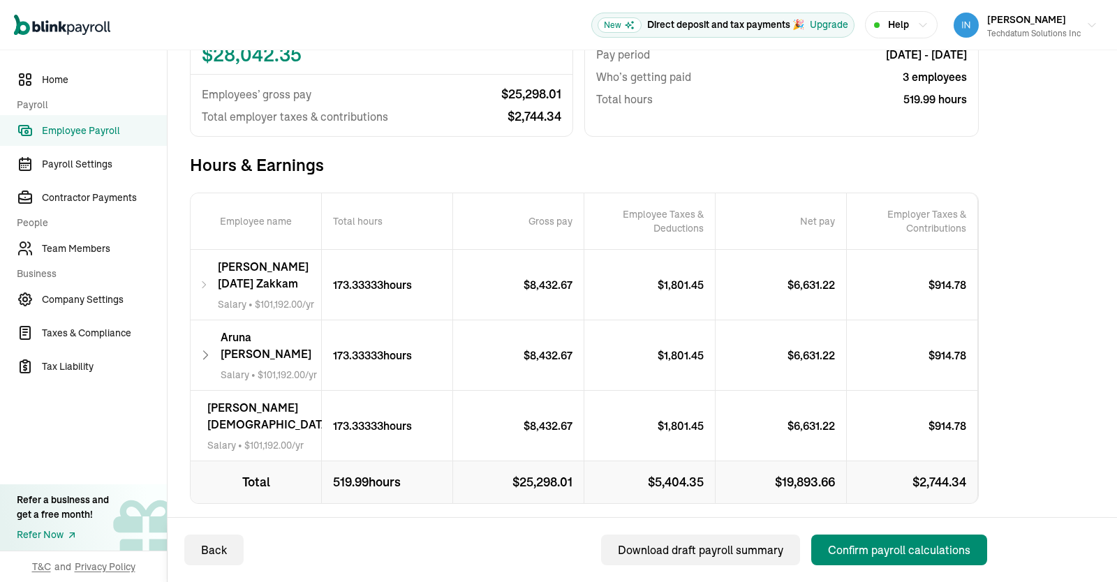
scroll to position [233, 0]
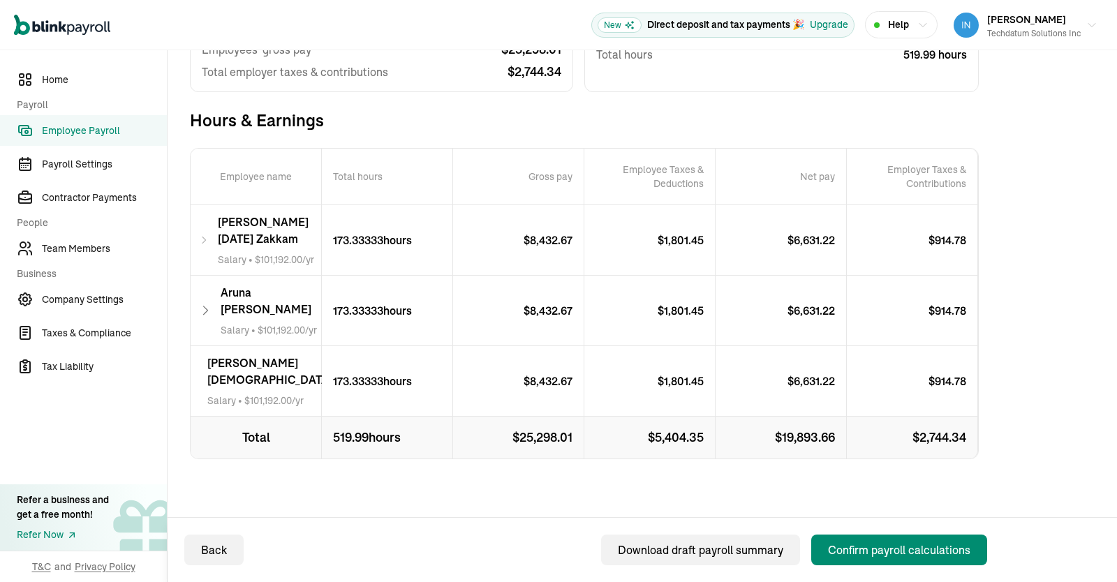
click at [941, 557] on div "Confirm payroll calculations" at bounding box center [899, 550] width 142 height 17
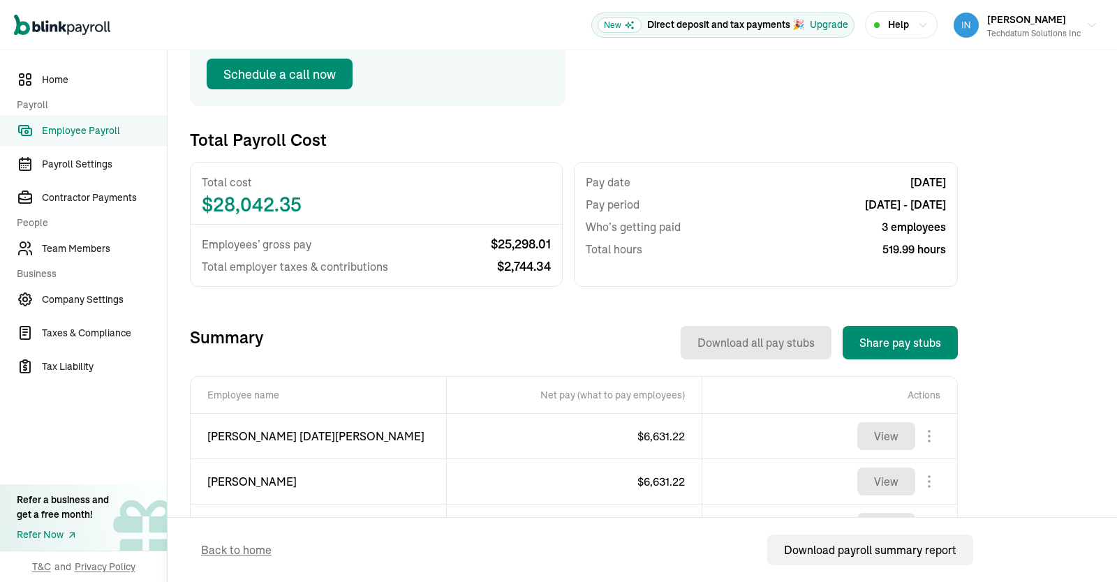
scroll to position [327, 0]
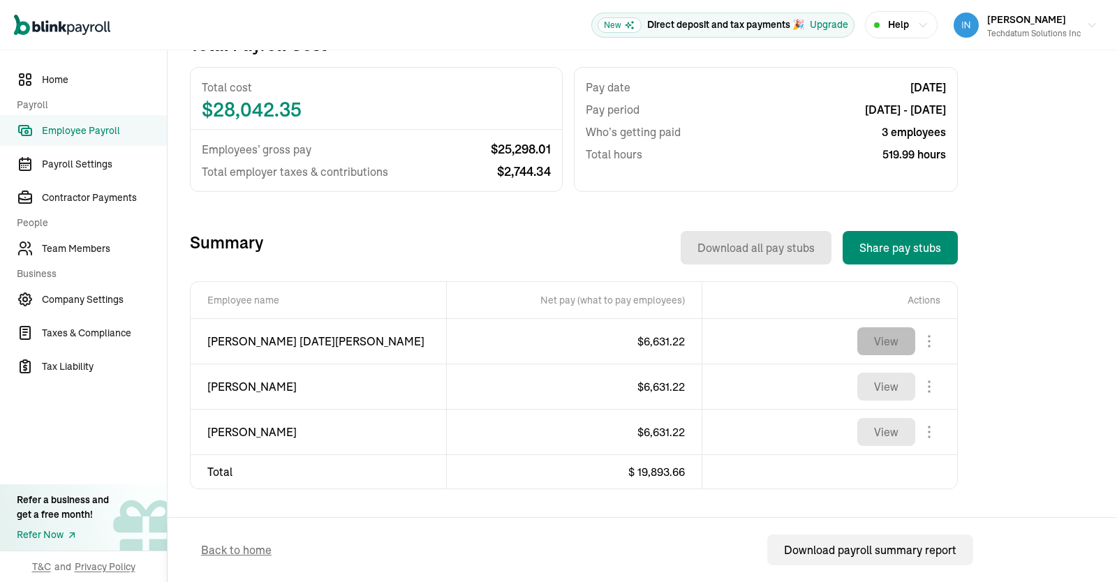
click at [885, 341] on button "View" at bounding box center [886, 341] width 58 height 28
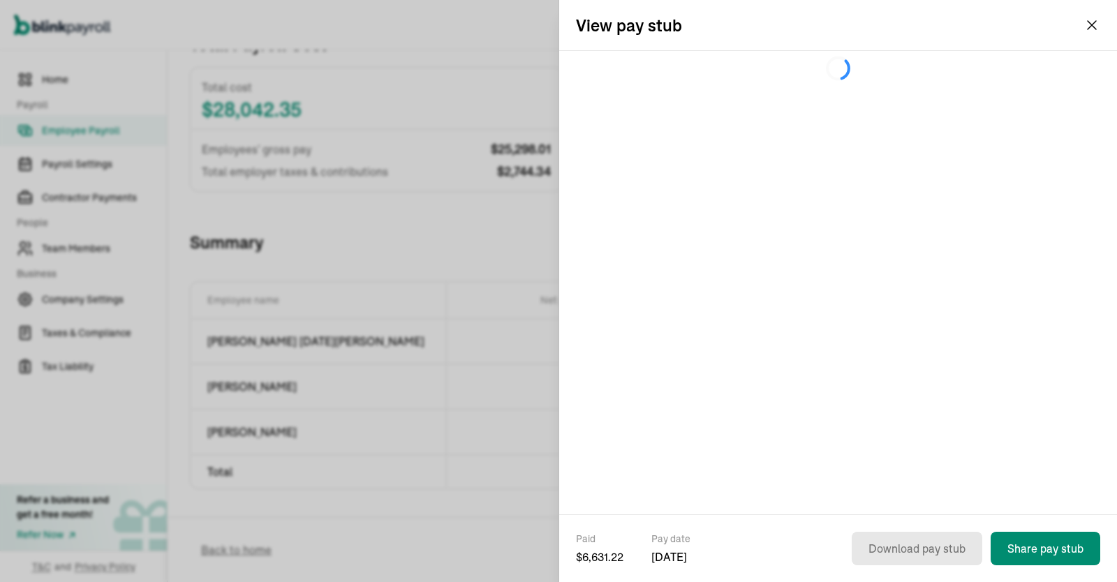
click at [658, 80] on icon at bounding box center [838, 68] width 524 height 35
drag, startPoint x: 716, startPoint y: 561, endPoint x: 577, endPoint y: 536, distance: 141.1
click at [577, 536] on div "Paid $ 6,631.22 Pay date [DATE] Download pay stub Share pay stub" at bounding box center [838, 557] width 558 height 50
click at [577, 536] on span "Paid" at bounding box center [599, 539] width 47 height 14
drag, startPoint x: 577, startPoint y: 536, endPoint x: 717, endPoint y: 557, distance: 141.9
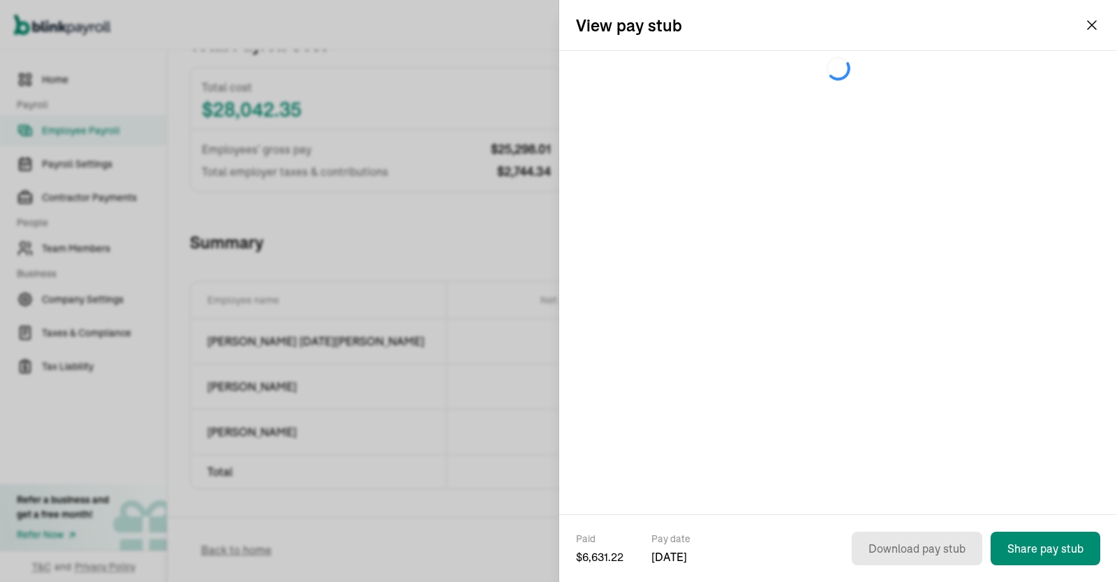
click at [717, 557] on div "Paid $ 6,631.22 Pay date [DATE] Download pay stub Share pay stub" at bounding box center [838, 557] width 558 height 50
drag, startPoint x: 717, startPoint y: 557, endPoint x: 575, endPoint y: 546, distance: 142.2
click at [575, 546] on div "Paid $ 6,631.22 Pay date [DATE] Download pay stub Share pay stub" at bounding box center [838, 557] width 558 height 50
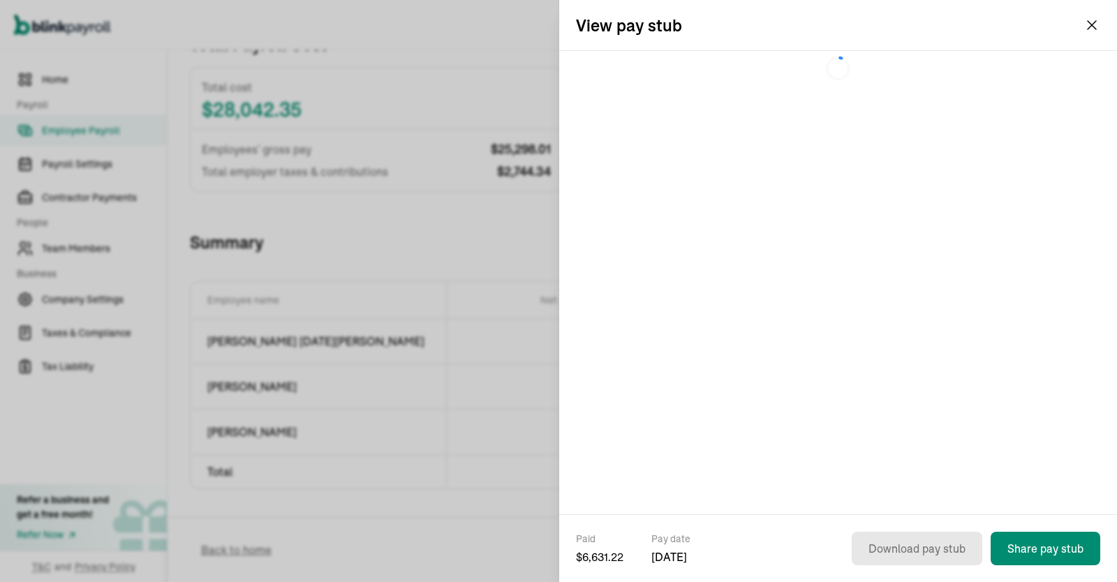
drag, startPoint x: 578, startPoint y: 535, endPoint x: 734, endPoint y: 550, distance: 156.4
click at [734, 550] on div "Paid $ 6,631.22 Pay date [DATE] Download pay stub Share pay stub" at bounding box center [838, 557] width 558 height 50
drag, startPoint x: 716, startPoint y: 561, endPoint x: 575, endPoint y: 540, distance: 142.0
click at [575, 540] on div "Paid $ 6,631.22 Pay date [DATE] Download pay stub Share pay stub" at bounding box center [838, 557] width 558 height 50
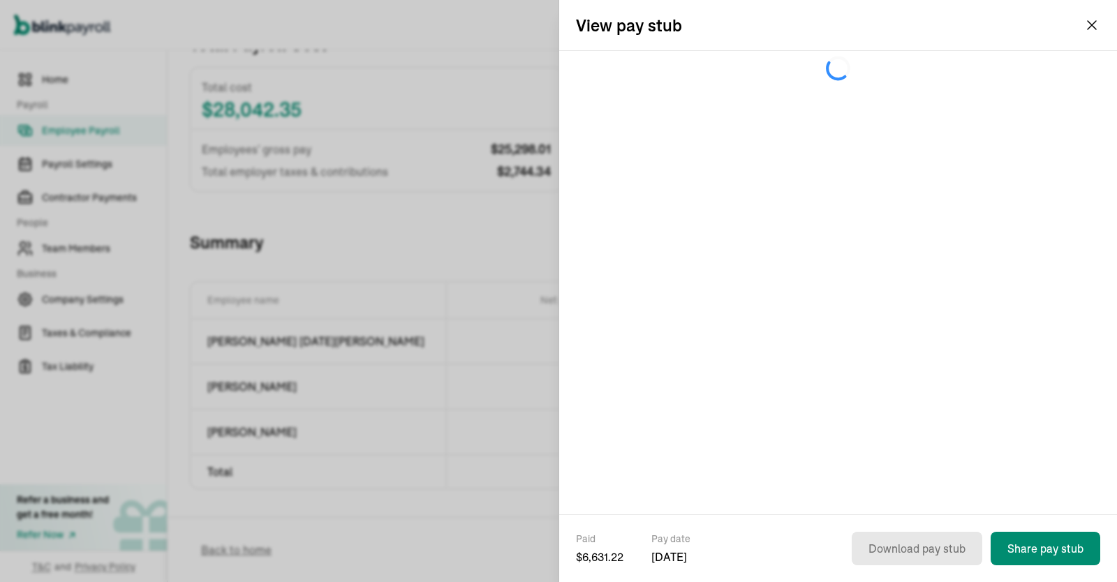
click at [575, 540] on div "Paid $ 6,631.22 Pay date [DATE] Download pay stub Share pay stub" at bounding box center [838, 557] width 558 height 50
